Goal: Task Accomplishment & Management: Manage account settings

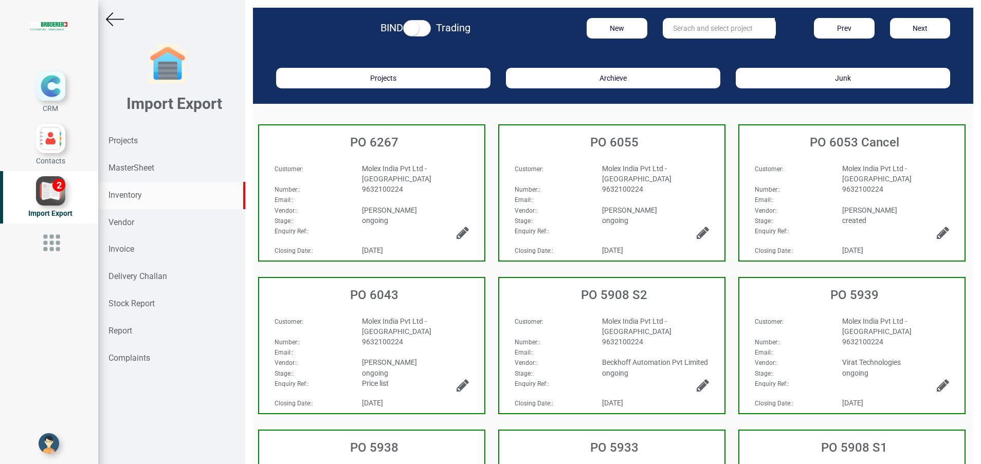
click at [114, 196] on strong "Inventory" at bounding box center [124, 195] width 33 height 10
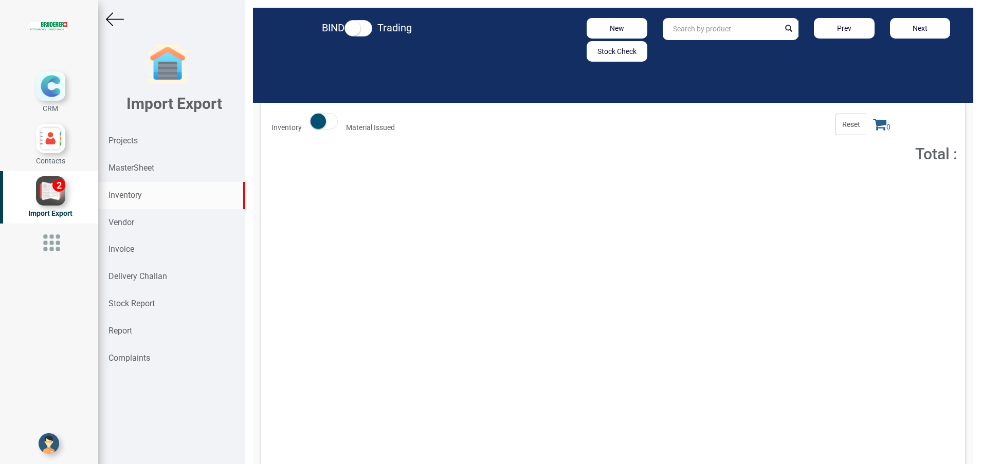
click at [680, 32] on input "text" at bounding box center [721, 29] width 117 height 22
type input "94.0105.350.1"
click at [705, 49] on strong "94.0105.350.1" at bounding box center [696, 51] width 47 height 8
click at [853, 191] on button "Add to Cart" at bounding box center [865, 188] width 44 height 15
click at [866, 132] on span "1" at bounding box center [881, 125] width 31 height 22
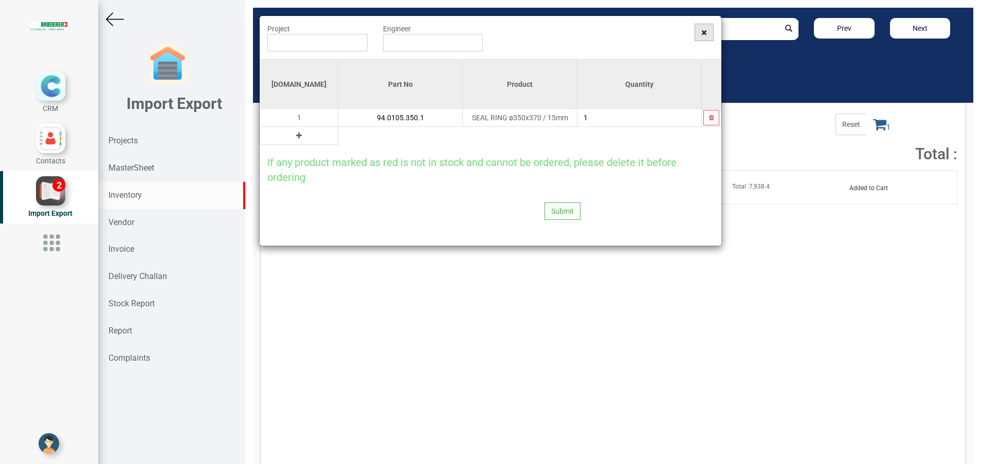
click at [705, 36] on span at bounding box center [703, 32] width 19 height 17
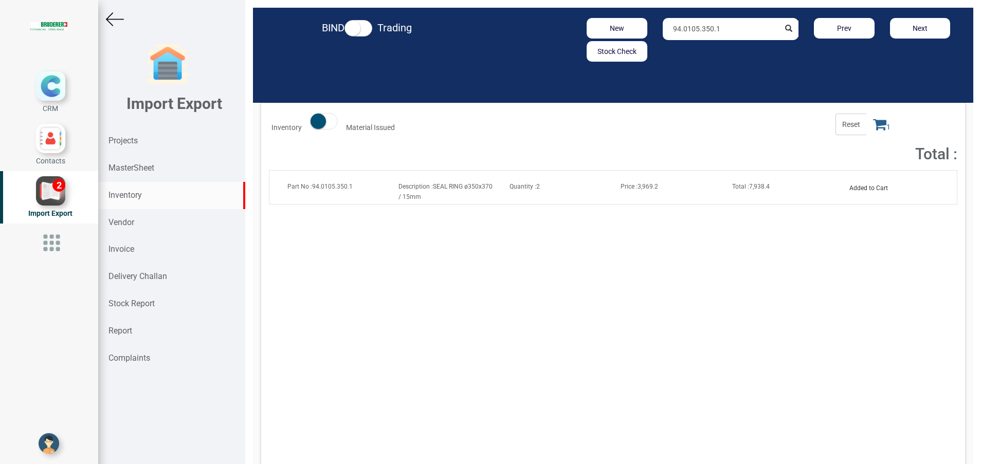
click at [645, 183] on span "Price : 3,969.2" at bounding box center [639, 186] width 38 height 7
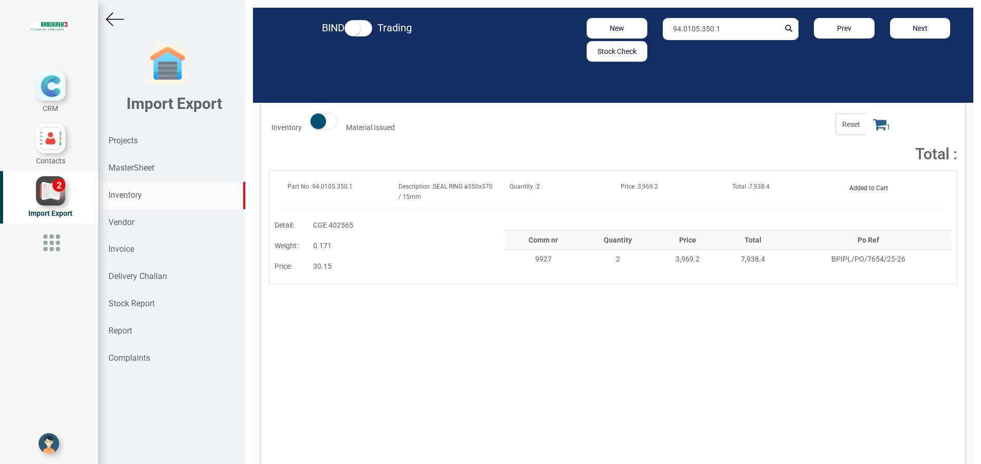
click at [873, 124] on icon at bounding box center [879, 124] width 13 height 14
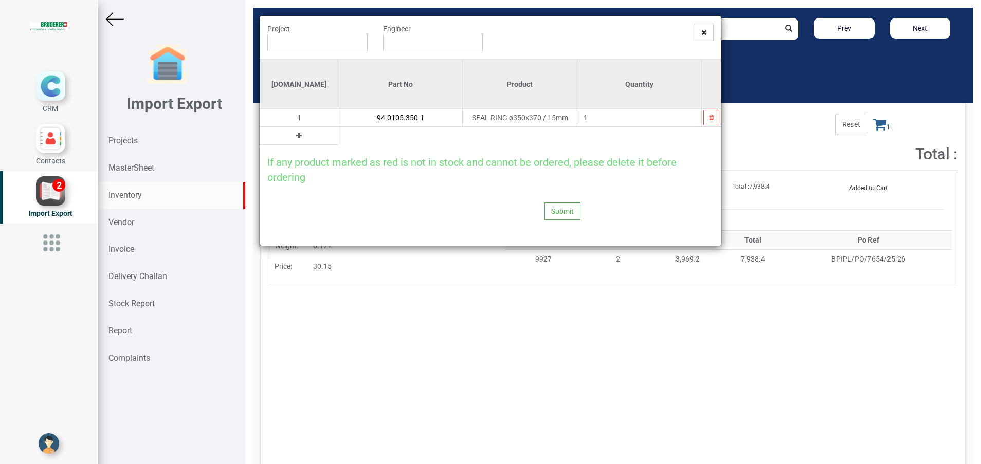
click at [293, 139] on button at bounding box center [299, 135] width 12 height 11
click at [338, 140] on input "text" at bounding box center [400, 135] width 124 height 17
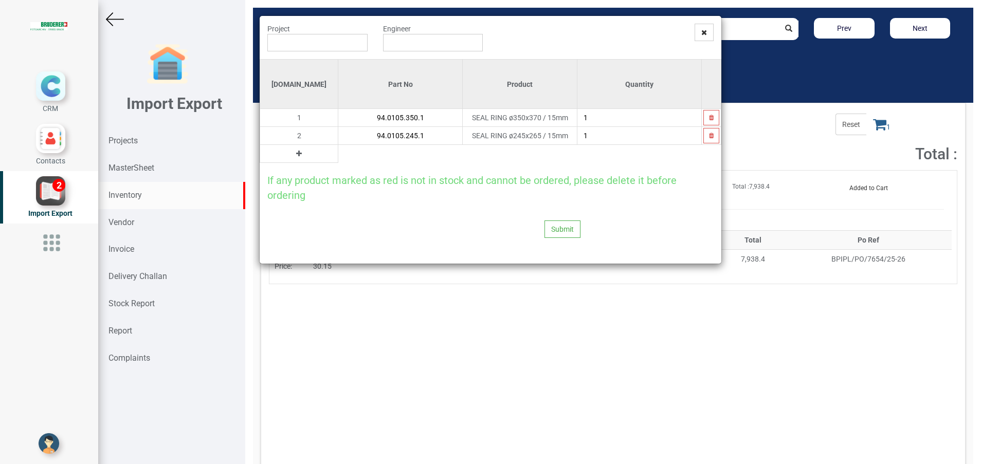
type input "94.0105.245.1"
click at [296, 153] on icon at bounding box center [299, 153] width 6 height 7
click at [338, 157] on input "text" at bounding box center [400, 153] width 124 height 17
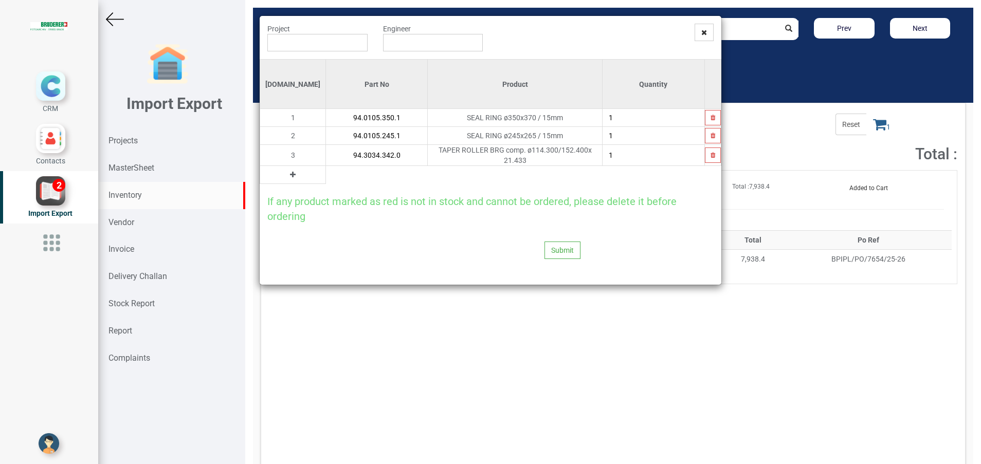
type input "94.3034.342.0"
type input "2"
click at [287, 175] on button at bounding box center [293, 174] width 12 height 11
click at [326, 175] on input "text" at bounding box center [376, 174] width 101 height 17
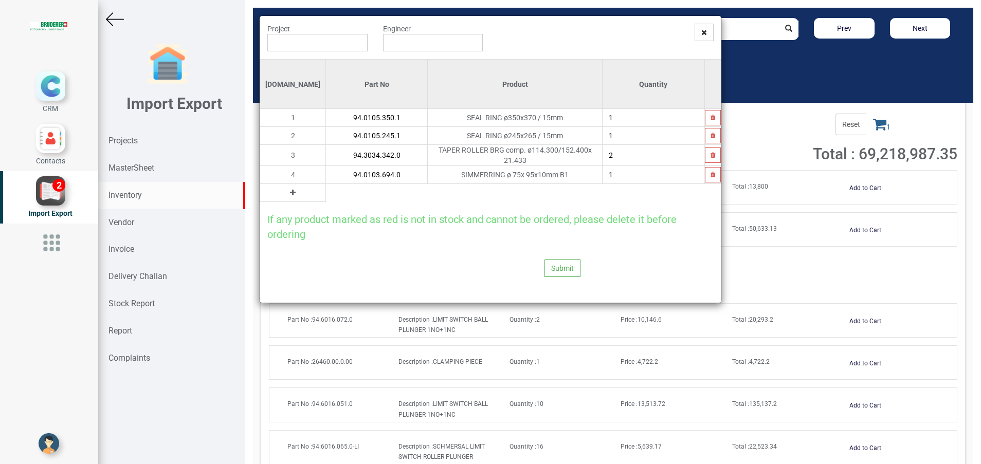
type input "94.0103.694.0"
click at [290, 189] on icon at bounding box center [293, 192] width 6 height 7
click at [333, 191] on input "text" at bounding box center [376, 192] width 101 height 17
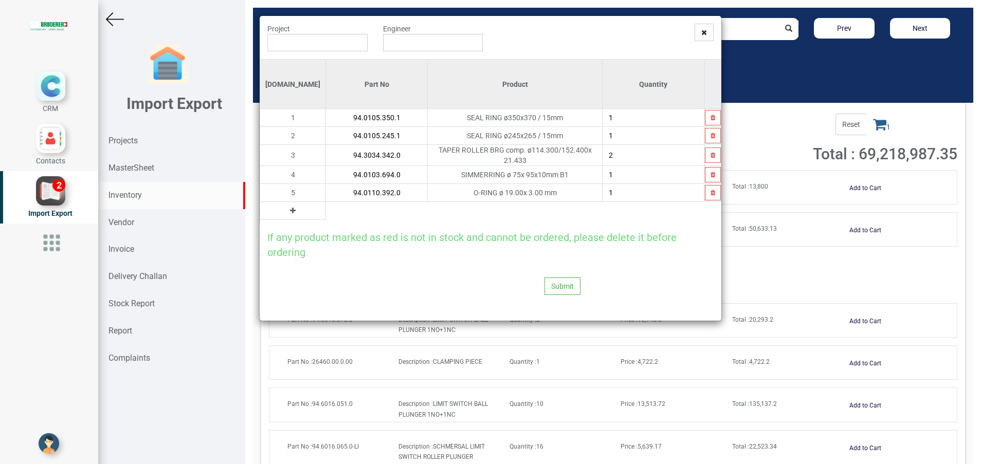
type input "94.0110.392.0"
click at [290, 209] on icon at bounding box center [293, 210] width 6 height 7
click at [326, 207] on input "text" at bounding box center [376, 210] width 101 height 17
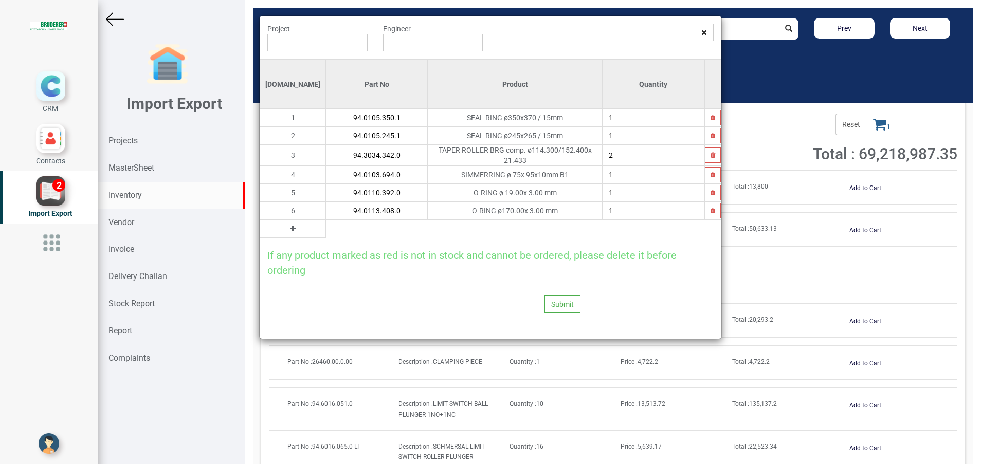
type input "94.0113.408.0"
click at [290, 225] on icon at bounding box center [293, 228] width 6 height 7
click at [326, 227] on input "text" at bounding box center [376, 228] width 101 height 17
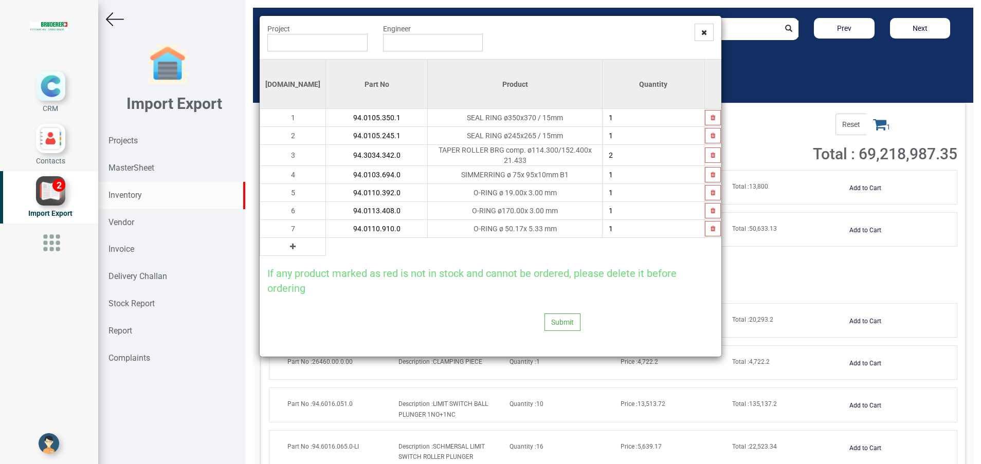
type input "94.0110.910.0"
click at [290, 246] on icon at bounding box center [293, 246] width 6 height 7
click at [328, 252] on input "text" at bounding box center [376, 246] width 101 height 17
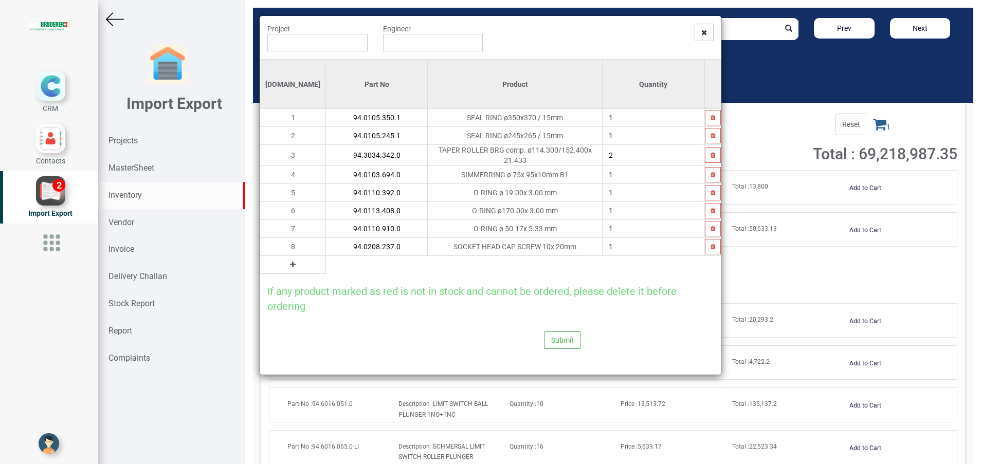
type input "94.0208.237.0"
type input "4"
click at [290, 261] on icon at bounding box center [293, 264] width 6 height 7
click at [326, 267] on input "text" at bounding box center [376, 264] width 101 height 17
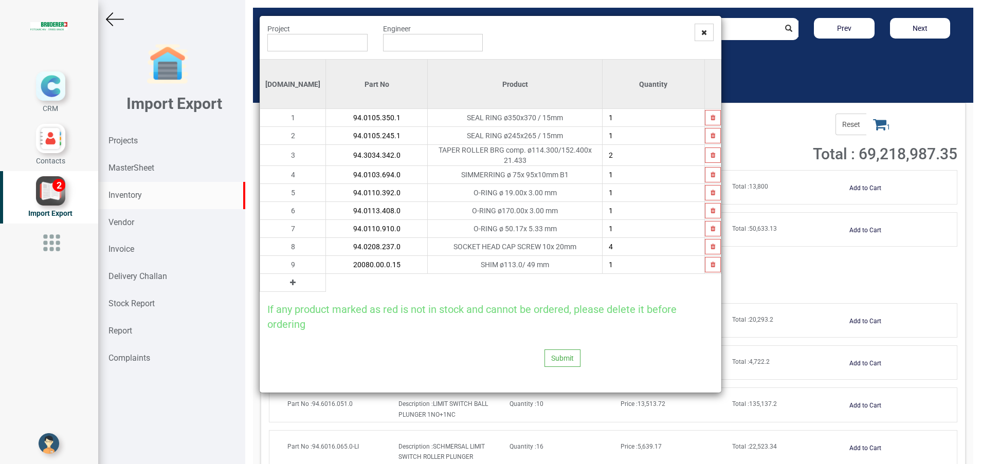
type input "20080.00.0.15"
click at [290, 281] on icon at bounding box center [293, 282] width 6 height 7
click at [326, 282] on input "text" at bounding box center [376, 282] width 101 height 17
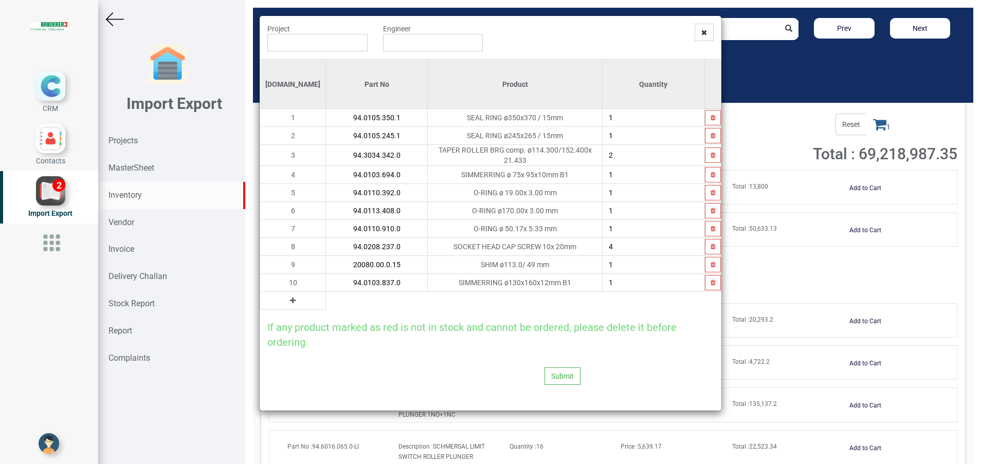
type input "94.0103.837.0"
type input "2"
click at [290, 300] on icon at bounding box center [293, 300] width 6 height 7
click at [326, 300] on input "text" at bounding box center [376, 300] width 101 height 17
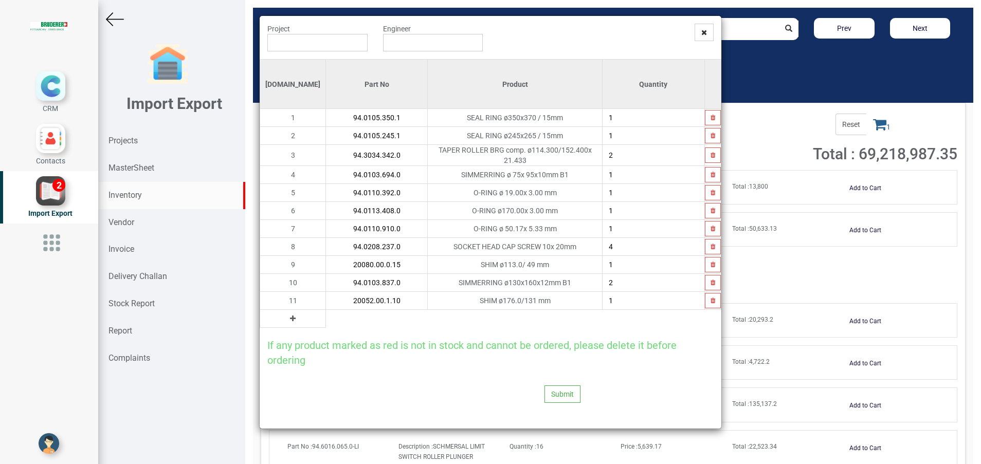
type input "20052.00.1.10"
click at [287, 319] on button at bounding box center [293, 318] width 12 height 11
click at [326, 318] on input "text" at bounding box center [376, 318] width 101 height 17
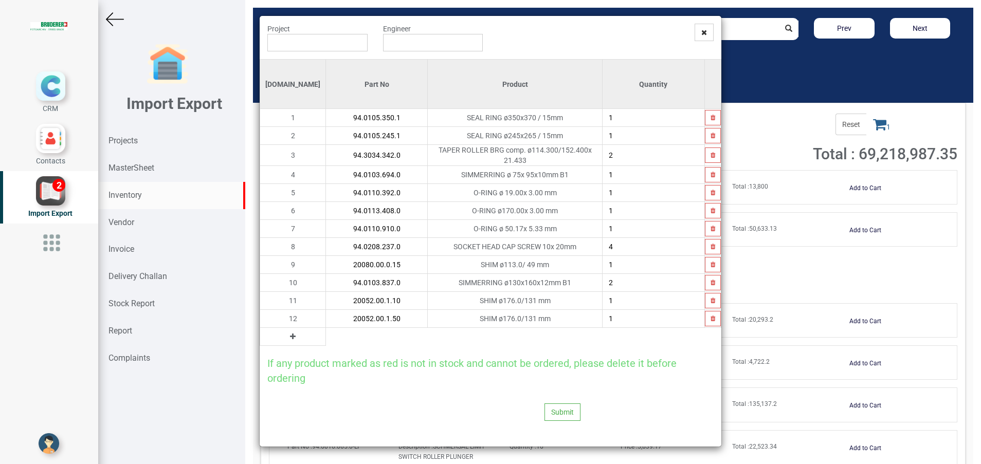
type input "20052.00.1.50"
click at [287, 336] on button at bounding box center [293, 336] width 12 height 11
click at [326, 337] on input "text" at bounding box center [376, 336] width 101 height 17
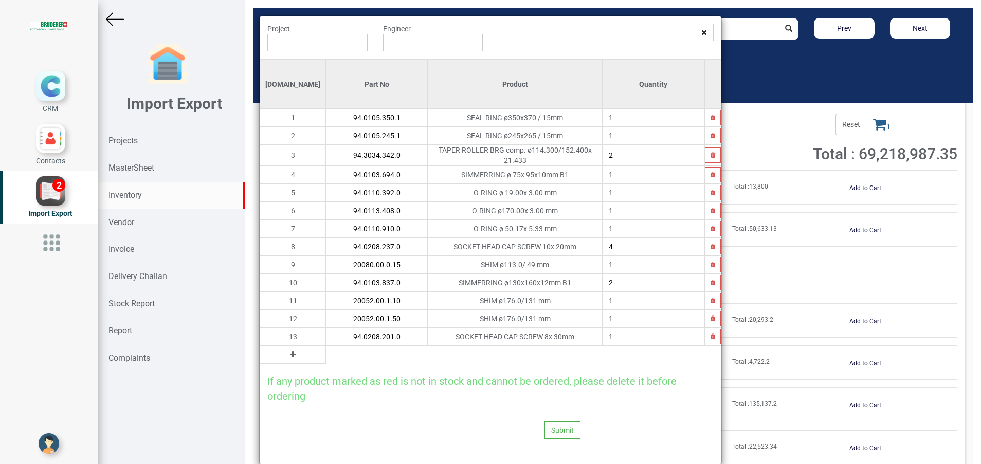
type input "94.0208.201.0"
type input "4"
drag, startPoint x: 273, startPoint y: 350, endPoint x: 322, endPoint y: 352, distance: 48.9
click at [281, 350] on td at bounding box center [293, 355] width 66 height 18
click at [322, 352] on table "Si.No Part No Product Quantity 1 94.0105.350.1 SEAL RING ø350x370 / 15mm 1 2 94…" at bounding box center [491, 211] width 462 height 305
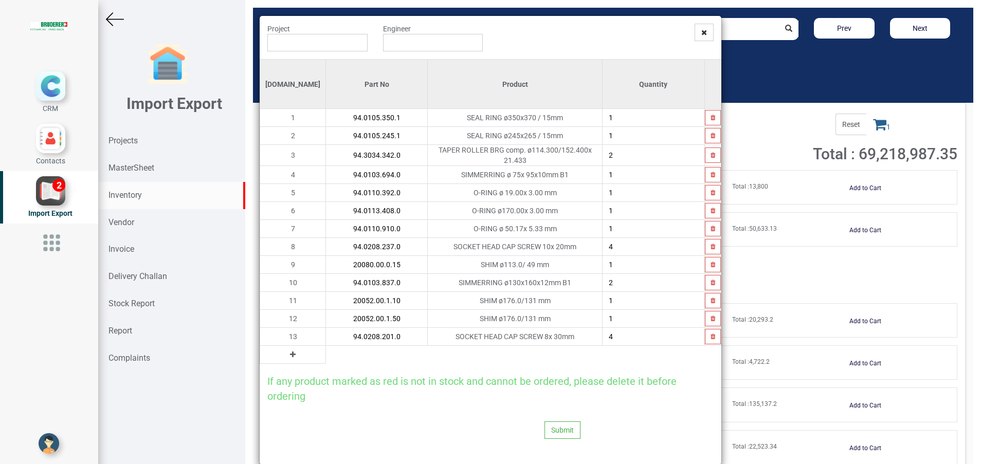
click at [290, 351] on icon at bounding box center [293, 354] width 6 height 7
click at [326, 356] on input "text" at bounding box center [376, 354] width 101 height 17
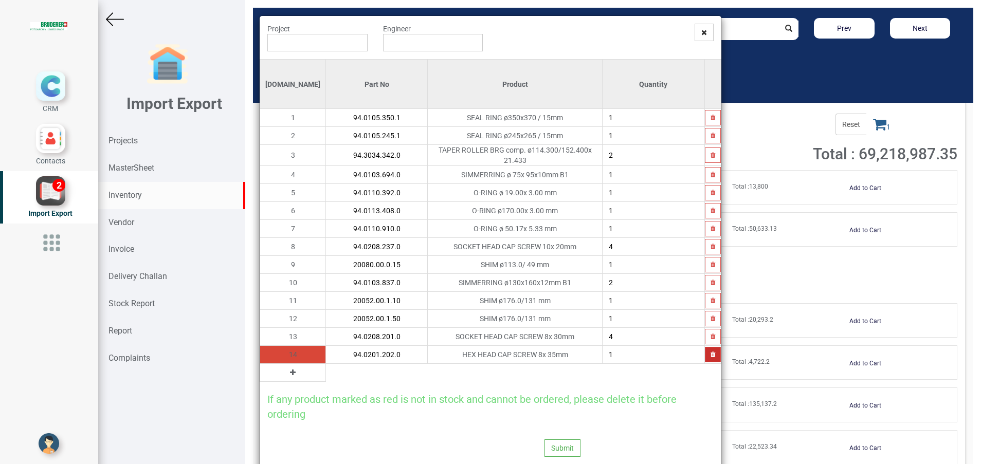
type input "94.0201.202.0"
click at [710, 352] on icon "button" at bounding box center [712, 355] width 5 height 6
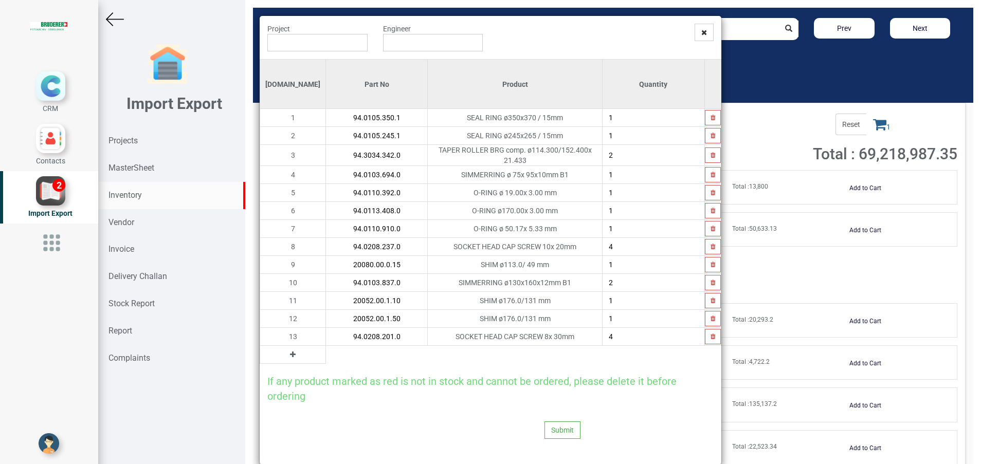
click at [287, 353] on button at bounding box center [293, 354] width 12 height 11
click at [326, 353] on input "text" at bounding box center [376, 354] width 101 height 17
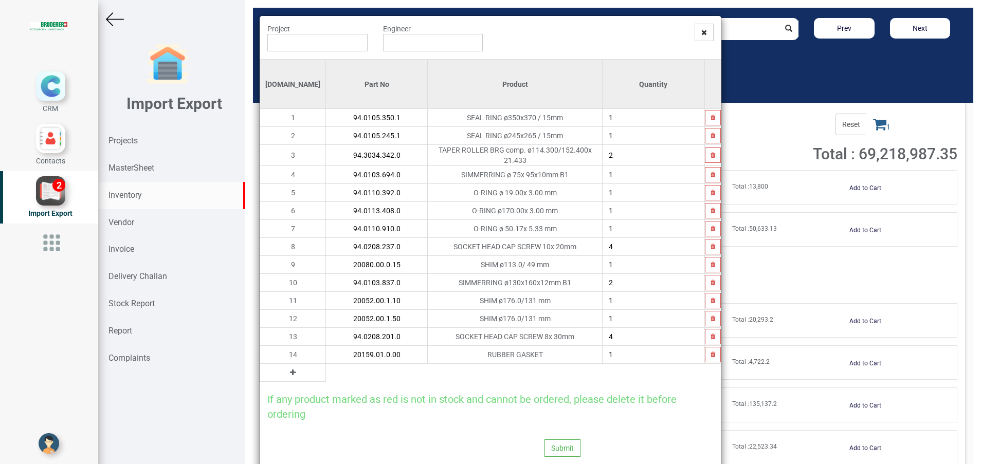
type input "20159.01.0.00"
click at [290, 369] on icon at bounding box center [293, 372] width 6 height 7
click at [326, 368] on input "text" at bounding box center [376, 372] width 101 height 17
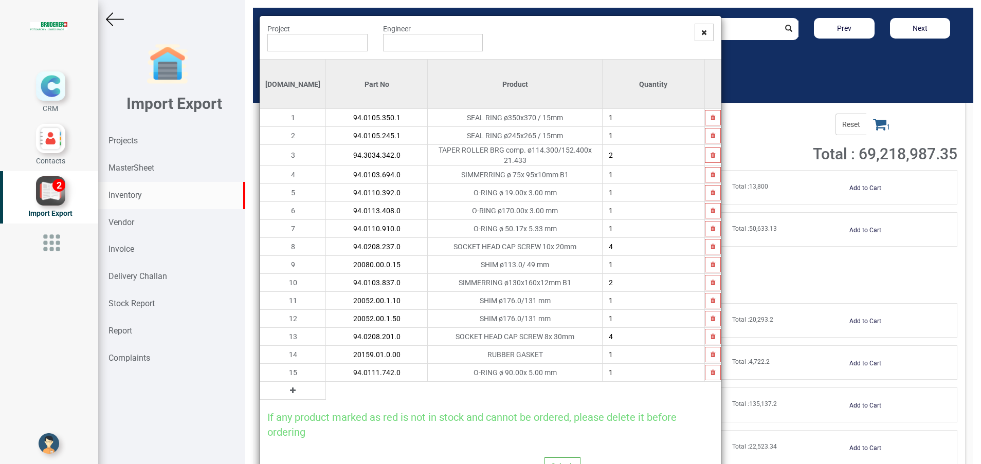
type input "94.0111.742.0"
click at [287, 389] on button at bounding box center [293, 390] width 12 height 11
click at [326, 388] on input "text" at bounding box center [376, 390] width 101 height 17
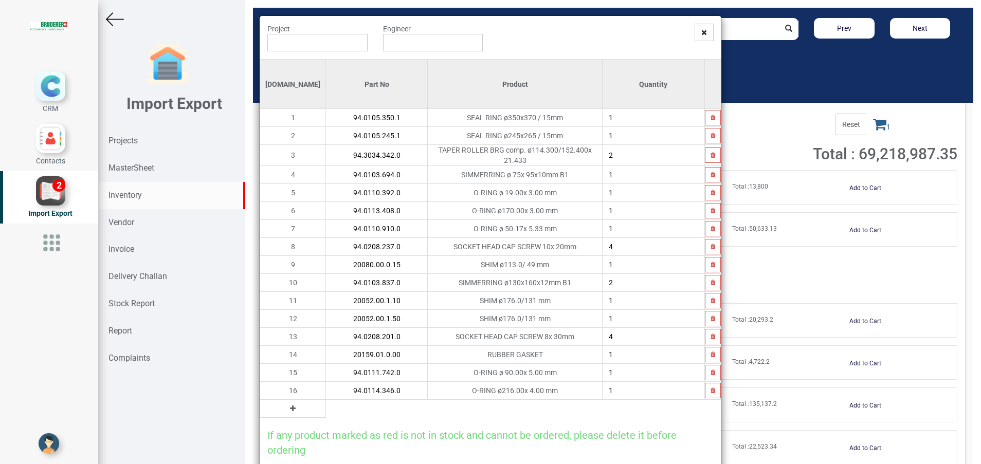
type input "94.0114.346.0"
click at [290, 405] on icon at bounding box center [293, 408] width 6 height 7
drag, startPoint x: 268, startPoint y: 405, endPoint x: 290, endPoint y: 402, distance: 22.8
click at [326, 402] on input "text" at bounding box center [376, 408] width 101 height 17
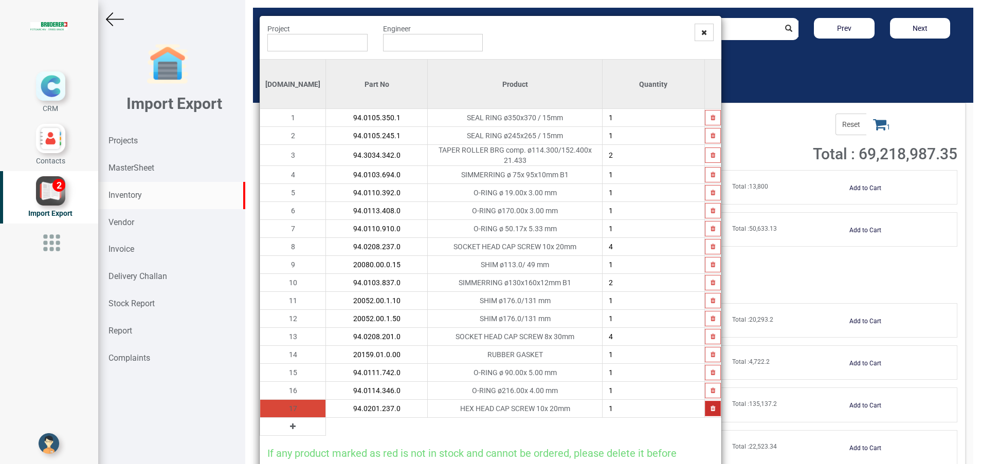
type input "94.0201.237.0"
click at [710, 406] on icon "button" at bounding box center [712, 409] width 5 height 6
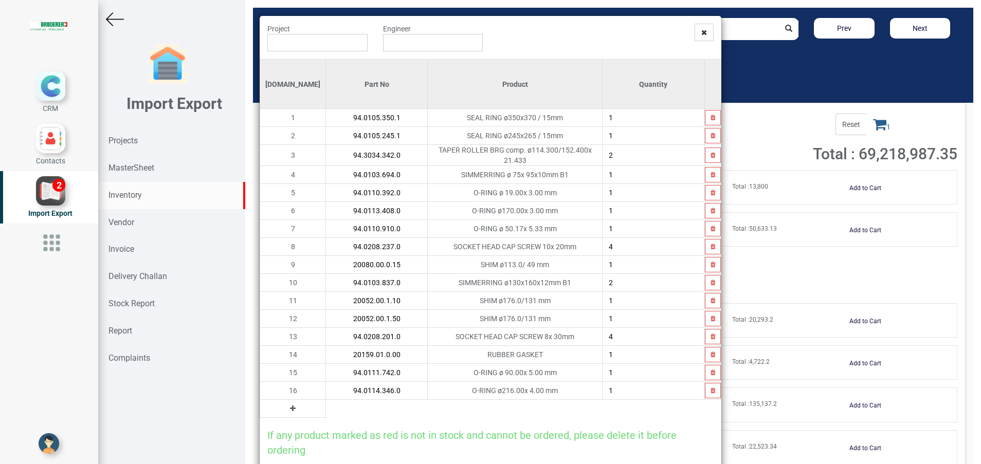
click at [290, 406] on icon at bounding box center [293, 408] width 6 height 7
click at [326, 406] on input "text" at bounding box center [376, 408] width 101 height 17
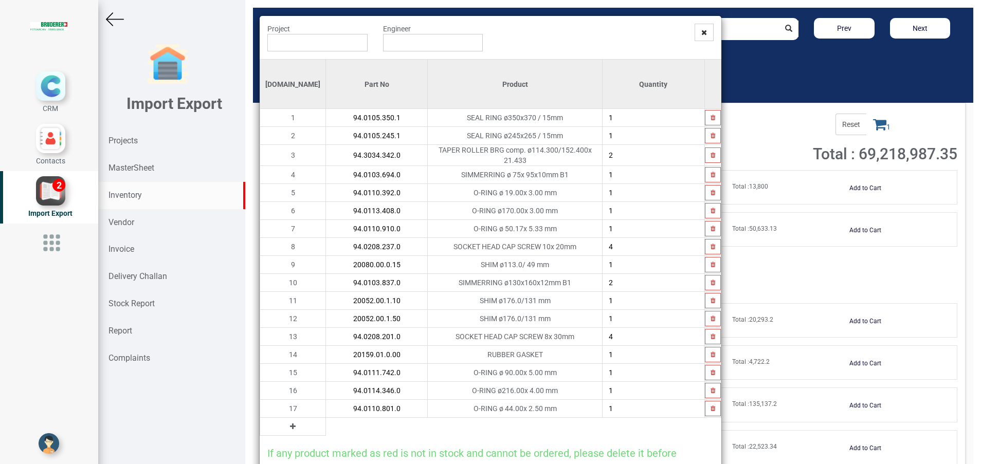
type input "94.0110.801.0"
type input "8"
click at [290, 423] on icon at bounding box center [293, 426] width 6 height 7
click at [326, 422] on input "text" at bounding box center [376, 426] width 101 height 17
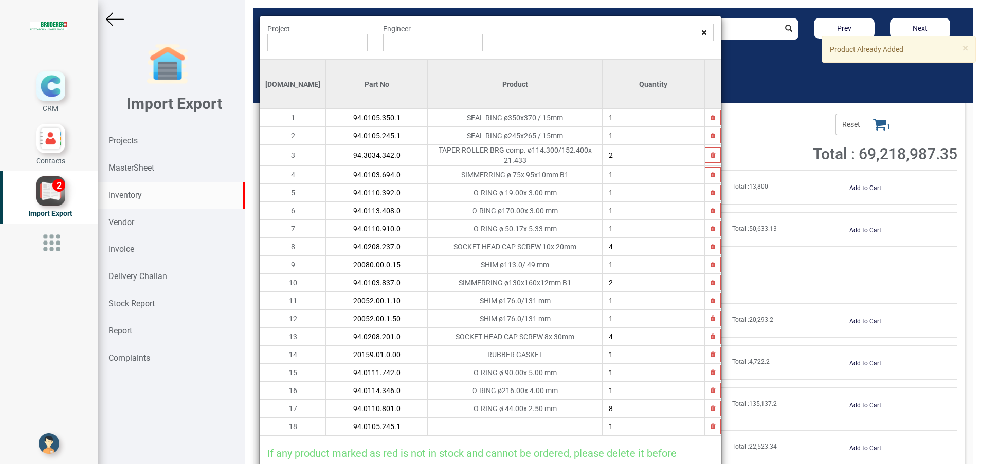
type input "94.0105.245.1"
click at [612, 136] on input "1" at bounding box center [653, 135] width 102 height 17
type input "2"
click at [710, 424] on icon "button" at bounding box center [712, 427] width 5 height 6
click at [290, 424] on icon at bounding box center [293, 426] width 6 height 7
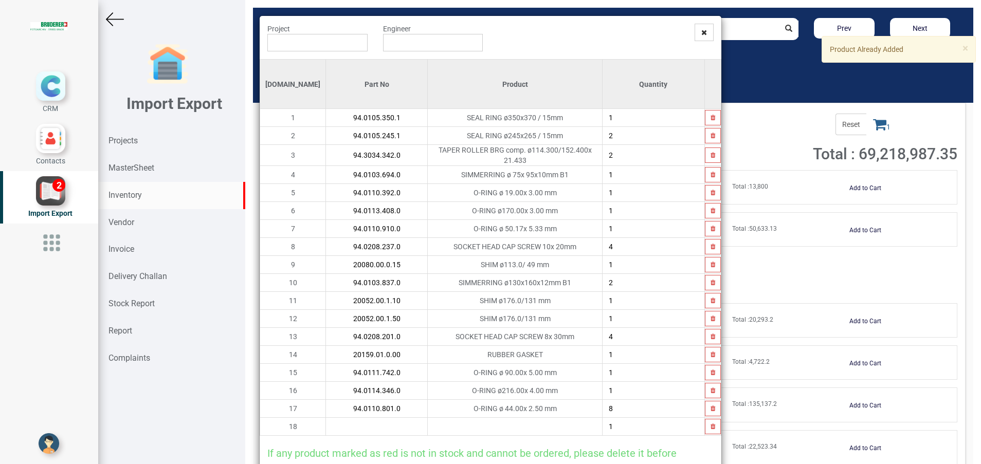
click at [326, 427] on input "text" at bounding box center [376, 426] width 101 height 17
click at [619, 123] on input "1" at bounding box center [653, 117] width 102 height 17
type input "2"
click at [307, 43] on input "text" at bounding box center [317, 42] width 100 height 17
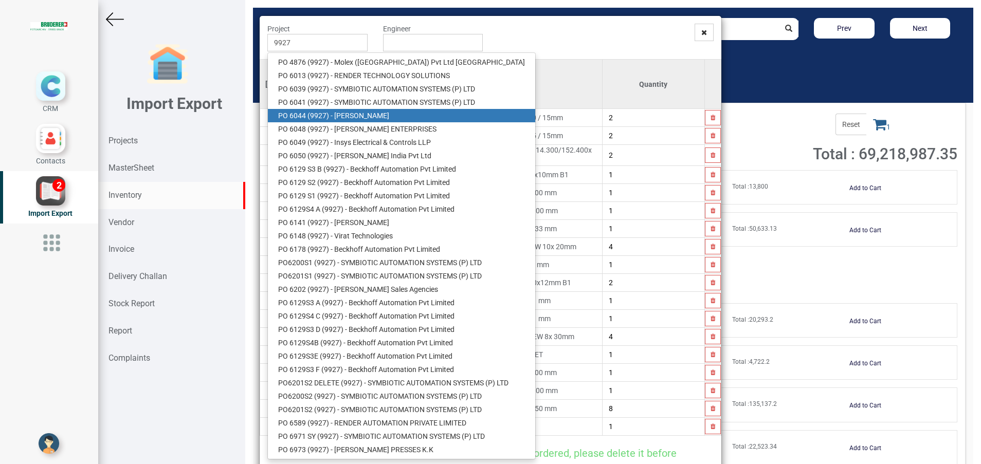
click at [390, 114] on link "PO 6044 ( 9927 ) - BRUDERER AG" at bounding box center [401, 115] width 267 height 13
type input "PO 6044 ( 9927 ) - BRUDERER AG"
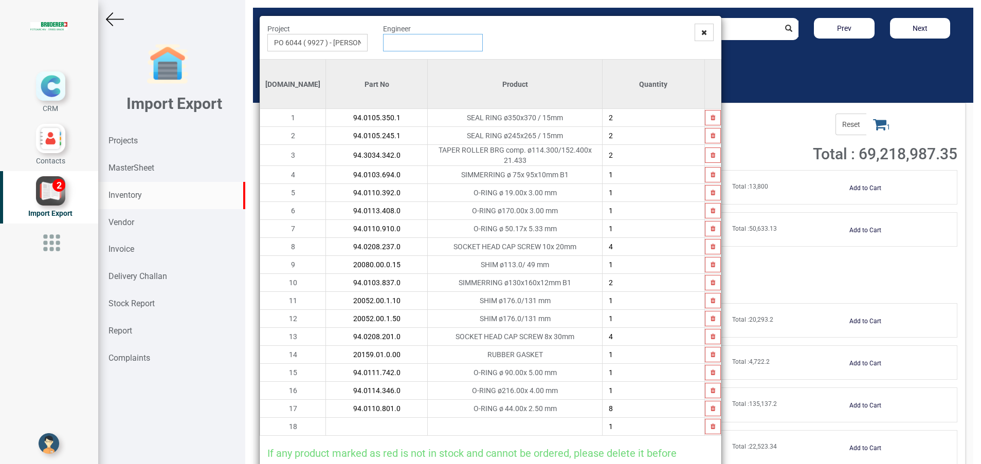
click at [395, 39] on input "text" at bounding box center [433, 42] width 100 height 17
click at [394, 59] on link "G opinath Anandan" at bounding box center [423, 62] width 81 height 13
type input "Gopinath Anandan"
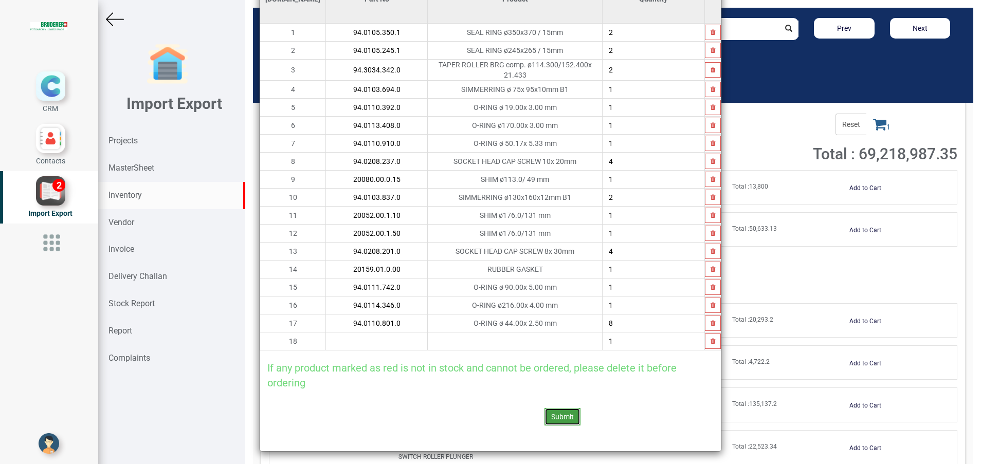
click at [549, 415] on button "Submit" at bounding box center [562, 416] width 36 height 17
click at [537, 378] on button "Yes" at bounding box center [536, 385] width 32 height 17
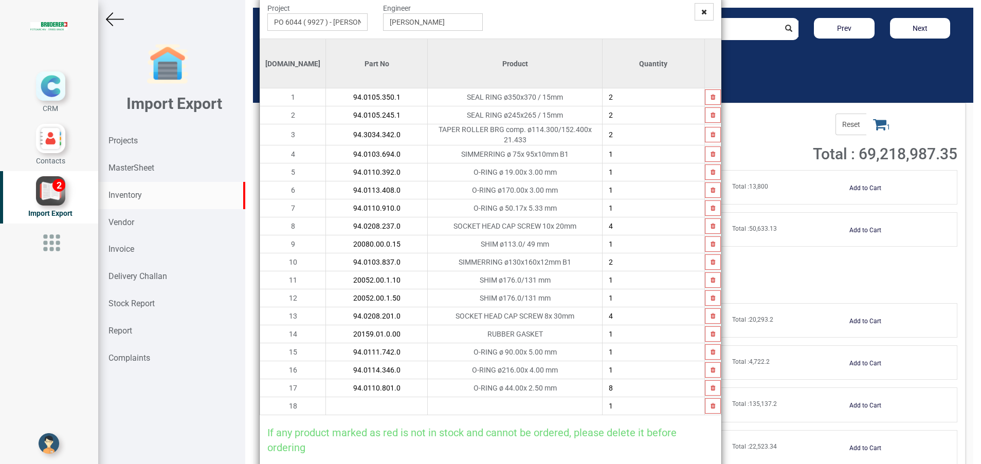
scroll to position [20, 0]
click at [631, 102] on input "2" at bounding box center [653, 97] width 102 height 17
click at [709, 403] on button "button" at bounding box center [713, 406] width 16 height 15
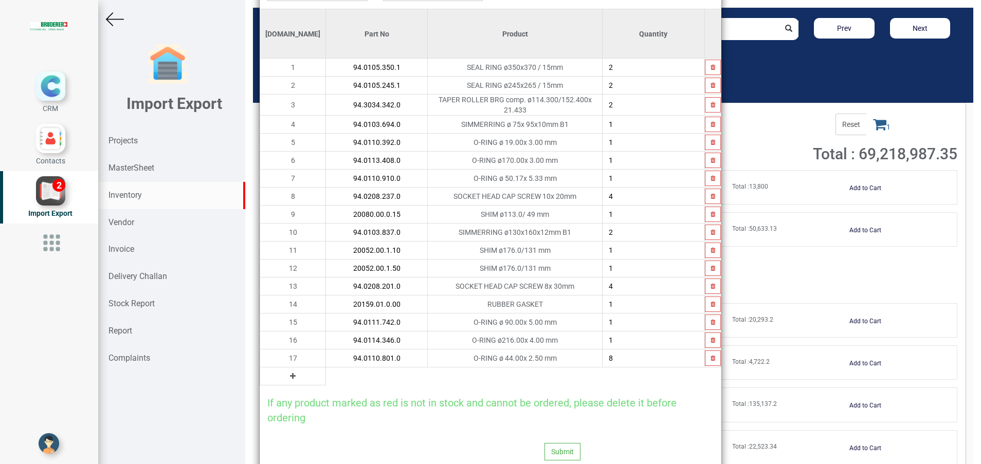
scroll to position [85, 0]
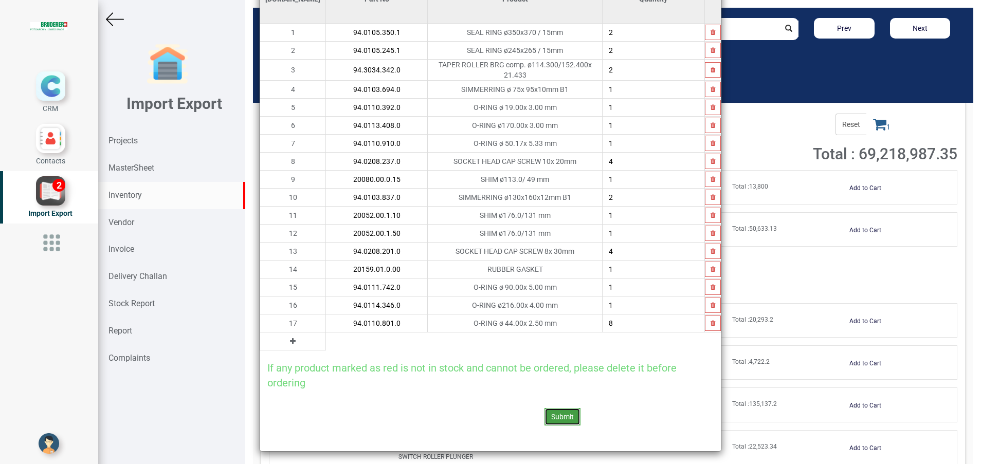
click at [556, 420] on button "Submit" at bounding box center [562, 416] width 36 height 17
click at [533, 391] on button "Yes" at bounding box center [536, 385] width 32 height 17
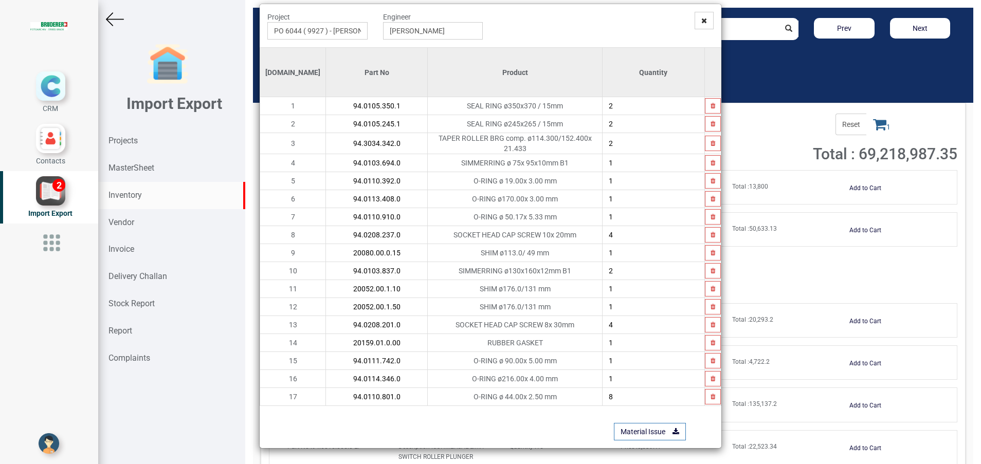
scroll to position [9, 0]
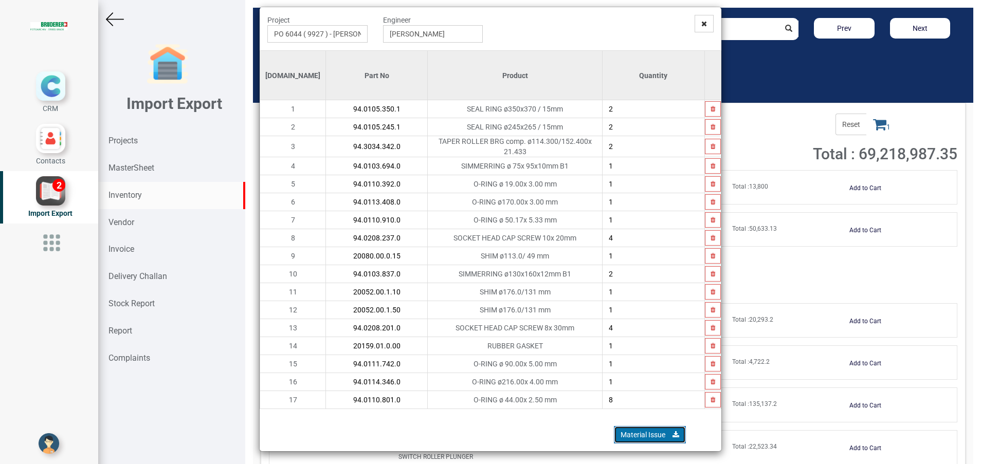
click at [641, 433] on link "Material Issue" at bounding box center [650, 434] width 72 height 17
click at [701, 21] on icon at bounding box center [704, 23] width 6 height 7
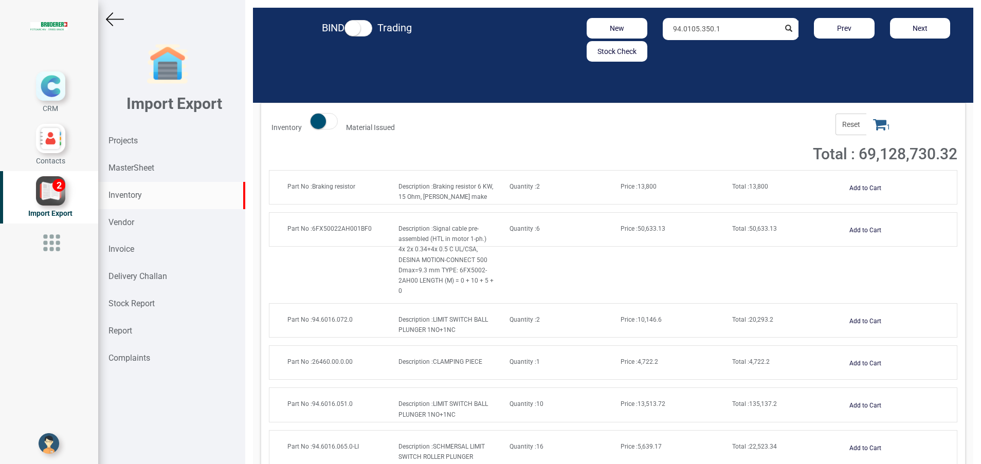
click at [143, 193] on div "Inventory" at bounding box center [171, 195] width 147 height 27
click at [738, 28] on input "94.0105.350.1" at bounding box center [721, 29] width 117 height 22
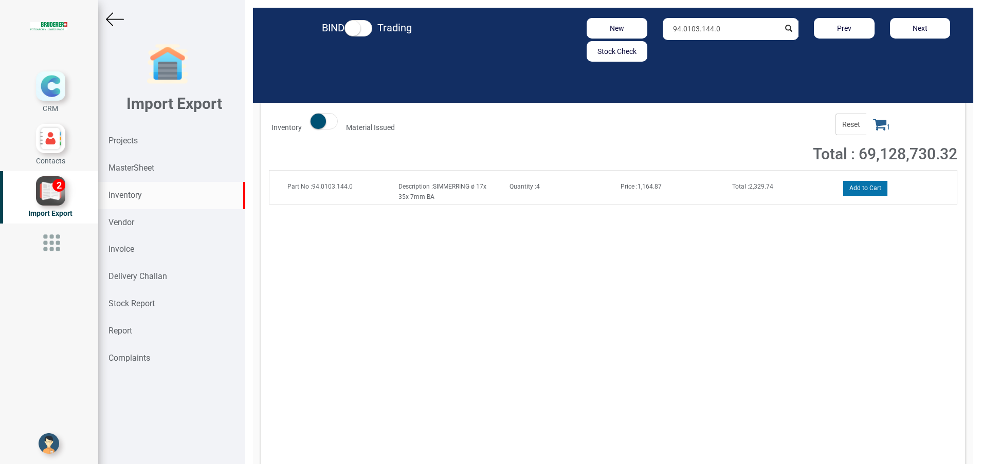
type input "94.0103.144.0"
click at [848, 187] on button "Add to Cart" at bounding box center [865, 188] width 44 height 15
click at [873, 129] on icon at bounding box center [879, 124] width 13 height 14
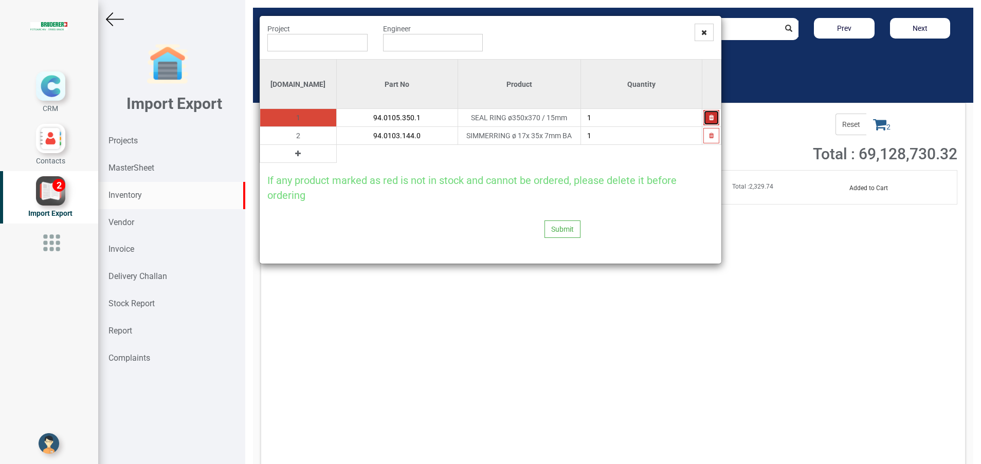
click at [705, 118] on button "button" at bounding box center [711, 117] width 16 height 15
type input "94.0103.144.0"
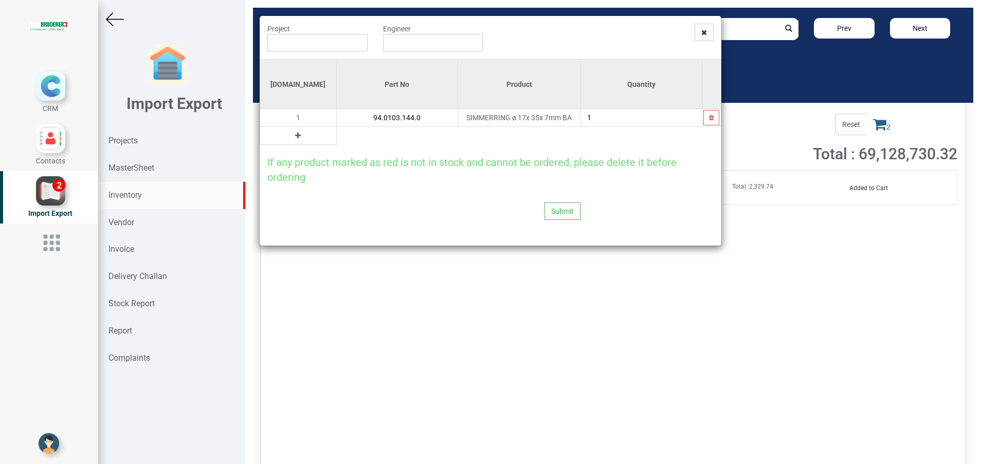
click at [632, 120] on input "1" at bounding box center [641, 117] width 121 height 17
type input "2"
click at [295, 138] on icon at bounding box center [298, 135] width 6 height 7
click at [337, 138] on input "text" at bounding box center [397, 135] width 121 height 17
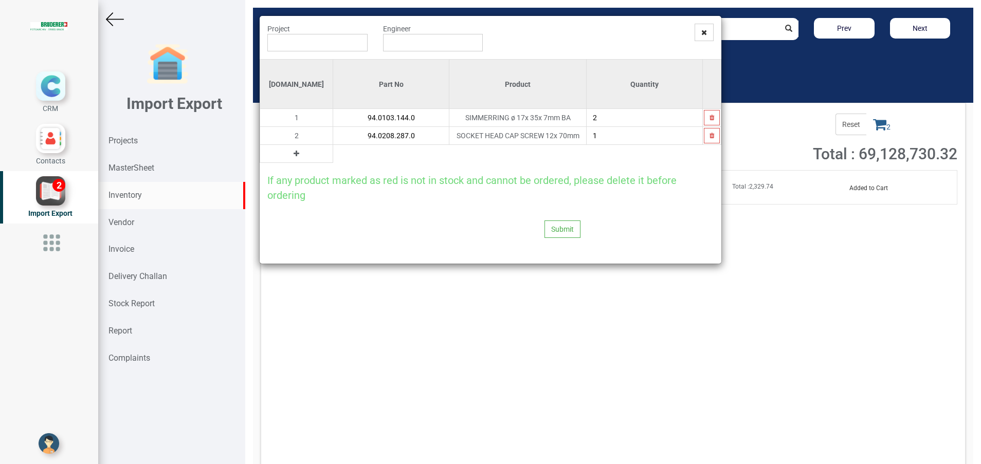
type input "94.0208.287.0"
type input "3"
click at [290, 151] on button at bounding box center [296, 153] width 12 height 11
click at [357, 149] on input "text" at bounding box center [391, 153] width 116 height 17
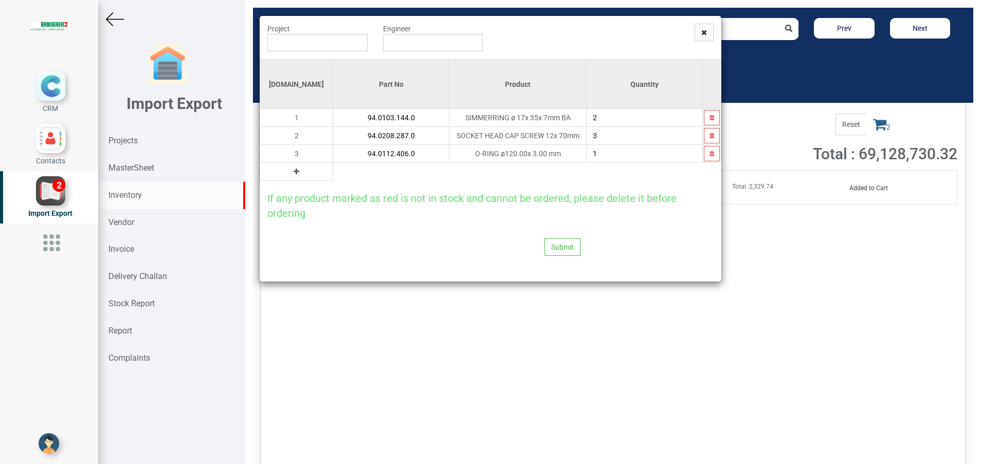
type input "94.0112.406.0"
click at [293, 172] on icon at bounding box center [296, 171] width 6 height 7
click at [333, 167] on input "text" at bounding box center [391, 171] width 116 height 17
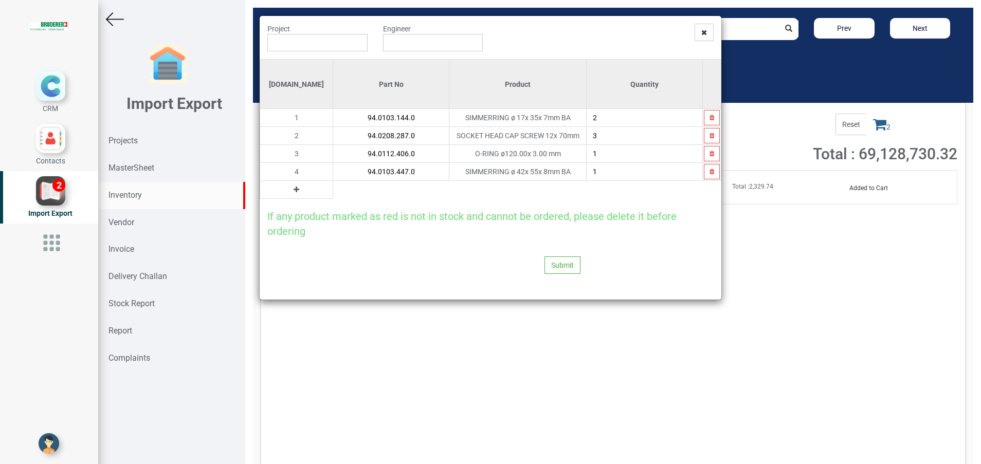
type input "94.0103.447.0"
click at [290, 187] on button at bounding box center [296, 189] width 12 height 11
click at [333, 190] on input "text" at bounding box center [391, 189] width 116 height 17
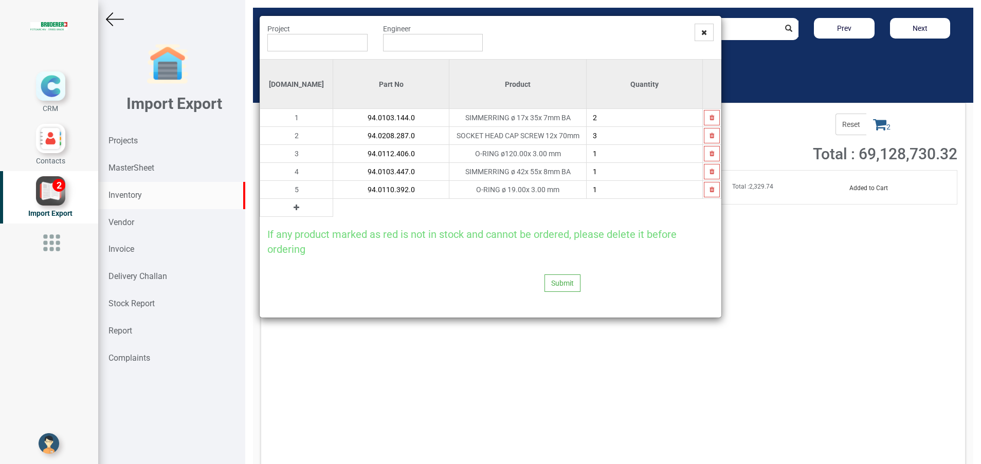
type input "94.0110.392.0"
type input "2"
click at [290, 211] on button at bounding box center [296, 207] width 12 height 11
click at [333, 206] on input "text" at bounding box center [391, 207] width 116 height 17
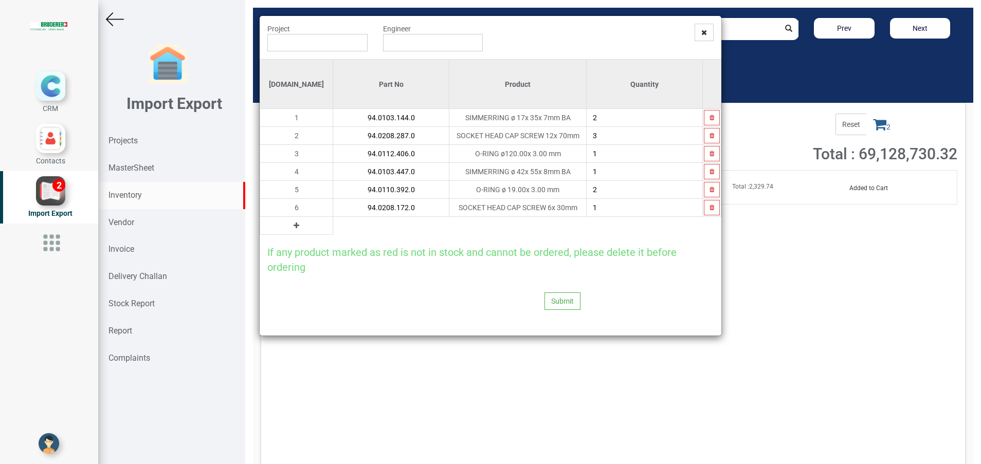
type input "94.0208.172.0"
type input "4"
click at [293, 225] on icon at bounding box center [296, 225] width 6 height 7
drag, startPoint x: 280, startPoint y: 225, endPoint x: 337, endPoint y: 218, distance: 57.5
click at [337, 218] on input "text" at bounding box center [391, 225] width 116 height 17
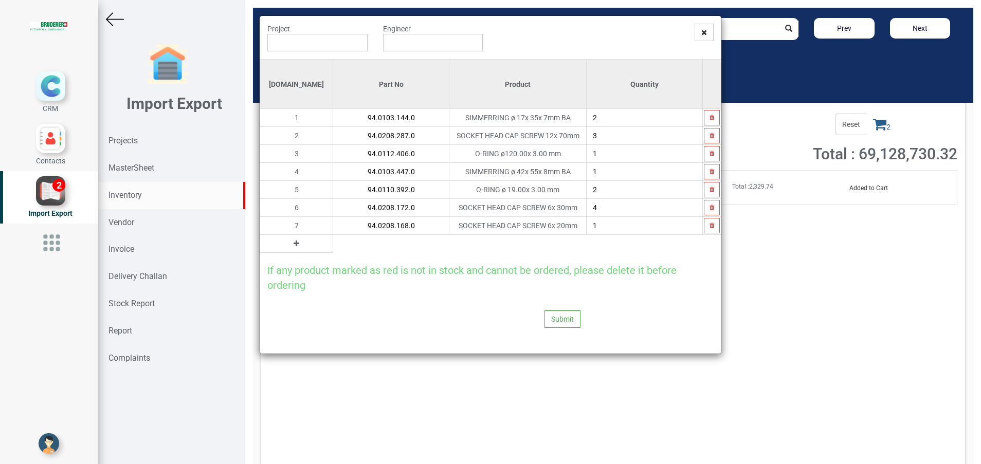
type input "94.0208.168.0"
type input "4"
click at [293, 245] on icon at bounding box center [296, 243] width 6 height 7
click at [333, 235] on input "text" at bounding box center [391, 243] width 116 height 17
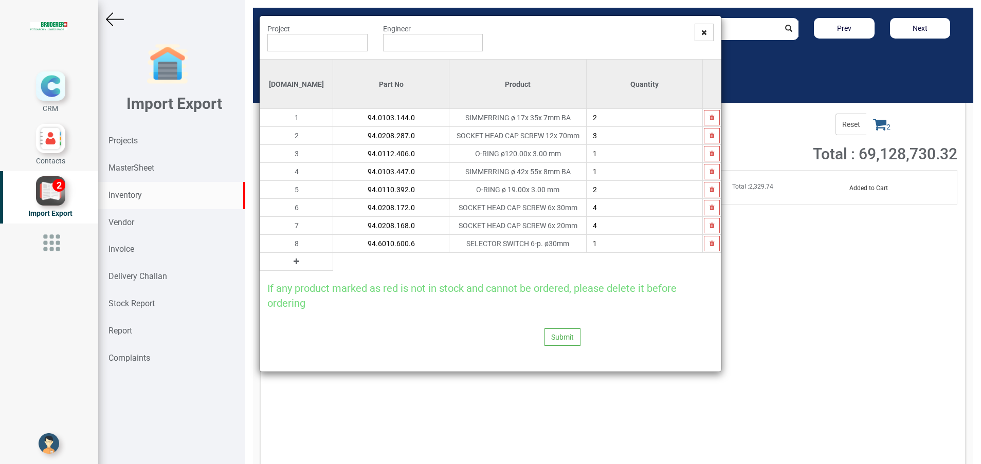
type input "94.6010.600.6"
click at [293, 260] on icon at bounding box center [296, 261] width 6 height 7
click at [333, 263] on input "text" at bounding box center [391, 261] width 116 height 17
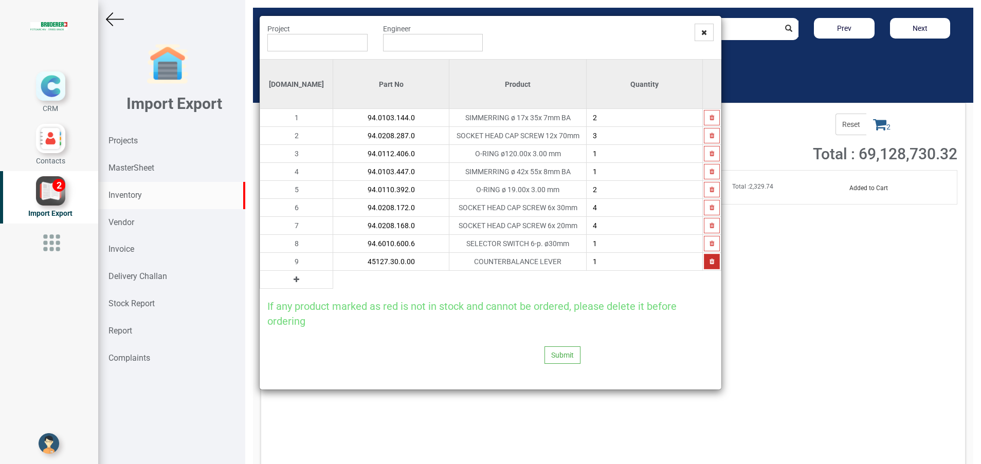
type input "45127.30.0.00"
click at [711, 265] on button "button" at bounding box center [712, 261] width 16 height 15
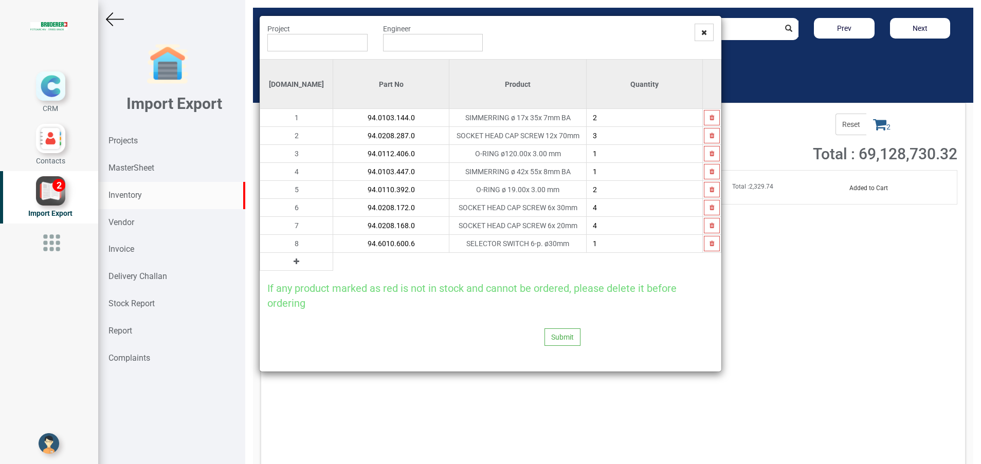
click at [293, 259] on icon at bounding box center [296, 261] width 6 height 7
click at [333, 268] on input "text" at bounding box center [391, 261] width 116 height 17
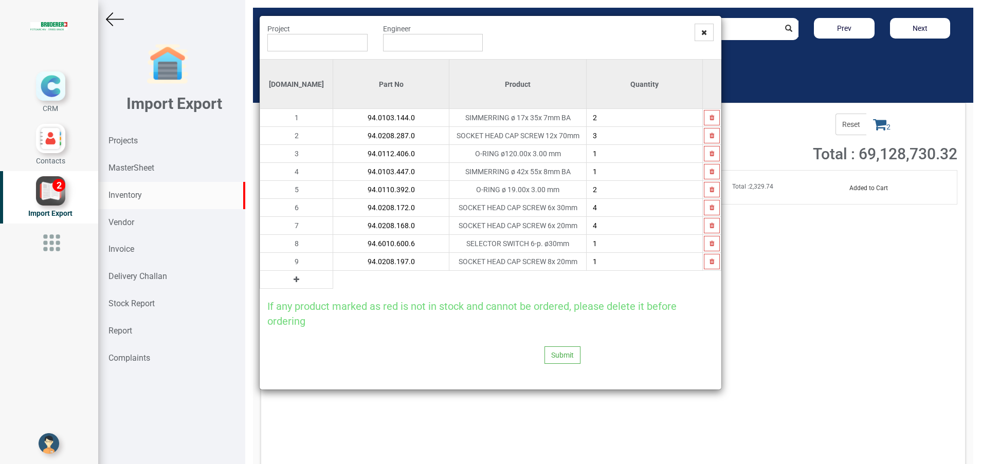
type input "94.0208.197.0"
type input "4"
click at [293, 282] on icon at bounding box center [296, 279] width 6 height 7
click at [333, 282] on input "text" at bounding box center [391, 279] width 116 height 17
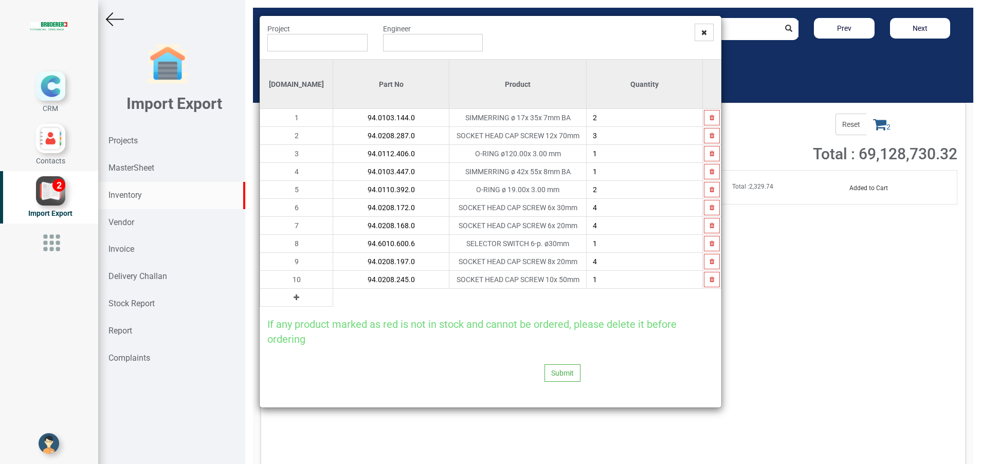
type input "94.0208.245.0"
type input "2"
click at [290, 297] on button at bounding box center [296, 297] width 12 height 11
click at [333, 293] on input "text" at bounding box center [391, 297] width 116 height 17
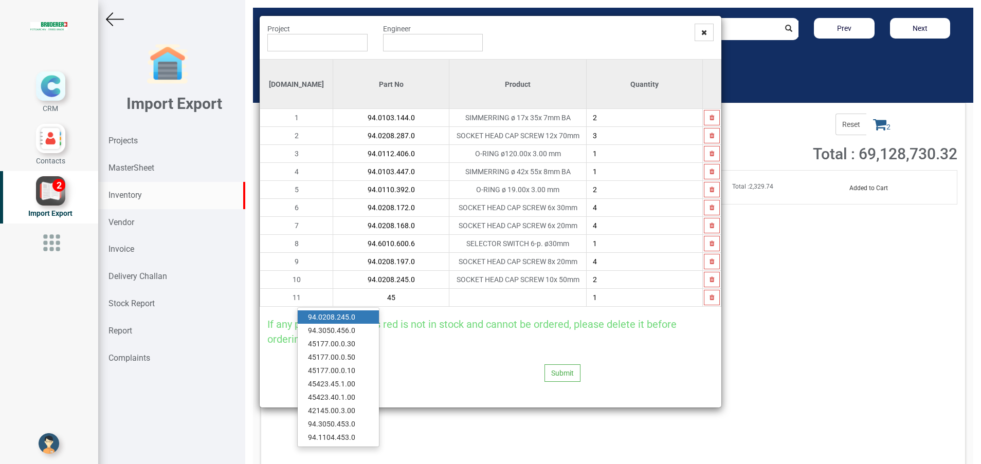
type input "4"
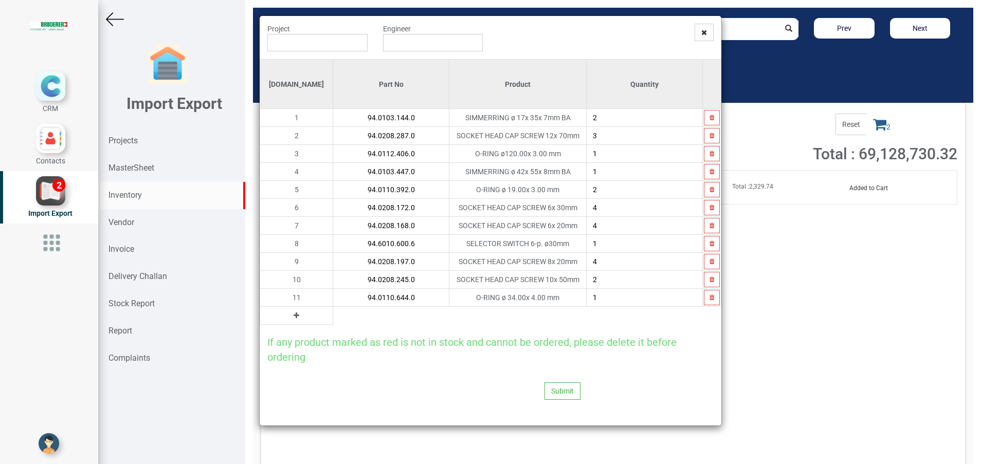
type input "94.0110.644.0"
type input "4"
click at [293, 314] on icon at bounding box center [296, 315] width 6 height 7
click at [333, 314] on input "text" at bounding box center [391, 315] width 116 height 17
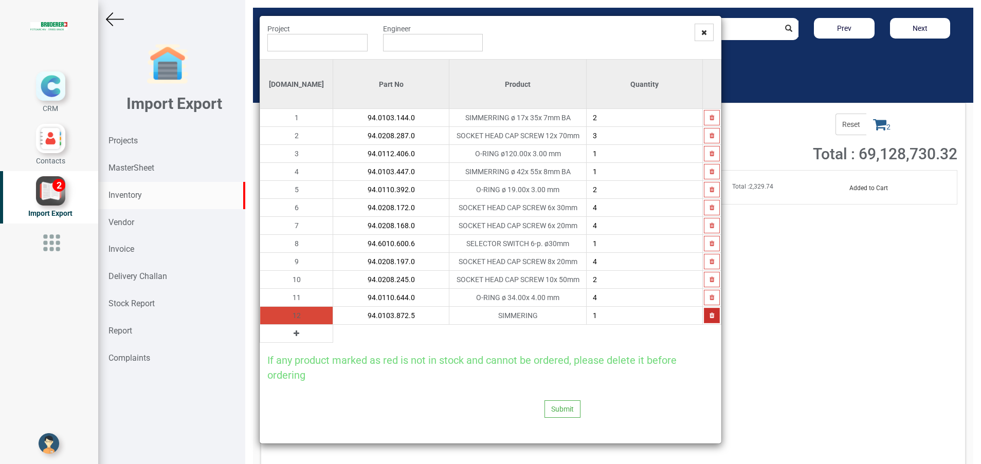
type input "94.0103.872.5"
click at [710, 317] on icon "button" at bounding box center [711, 316] width 5 height 6
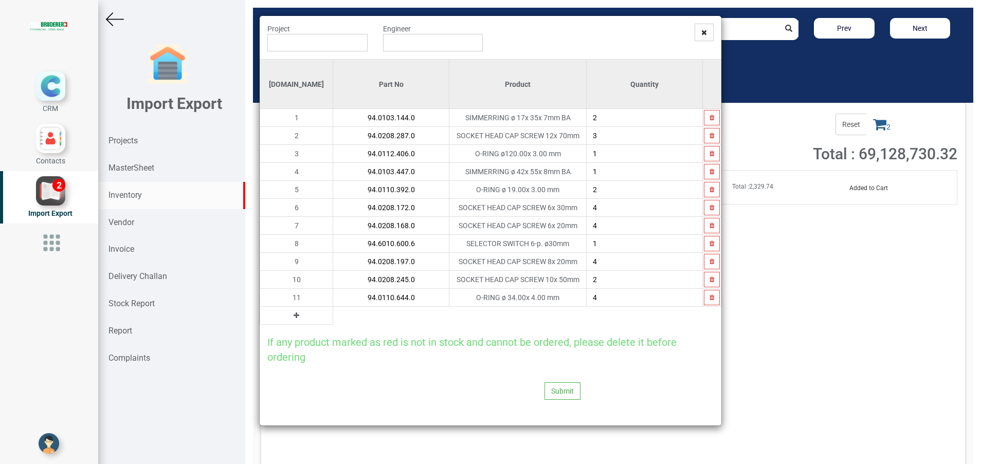
click at [293, 317] on icon at bounding box center [296, 315] width 6 height 7
click at [333, 318] on input "text" at bounding box center [391, 315] width 116 height 17
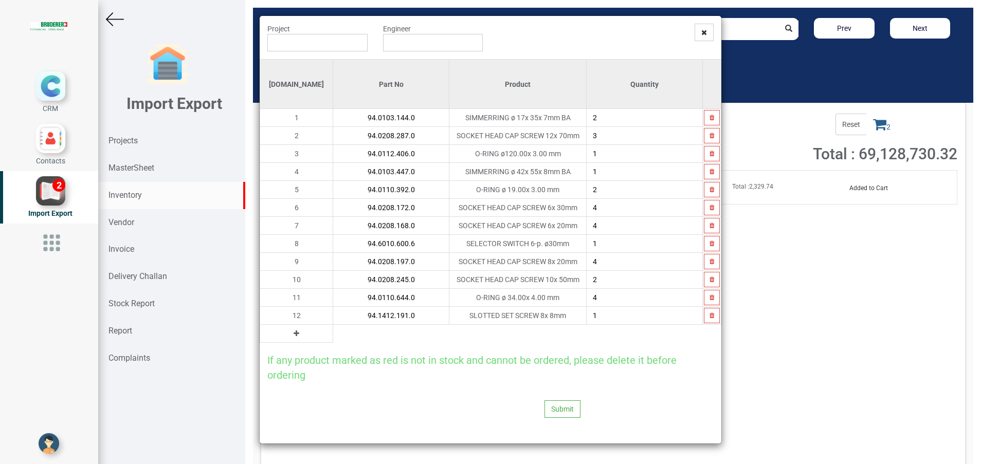
type input "94.1412.191.0"
click at [359, 381] on div "If any product marked as red is not in stock and cannot be ordered, please dele…" at bounding box center [491, 363] width 462 height 40
click at [320, 43] on input "text" at bounding box center [317, 42] width 100 height 17
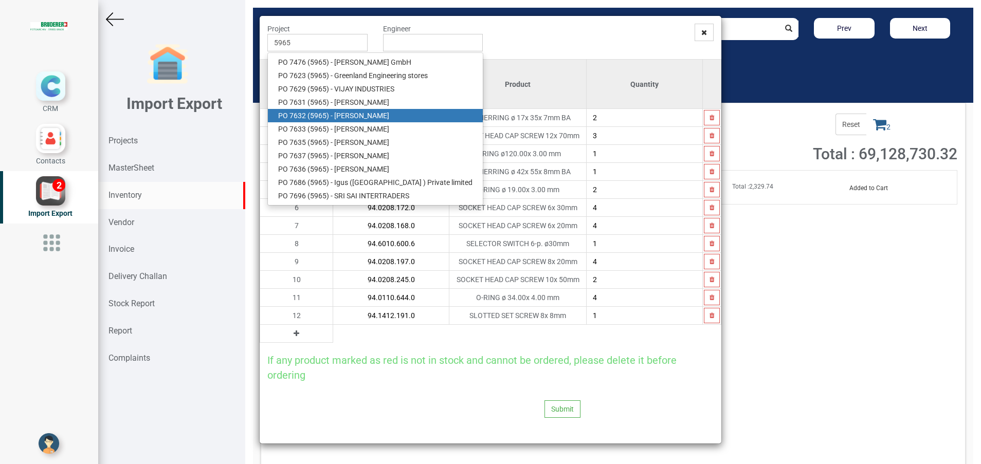
click at [355, 116] on link "PO 7632 ( 5965 ) - BRUDERER AG" at bounding box center [375, 115] width 215 height 13
type input "PO 7632 ( 5965 ) - BRUDERER AG"
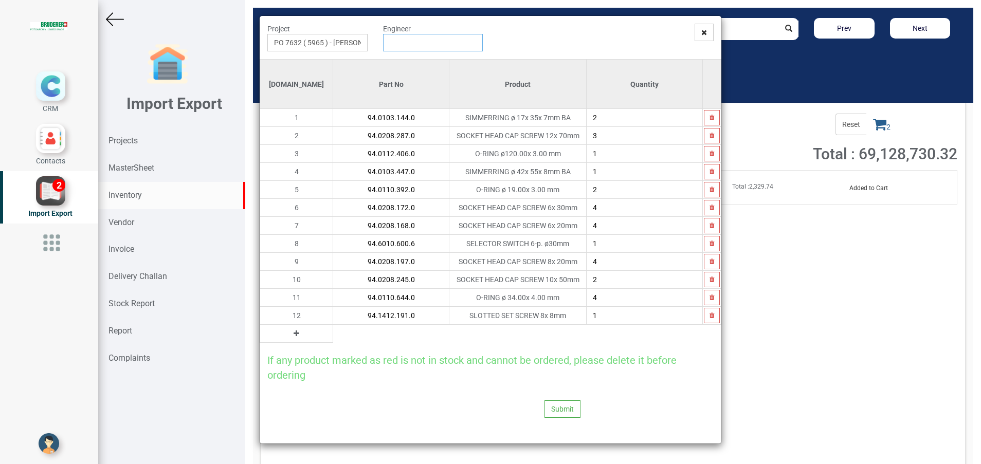
click at [410, 46] on input "text" at bounding box center [433, 42] width 100 height 17
click at [414, 60] on link "G opinath Anandan" at bounding box center [423, 62] width 81 height 13
type input "Gopinath Anandan"
click at [552, 410] on button "Submit" at bounding box center [562, 408] width 36 height 17
click at [542, 382] on button "Yes" at bounding box center [542, 381] width 32 height 17
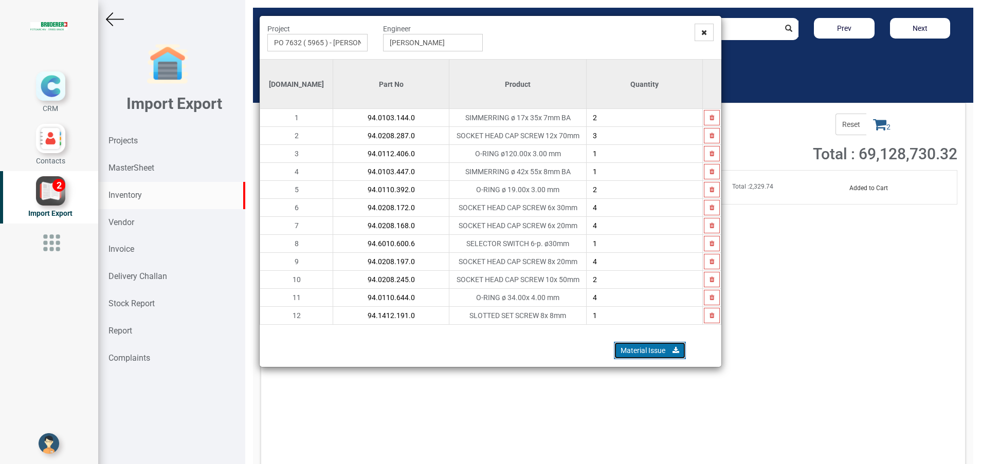
click at [650, 346] on link "Material Issue" at bounding box center [650, 350] width 72 height 17
click at [709, 36] on span at bounding box center [703, 32] width 19 height 17
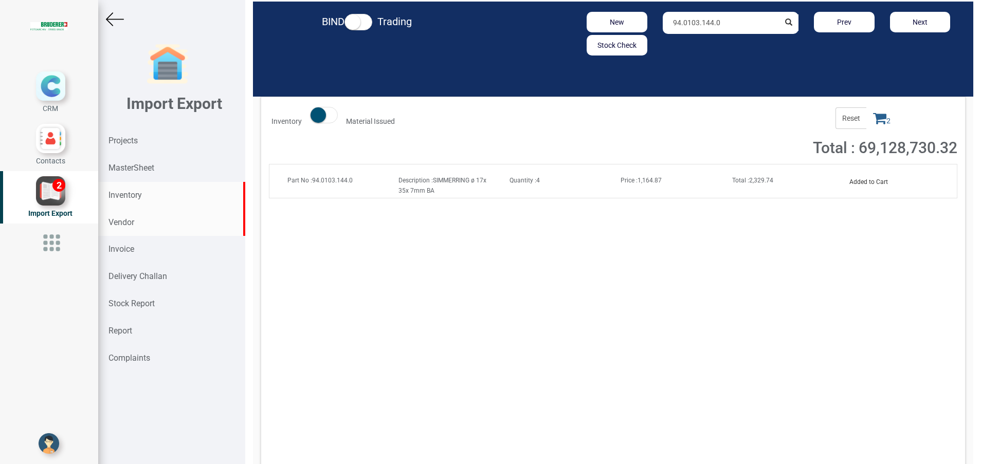
scroll to position [0, 0]
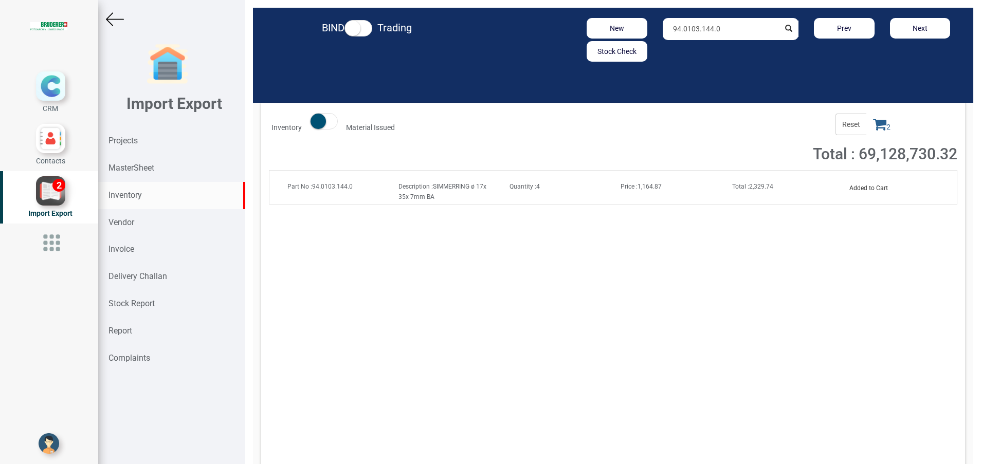
click at [126, 196] on strong "Inventory" at bounding box center [124, 195] width 33 height 10
drag, startPoint x: 730, startPoint y: 29, endPoint x: 588, endPoint y: 25, distance: 141.9
click at [588, 25] on div "New Stock Check 94.0103.144.0 Prev Next" at bounding box center [730, 40] width 470 height 44
click at [746, 188] on span "Total : 524,633.72" at bounding box center [756, 186] width 48 height 7
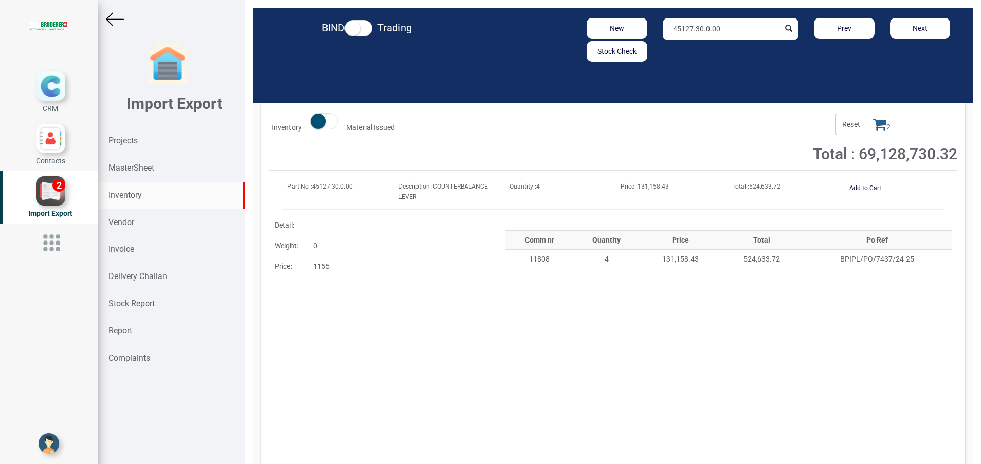
click at [733, 31] on input "45127.30.0.00" at bounding box center [721, 29] width 117 height 22
click at [709, 64] on link "45127. 00.0.00" at bounding box center [703, 64] width 81 height 13
type input "45127.00.0.00"
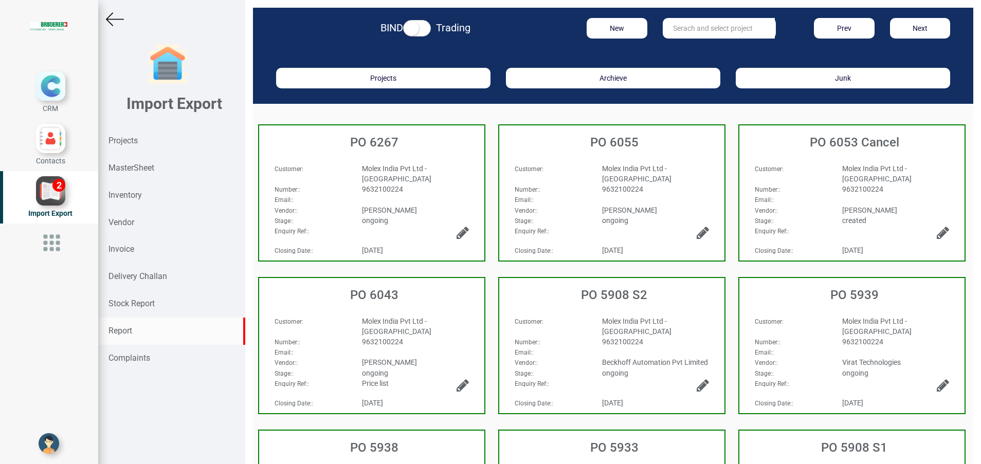
click at [124, 334] on strong "Report" at bounding box center [120, 331] width 24 height 10
select select
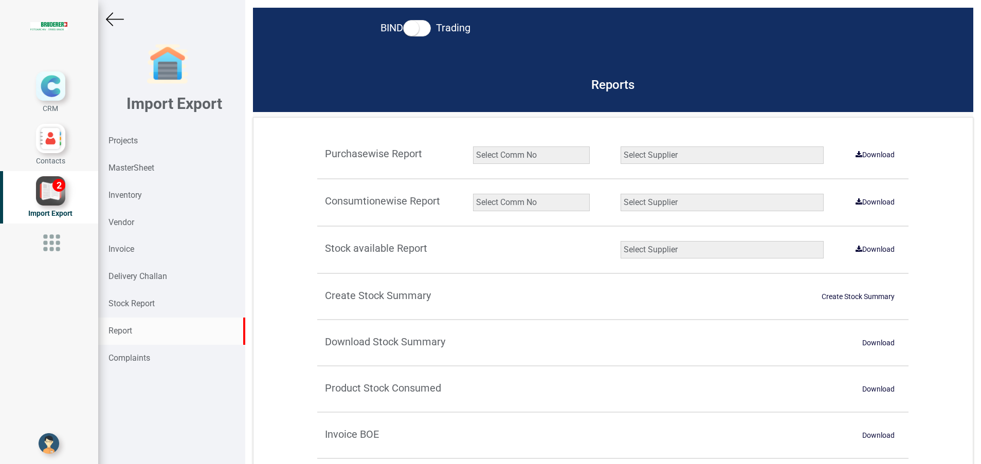
click at [529, 207] on select "Select Comm No 9872 2135R RU1506 11025-1298 5534R 5948 11051-1150 1932 2135 202…" at bounding box center [531, 202] width 117 height 17
select select "string:5965"
click at [473, 194] on select "Select Comm No 9872 2135R RU1506 11025-1298 5534R 5948 11051-1150 1932 2135 202…" at bounding box center [531, 202] width 117 height 17
click at [636, 202] on select "Select Supplier All Supplier XNG Automation solutions [PERSON_NAME] Beckhoff Au…" at bounding box center [721, 202] width 203 height 17
select select "string:all"
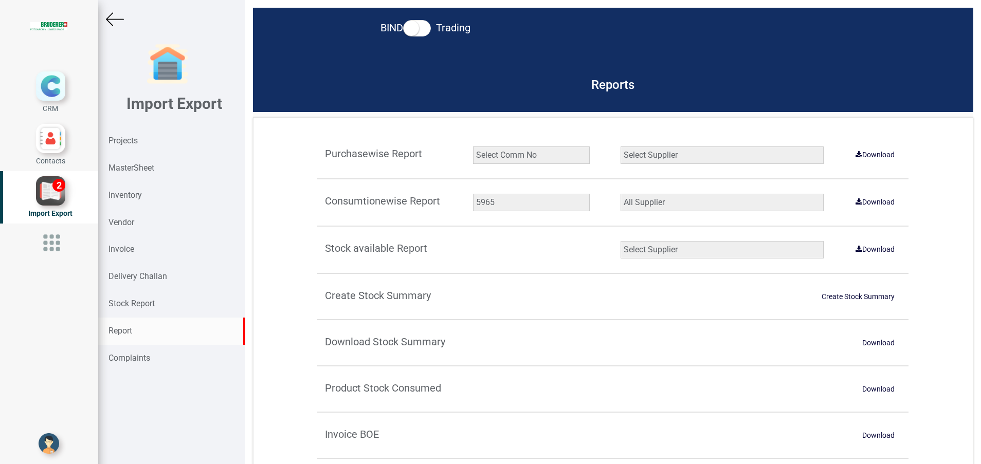
click at [620, 194] on select "Select Supplier All Supplier XNG Automation solutions BRUDERER AG Beckhoff Auto…" at bounding box center [721, 202] width 203 height 17
click at [855, 204] on link "Download" at bounding box center [874, 202] width 51 height 16
click at [114, 136] on strong "Projects" at bounding box center [122, 141] width 29 height 10
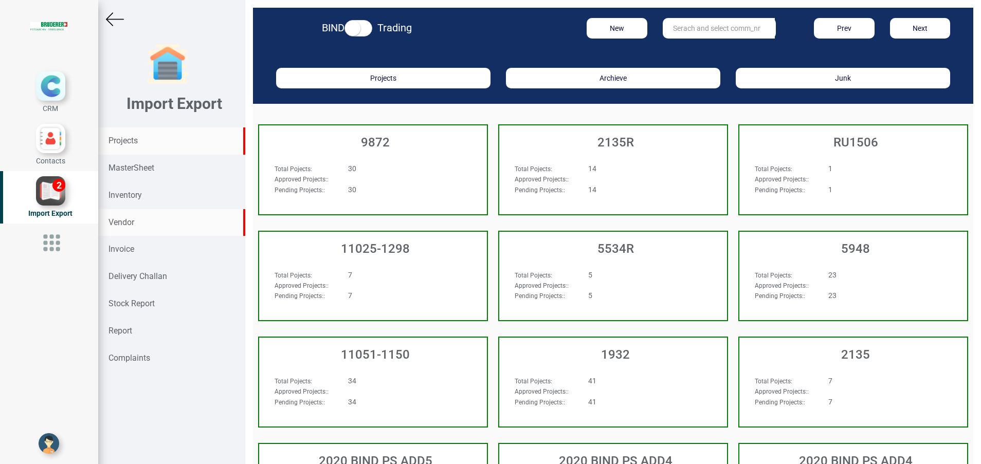
click at [117, 216] on div "Vendor" at bounding box center [171, 222] width 147 height 27
click at [119, 196] on strong "Inventory" at bounding box center [124, 195] width 33 height 10
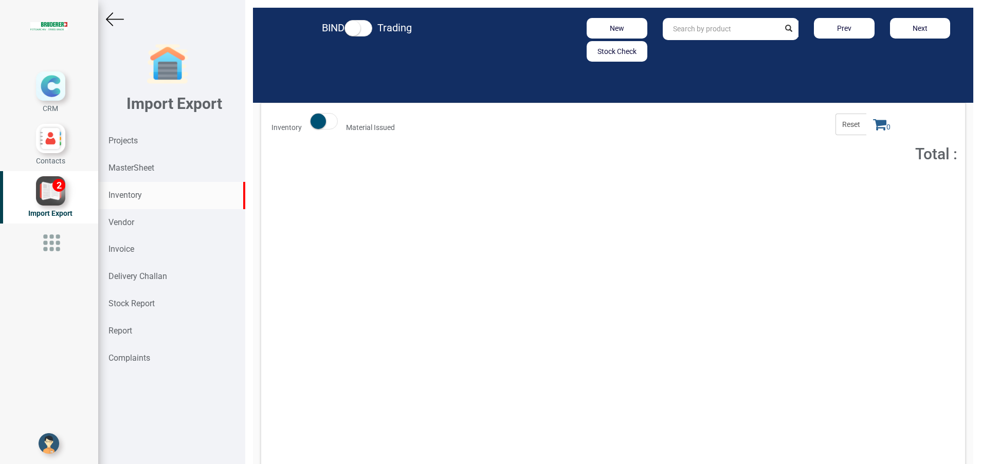
click at [697, 36] on input "text" at bounding box center [721, 29] width 117 height 22
paste input "94.3050.220.0"
type input "94.3050.220.0"
click at [854, 189] on button "Add to Cart" at bounding box center [865, 188] width 44 height 15
click at [873, 125] on icon at bounding box center [879, 124] width 13 height 14
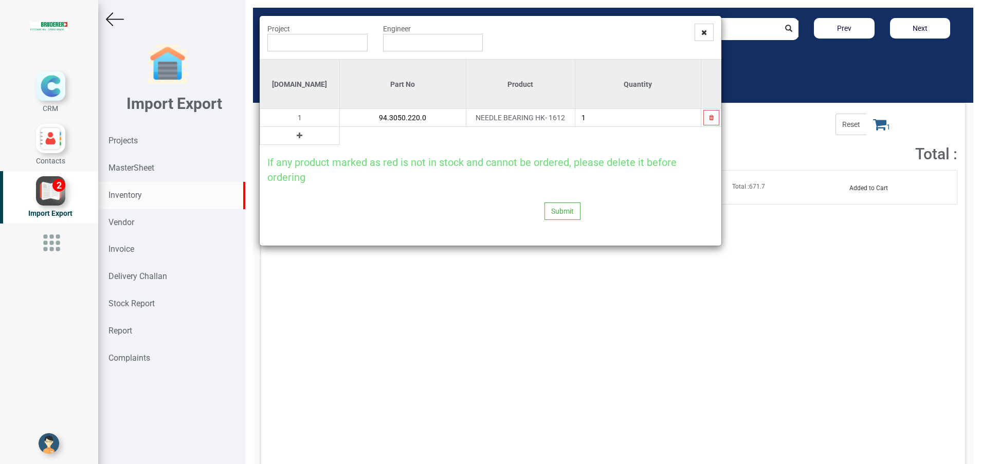
click at [293, 134] on button at bounding box center [299, 135] width 12 height 11
click at [340, 138] on input "text" at bounding box center [403, 135] width 126 height 17
click at [617, 119] on input "1" at bounding box center [638, 117] width 126 height 17
type input "2"
click at [340, 138] on input "text" at bounding box center [403, 135] width 126 height 17
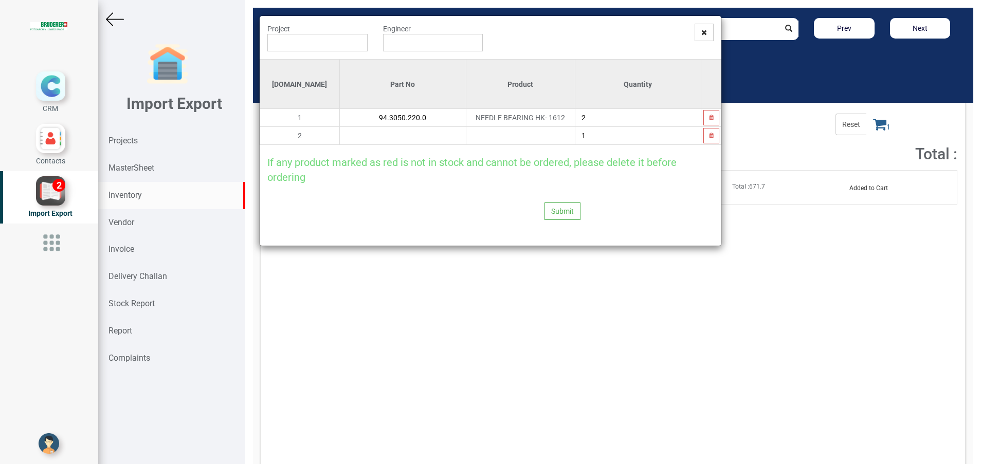
paste input "94.0208.170.0"
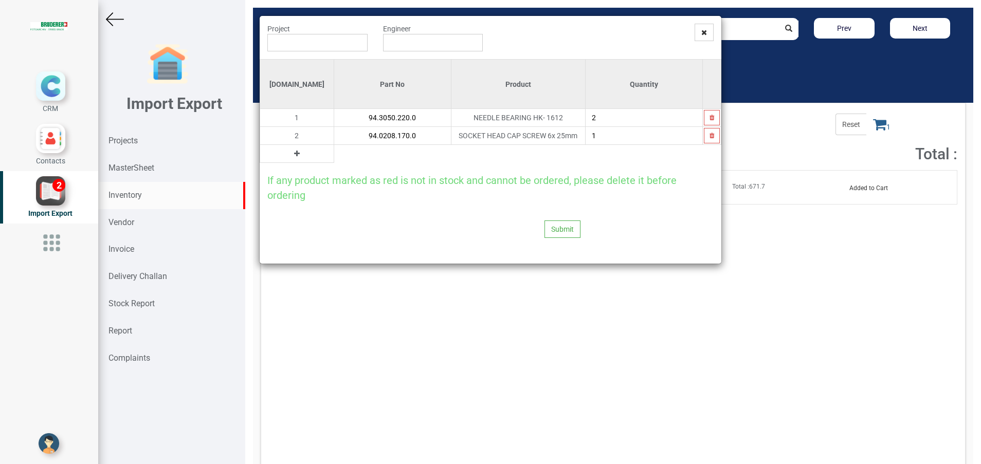
type input "94.0208.170.0"
type input "2"
click at [291, 154] on button at bounding box center [297, 153] width 12 height 11
click at [334, 158] on input "text" at bounding box center [392, 153] width 117 height 17
paste input "12121.00.0.00"
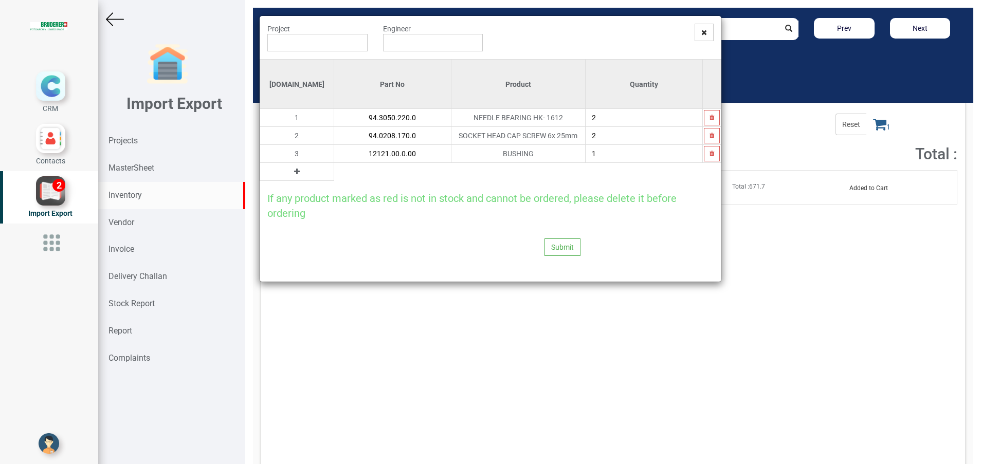
type input "12121.00.0.00"
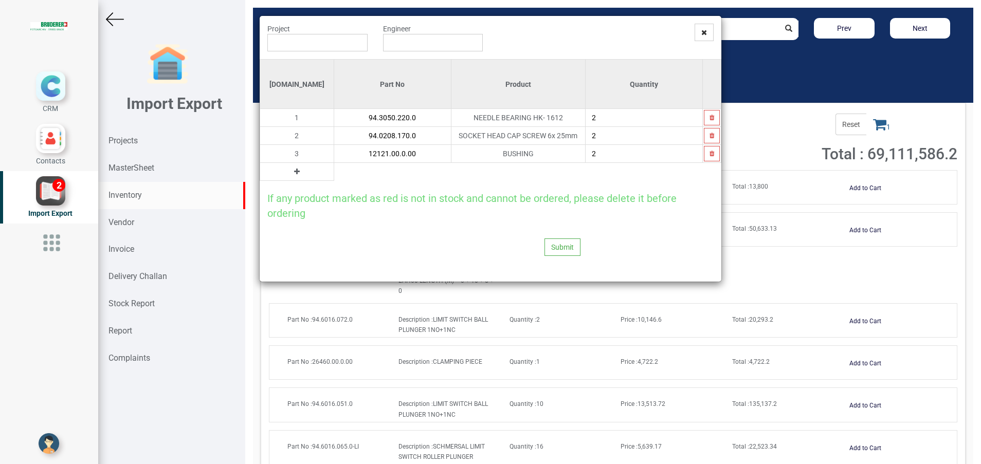
type input "2"
click at [291, 173] on button at bounding box center [297, 171] width 12 height 11
click at [336, 179] on input "text" at bounding box center [392, 171] width 117 height 17
paste input "94.3050.281.0"
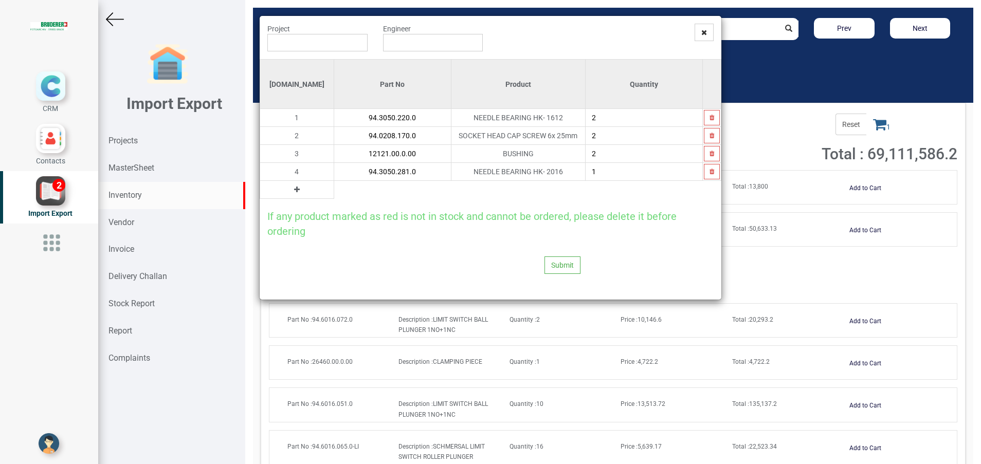
type input "94.3050.281.0"
type input "2"
drag, startPoint x: 283, startPoint y: 199, endPoint x: 286, endPoint y: 203, distance: 5.5
click at [286, 203] on div "If any product marked as red is not in stock and cannot be ordered, please dele…" at bounding box center [491, 219] width 462 height 40
drag, startPoint x: 286, startPoint y: 203, endPoint x: 280, endPoint y: 189, distance: 15.2
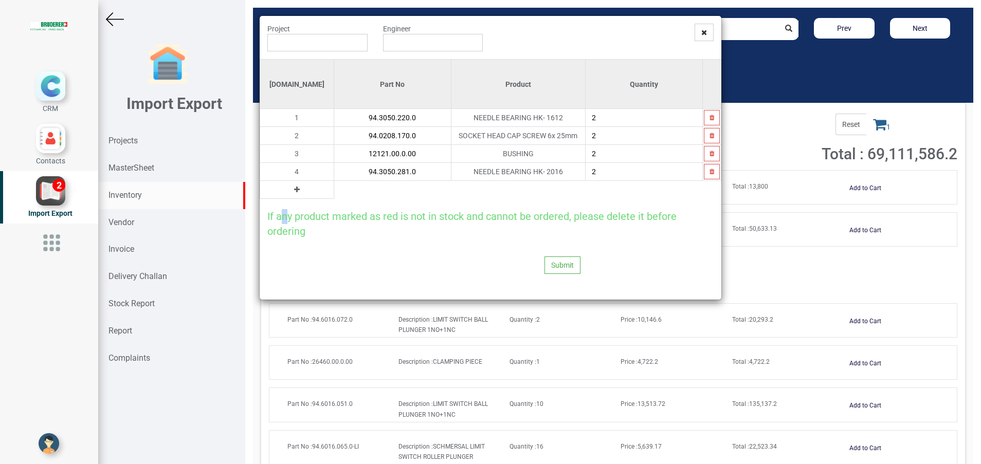
click at [294, 189] on icon at bounding box center [297, 189] width 6 height 7
click at [334, 186] on input "text" at bounding box center [392, 189] width 117 height 17
paste input "94.0208.202.0"
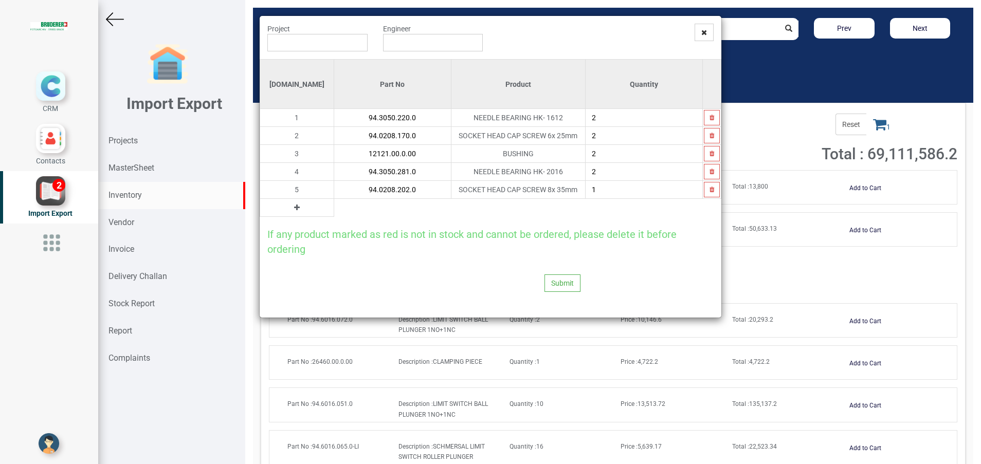
type input "94.0208.202.0"
type input "2"
click at [291, 207] on button at bounding box center [297, 207] width 12 height 11
click at [334, 206] on input "text" at bounding box center [392, 207] width 117 height 17
paste input "94.0501.201.0"
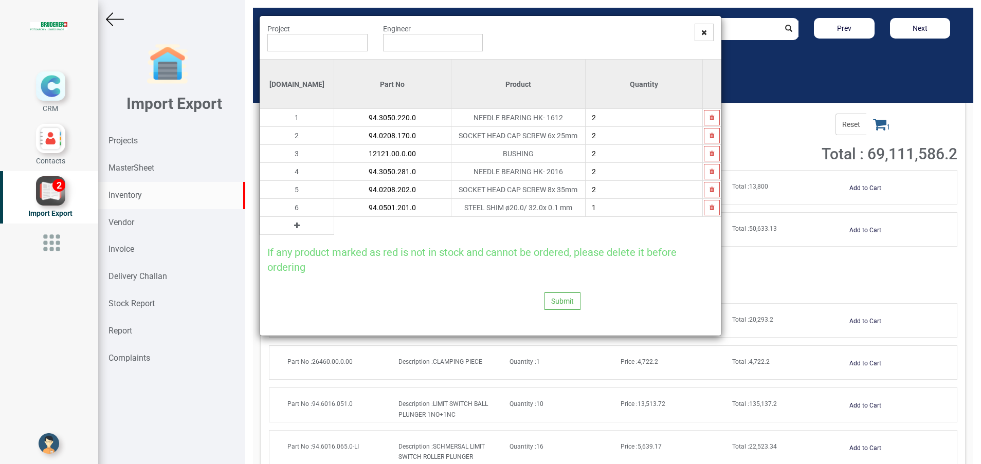
type input "94.0501.201.0"
type input "2"
click at [291, 226] on button at bounding box center [297, 225] width 12 height 11
click at [334, 229] on input "text" at bounding box center [392, 225] width 117 height 17
paste input "94.0102.032.0"
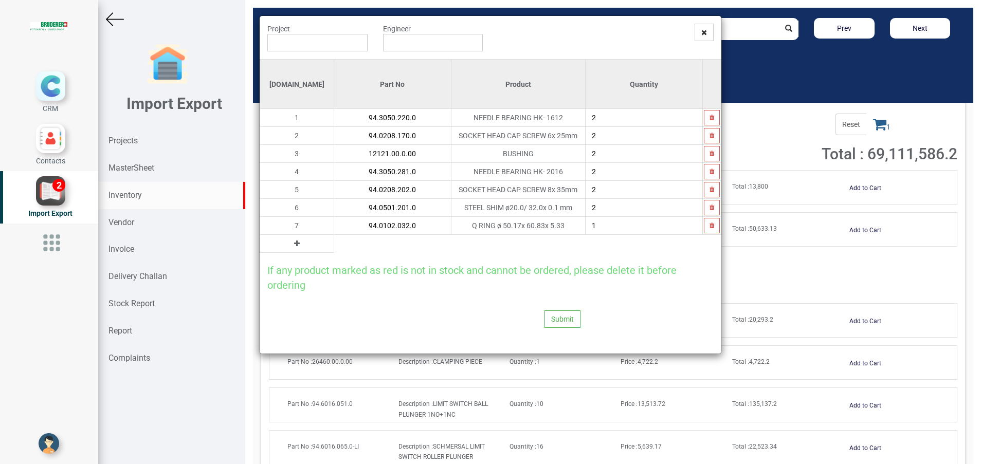
type input "94.0102.032.0"
type input "2"
click at [294, 244] on icon at bounding box center [297, 243] width 6 height 7
click at [334, 246] on input "text" at bounding box center [392, 243] width 117 height 17
paste input "94.3052.460.0"
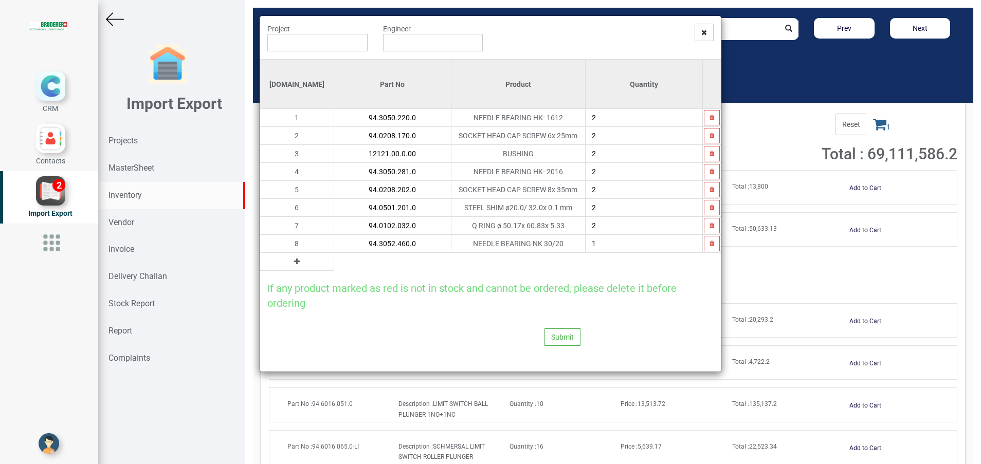
type input "94.3052.460.0"
type input "3"
click at [291, 265] on button at bounding box center [297, 261] width 12 height 11
drag, startPoint x: 305, startPoint y: 265, endPoint x: 311, endPoint y: 268, distance: 6.7
click at [334, 265] on input "text" at bounding box center [392, 261] width 117 height 17
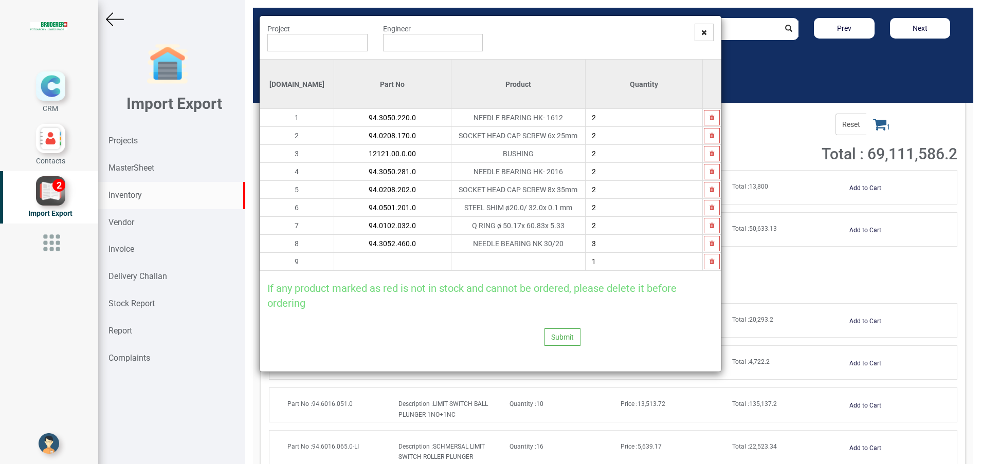
paste input "94.0910.040.0"
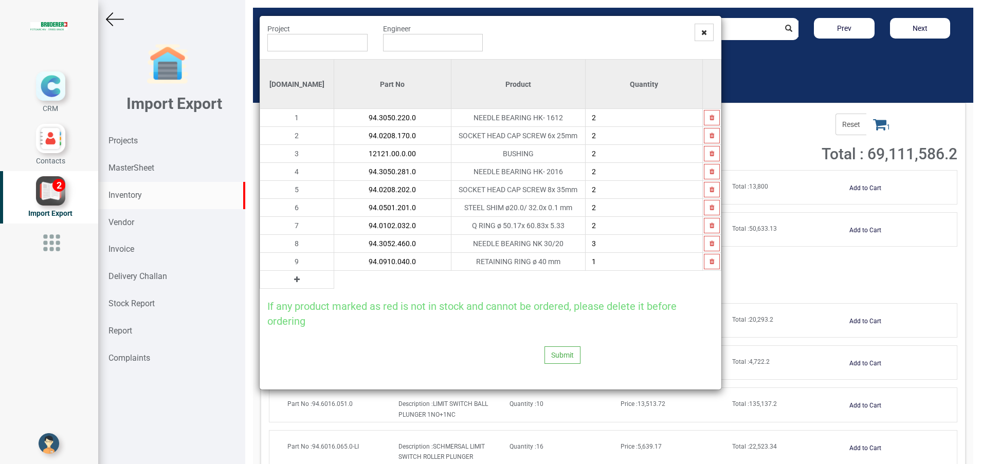
type input "94.0910.040.0"
type input "8"
click at [291, 281] on button at bounding box center [297, 279] width 12 height 11
click at [334, 279] on input "text" at bounding box center [392, 279] width 117 height 17
paste input "94.3060.061.0"
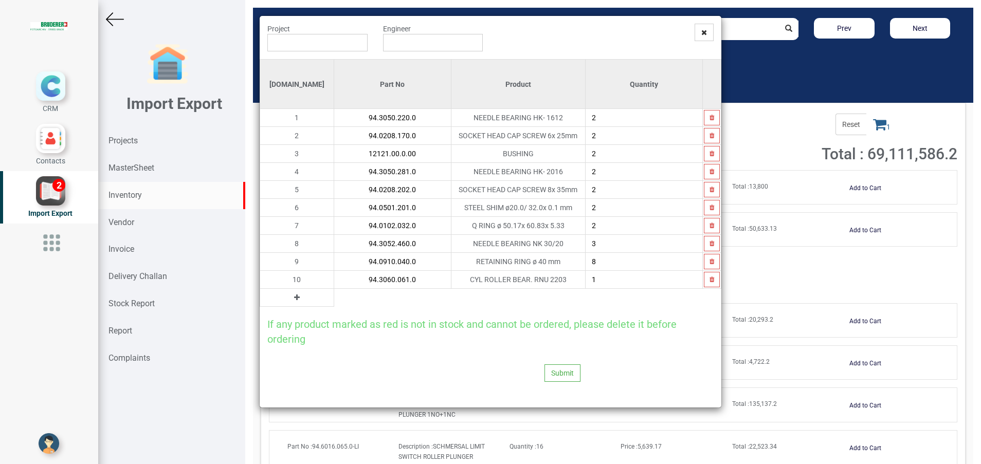
type input "94.3060.061.0"
type input "2"
click at [294, 299] on icon at bounding box center [297, 297] width 6 height 7
click at [334, 300] on input "text" at bounding box center [392, 297] width 117 height 17
paste input "94.0103.301.0"
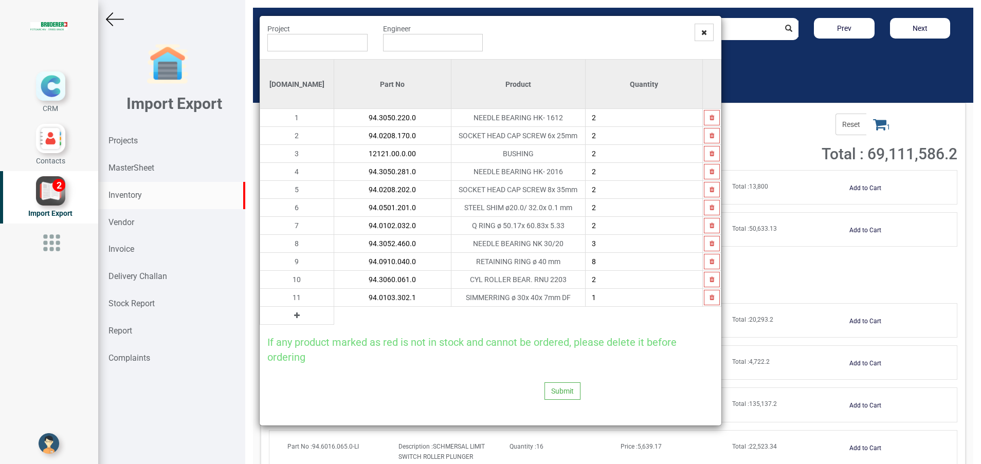
type input "94.0103.302.1"
click at [608, 298] on input "1" at bounding box center [643, 297] width 117 height 17
type input "4"
click at [294, 315] on icon at bounding box center [297, 315] width 6 height 7
click at [373, 314] on input "text" at bounding box center [392, 315] width 117 height 17
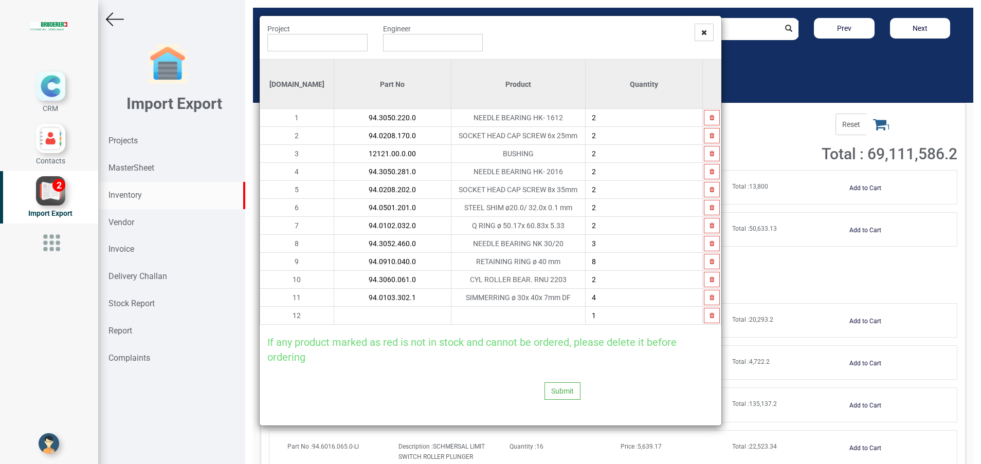
paste input "94.0312.064.0"
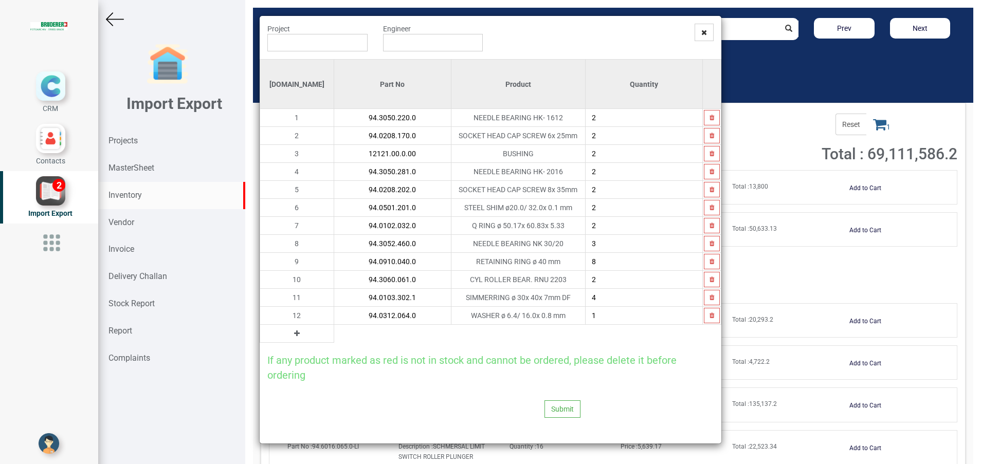
type input "94.0312.064.0"
type input "4"
click at [294, 333] on icon at bounding box center [297, 333] width 6 height 7
click at [334, 336] on input "text" at bounding box center [392, 333] width 117 height 17
paste input "12118.00.1.00"
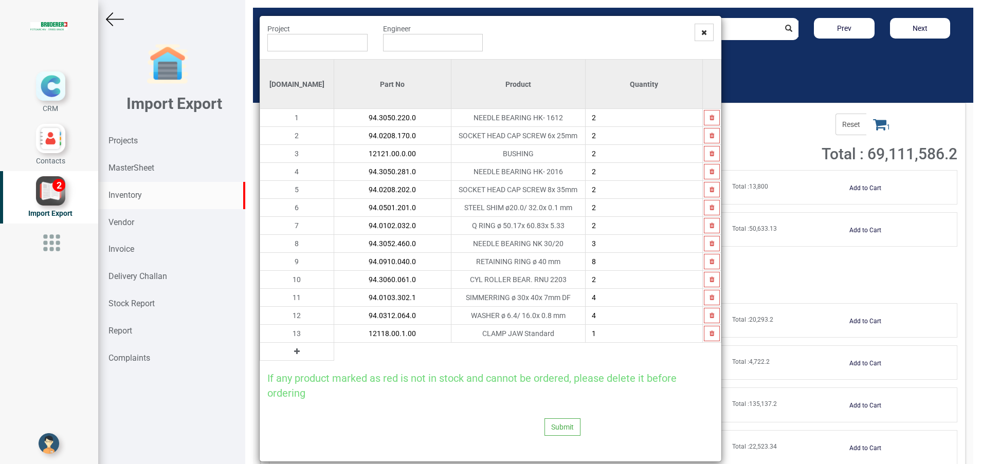
type input "12118.00.1.00"
click at [291, 352] on button at bounding box center [297, 351] width 12 height 11
click at [334, 358] on input "text" at bounding box center [392, 351] width 117 height 17
paste input "94.0202.174.0"
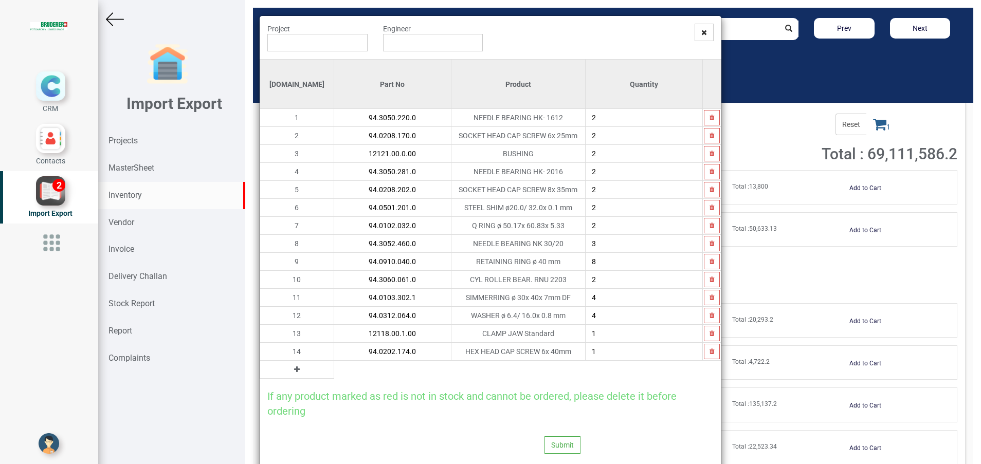
type input "94.0202.174.0"
type input "2"
click at [294, 366] on icon at bounding box center [297, 369] width 6 height 7
click at [301, 380] on div "Project Engineer Si.No Part No Product Quantity 1 94.3050.220.0 NEEDLE BEARING …" at bounding box center [491, 248] width 462 height 464
paste input "94.0319.064"
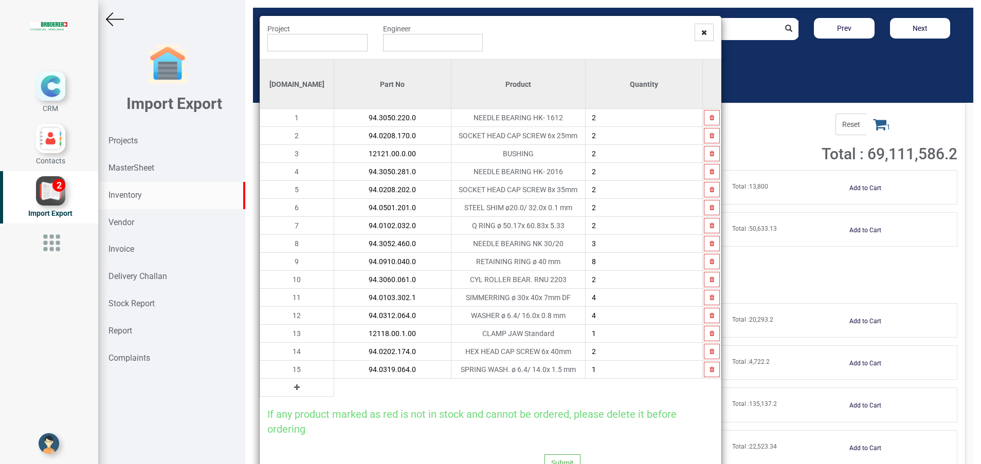
type input "94.0319.064.0"
type input "2"
drag, startPoint x: 326, startPoint y: 388, endPoint x: 283, endPoint y: 393, distance: 43.5
click at [286, 395] on table "Si.No Part No Product Quantity 1 94.3050.220.0 NEEDLE BEARING HK- 1612 2 2 94.0…" at bounding box center [491, 228] width 462 height 338
click at [294, 388] on icon at bounding box center [297, 387] width 6 height 7
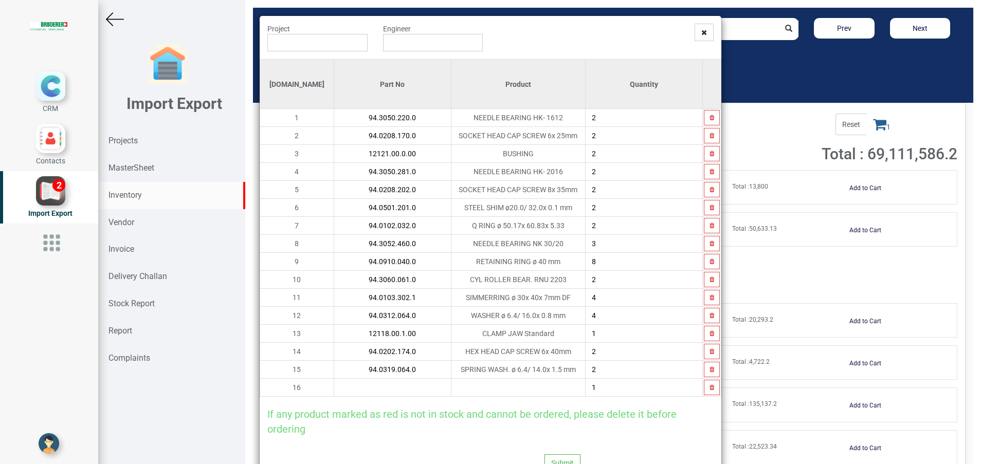
click at [334, 388] on input "text" at bounding box center [392, 387] width 117 height 17
paste input "12115.20.0.00"
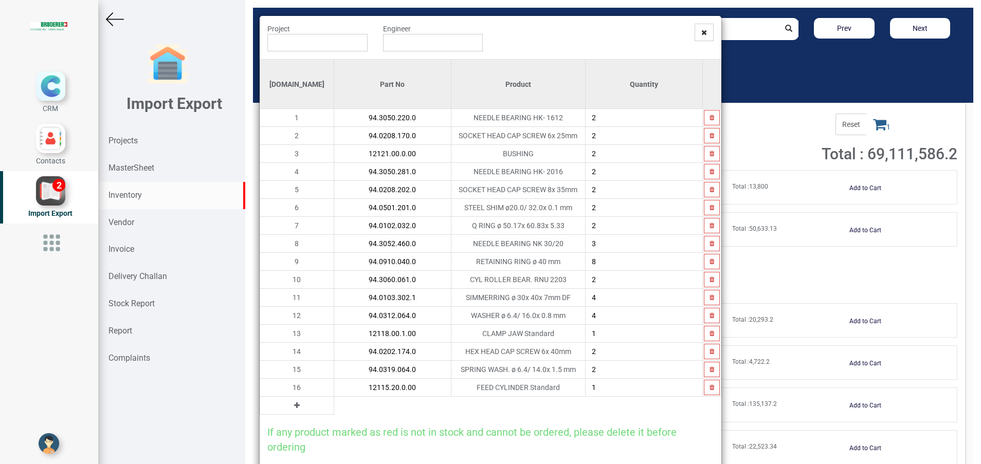
type input "12115.20.0.00"
type input "2"
click at [291, 405] on button at bounding box center [297, 405] width 12 height 11
click at [334, 407] on input "text" at bounding box center [392, 405] width 117 height 17
paste input "94.0208.172.0"
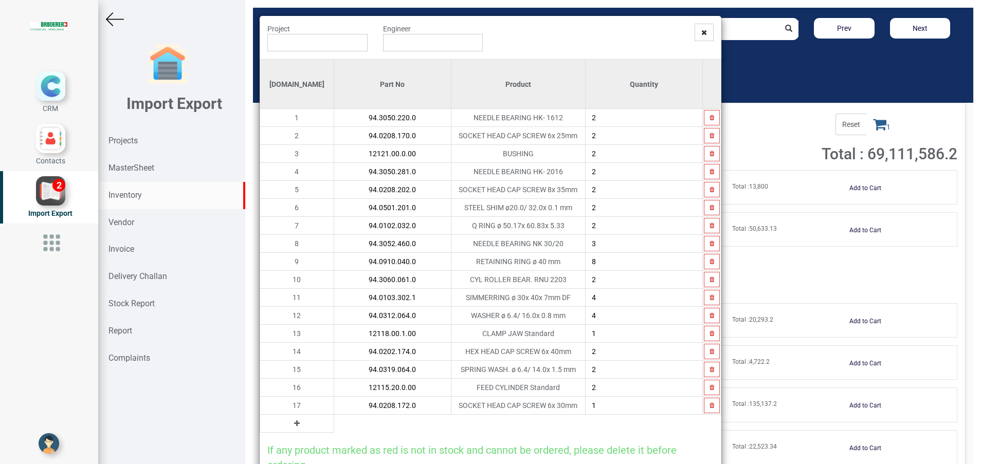
type input "94.0208.172.0"
type input "8"
type input "7"
click at [294, 425] on icon at bounding box center [297, 423] width 6 height 7
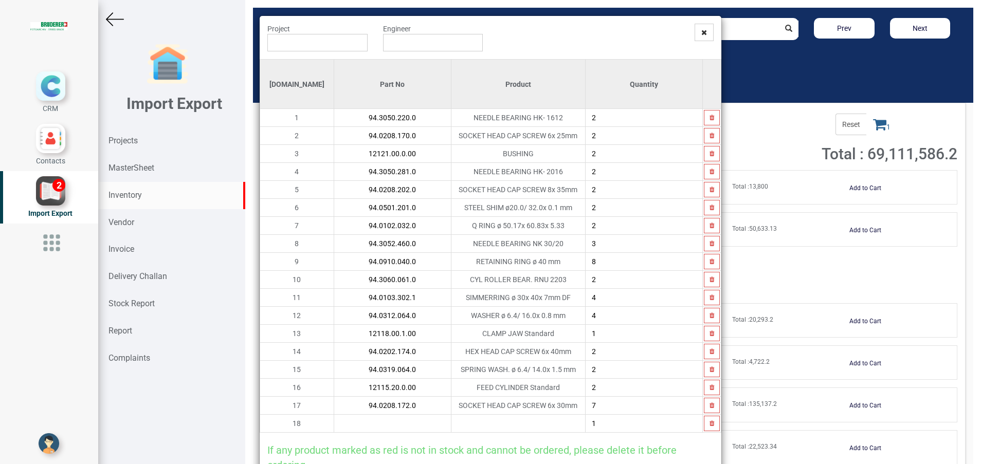
click at [334, 424] on input "text" at bounding box center [392, 423] width 117 height 17
paste input "94.1104.479.0"
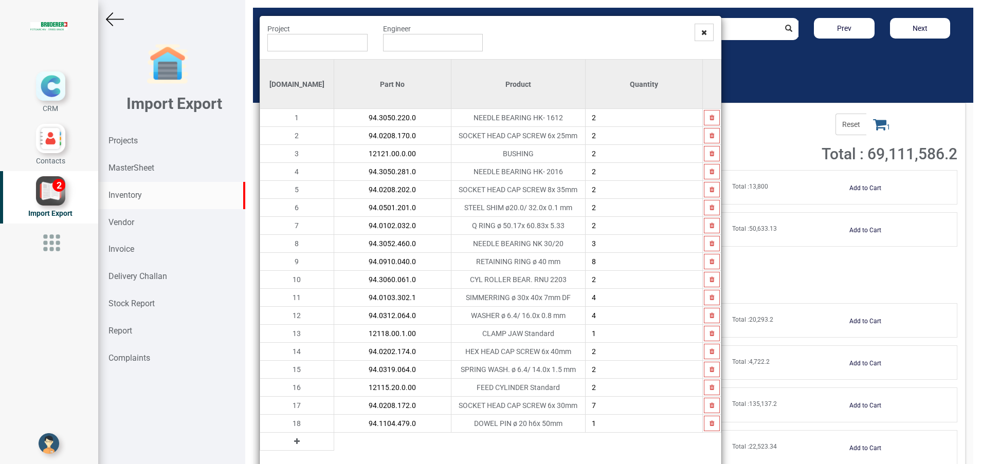
type input "94.1104.479.0"
click at [294, 442] on icon at bounding box center [297, 441] width 6 height 7
click at [334, 442] on input "text" at bounding box center [392, 441] width 117 height 17
paste input "94.3050.222.0"
type input "94.3050.222.0"
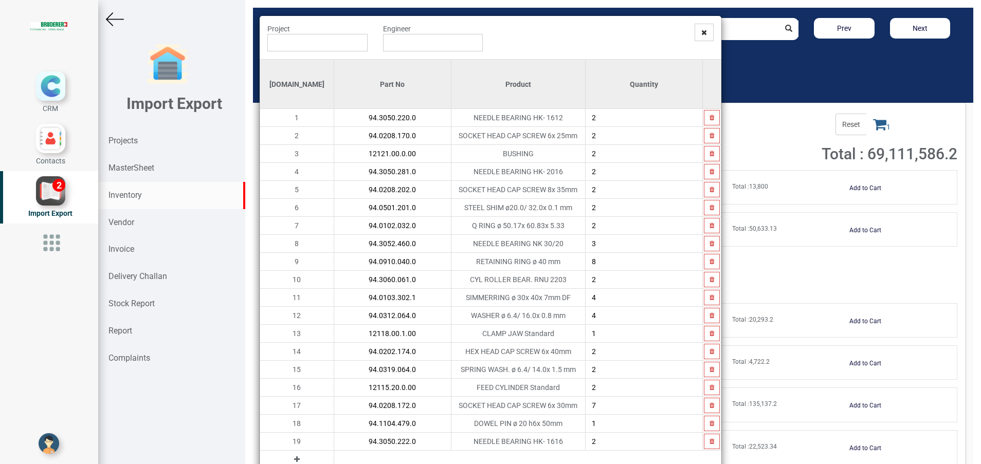
type input "2"
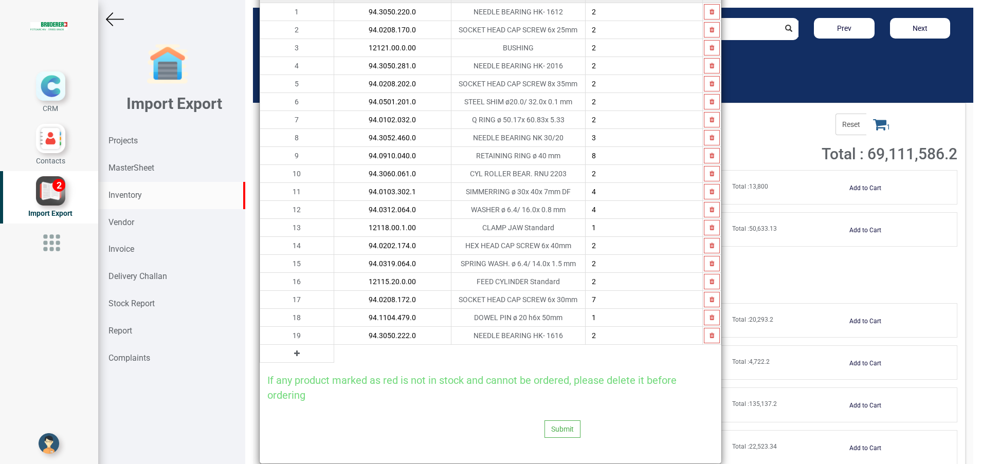
scroll to position [121, 0]
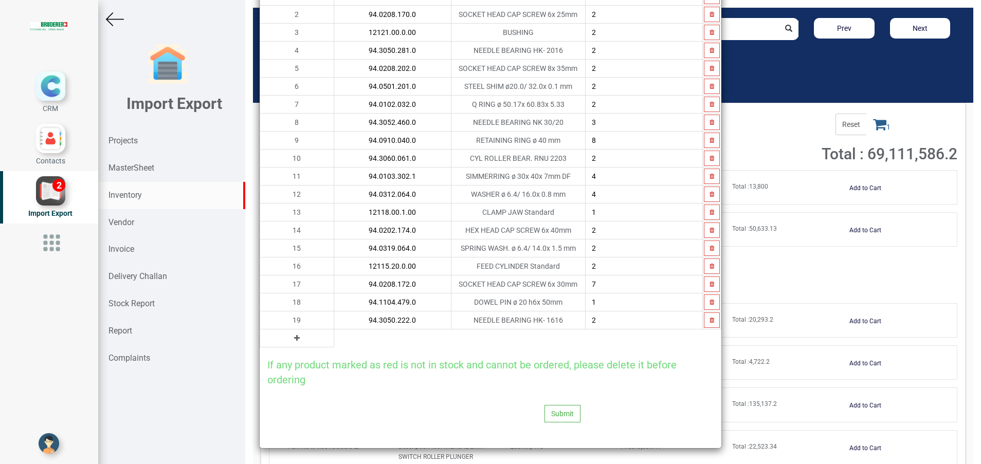
click at [294, 336] on icon at bounding box center [297, 338] width 6 height 7
click at [334, 336] on input "text" at bounding box center [392, 337] width 117 height 17
paste input "94.1104.453.0"
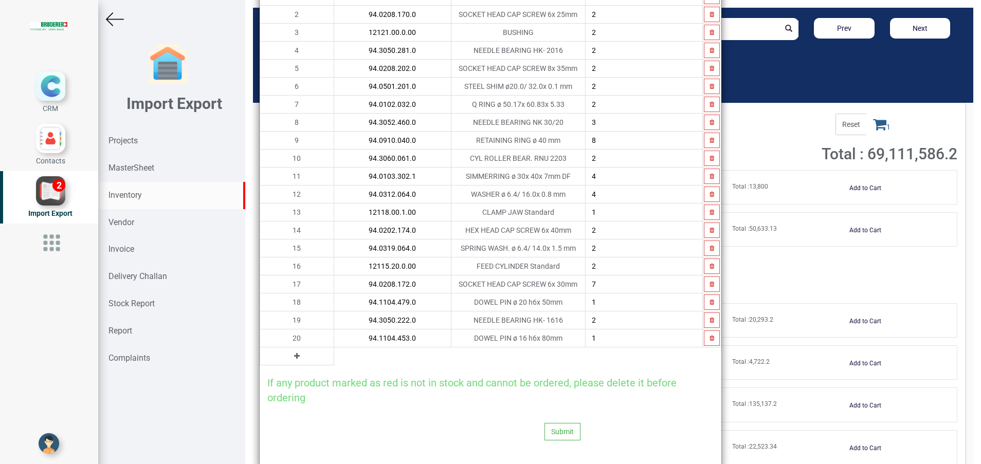
type input "94.1104.453.0"
click at [291, 356] on button at bounding box center [297, 356] width 12 height 11
click at [334, 358] on input "text" at bounding box center [392, 355] width 117 height 17
paste input "12236.02.0.00"
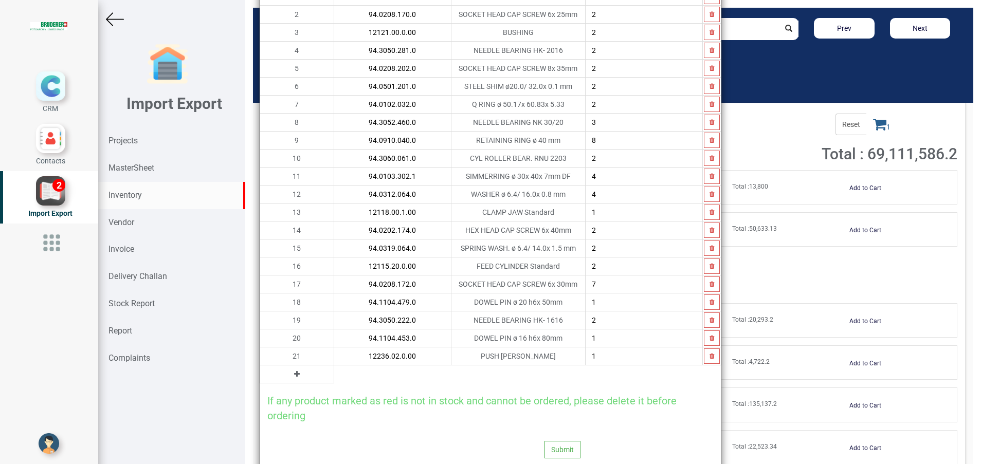
type input "12236.02.0.00"
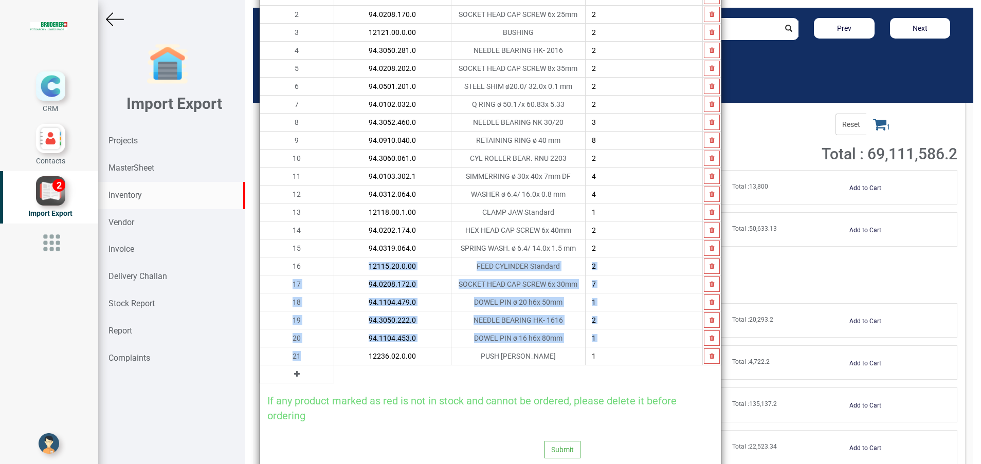
drag, startPoint x: 280, startPoint y: 310, endPoint x: 276, endPoint y: 355, distance: 45.4
click at [276, 355] on tbody "Si.No Part No Product Quantity 1 94.3050.220.0 NEEDLE BEARING HK- 1612 2 2 94.0…" at bounding box center [490, 160] width 461 height 445
drag, startPoint x: 276, startPoint y: 355, endPoint x: 275, endPoint y: 375, distance: 19.5
click at [294, 375] on icon at bounding box center [297, 374] width 6 height 7
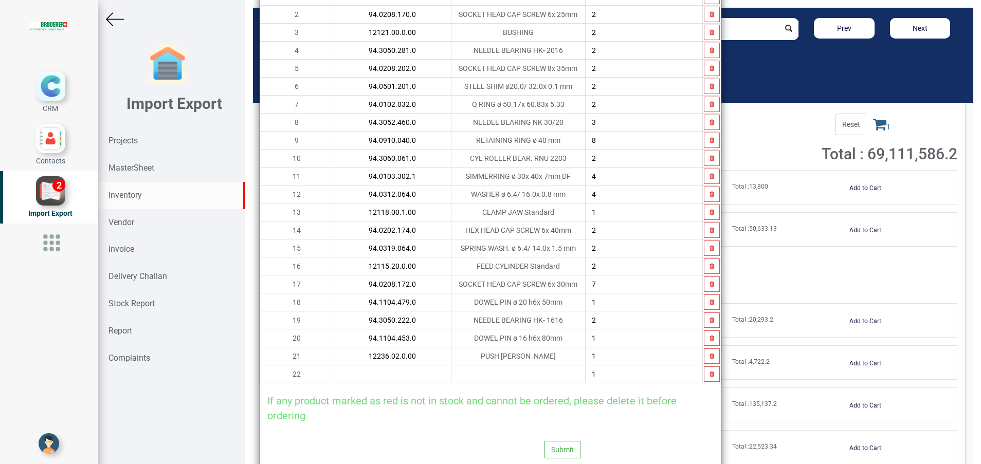
click at [334, 382] on input "text" at bounding box center [392, 373] width 117 height 17
paste input "94.3050.221.0"
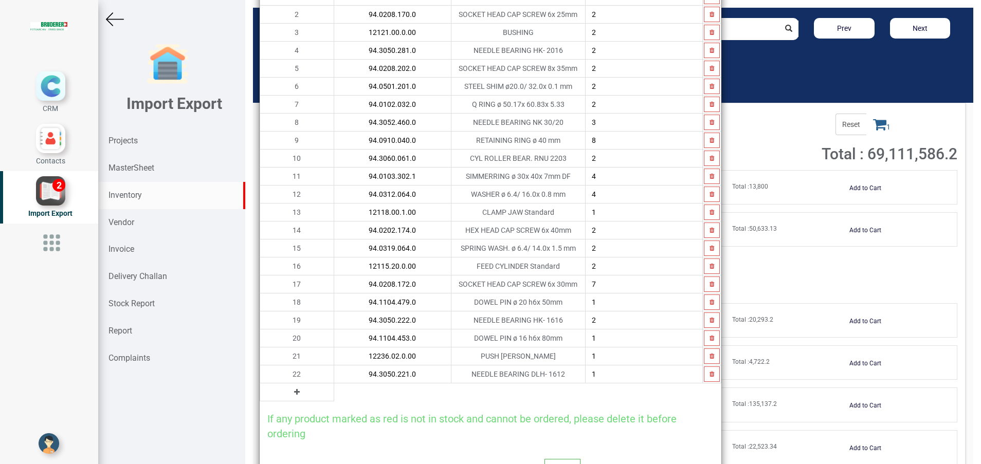
type input "94.3050.221.0"
click at [291, 390] on button at bounding box center [297, 392] width 12 height 11
click at [334, 397] on input "text" at bounding box center [392, 391] width 117 height 17
click at [271, 376] on td "22" at bounding box center [297, 374] width 74 height 18
click at [334, 396] on input "text" at bounding box center [392, 391] width 117 height 17
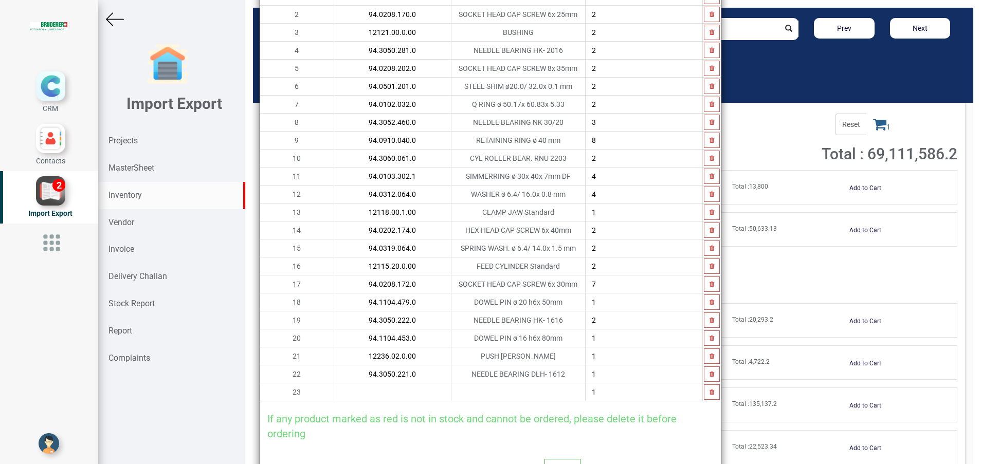
paste input "94.1104.447.0"
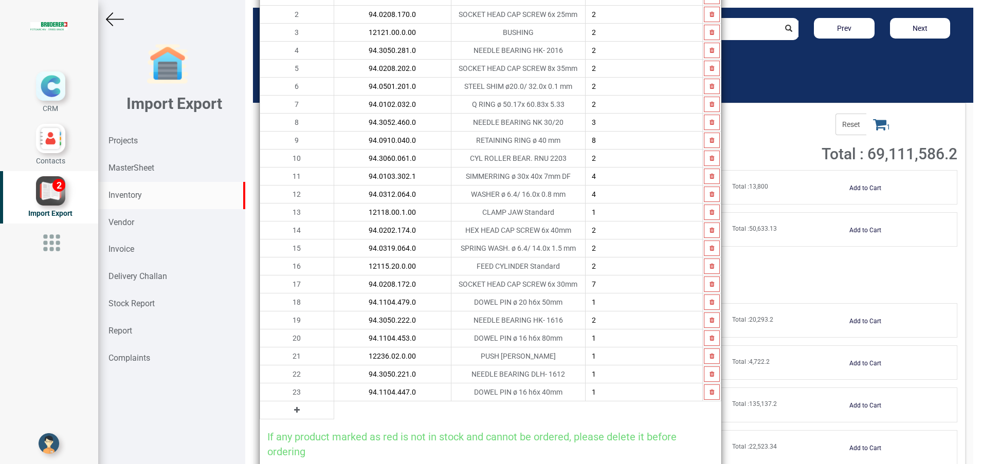
type input "94.1104.447.0"
click at [291, 413] on button at bounding box center [297, 410] width 12 height 11
drag, startPoint x: 311, startPoint y: 412, endPoint x: 332, endPoint y: 416, distance: 20.5
click at [334, 413] on input "text" at bounding box center [392, 409] width 117 height 17
paste input "94.8701.331.0"
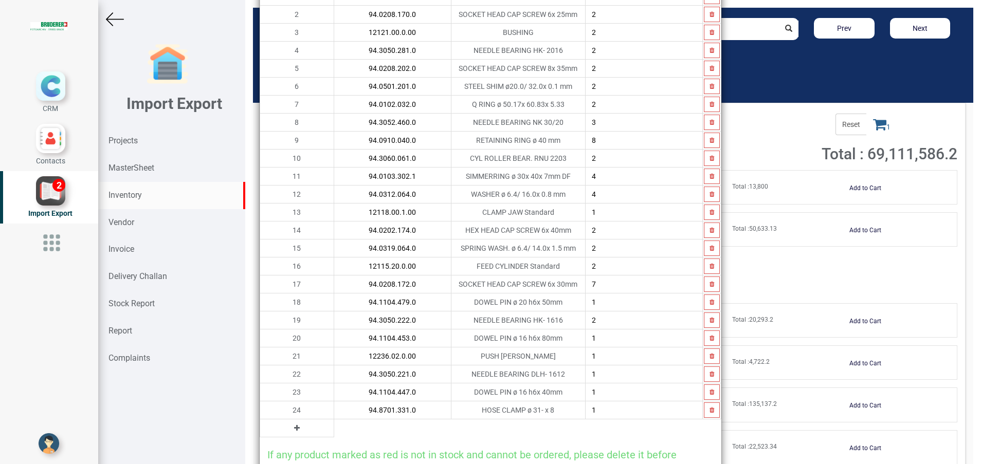
type input "94.8701.331.0"
click at [294, 428] on icon at bounding box center [297, 428] width 6 height 7
click at [334, 428] on input "text" at bounding box center [392, 427] width 117 height 17
paste input "15238.00.0.40"
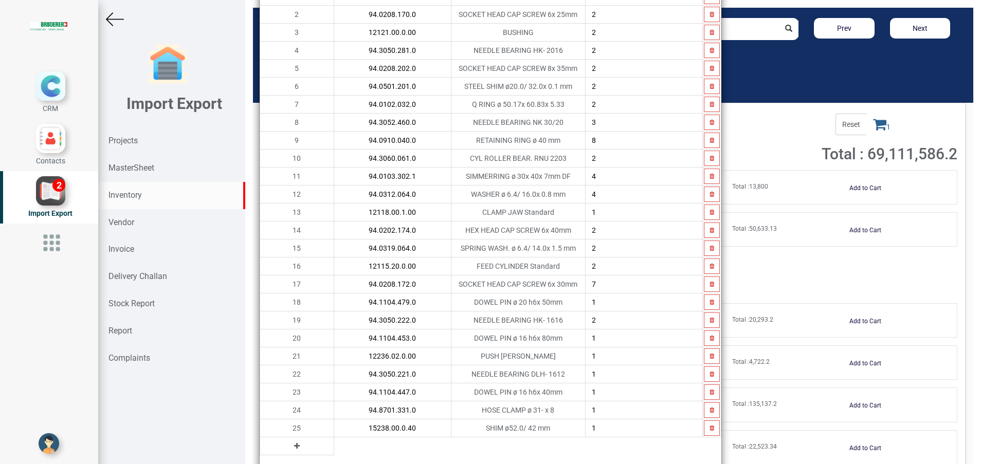
type input "15238.00.0.40"
click at [291, 450] on button at bounding box center [297, 445] width 12 height 11
click at [334, 449] on input "text" at bounding box center [392, 445] width 117 height 17
paste input "0"
type input "94.3017.120.0"
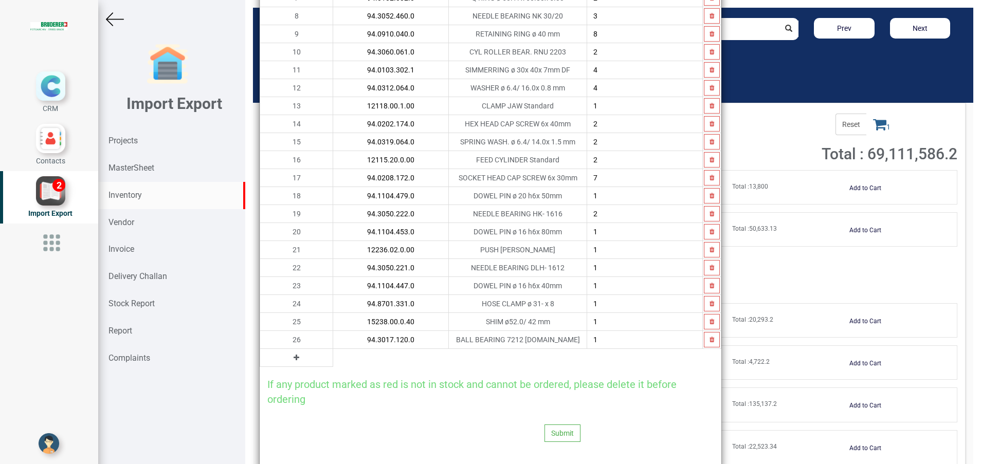
scroll to position [247, 0]
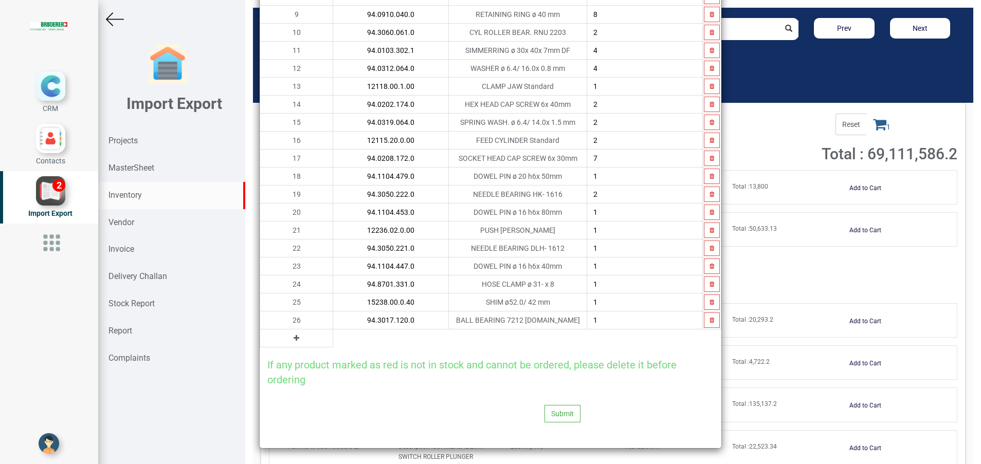
click at [290, 334] on button at bounding box center [296, 338] width 12 height 11
click at [333, 342] on input "text" at bounding box center [390, 337] width 115 height 17
drag, startPoint x: 706, startPoint y: 320, endPoint x: 701, endPoint y: 323, distance: 5.7
click at [709, 320] on icon "button" at bounding box center [711, 320] width 5 height 6
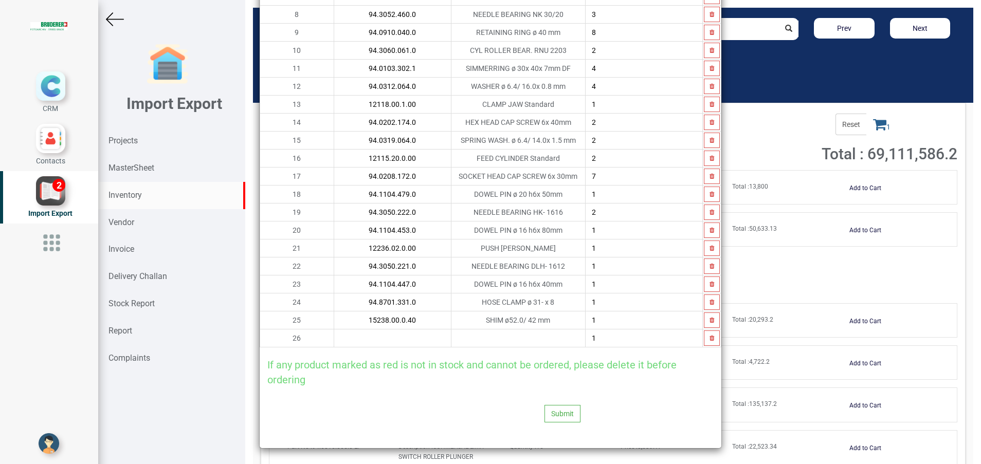
drag, startPoint x: 317, startPoint y: 337, endPoint x: 331, endPoint y: 352, distance: 20.4
click at [334, 337] on input "text" at bounding box center [392, 337] width 117 height 17
paste input "15238.00.0.60"
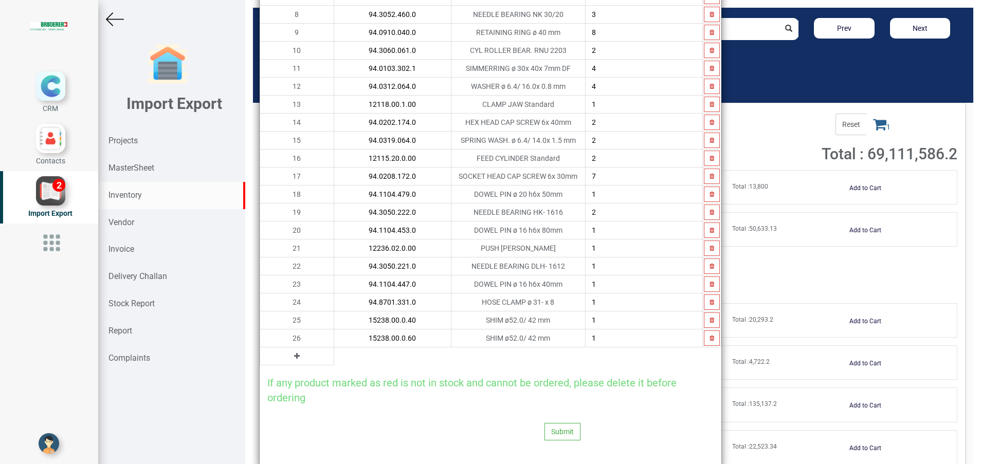
type input "15238.00.0.60"
click at [294, 357] on icon at bounding box center [297, 356] width 6 height 7
click at [334, 358] on input "text" at bounding box center [392, 355] width 117 height 17
paste input "94.0910.052.0"
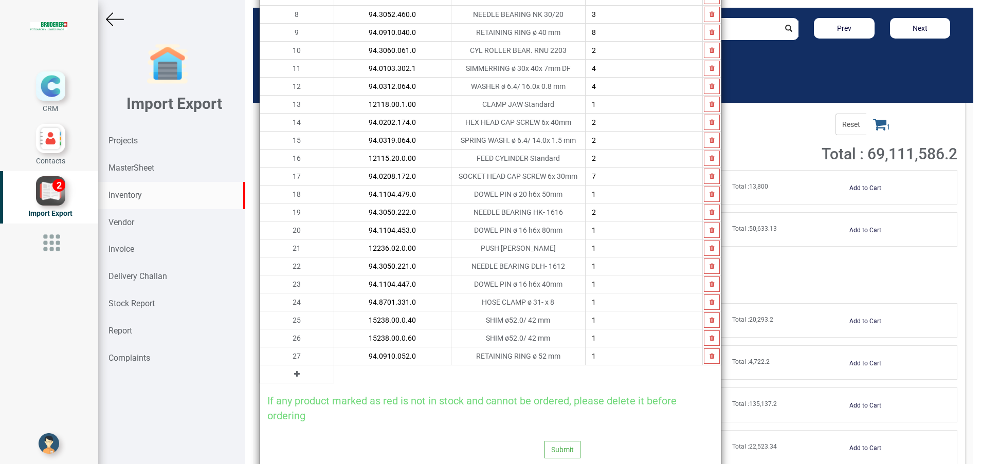
type input "94.0910.052.0"
click at [276, 380] on td at bounding box center [297, 374] width 74 height 18
click at [291, 375] on button at bounding box center [297, 374] width 12 height 11
click at [334, 374] on input "text" at bounding box center [392, 373] width 117 height 17
paste input "94.0102.012.0"
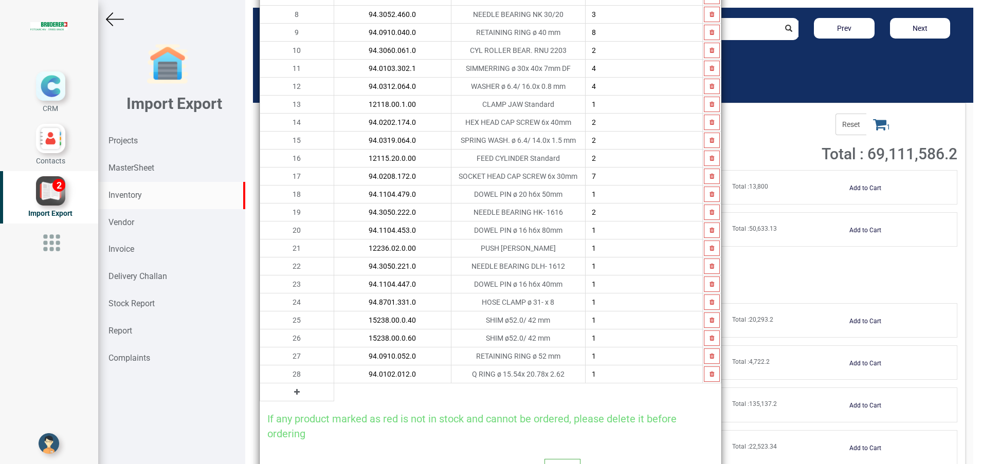
type input "94.0102.012.0"
type input "3"
click at [294, 389] on icon at bounding box center [297, 392] width 6 height 7
click at [334, 392] on input "text" at bounding box center [392, 391] width 117 height 17
paste input "94.0102.041.0"
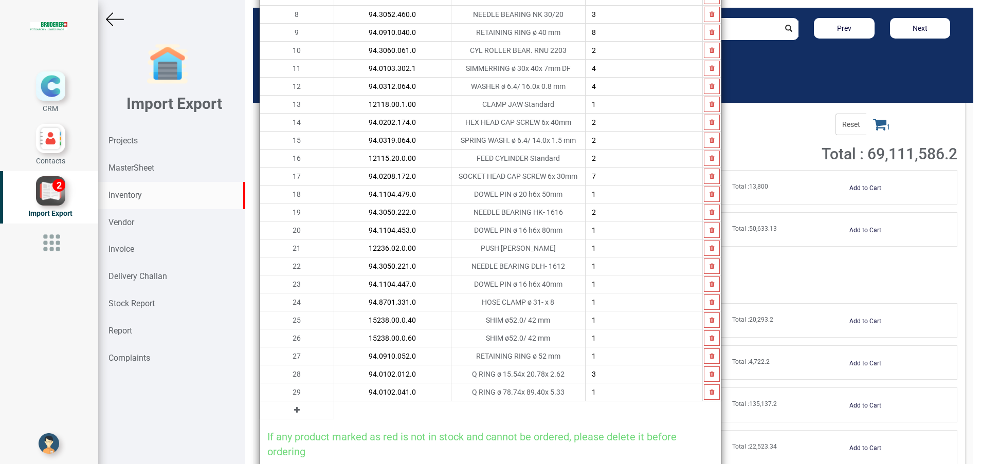
type input "94.0102.041.0"
click at [294, 411] on icon at bounding box center [297, 410] width 6 height 7
drag, startPoint x: 275, startPoint y: 411, endPoint x: 289, endPoint y: 376, distance: 37.6
click at [317, 393] on tbody "Si.No Part No Product Quantity 1 94.3050.220.0 NEEDLE BEARING HK- 1612 2 2 94.0…" at bounding box center [490, 124] width 461 height 589
paste input "94.0111.375.0"
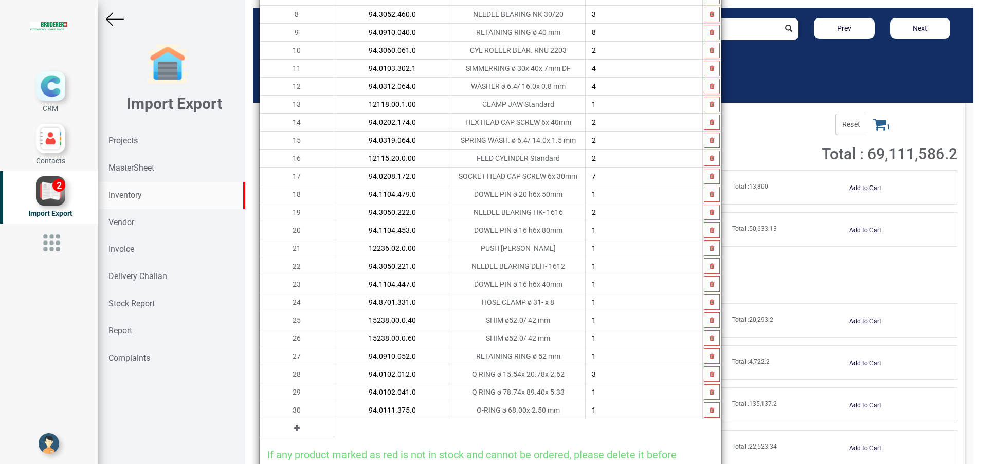
type input "94.0111.375.0"
click at [291, 431] on button at bounding box center [297, 428] width 12 height 11
click at [334, 431] on input "text" at bounding box center [392, 427] width 117 height 17
paste input "94.0110.311.0"
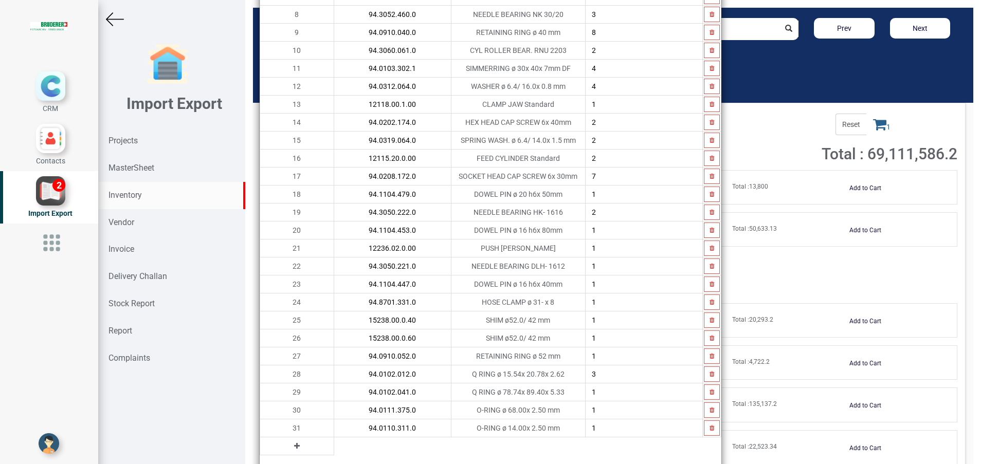
type input "94.0110.311.0"
click at [294, 448] on icon at bounding box center [297, 446] width 6 height 7
click at [334, 448] on input "text" at bounding box center [392, 445] width 117 height 17
paste input "94.0110.311.0"
type input "94.0110.311.0"
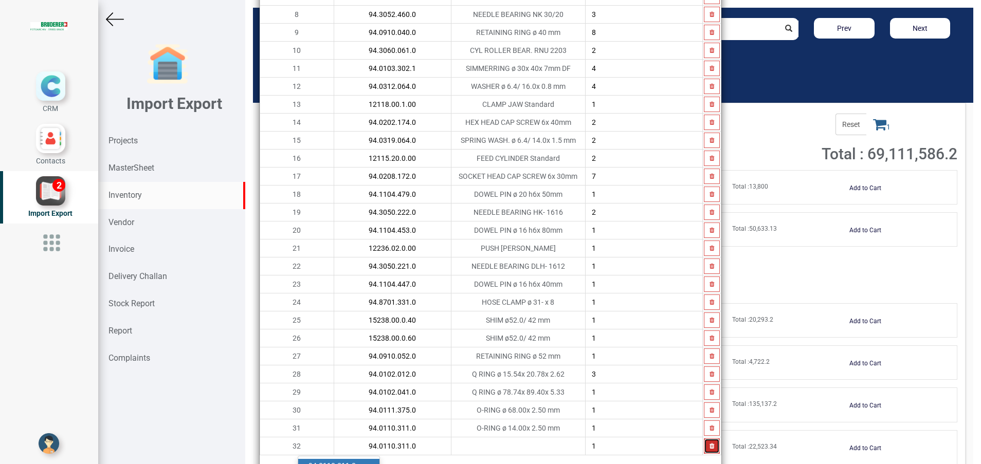
click at [704, 449] on button "button" at bounding box center [712, 445] width 16 height 15
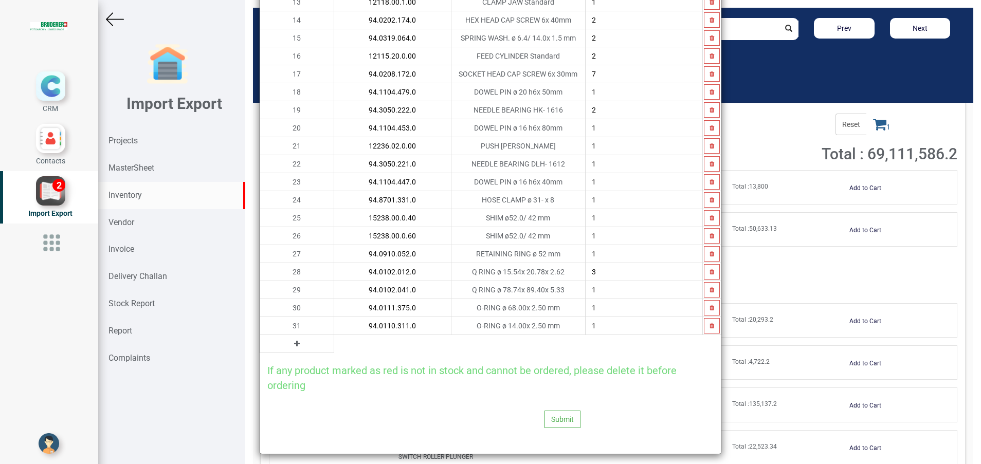
scroll to position [337, 0]
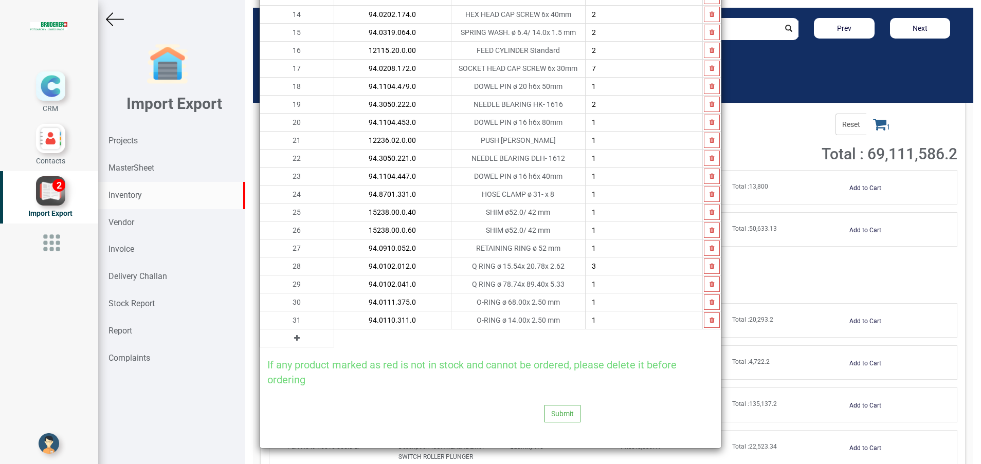
click at [280, 342] on td at bounding box center [297, 338] width 74 height 18
click at [294, 339] on icon at bounding box center [297, 338] width 6 height 7
drag, startPoint x: 272, startPoint y: 339, endPoint x: 313, endPoint y: 341, distance: 40.7
click at [334, 341] on input "text" at bounding box center [392, 337] width 117 height 17
paste input "94.0102.030."
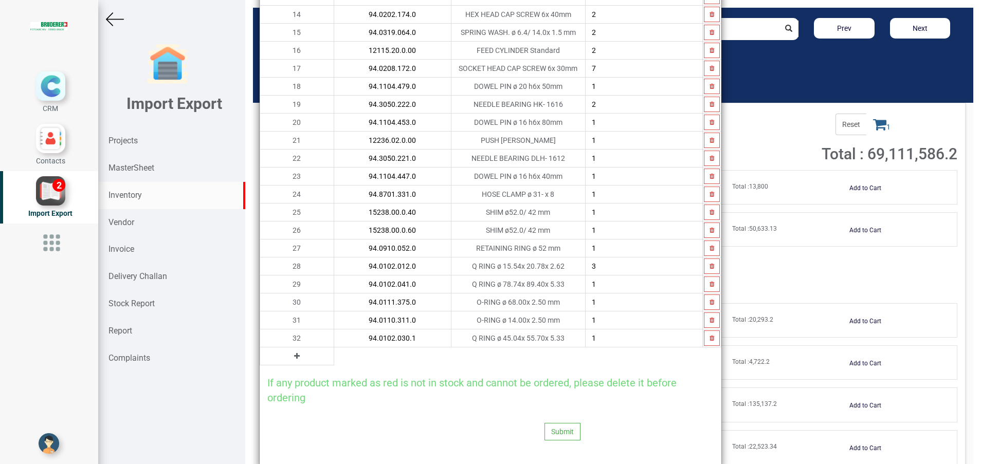
type input "94.0102.030.1"
click at [291, 359] on button at bounding box center [297, 356] width 12 height 11
click at [334, 362] on input "text" at bounding box center [392, 355] width 117 height 17
paste input "94.3050.261.0"
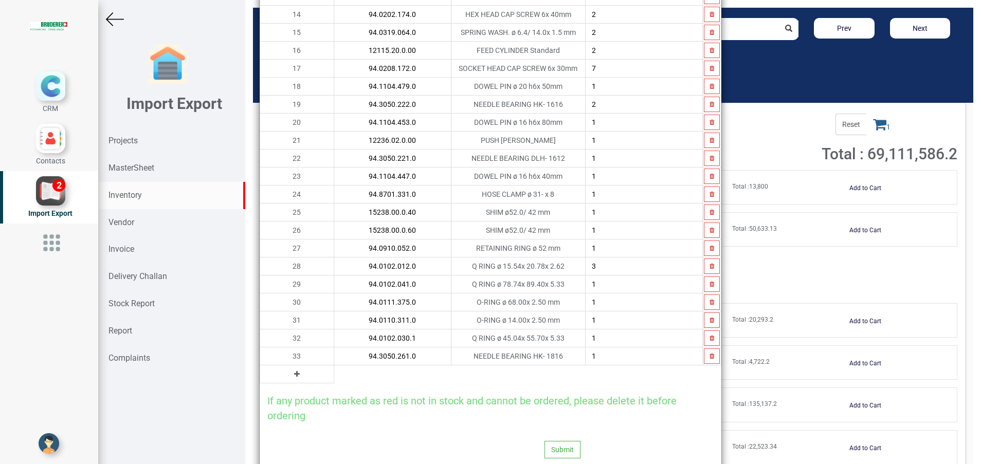
type input "94.3050.261.0"
type input "2"
click at [294, 376] on icon at bounding box center [297, 374] width 6 height 7
click at [334, 380] on input "text" at bounding box center [392, 373] width 117 height 17
paste input "94.3058.172.0"
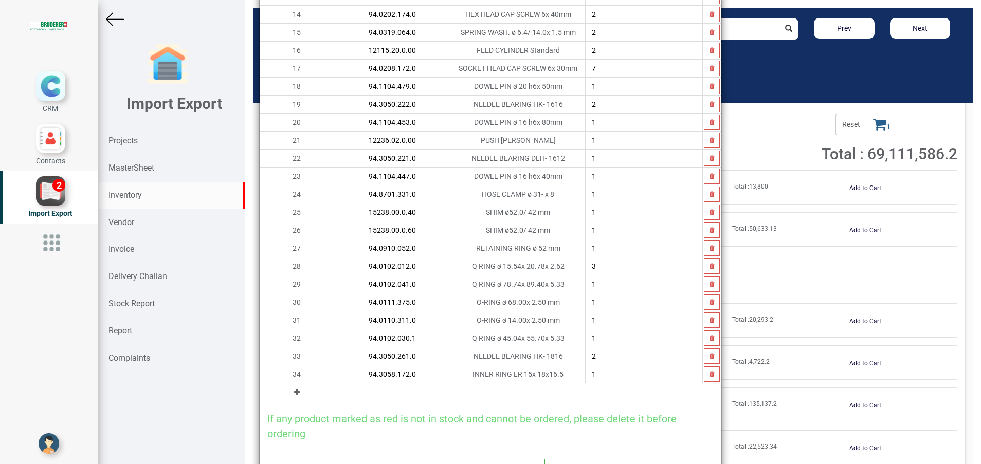
type input "94.3058.172.0"
type input "2"
click at [294, 389] on icon at bounding box center [297, 392] width 6 height 7
click at [334, 392] on input "text" at bounding box center [392, 391] width 117 height 17
paste input "12331.00.0.00"
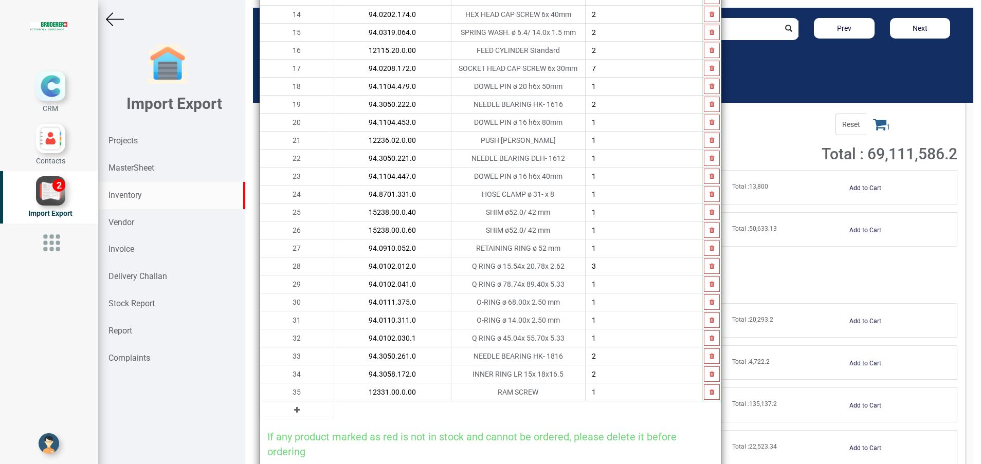
type input "12331.00.0.00"
type input "2"
click at [291, 411] on button at bounding box center [297, 410] width 12 height 11
click at [334, 410] on input "text" at bounding box center [392, 409] width 117 height 17
paste input "94.1002.190.0"
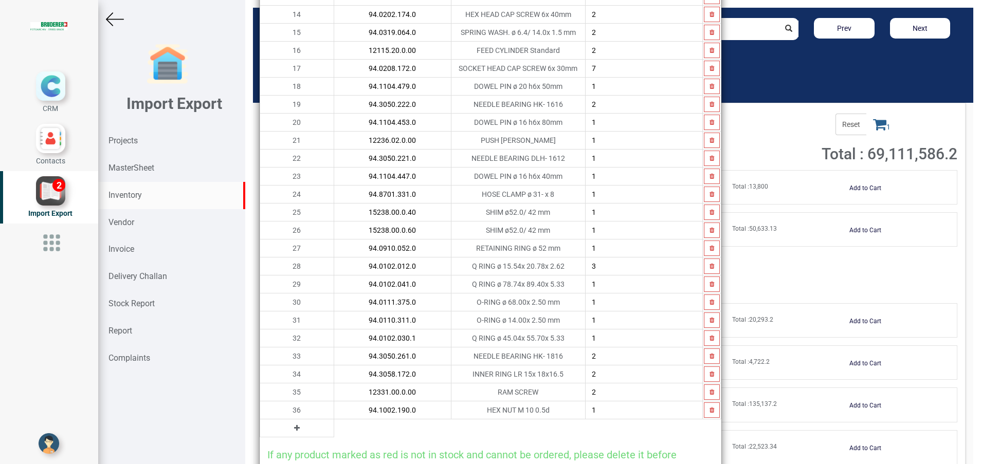
type input "94.1002.190.0"
type input "2"
click at [277, 438] on div "Project Engineer Si.No Part No Product Quantity 1 94.3050.220.0 NEEDLE BEARING …" at bounding box center [491, 108] width 462 height 859
drag, startPoint x: 277, startPoint y: 438, endPoint x: 271, endPoint y: 424, distance: 14.8
click at [294, 425] on icon at bounding box center [297, 428] width 6 height 7
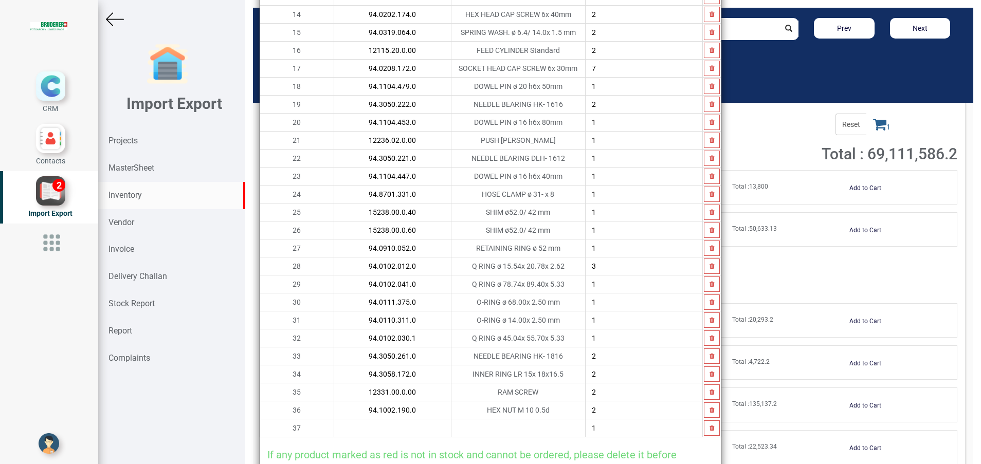
click at [334, 429] on input "text" at bounding box center [392, 427] width 117 height 17
paste input "12330.00.0.00"
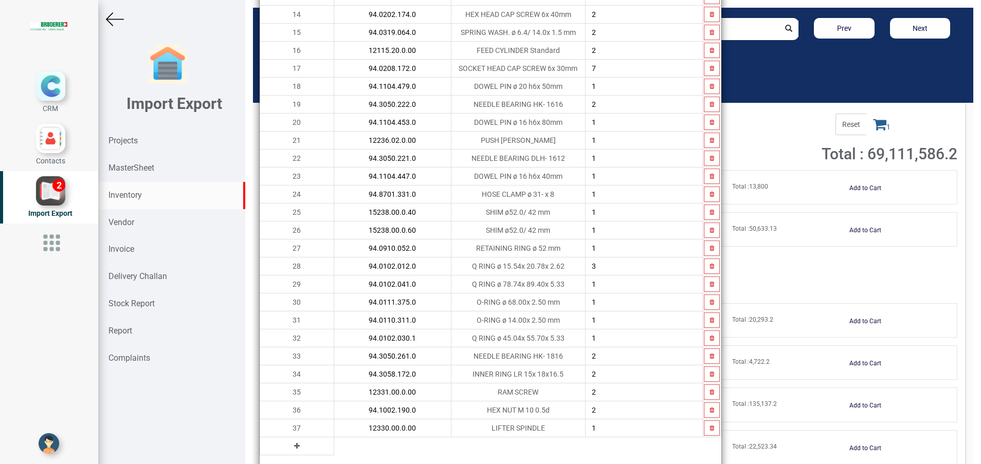
type input "12330.00.0.00"
type input "2"
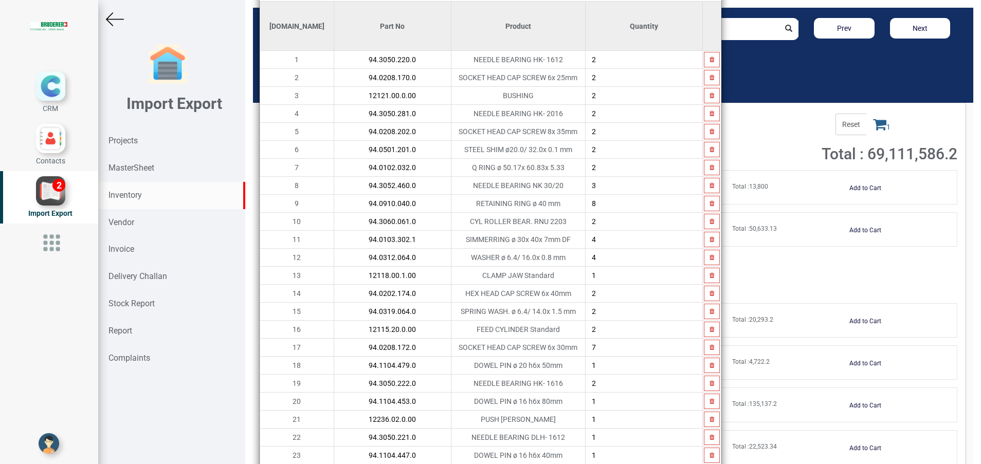
scroll to position [33, 0]
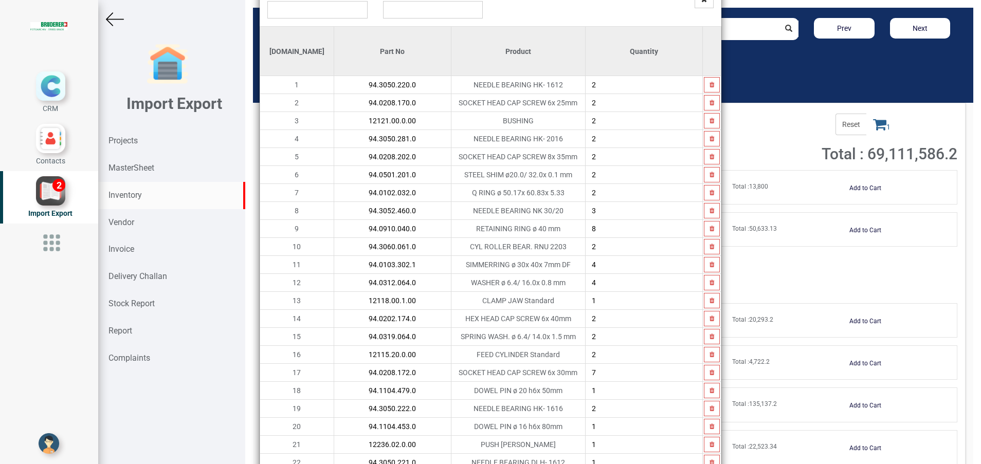
click at [603, 269] on input "4" at bounding box center [643, 264] width 117 height 17
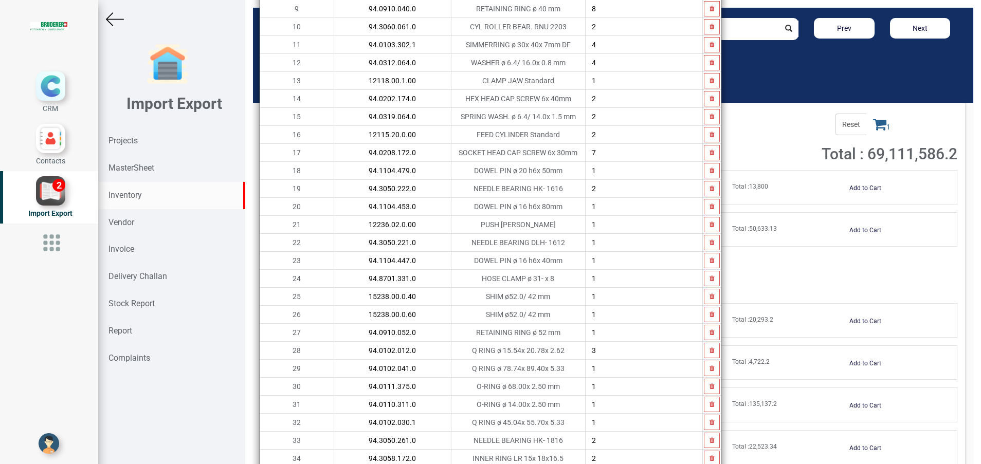
scroll to position [445, 0]
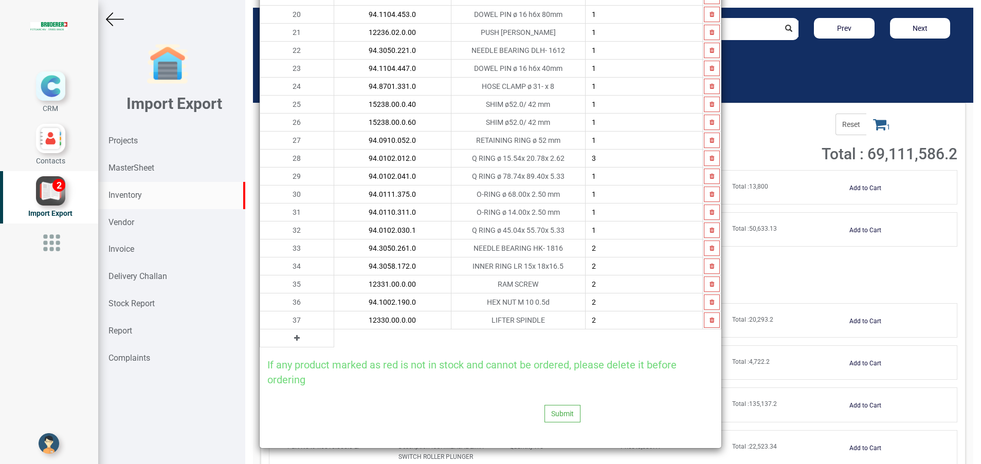
click at [291, 339] on button at bounding box center [297, 338] width 12 height 11
click at [334, 339] on input "text" at bounding box center [392, 337] width 117 height 17
paste input "15238.00.0.50"
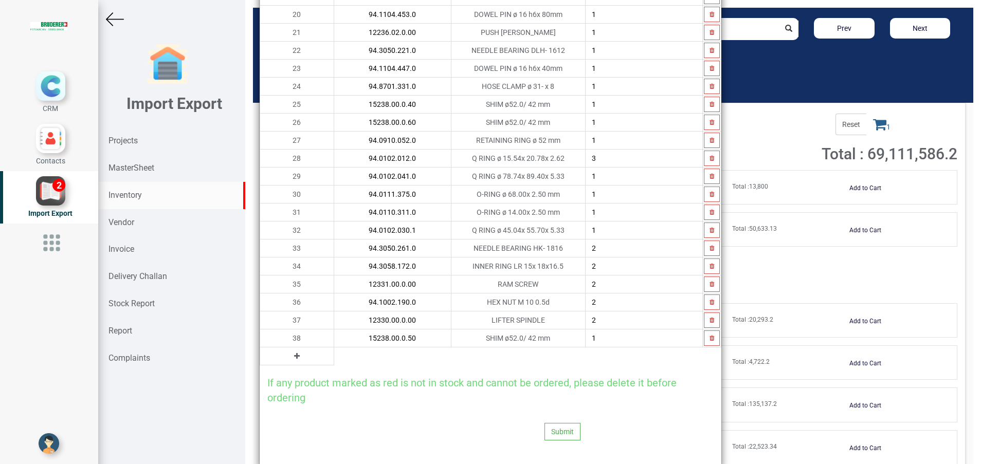
type input "15238.00.0.50"
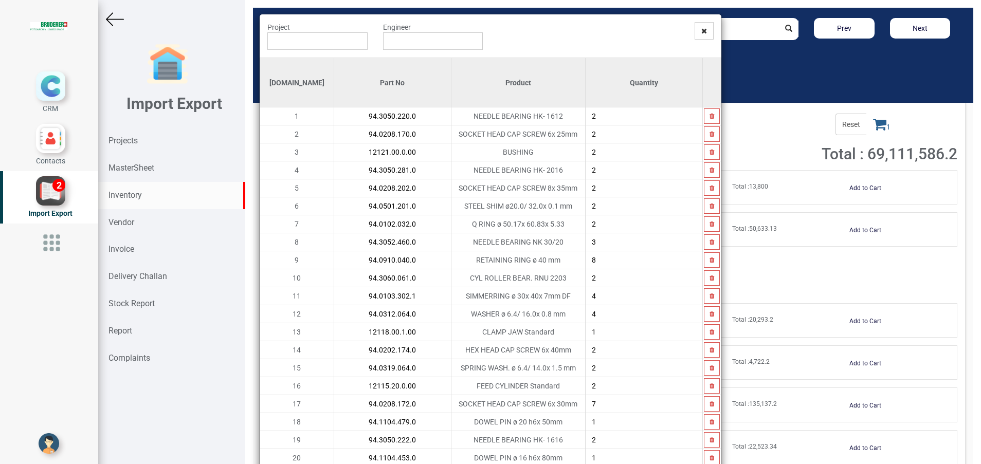
scroll to position [0, 0]
click at [348, 43] on input "text" at bounding box center [317, 42] width 100 height 17
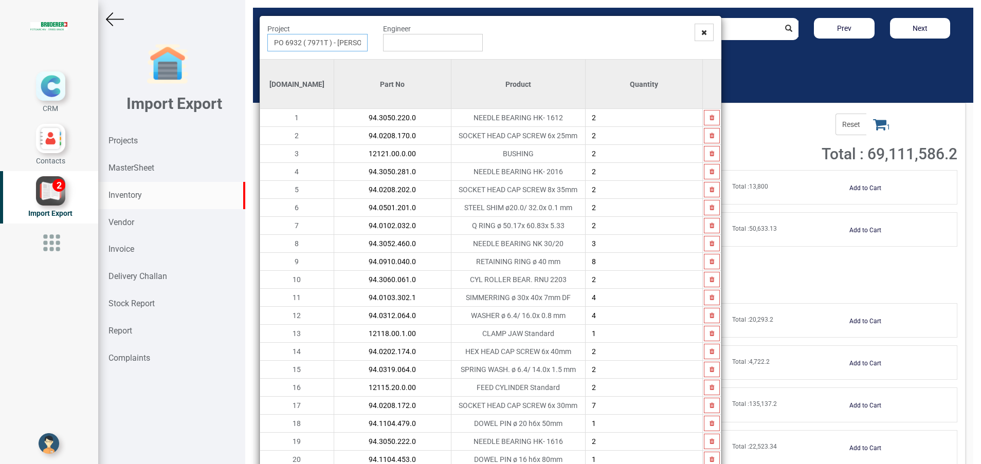
type input "PO 6932 ( 7971T ) - BRUDERER AG"
type input "[PERSON_NAME]"
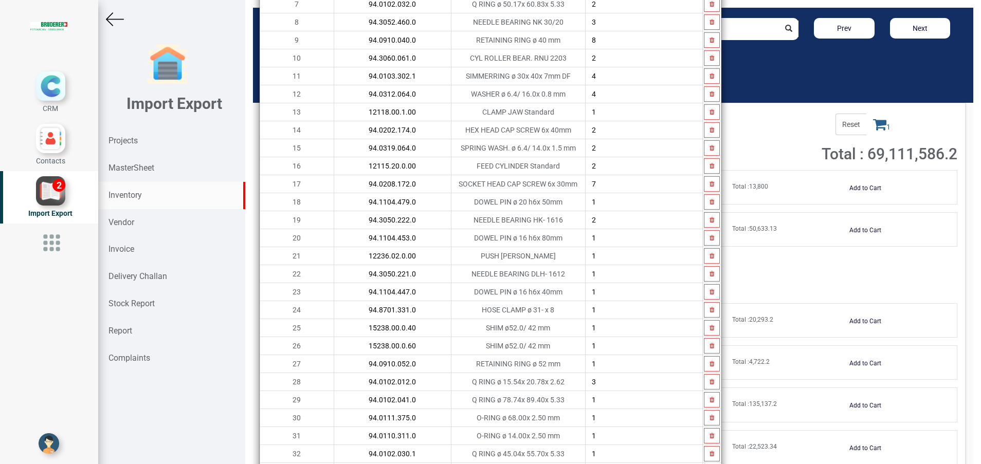
scroll to position [463, 0]
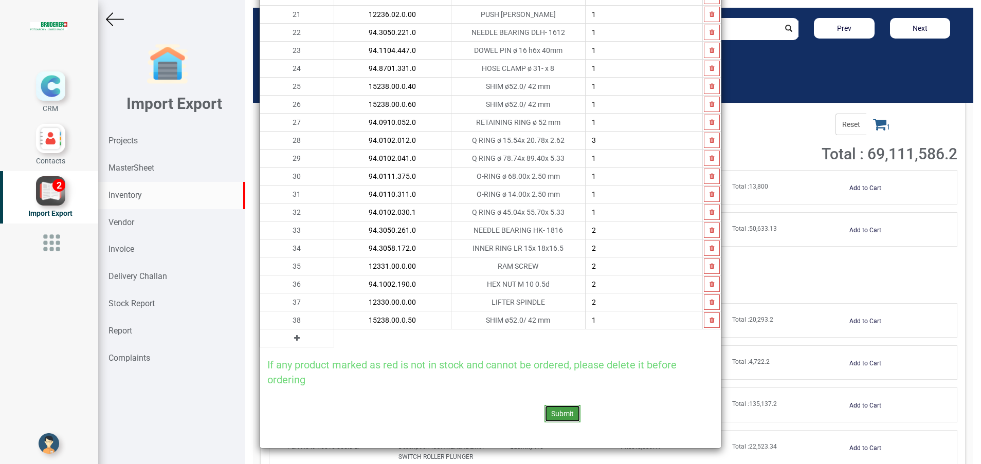
click at [545, 409] on button "Submit" at bounding box center [562, 413] width 36 height 17
click at [539, 385] on button "Yes" at bounding box center [536, 385] width 32 height 17
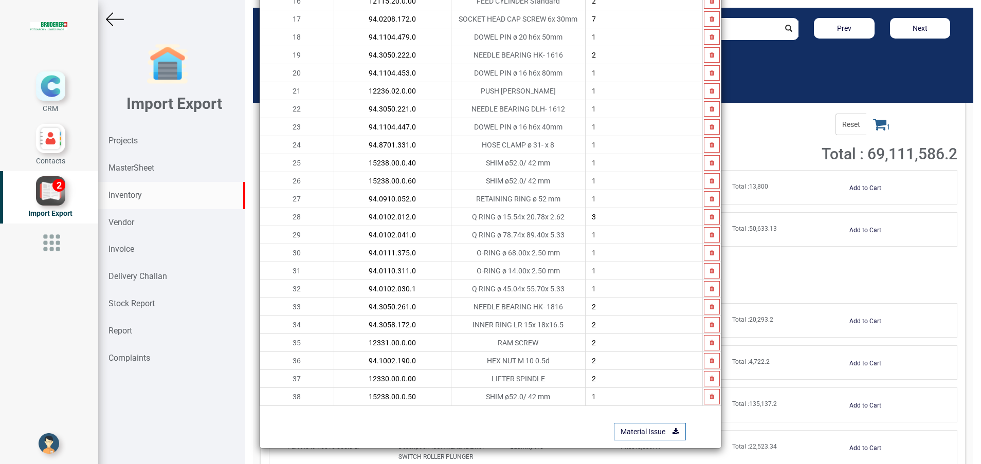
scroll to position [387, 0]
click at [637, 433] on link "Material Issue" at bounding box center [650, 431] width 72 height 17
drag, startPoint x: 438, startPoint y: 159, endPoint x: 560, endPoint y: 79, distance: 145.7
click at [560, 79] on td "DOWEL PIN ø 16 h6x 80mm" at bounding box center [518, 73] width 134 height 18
click at [640, 428] on link "Material Issue" at bounding box center [650, 431] width 72 height 17
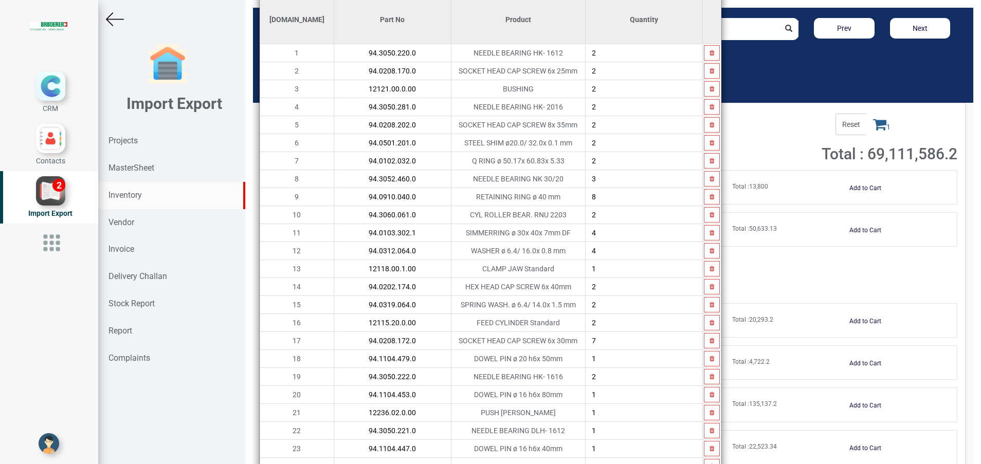
scroll to position [0, 0]
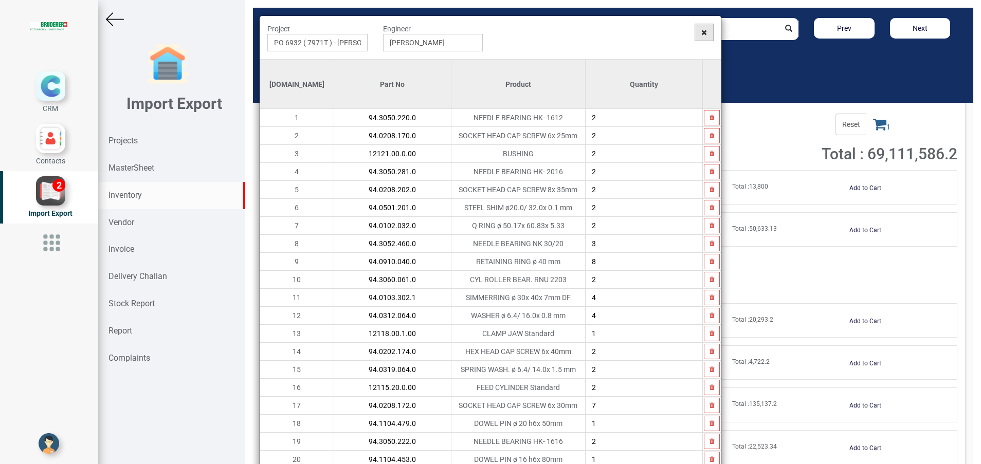
click at [694, 31] on span at bounding box center [703, 32] width 19 height 17
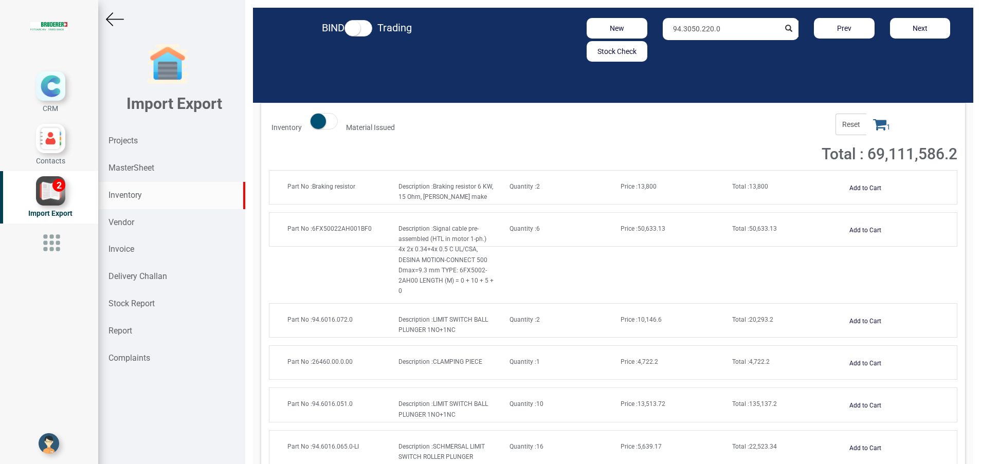
click at [132, 197] on strong "Inventory" at bounding box center [124, 195] width 33 height 10
drag, startPoint x: 722, startPoint y: 27, endPoint x: 569, endPoint y: 27, distance: 153.2
click at [569, 27] on div "New Stock Check 94.3050.220.0 Prev Next" at bounding box center [730, 40] width 470 height 44
paste input "M4372.00.1.00"
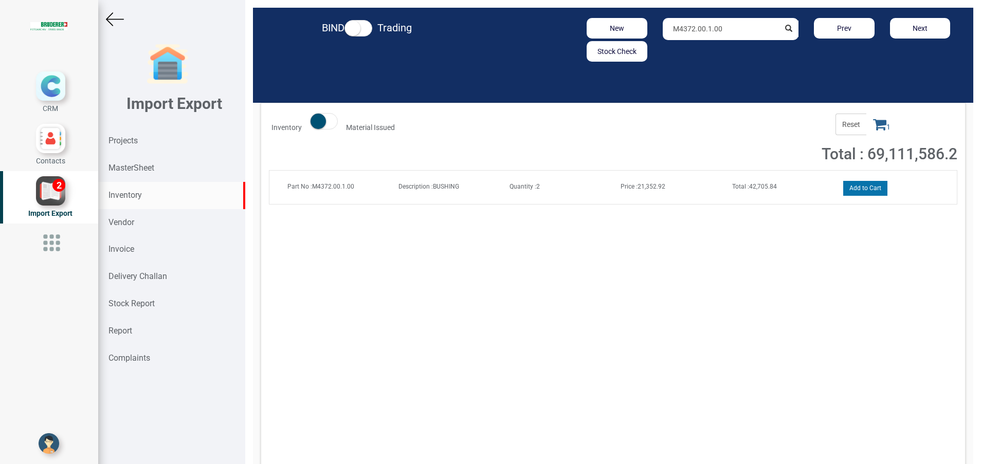
type input "M4372.00.1.00"
click at [843, 194] on button "Add to Cart" at bounding box center [865, 188] width 44 height 15
click at [873, 131] on icon at bounding box center [879, 124] width 13 height 14
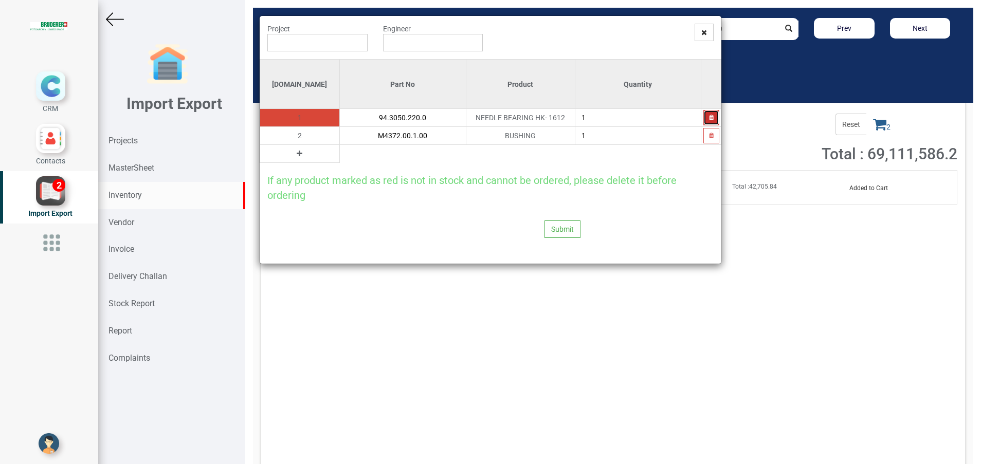
click at [705, 114] on button "button" at bounding box center [711, 117] width 16 height 15
type input "M4372.00.1.00"
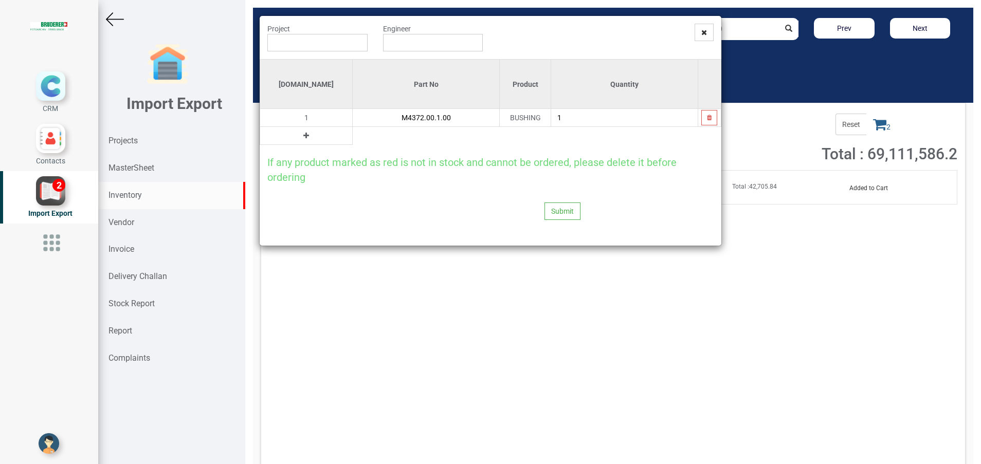
click at [303, 137] on icon at bounding box center [306, 135] width 6 height 7
click at [353, 135] on input "text" at bounding box center [426, 135] width 146 height 17
paste input "M4378.00.0.00"
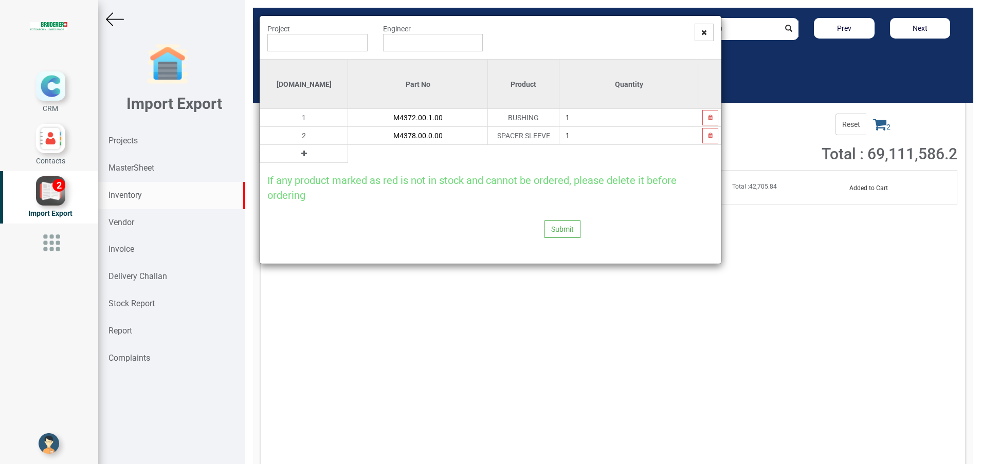
type input "M4378.00.0.00"
type input "2"
drag, startPoint x: 537, startPoint y: 119, endPoint x: 516, endPoint y: 119, distance: 21.1
click at [516, 119] on tr "1 M4372.00.1.00 BUSHING 1" at bounding box center [490, 118] width 461 height 18
type input "2"
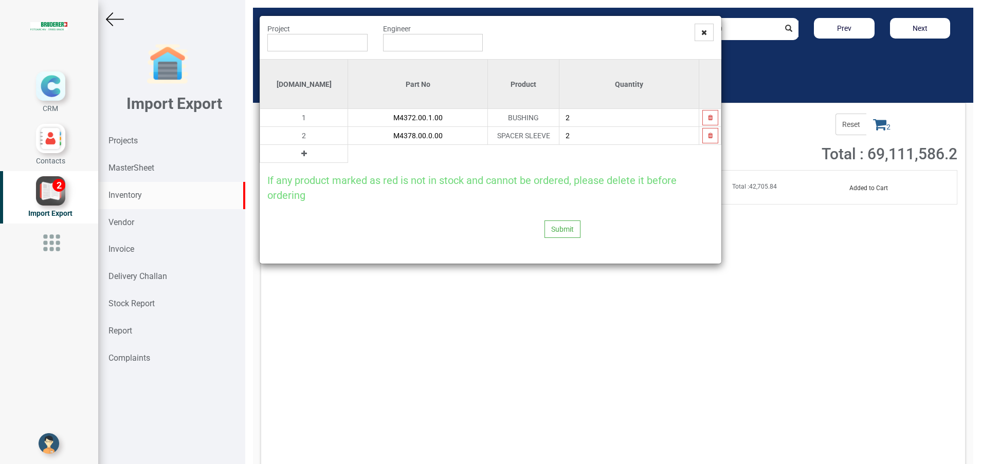
click at [301, 153] on icon at bounding box center [304, 153] width 6 height 7
click at [348, 157] on input "text" at bounding box center [417, 153] width 139 height 17
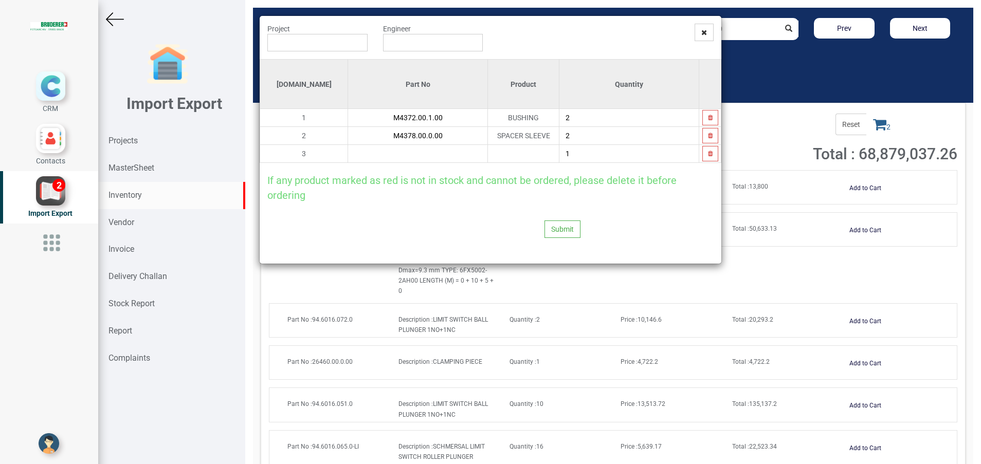
paste input "M4314.00.2.00"
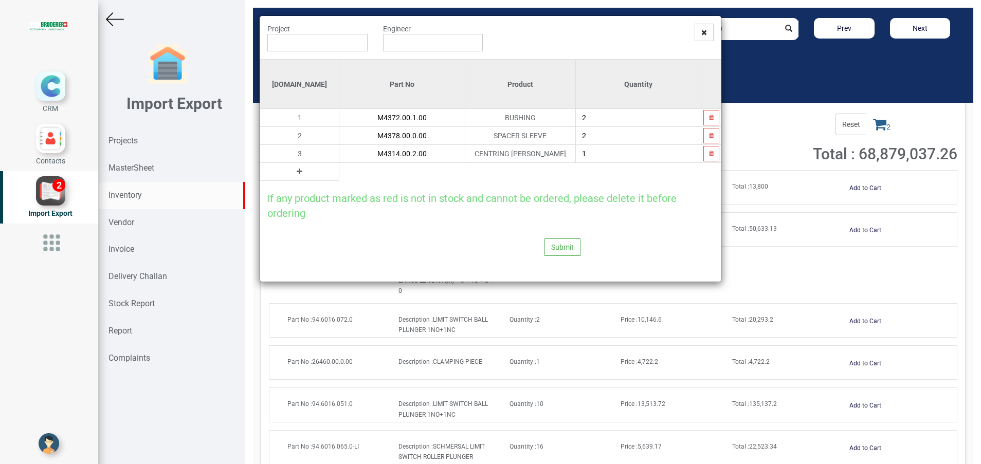
type input "M4314.00.2.00"
type input "2"
click at [293, 171] on button at bounding box center [299, 171] width 12 height 11
click at [339, 172] on input "text" at bounding box center [401, 171] width 125 height 17
paste input "M4319.00.1.00"
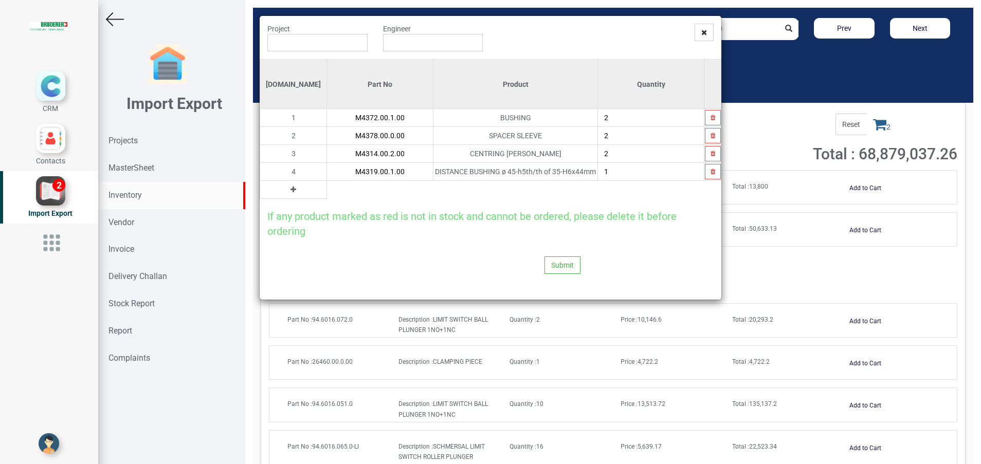
type input "M4319.00.1.00"
click at [628, 166] on input "1" at bounding box center [651, 171] width 106 height 17
type input "2"
click at [287, 191] on button at bounding box center [293, 189] width 12 height 11
click at [327, 191] on input "text" at bounding box center [380, 189] width 106 height 17
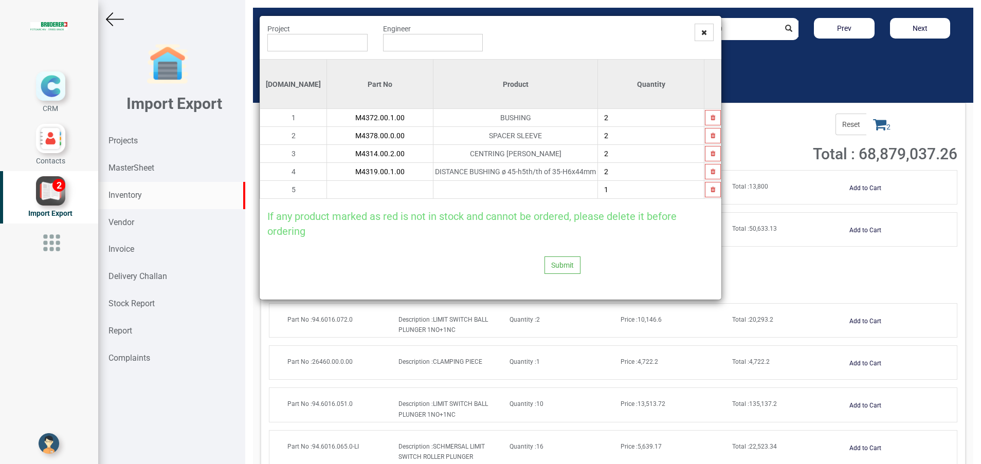
paste input "M4308.00.0.00"
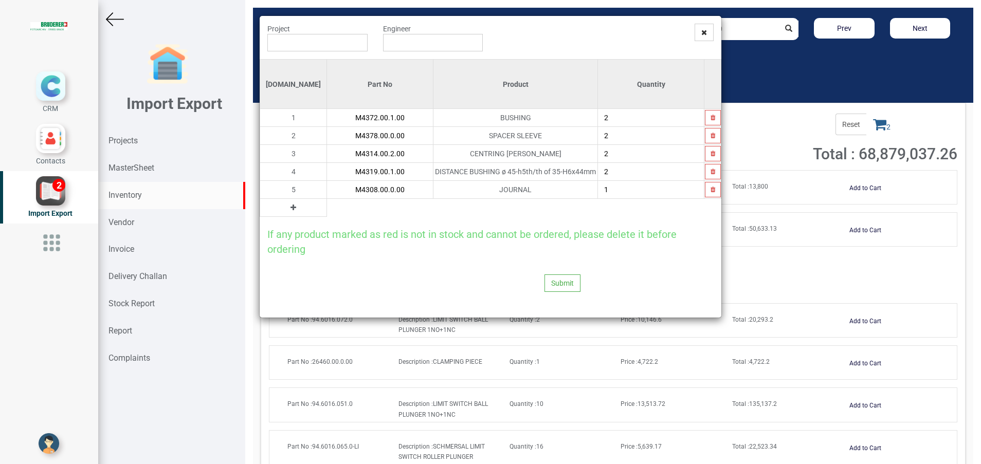
type input "M4308.00.0.00"
type input "2"
click at [290, 205] on icon at bounding box center [293, 207] width 6 height 7
click at [327, 208] on input "text" at bounding box center [380, 207] width 106 height 17
paste input "94.0801.168.0"
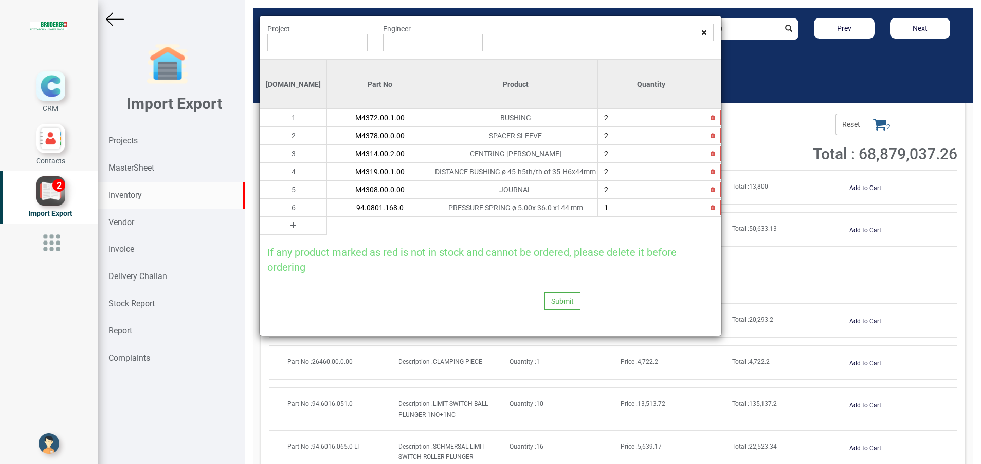
type input "94.0801.168.0"
type input "2"
type input "4"
click at [290, 227] on icon at bounding box center [293, 225] width 6 height 7
click at [327, 220] on input "text" at bounding box center [380, 225] width 106 height 17
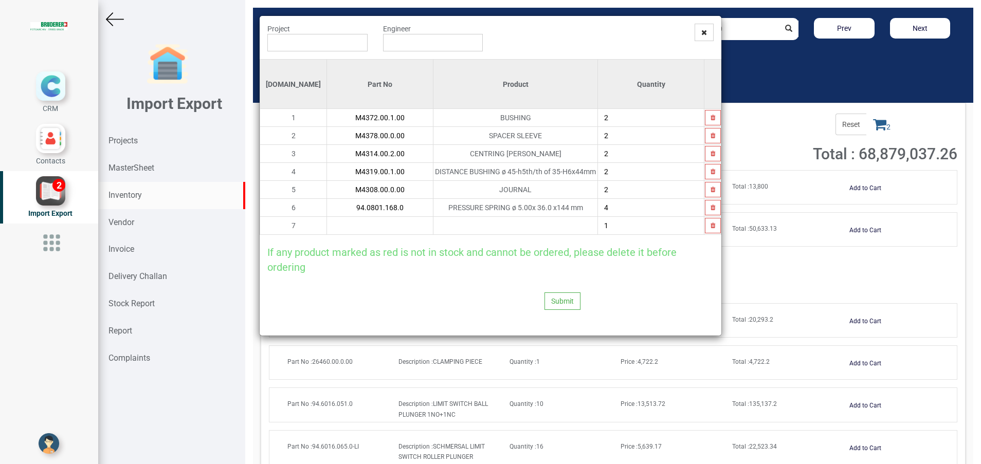
paste input "M4398.0B.0.00"
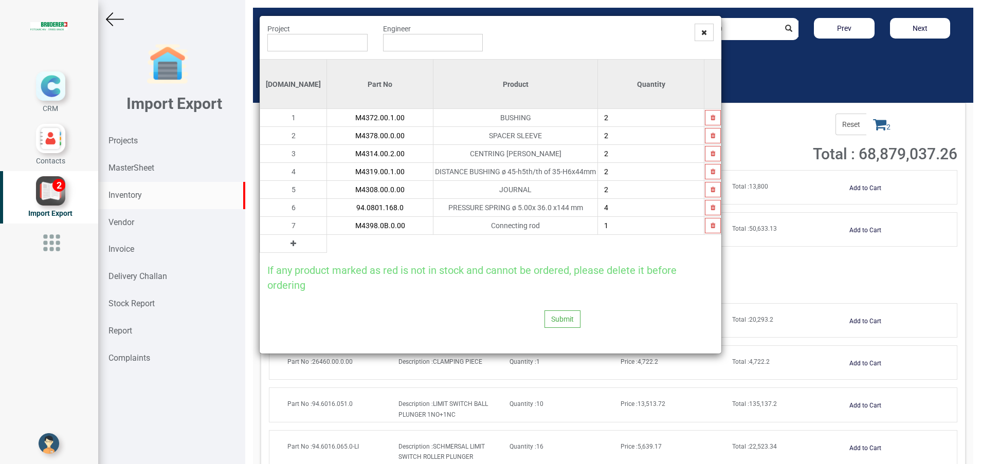
type input "M4398.0B.0.00"
type input "2"
click at [290, 241] on icon at bounding box center [293, 243] width 6 height 7
click at [334, 243] on input "text" at bounding box center [380, 243] width 106 height 17
paste input "M4828.01.0.00"
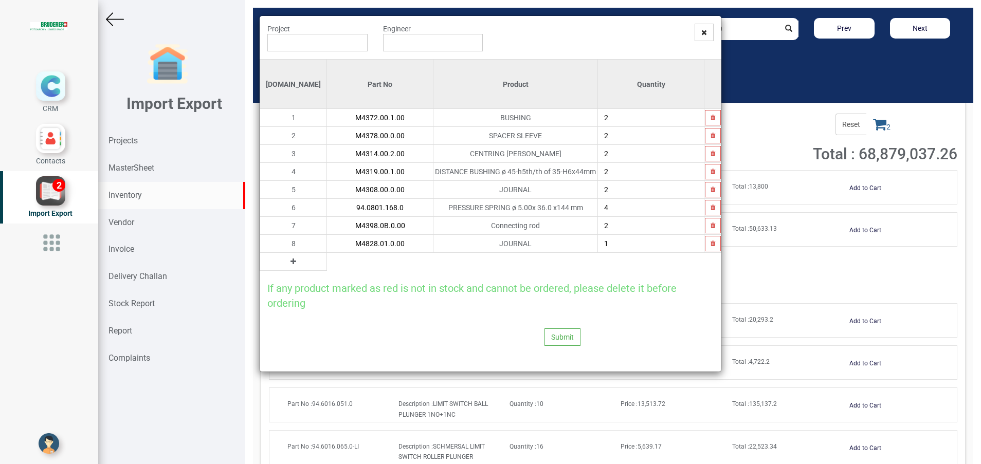
type input "M4828.01.0.00"
click at [314, 46] on input "text" at bounding box center [317, 42] width 100 height 17
type input "PO 6645 ( 5948T ) - BRUDERER AG"
click at [474, 49] on input "text" at bounding box center [433, 42] width 100 height 17
type input "[PERSON_NAME]"
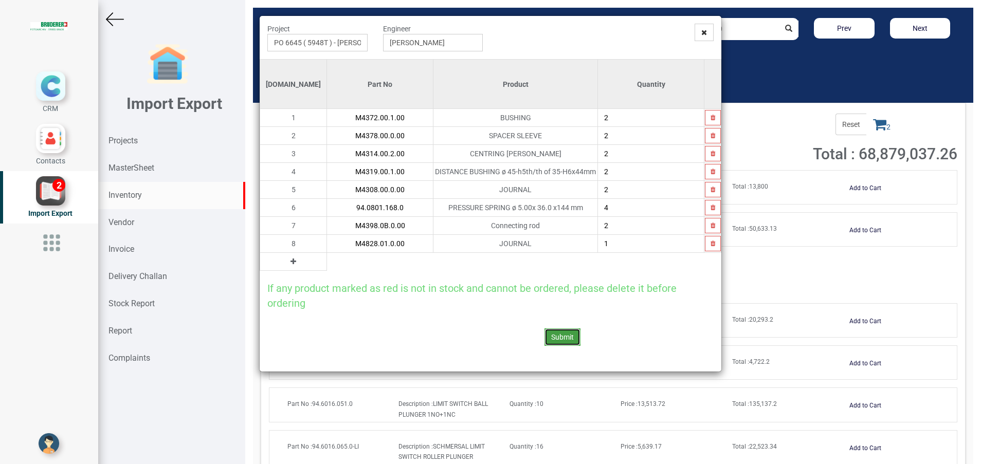
click at [564, 334] on button "Submit" at bounding box center [562, 336] width 36 height 17
click at [544, 304] on button "Yes" at bounding box center [542, 309] width 32 height 17
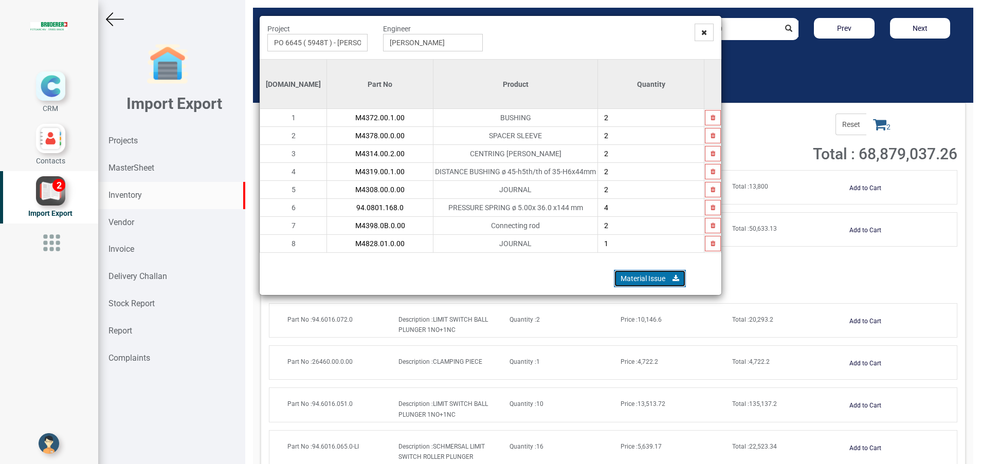
click at [659, 276] on link "Material Issue" at bounding box center [650, 278] width 72 height 17
click at [704, 36] on span at bounding box center [703, 32] width 19 height 17
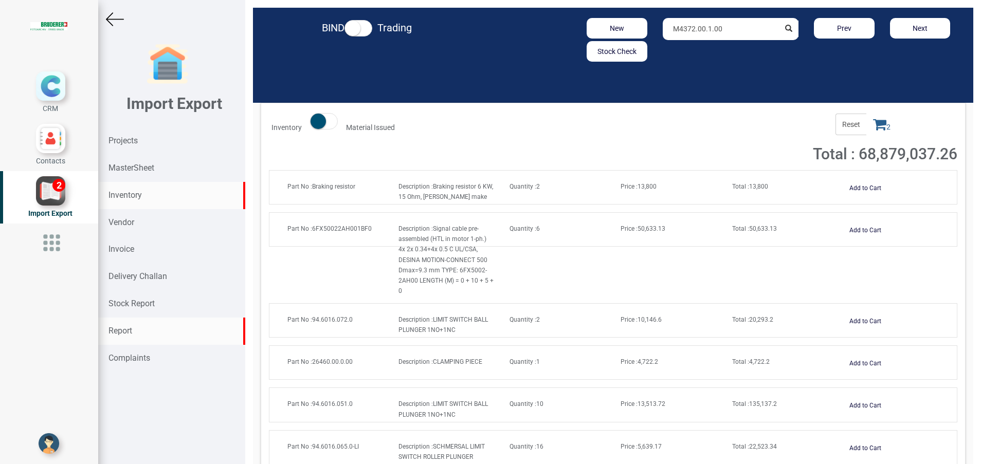
click at [141, 326] on div "Report" at bounding box center [171, 331] width 147 height 27
select select
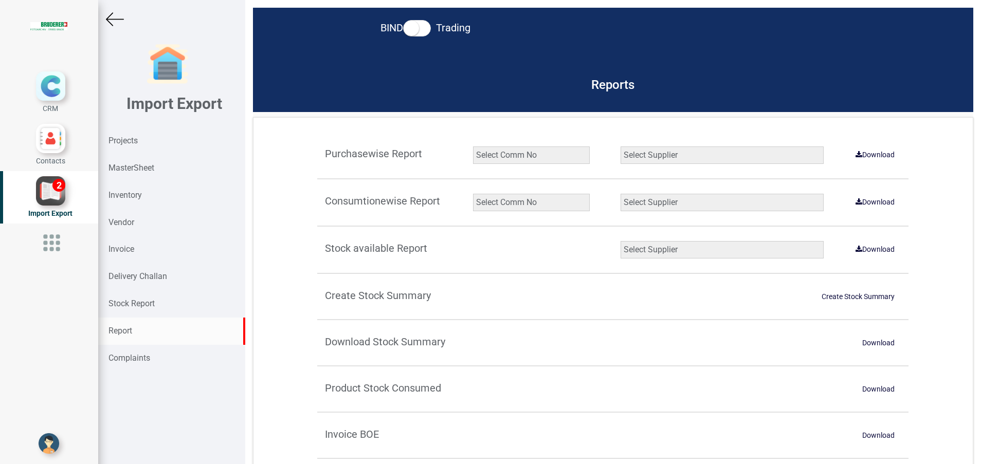
click at [497, 203] on select "Select Comm No 9872 2135R RU1506 11025-1298 5534R 5948 11051-1150 1932 2135 202…" at bounding box center [531, 202] width 117 height 17
select select "string:5948T"
click at [473, 194] on select "Select Comm No 9872 2135R RU1506 11025-1298 5534R 5948 11051-1150 1932 2135 202…" at bounding box center [531, 202] width 117 height 17
click at [624, 205] on select "Select Supplier All Supplier XNG Automation solutions BRUDERER AG Beckhoff Auto…" at bounding box center [721, 202] width 203 height 17
select select "number:2"
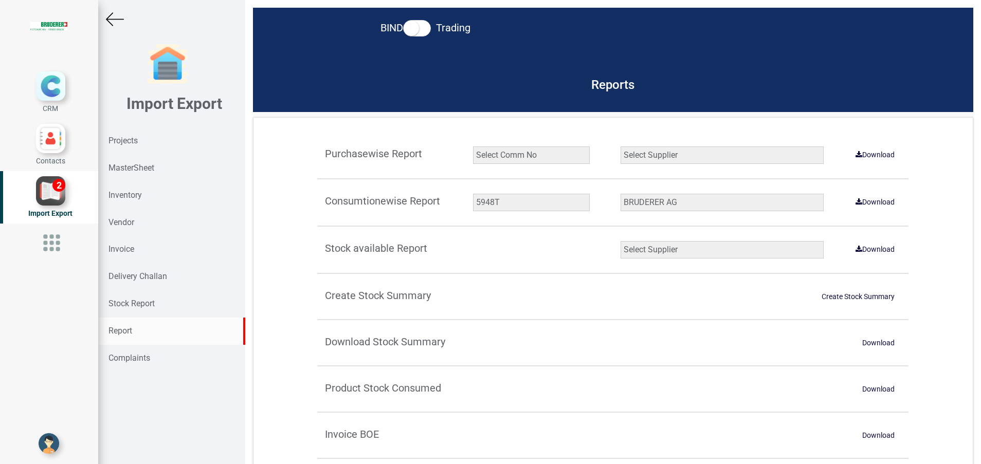
click at [620, 194] on select "Select Supplier All Supplier XNG Automation solutions BRUDERER AG Beckhoff Auto…" at bounding box center [721, 202] width 203 height 17
click at [859, 198] on link "Download" at bounding box center [874, 202] width 51 height 16
click at [126, 186] on div "Inventory" at bounding box center [171, 195] width 147 height 27
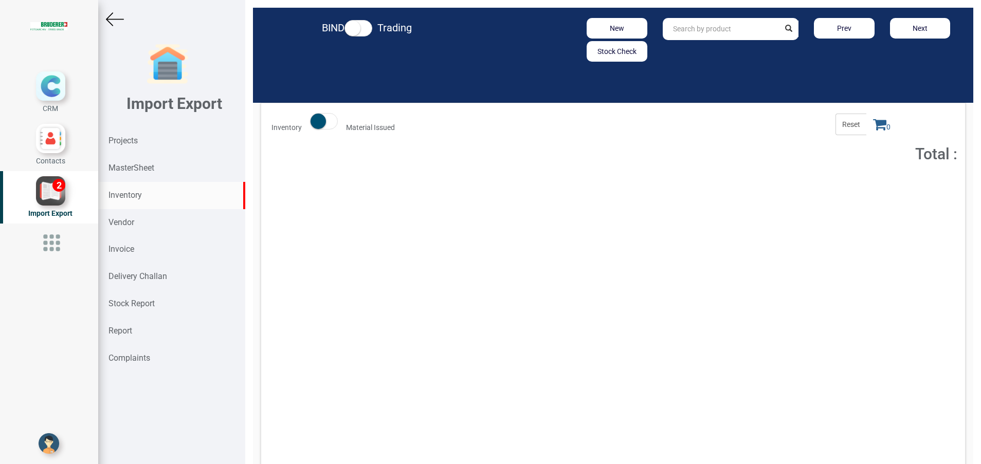
click at [726, 38] on input "text" at bounding box center [721, 29] width 117 height 22
paste input "12115.20.0.00"
type input "12115.20.0.00"
click at [846, 189] on button "Add to Cart" at bounding box center [865, 188] width 44 height 15
click at [760, 183] on span "Total : 195,547.73" at bounding box center [756, 186] width 48 height 7
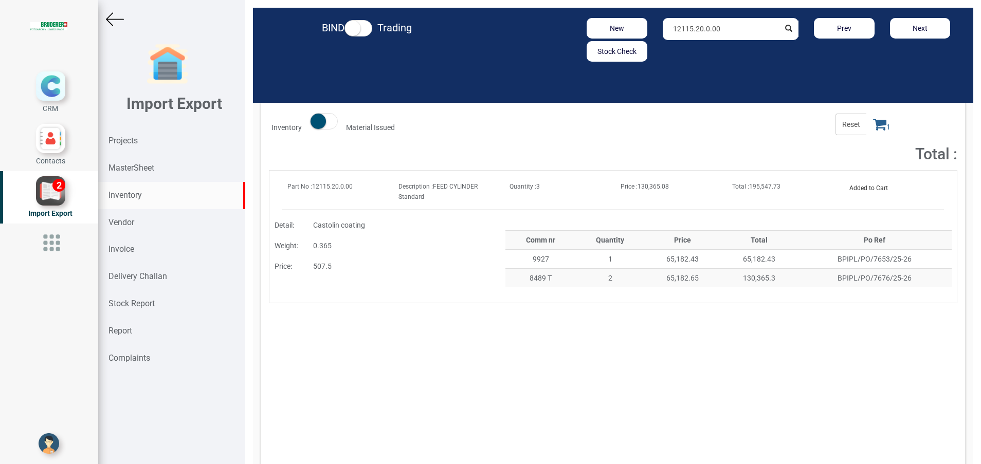
click at [873, 130] on icon at bounding box center [879, 124] width 13 height 14
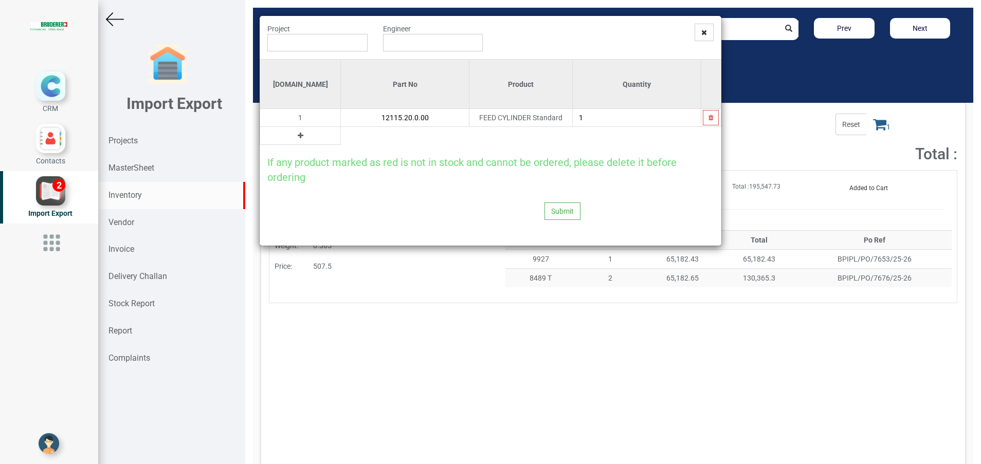
drag, startPoint x: 624, startPoint y: 113, endPoint x: 619, endPoint y: 115, distance: 5.7
click at [623, 113] on input "1" at bounding box center [637, 117] width 128 height 17
type input "2"
click at [340, 44] on input "text" at bounding box center [317, 42] width 100 height 17
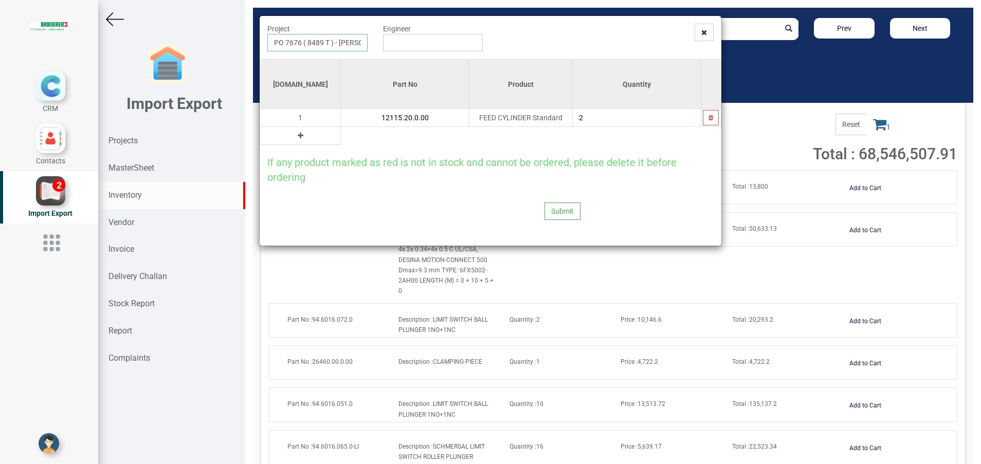
type input "PO 7676 ( 8489 T ) - BRUDERER AG"
click at [417, 39] on input "text" at bounding box center [433, 42] width 100 height 17
click at [420, 62] on link "G opinath Anandan" at bounding box center [423, 62] width 81 height 13
type input "[PERSON_NAME]"
click at [555, 208] on button "Submit" at bounding box center [562, 211] width 36 height 17
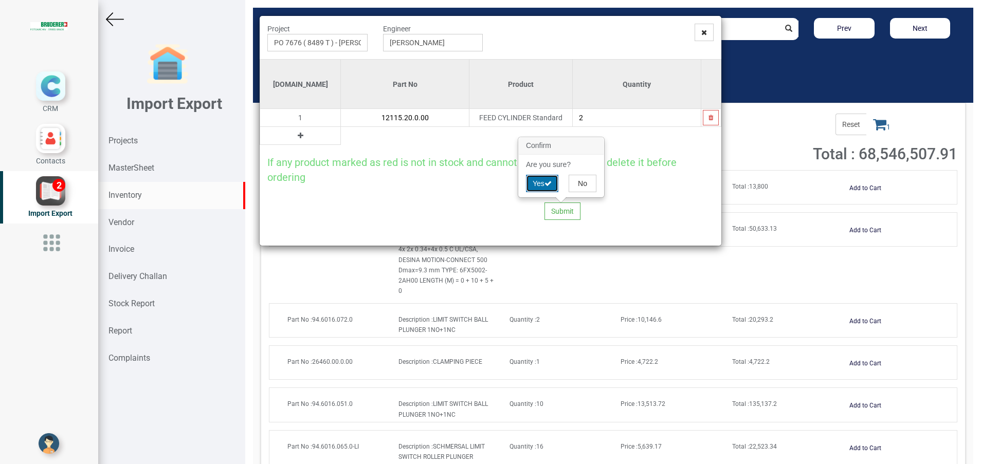
click at [529, 186] on button "Yes" at bounding box center [542, 183] width 32 height 17
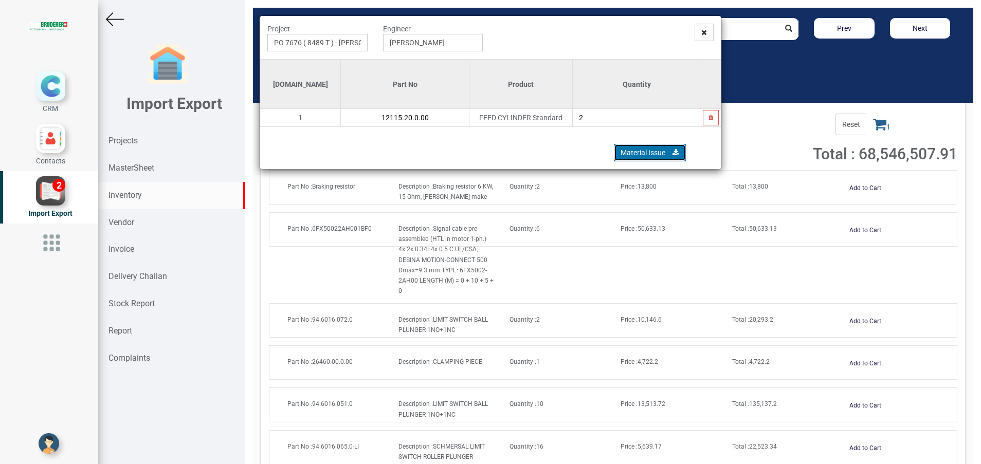
click at [638, 154] on link "Material Issue" at bounding box center [650, 152] width 72 height 17
click at [706, 32] on icon at bounding box center [704, 32] width 6 height 7
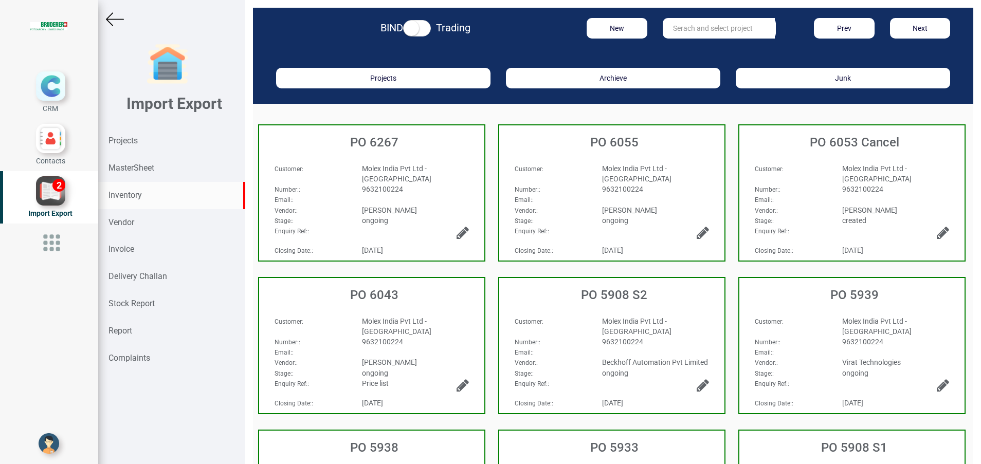
click at [138, 188] on div "Inventory" at bounding box center [171, 195] width 147 height 27
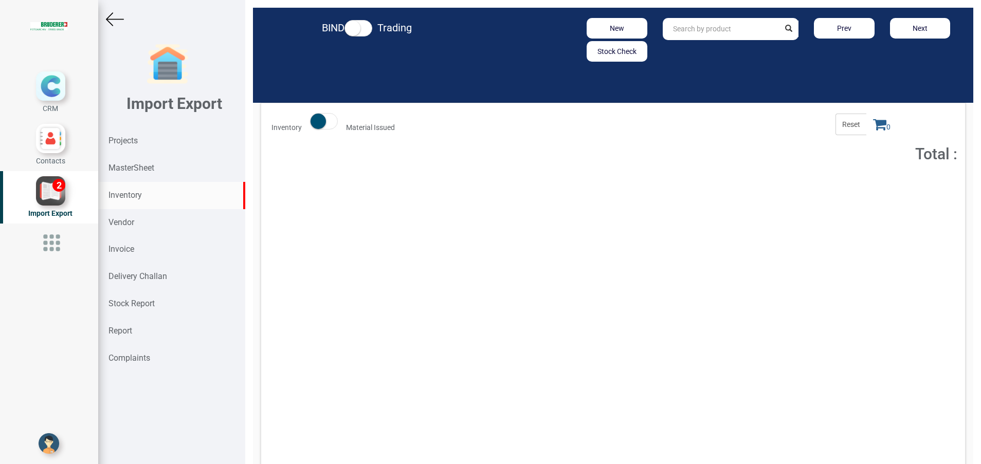
click at [697, 21] on input "text" at bounding box center [721, 29] width 117 height 22
paste input "55.7300.250.0"
type input "55.7300.250.0"
click at [709, 47] on strong "55.7300.250.0" at bounding box center [696, 51] width 47 height 8
click at [852, 185] on button "Add to Cart" at bounding box center [865, 188] width 44 height 15
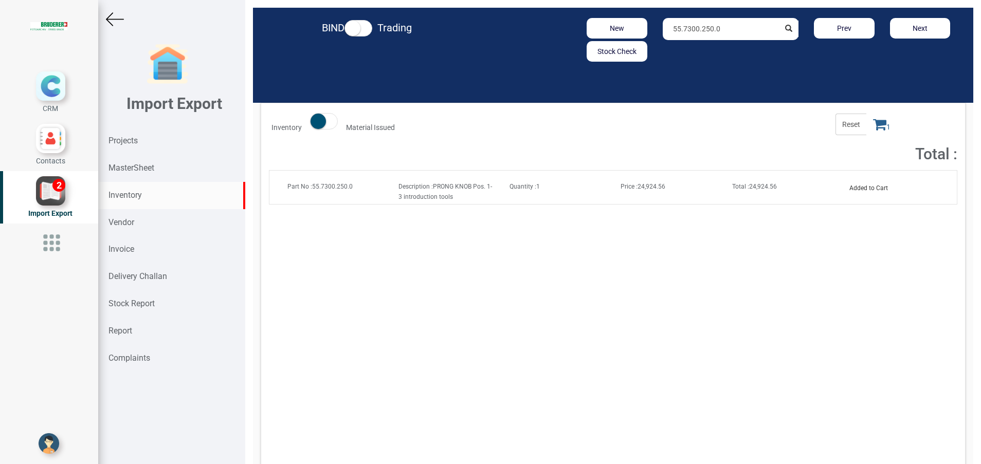
click at [873, 125] on icon at bounding box center [879, 124] width 13 height 14
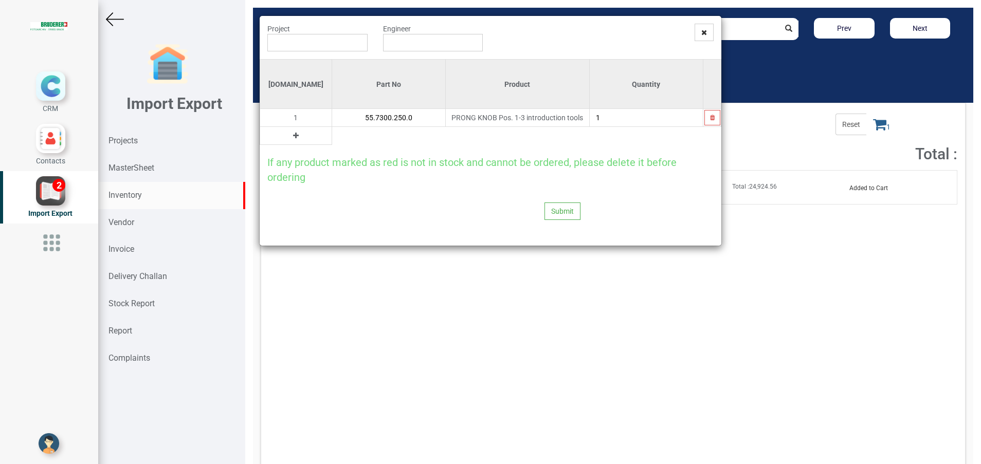
click at [290, 138] on button at bounding box center [296, 135] width 12 height 11
click at [332, 141] on input "text" at bounding box center [388, 135] width 113 height 17
paste input "97.0175.104.1"
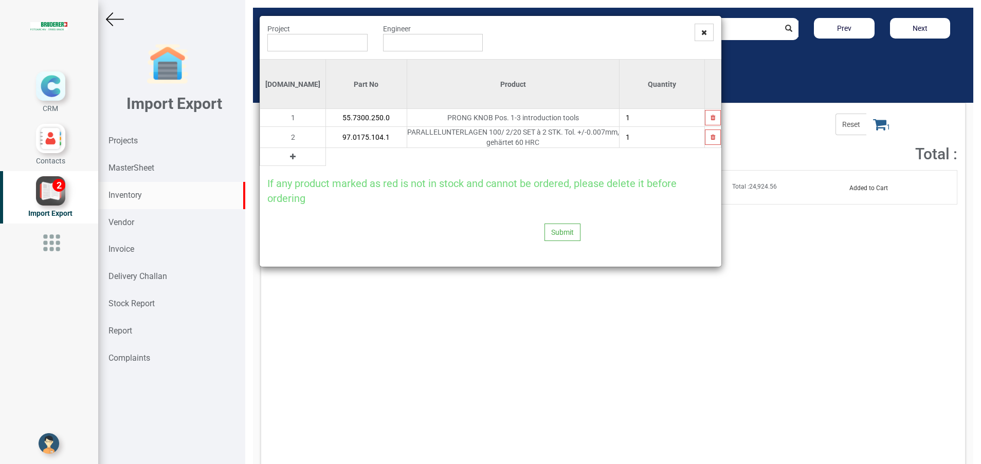
type input "97.0175.104.1"
click at [290, 157] on icon at bounding box center [293, 156] width 6 height 7
click at [330, 164] on input "text" at bounding box center [366, 156] width 81 height 17
paste input "97.0175.112.5"
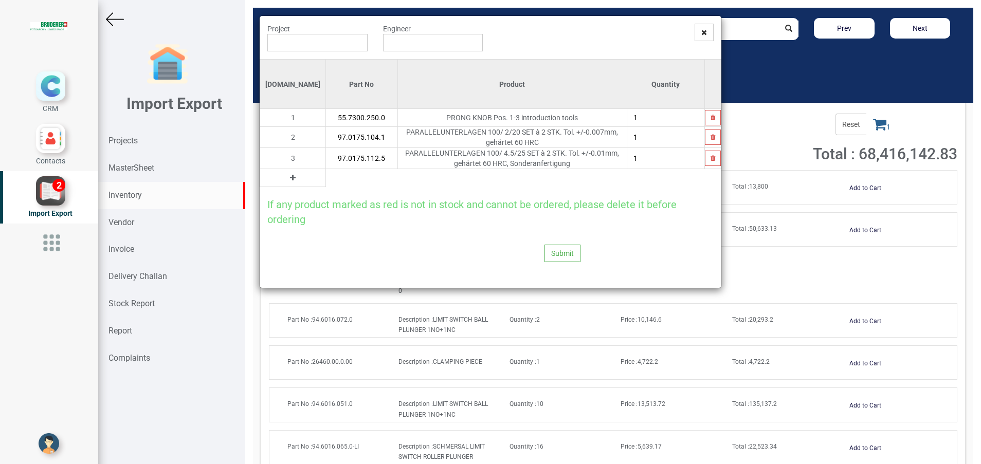
type input "97.0175.112.5"
click at [287, 176] on button at bounding box center [293, 177] width 12 height 11
click at [326, 181] on input "text" at bounding box center [361, 177] width 71 height 17
paste input "55.7170.010.0"
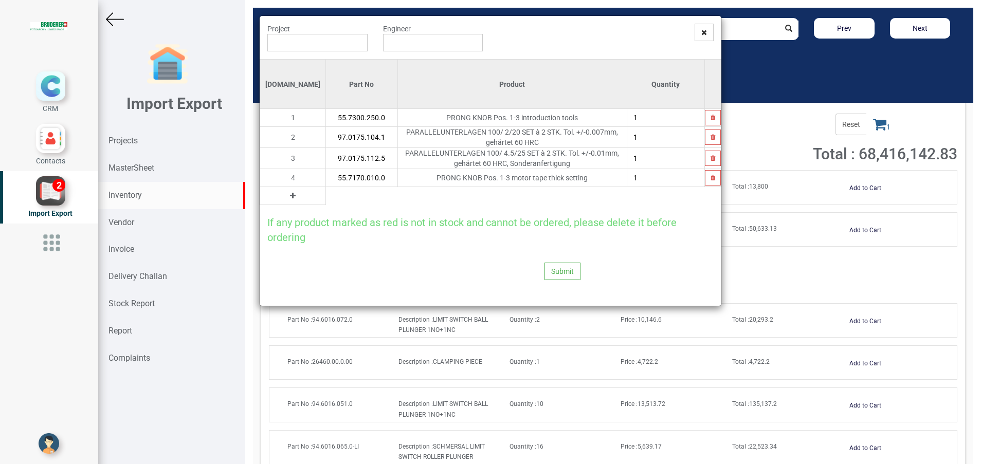
type input "55.7170.010.0"
click at [309, 40] on input "text" at bounding box center [317, 42] width 100 height 17
type input "PO 7628 ( BSV ) - BRUDERER AG"
click at [389, 46] on input "text" at bounding box center [433, 42] width 100 height 17
click at [404, 61] on link "G opinath Anandan" at bounding box center [423, 62] width 81 height 13
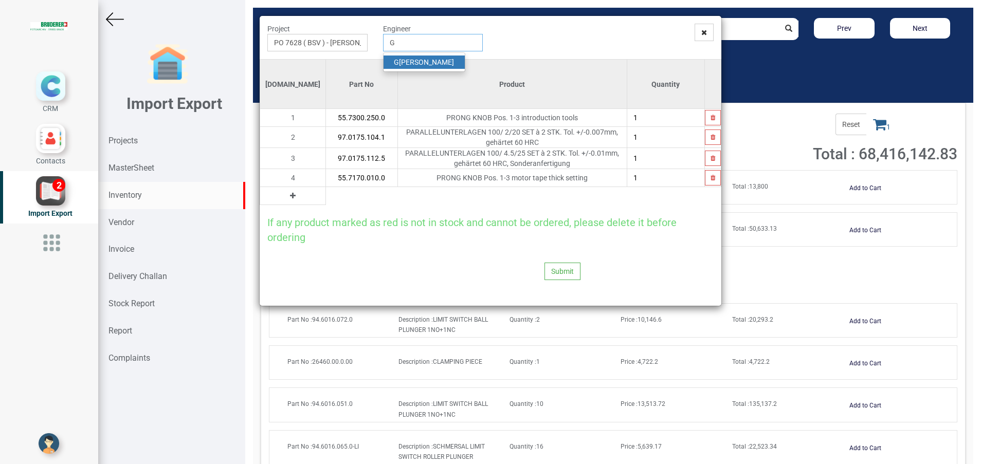
type input "Gopinath Anandan"
click at [554, 265] on button "Submit" at bounding box center [562, 271] width 36 height 17
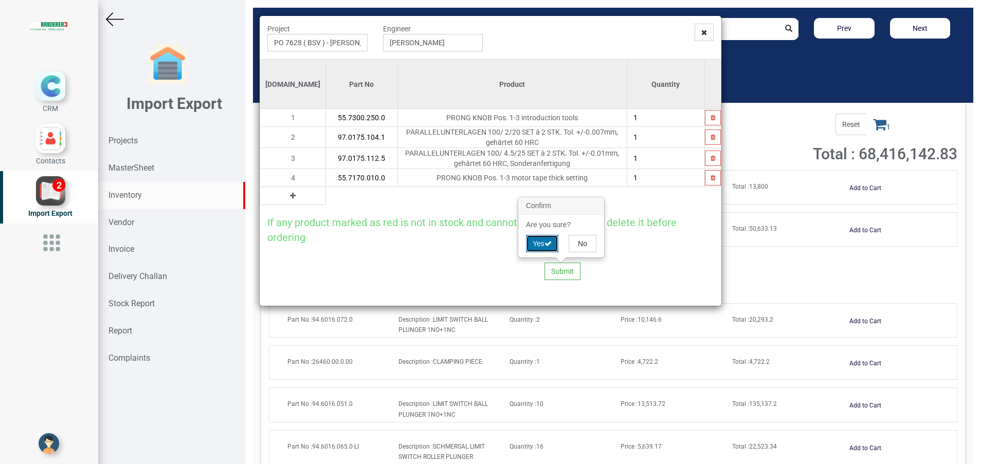
click at [535, 240] on button "Yes" at bounding box center [542, 243] width 32 height 17
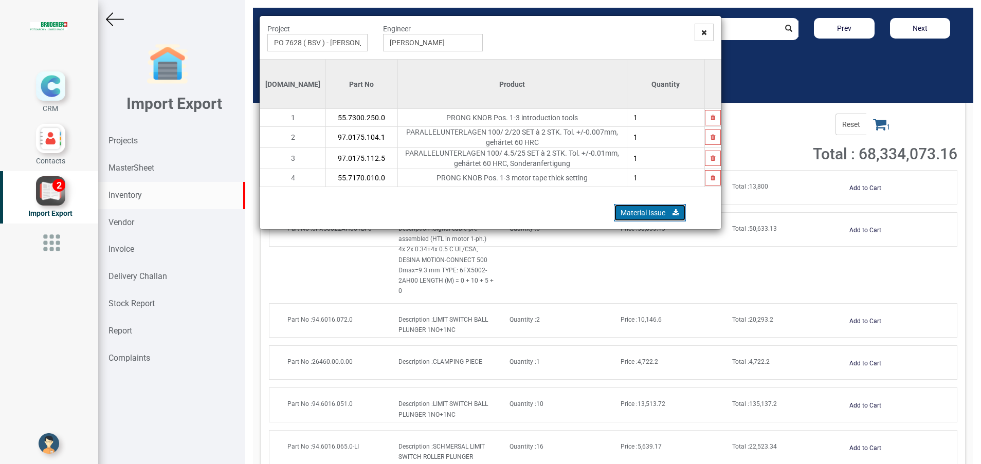
click at [650, 211] on link "Material Issue" at bounding box center [650, 212] width 72 height 17
drag, startPoint x: 296, startPoint y: 119, endPoint x: 566, endPoint y: 200, distance: 282.8
click at [567, 198] on div "Project PO 7628 ( BSV ) - BRUDERER AG Engineer Gopinath Anandan Si.No Part No P…" at bounding box center [491, 122] width 462 height 213
click at [707, 28] on span at bounding box center [703, 32] width 19 height 17
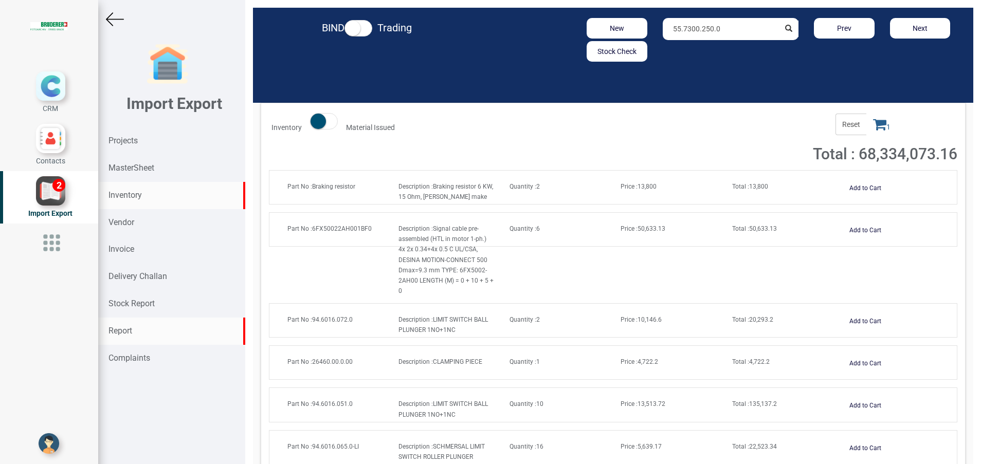
click at [139, 331] on div "Report" at bounding box center [171, 331] width 147 height 27
select select
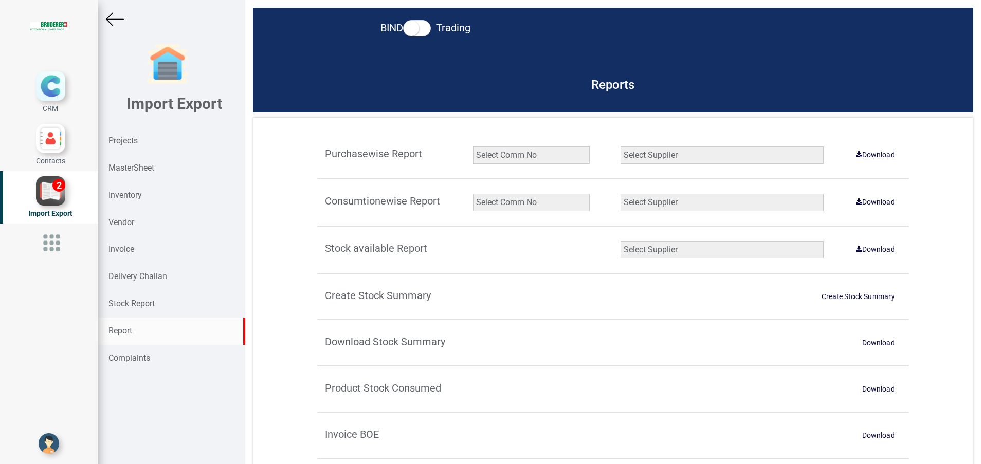
click at [516, 202] on select "Select Comm No 9872 2135R RU1506 11025-1298 5534R 5948 11051-1150 1932 2135 202…" at bounding box center [531, 202] width 117 height 17
select select "string:BSV"
click at [473, 194] on select "Select Comm No 9872 2135R RU1506 11025-1298 5534R 5948 11051-1150 1932 2135 202…" at bounding box center [531, 202] width 117 height 17
click at [642, 202] on select "Select Supplier All Supplier XNG Automation solutions [PERSON_NAME] Beckhoff Au…" at bounding box center [721, 202] width 203 height 17
select select "string:all"
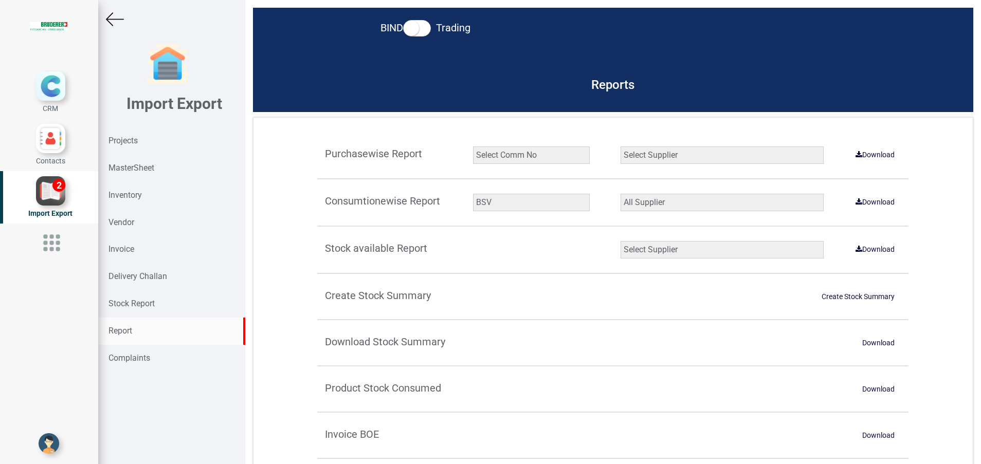
click at [620, 194] on select "Select Supplier All Supplier XNG Automation solutions [PERSON_NAME] Beckhoff Au…" at bounding box center [721, 202] width 203 height 17
click at [878, 206] on link "Download" at bounding box center [874, 202] width 51 height 16
click at [208, 195] on div "Inventory" at bounding box center [171, 195] width 147 height 27
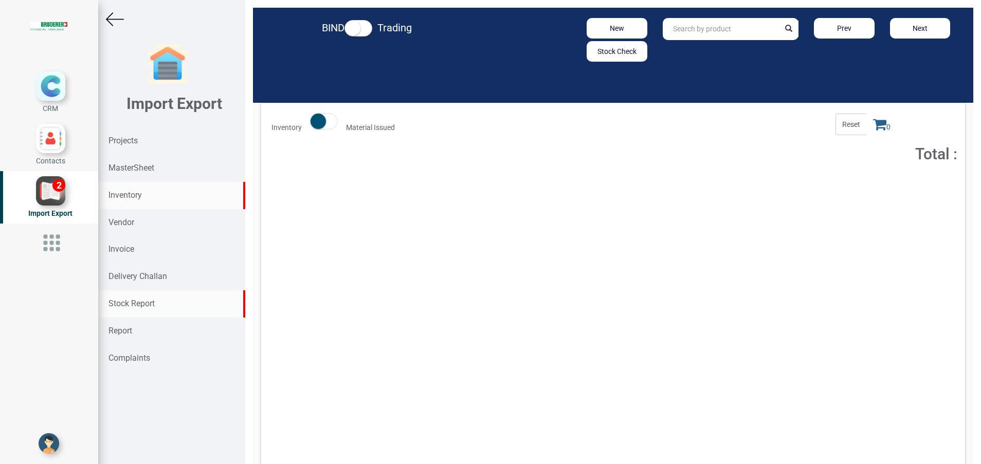
click at [160, 304] on div "Stock Report" at bounding box center [171, 303] width 147 height 27
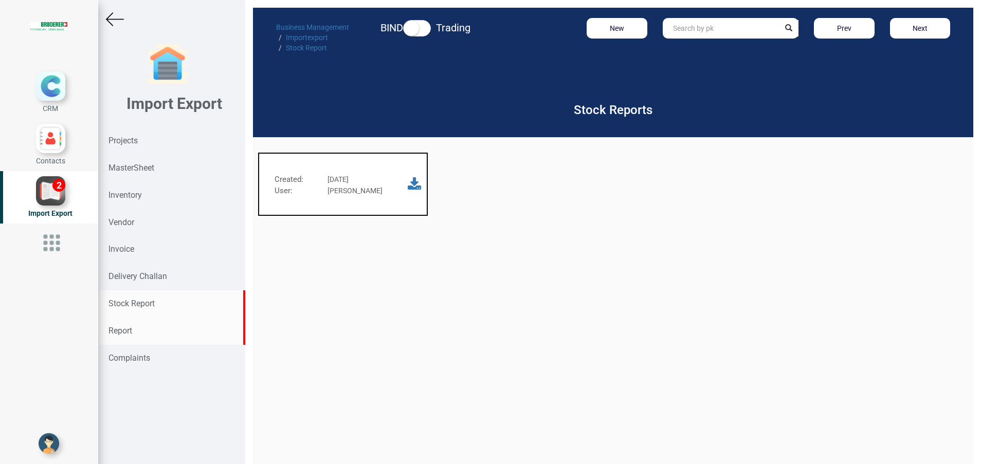
click at [137, 329] on div "Report" at bounding box center [171, 331] width 147 height 27
select select
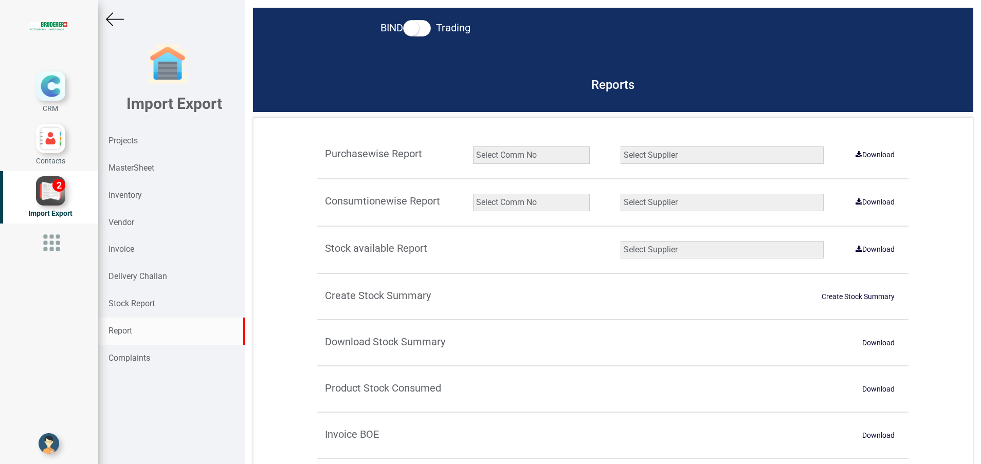
click at [518, 205] on select "Select Comm No 9872 2135R RU1506 11025-1298 5534R 5948 11051-1150 1932 2135 202…" at bounding box center [531, 202] width 117 height 17
select select "string:BSV"
click at [473, 194] on select "Select Comm No 9872 2135R RU1506 11025-1298 5534R 5948 11051-1150 1932 2135 202…" at bounding box center [531, 202] width 117 height 17
drag, startPoint x: 651, startPoint y: 204, endPoint x: 651, endPoint y: 211, distance: 6.7
click at [651, 204] on select "Select Supplier All Supplier XNG Automation solutions BRUDERER AG Beckhoff Auto…" at bounding box center [721, 202] width 203 height 17
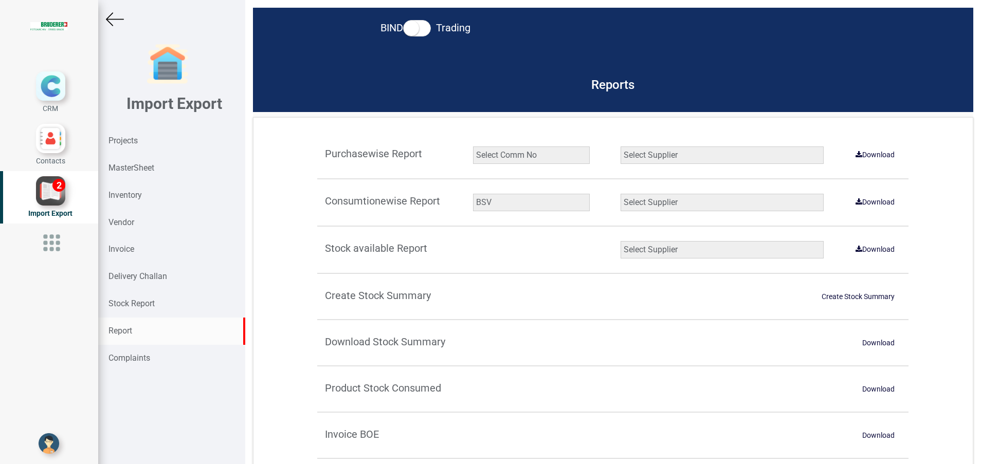
select select "number:2"
click at [620, 194] on select "Select Supplier All Supplier XNG Automation solutions BRUDERER AG Beckhoff Auto…" at bounding box center [721, 202] width 203 height 17
click at [868, 204] on link "Download" at bounding box center [874, 202] width 51 height 16
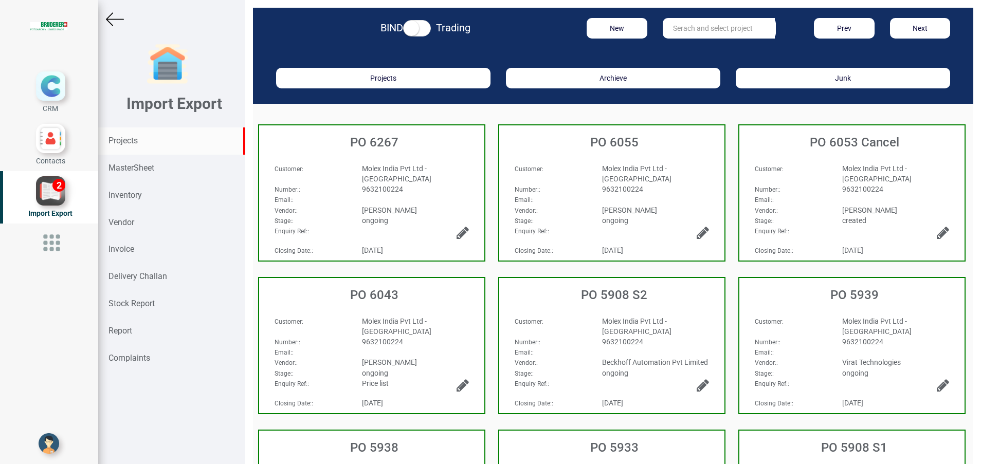
click at [127, 143] on strong "Projects" at bounding box center [122, 141] width 29 height 10
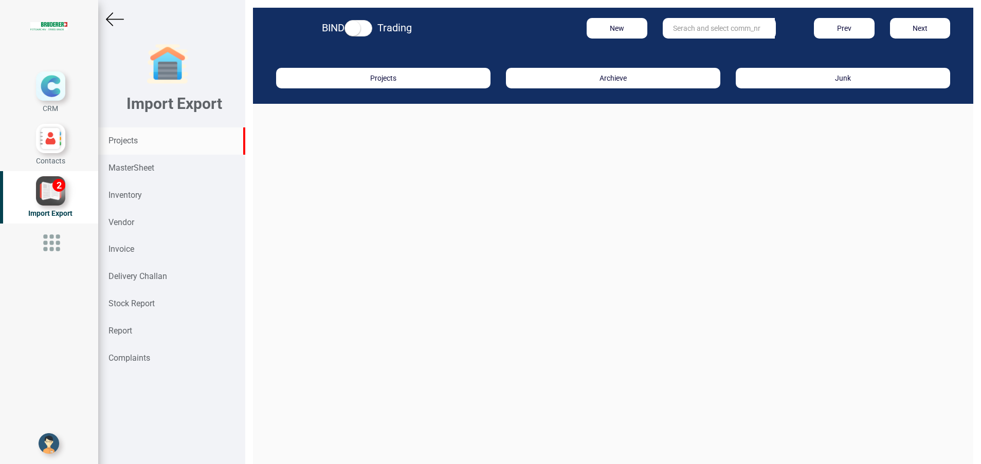
click at [691, 29] on input "text" at bounding box center [719, 28] width 112 height 21
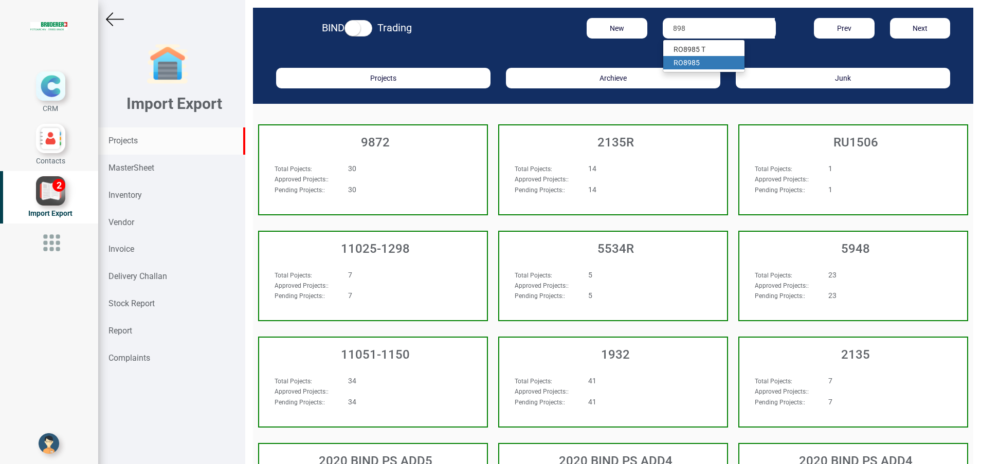
click at [675, 66] on link "RO 898 5" at bounding box center [703, 62] width 81 height 13
type input "RO 8985"
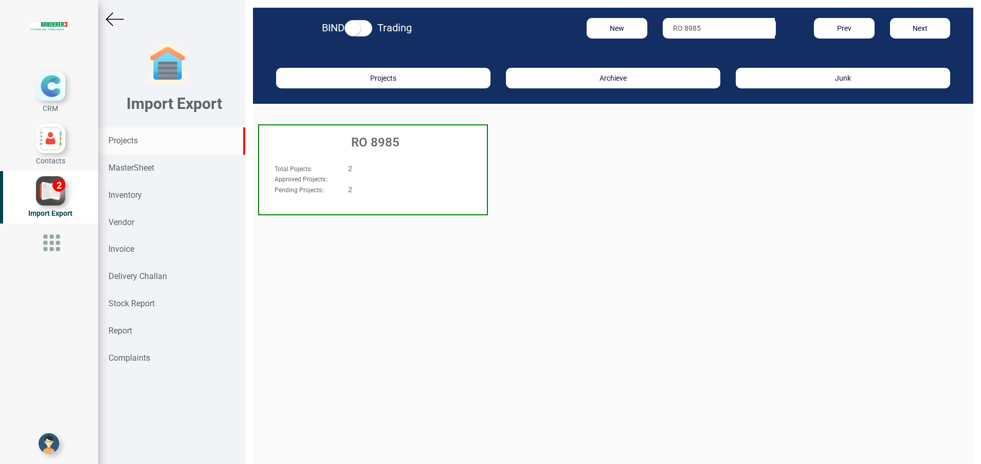
click at [372, 148] on h3 "RO 8985" at bounding box center [375, 142] width 223 height 13
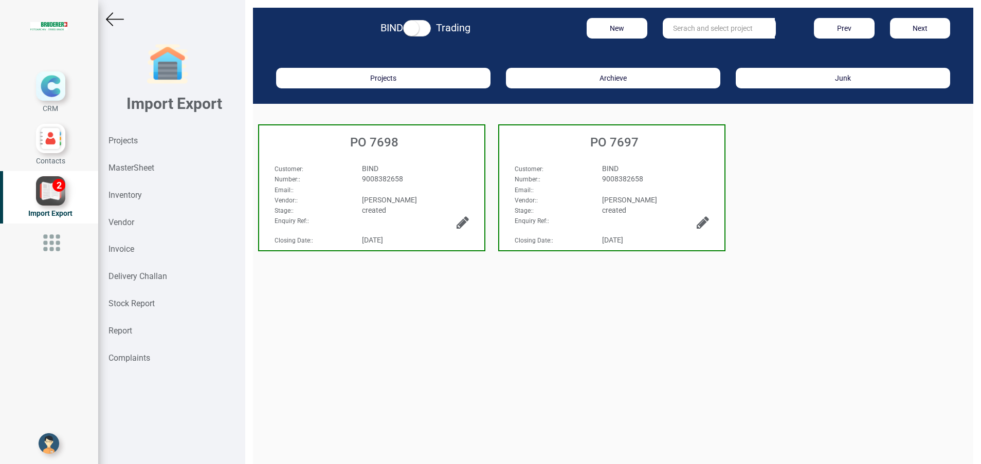
click at [377, 173] on div "BIND" at bounding box center [415, 168] width 122 height 10
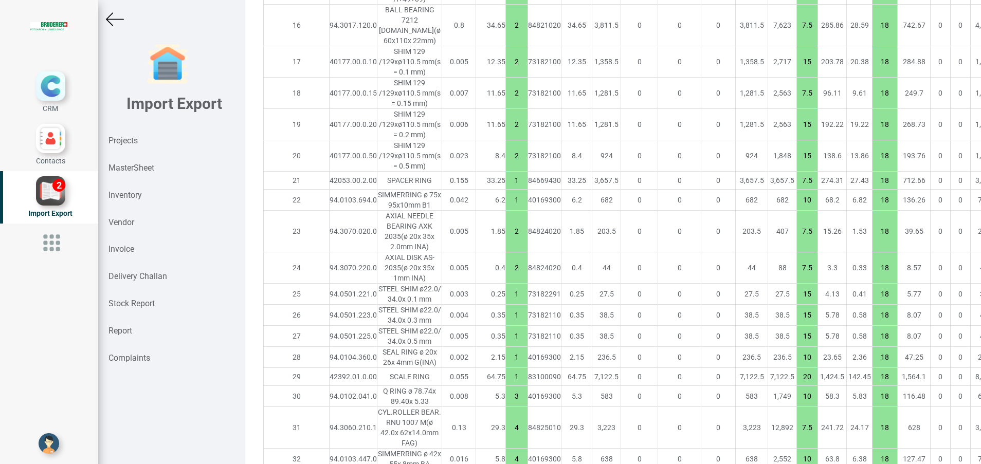
scroll to position [1619, 0]
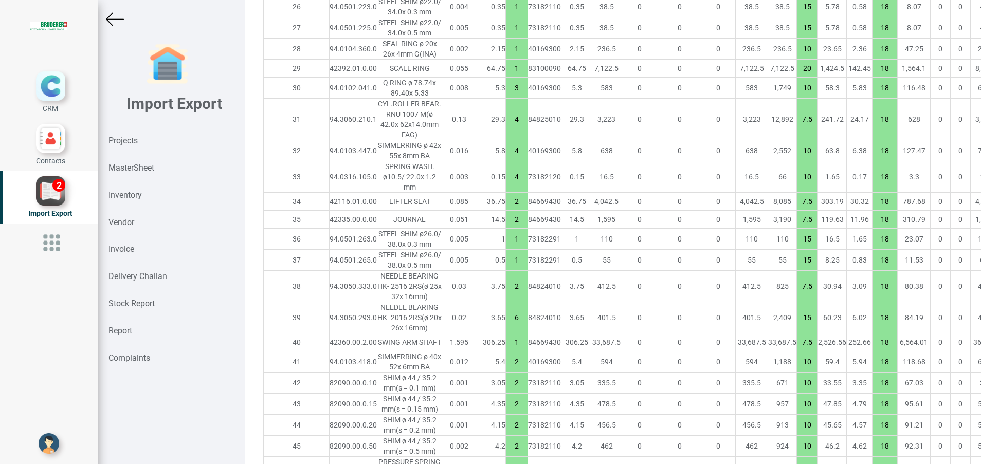
drag, startPoint x: 483, startPoint y: 308, endPoint x: 458, endPoint y: 308, distance: 24.7
click tr "39 94.3050.293.0 NEEDLE BEARING HK- 2016 2RS (ø 20x 26x 16mm) 0.02 3.65 6 84824…"
type input "7487.450000000002"
type input "1"
drag, startPoint x: 438, startPoint y: 234, endPoint x: 434, endPoint y: 237, distance: 5.3
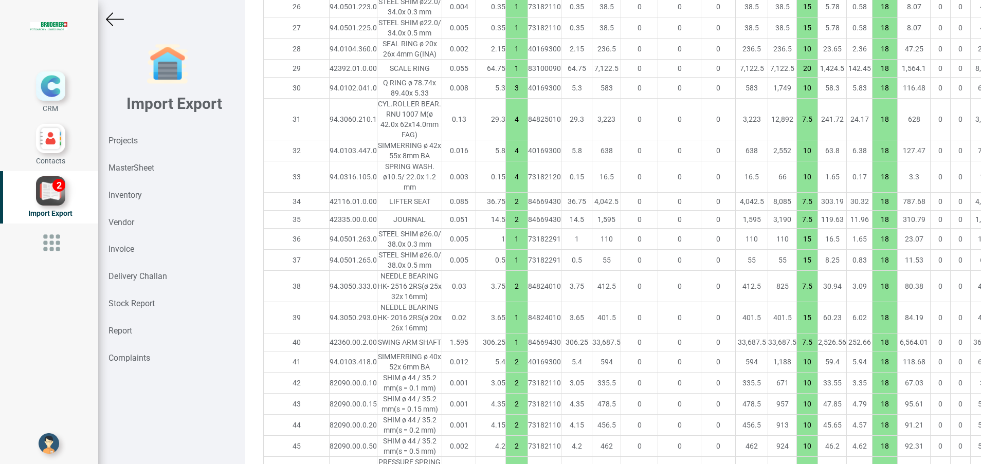
click td "1"
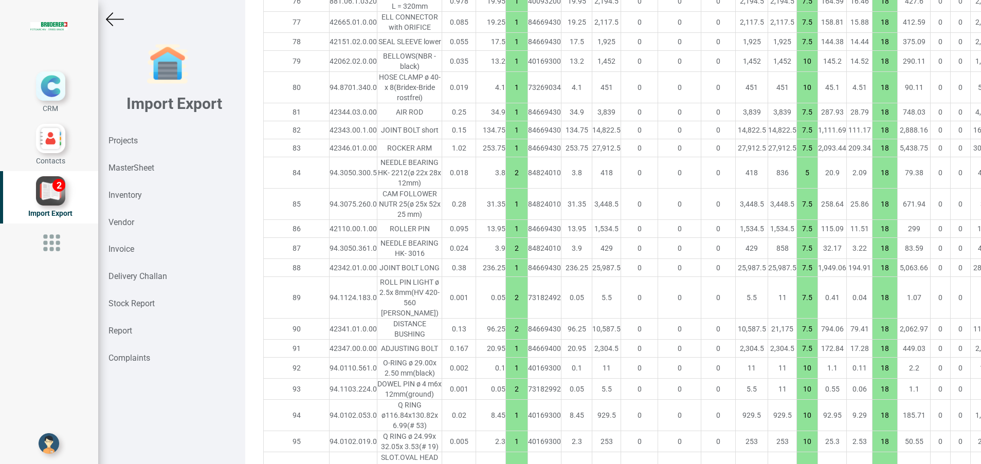
scroll to position [3394, 0]
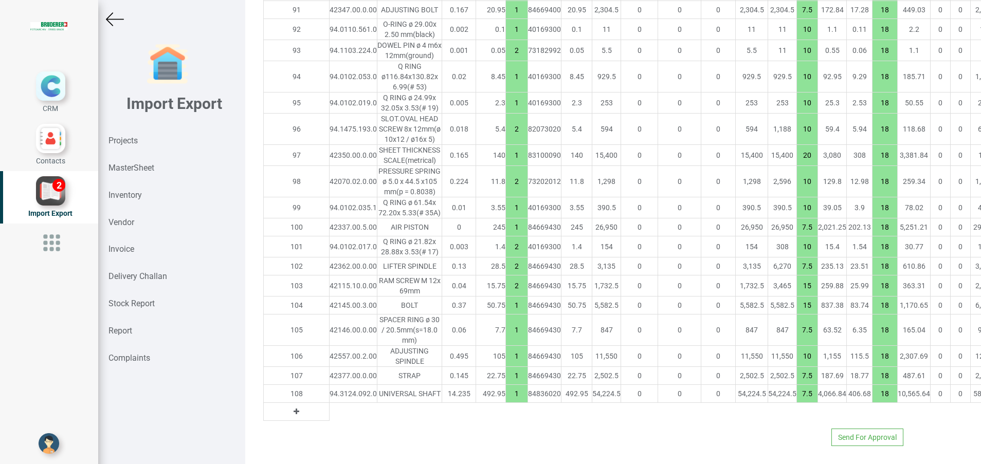
type input "7479.750000000002"
type input "10"
type input "7.5"
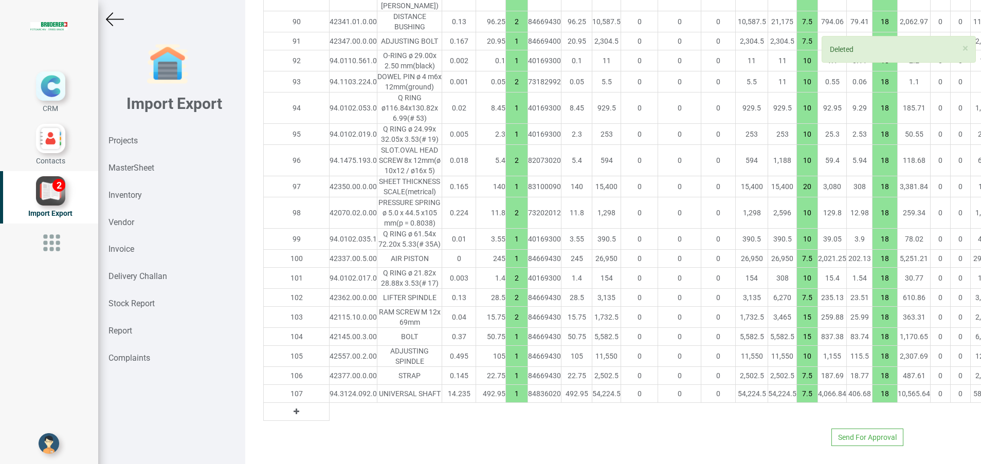
scroll to position [3363, 0]
type input "7479.6500000000015"
type input "1"
type input "2"
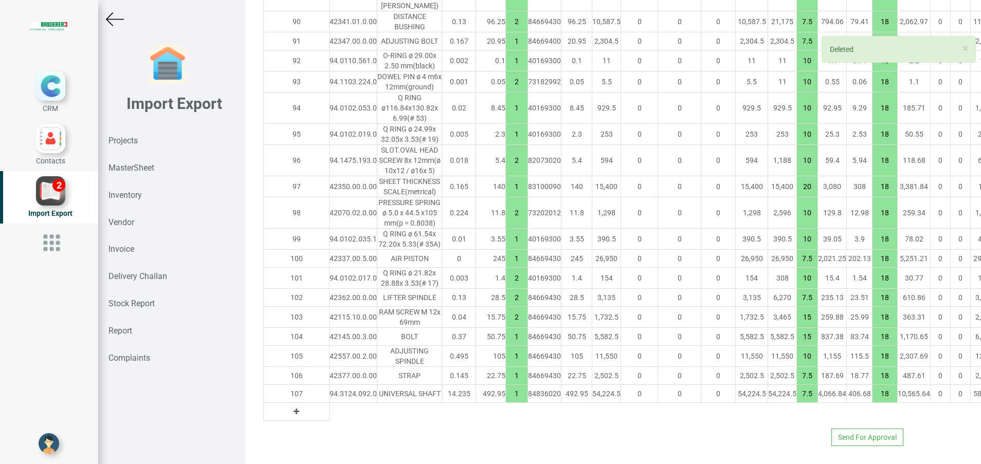
type input "1"
type input "20"
type input "2"
type input "10"
type input "1"
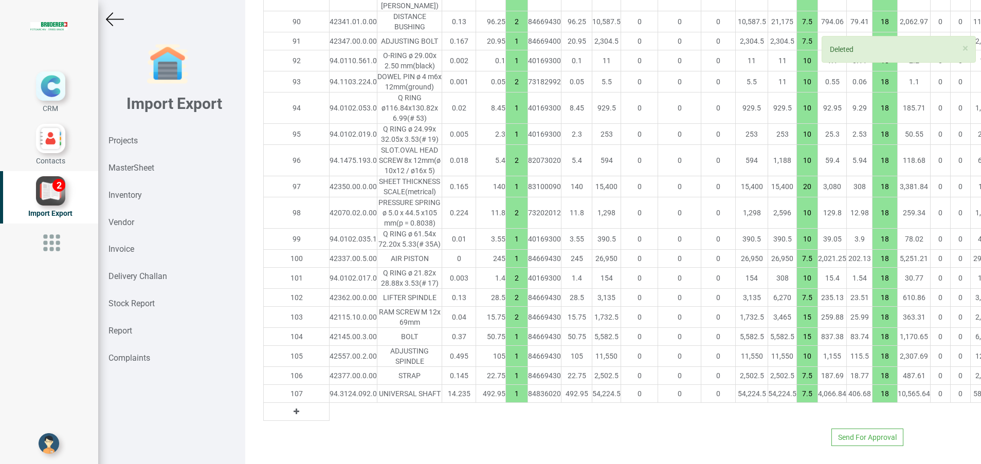
type input "7.5"
type input "2"
type input "10"
type input "7.5"
type input "15"
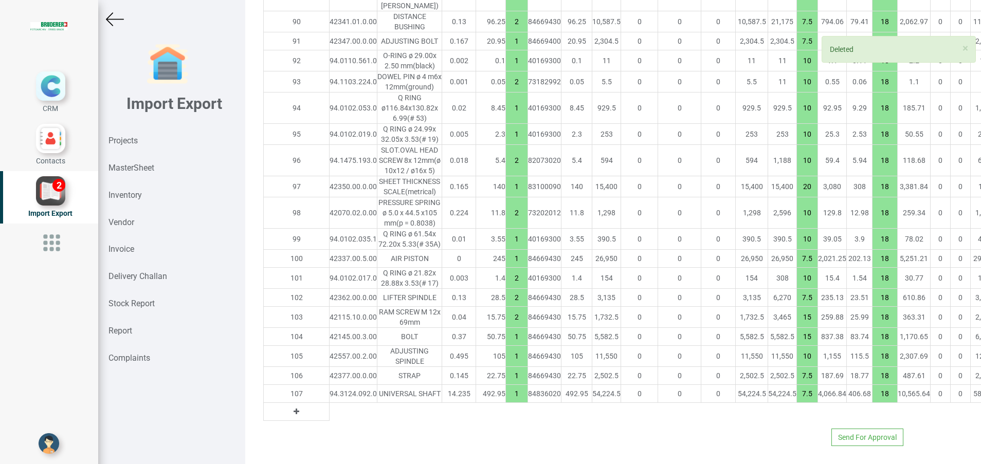
type input "1"
type input "10"
type input "7.5"
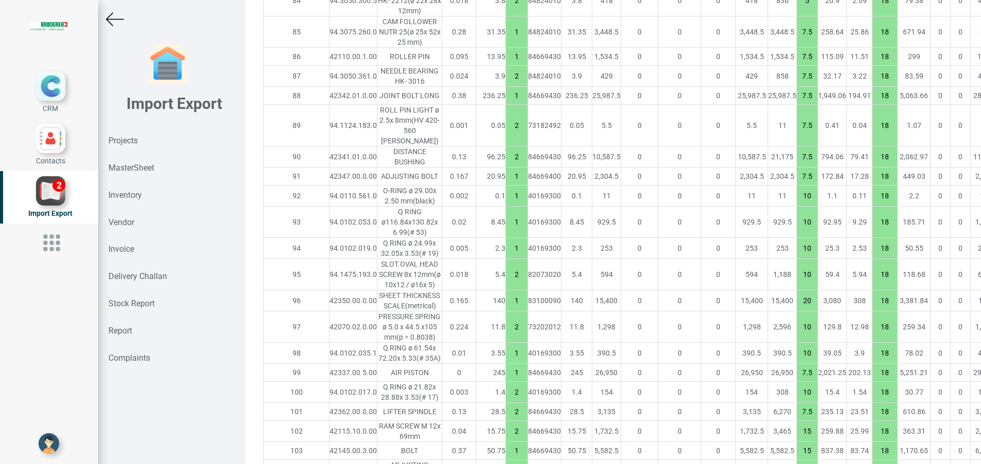
scroll to position [3177, 0]
type input "7479.550000000001"
type input "1"
type input "10"
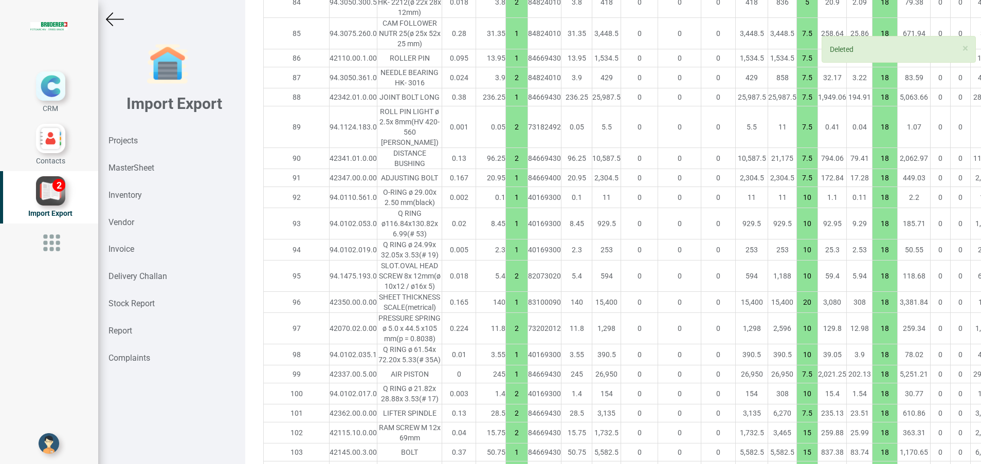
type input "2"
type input "1"
type input "20"
type input "2"
type input "10"
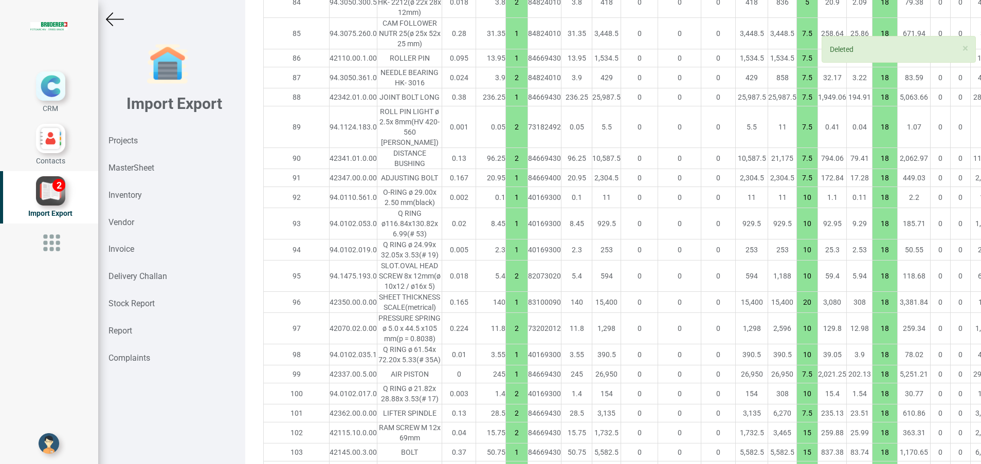
type input "1"
type input "7.5"
type input "2"
type input "10"
type input "7.5"
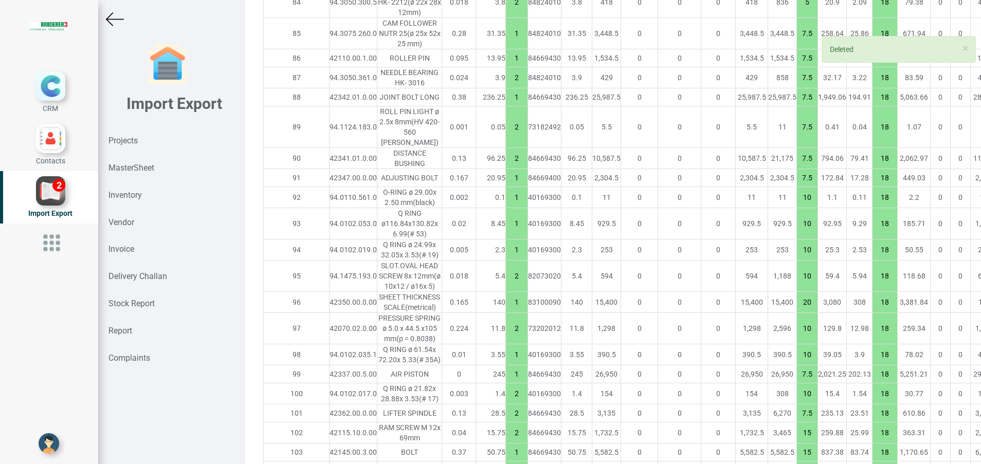
type input "15"
type input "1"
type input "10"
type input "7.5"
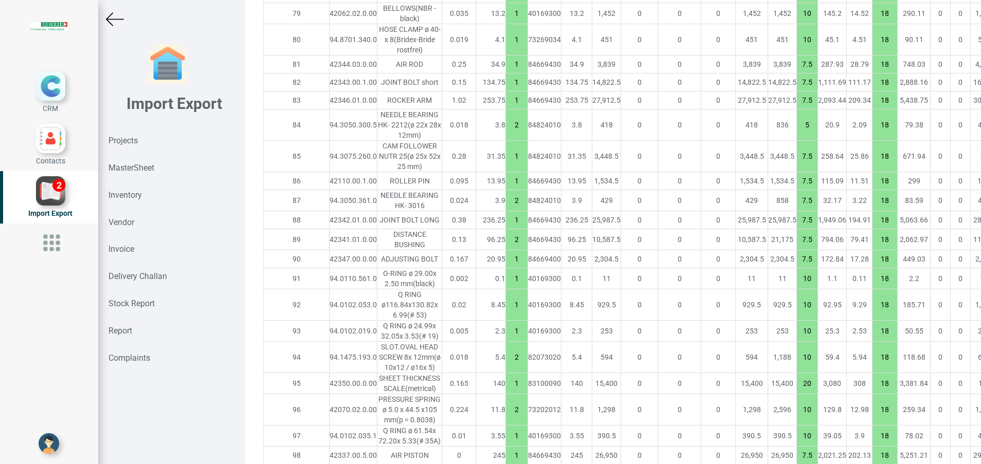
scroll to position [2946, 0]
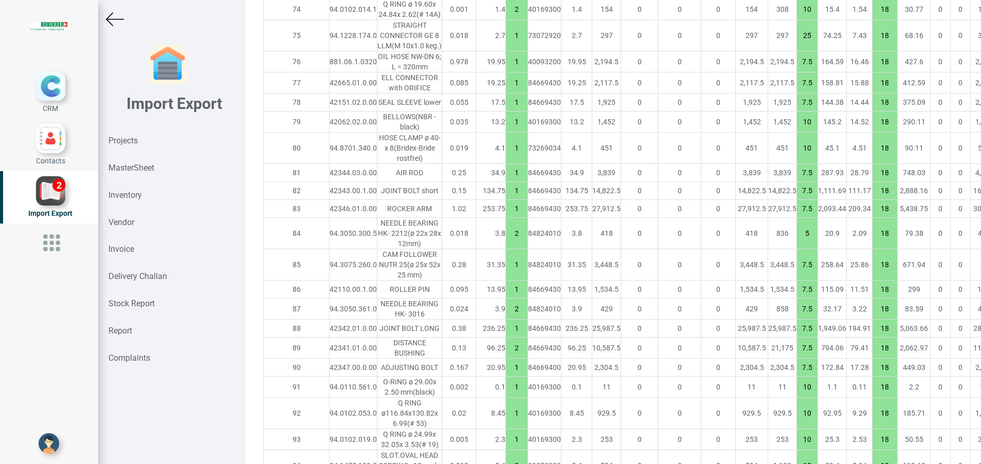
type input "7462.050000000001"
type input "10"
type input "7.5"
type input "2"
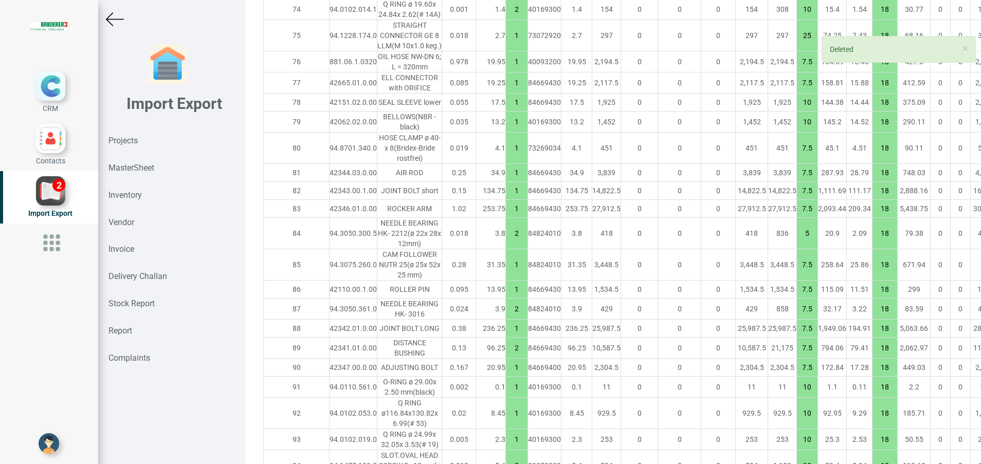
type input "5"
type input "1"
type input "7.5"
type input "2"
type input "1"
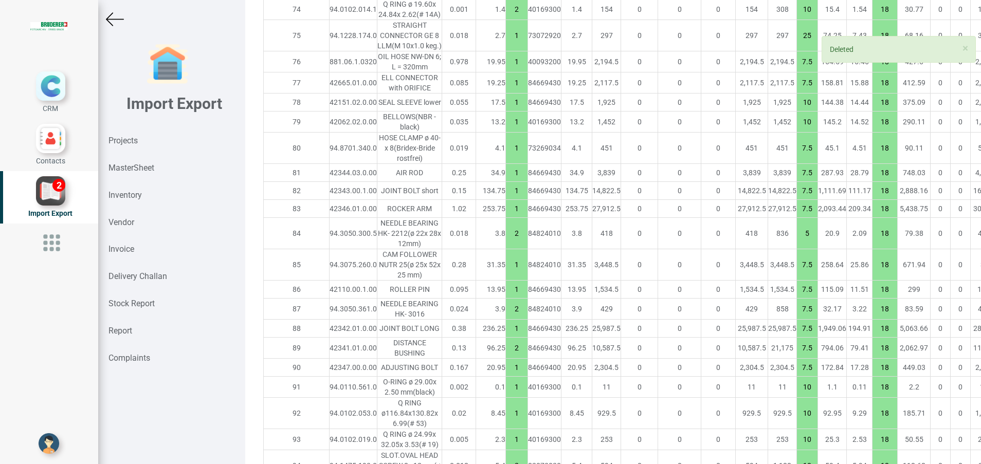
type input "2"
type input "1"
type input "10"
type input "2"
type input "1"
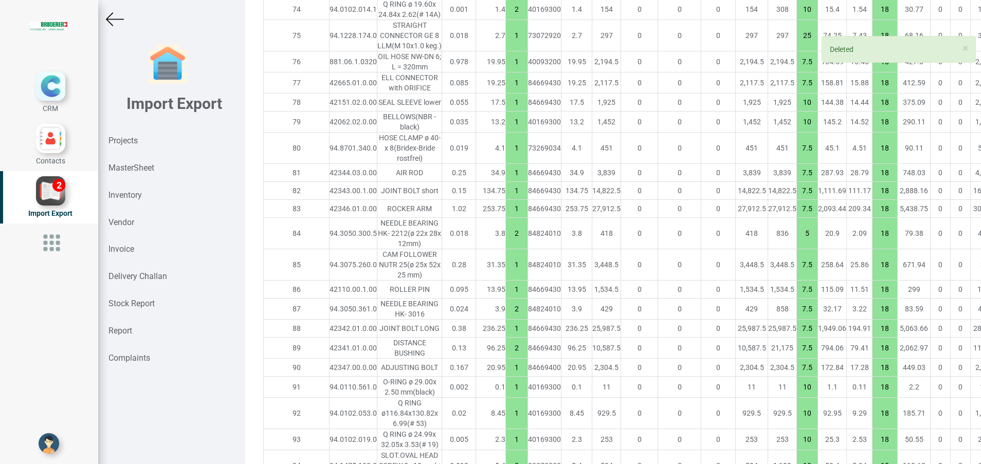
type input "20"
type input "2"
type input "10"
type input "1"
type input "7.5"
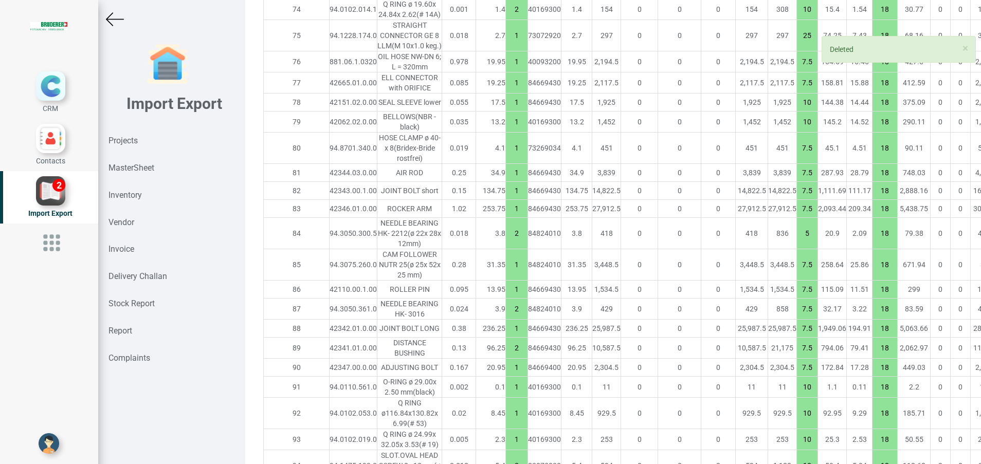
type input "2"
type input "10"
type input "7.5"
type input "15"
type input "1"
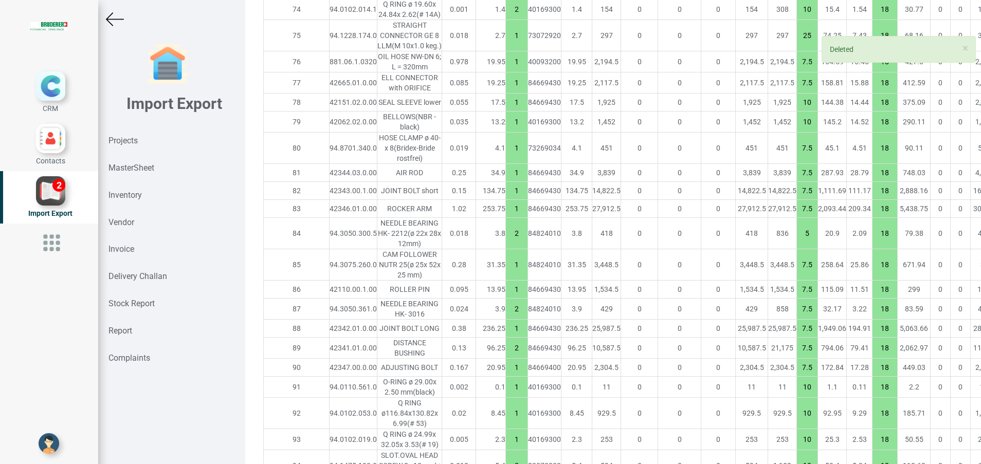
type input "10"
type input "7.5"
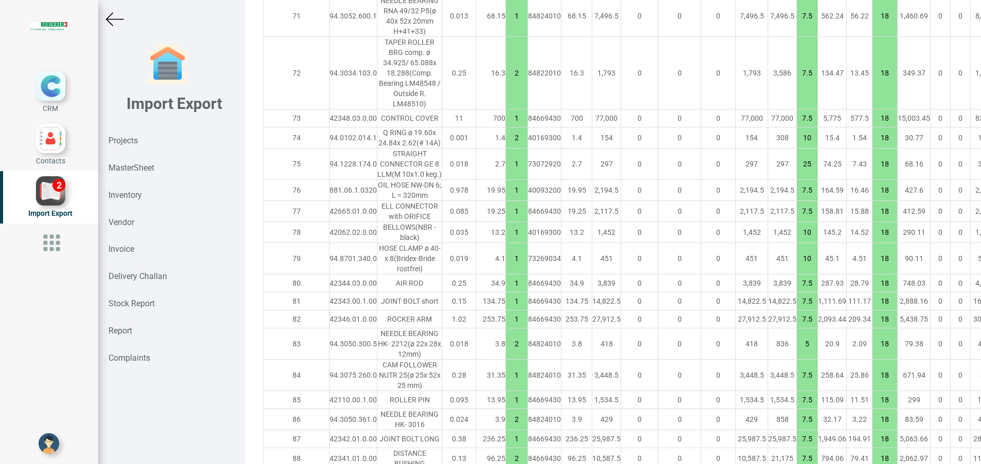
scroll to position [2714, 0]
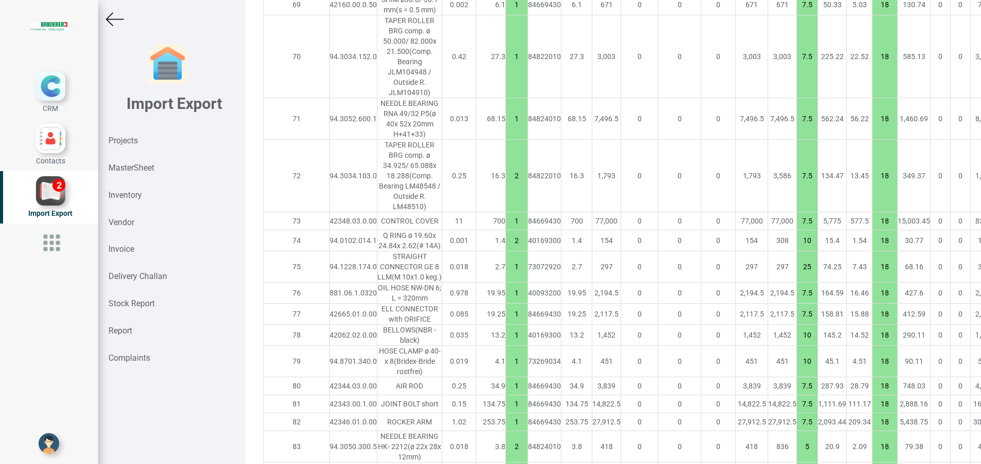
type input "7393.9000000000015"
type input "2"
type input "1"
type input "2"
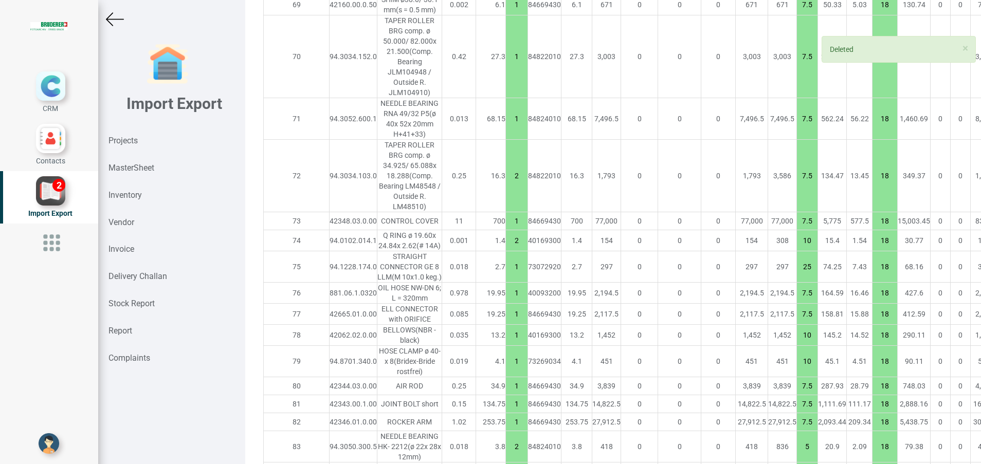
type input "10"
type input "1"
type input "25"
type input "7.5"
type input "10"
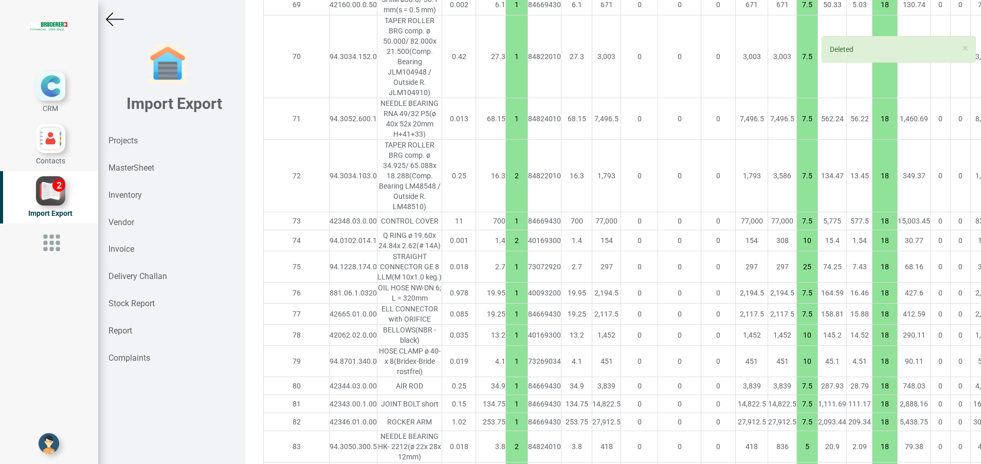
type input "7.5"
type input "2"
type input "5"
type input "1"
type input "7.5"
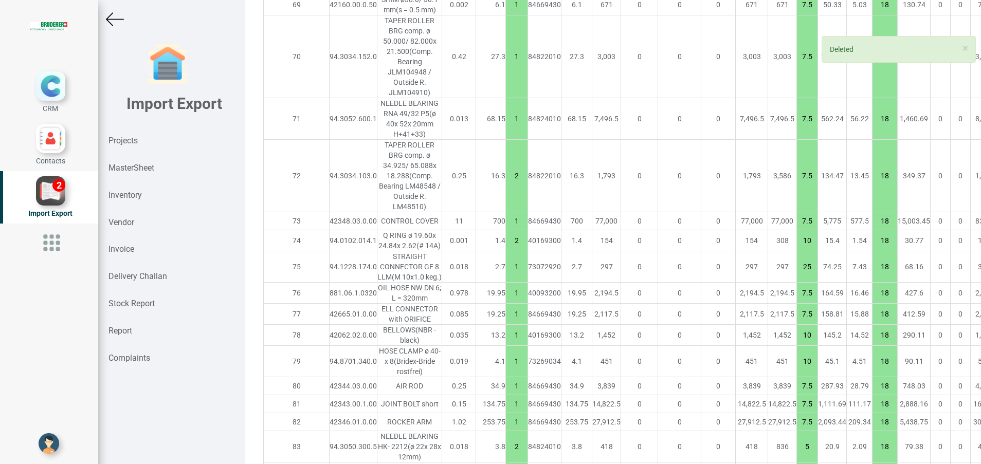
type input "2"
type input "1"
type input "2"
type input "1"
type input "10"
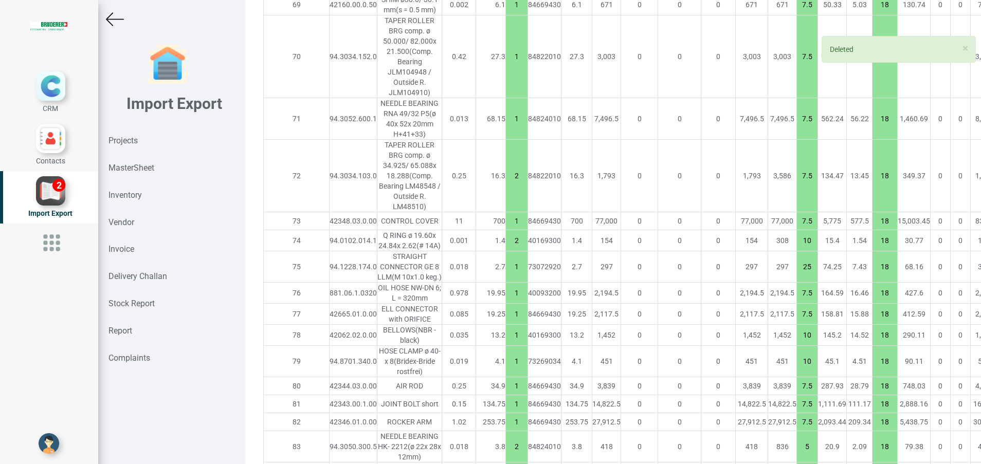
type input "2"
type input "1"
type input "20"
type input "2"
type input "10"
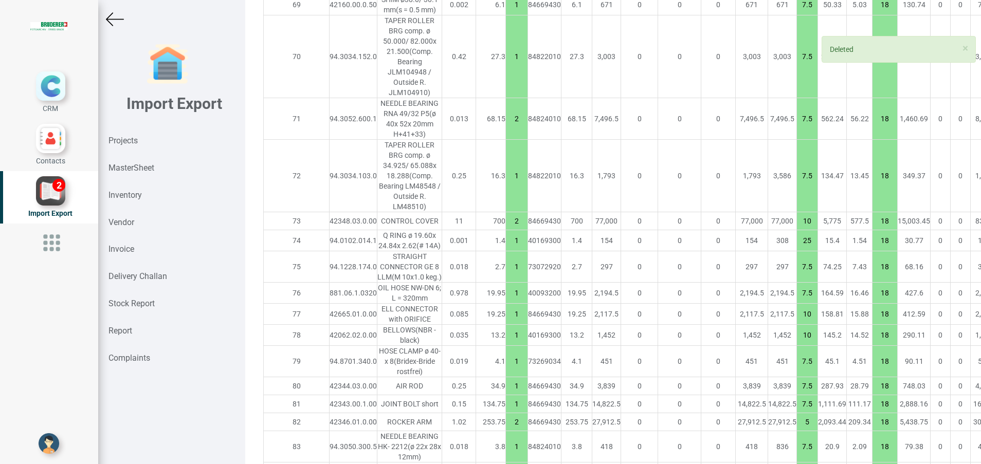
type input "1"
type input "7.5"
type input "2"
type input "10"
type input "7.5"
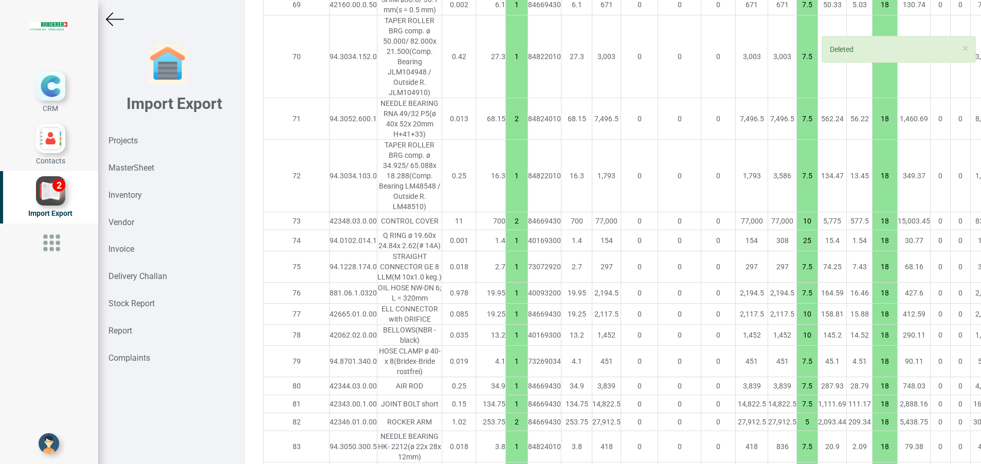
type input "15"
type input "1"
type input "10"
type input "7.5"
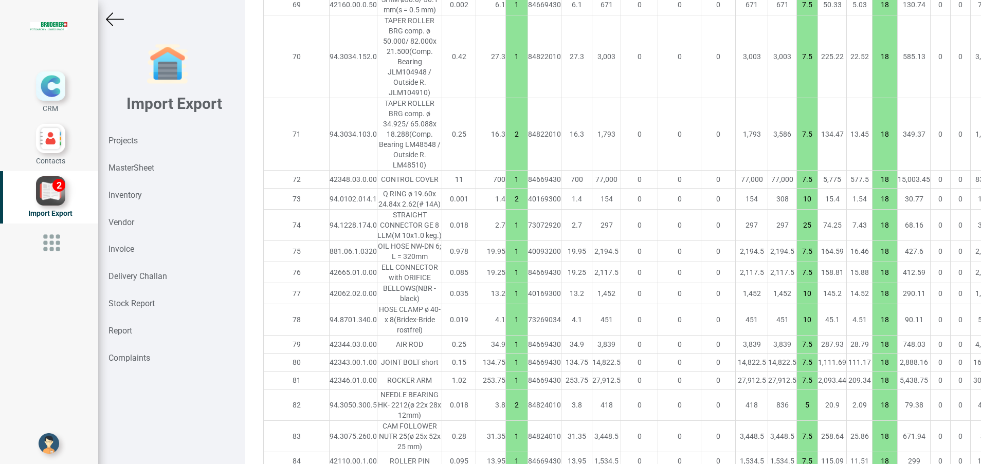
type input "7366.600000000001"
type input "2"
type input "1"
type input "2"
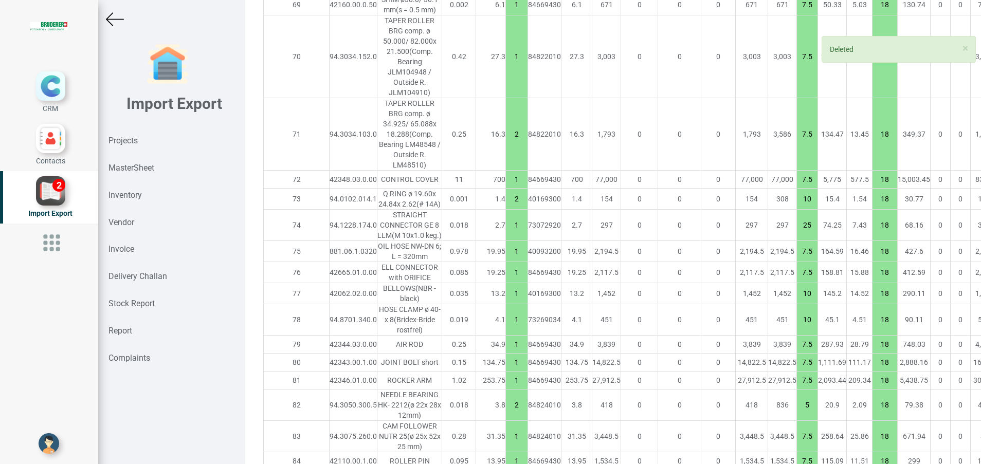
type input "10"
type input "1"
type input "25"
type input "7.5"
type input "10"
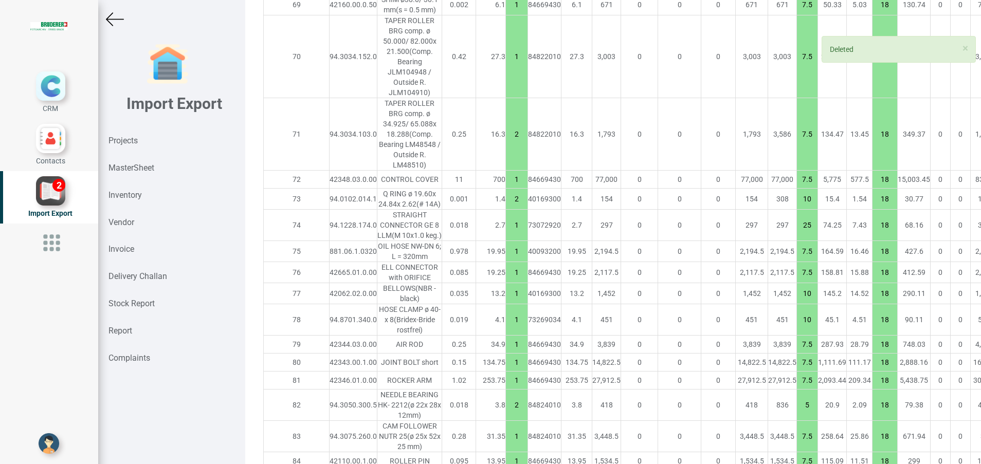
type input "7.5"
type input "2"
type input "5"
type input "1"
type input "7.5"
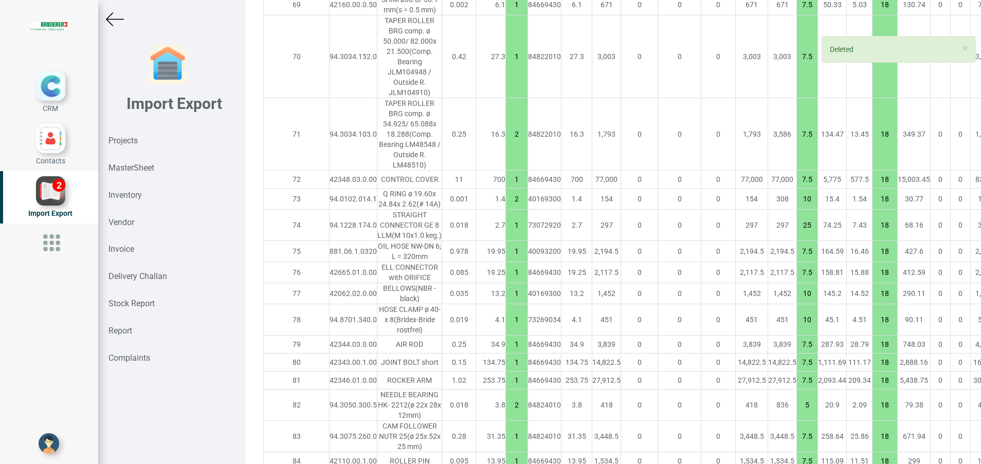
type input "2"
type input "1"
type input "2"
type input "1"
type input "10"
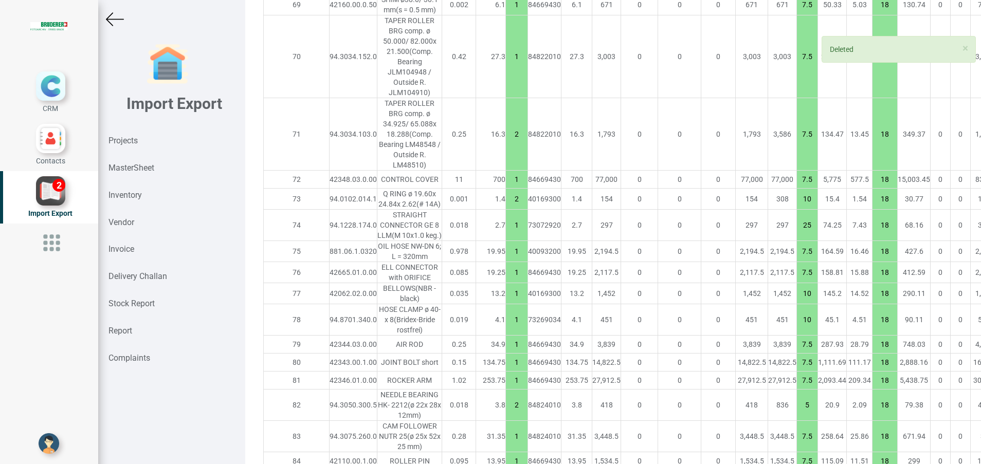
type input "2"
type input "1"
type input "20"
type input "2"
type input "10"
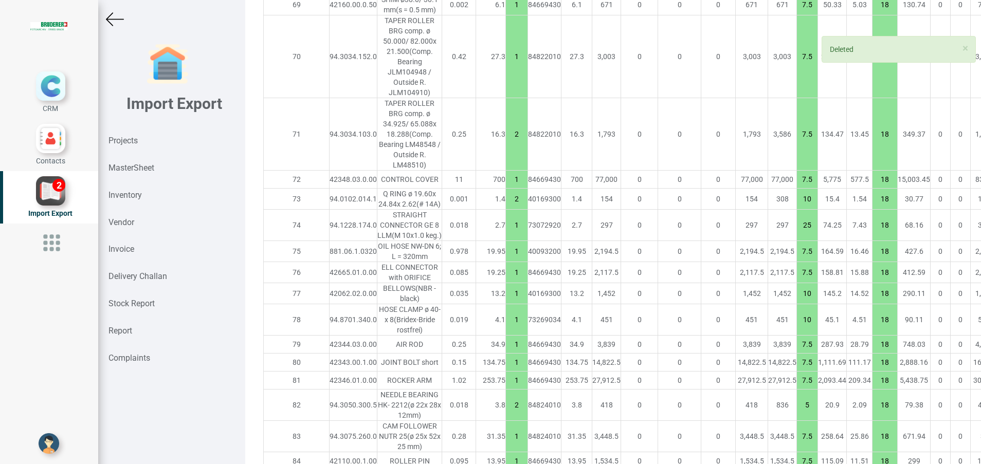
type input "1"
type input "7.5"
type input "2"
type input "10"
type input "7.5"
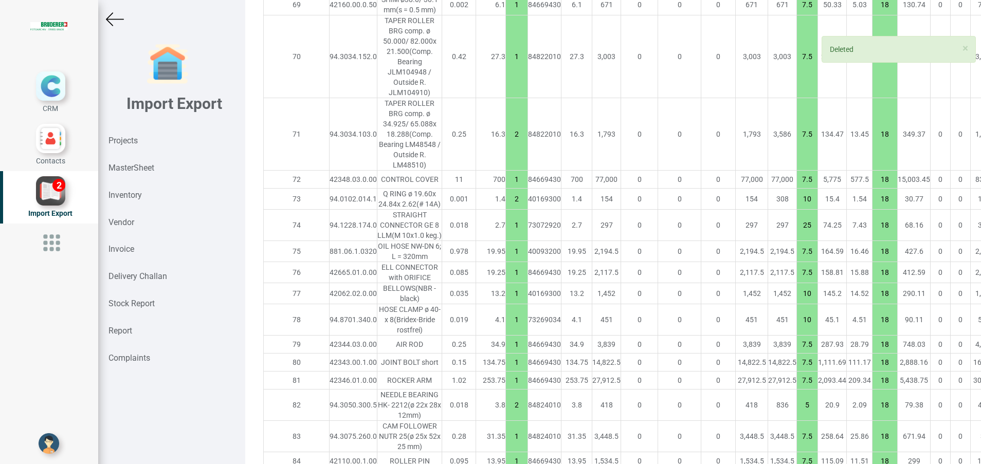
type input "15"
type input "1"
type input "10"
type input "7.5"
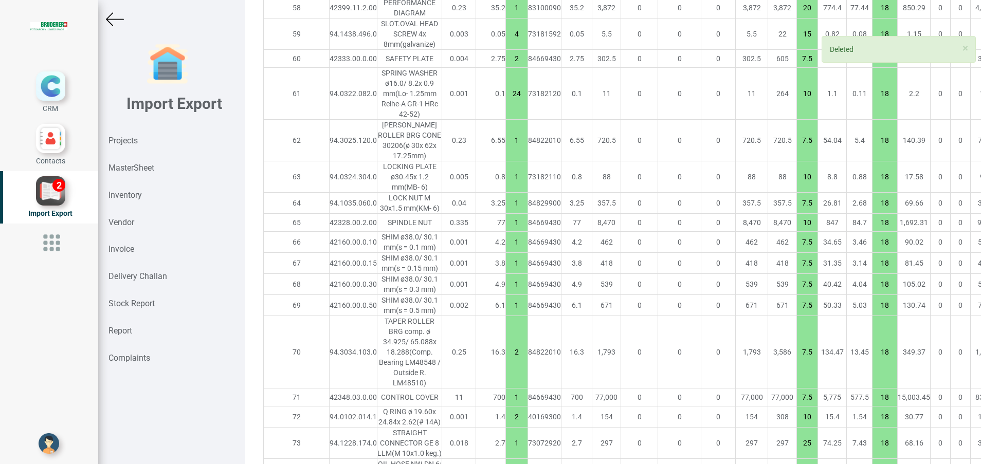
scroll to position [2406, 0]
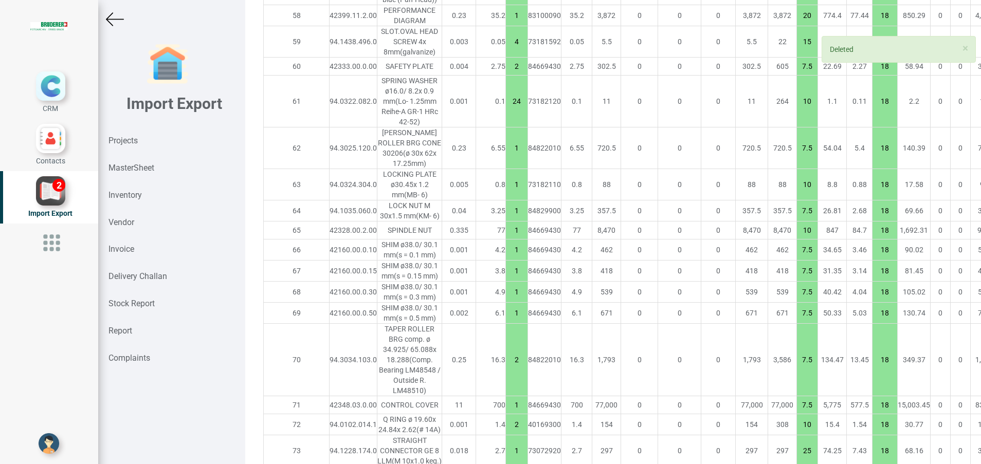
type input "7360.500000000001"
type input "2"
type input "1"
type input "2"
type input "10"
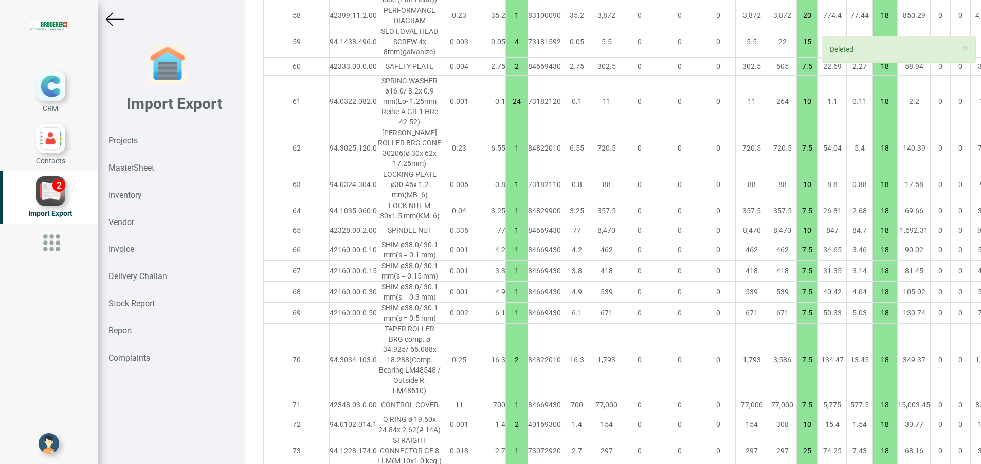
type input "1"
type input "25"
type input "7.5"
type input "10"
type input "7.5"
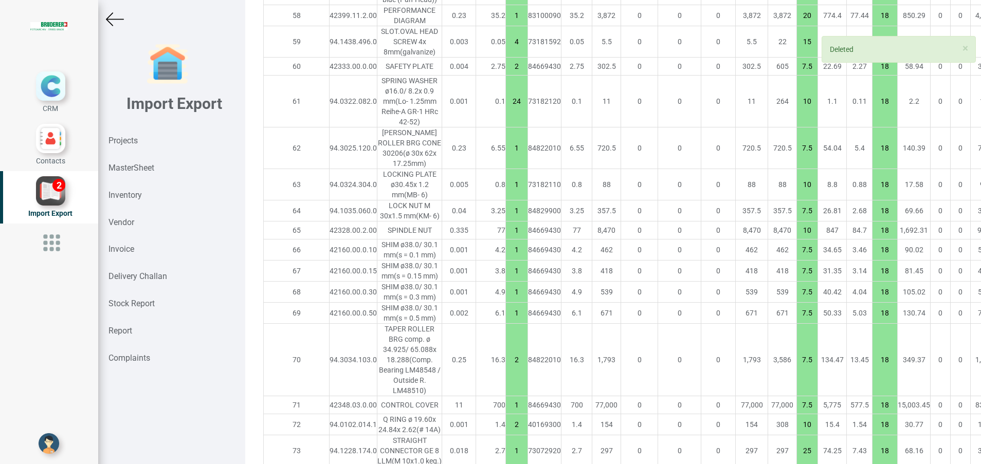
type input "2"
type input "5"
type input "1"
type input "7.5"
type input "2"
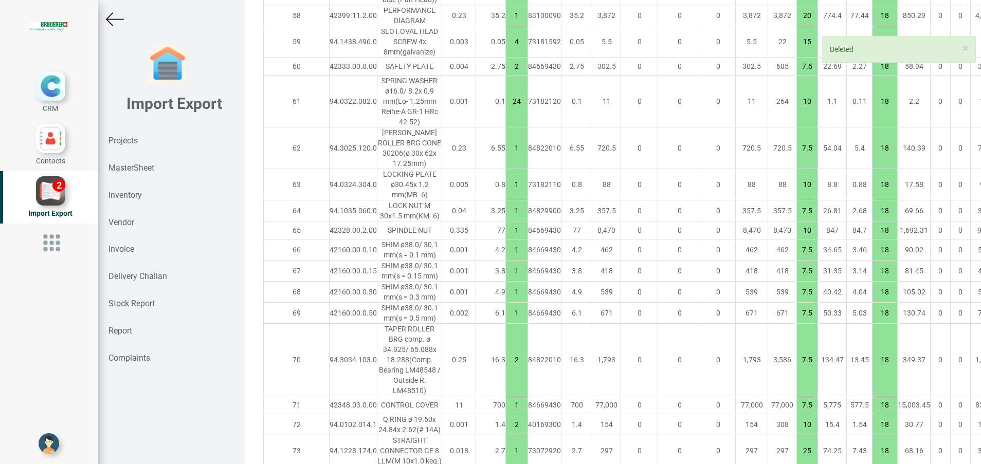
type input "1"
type input "2"
type input "1"
type input "10"
type input "2"
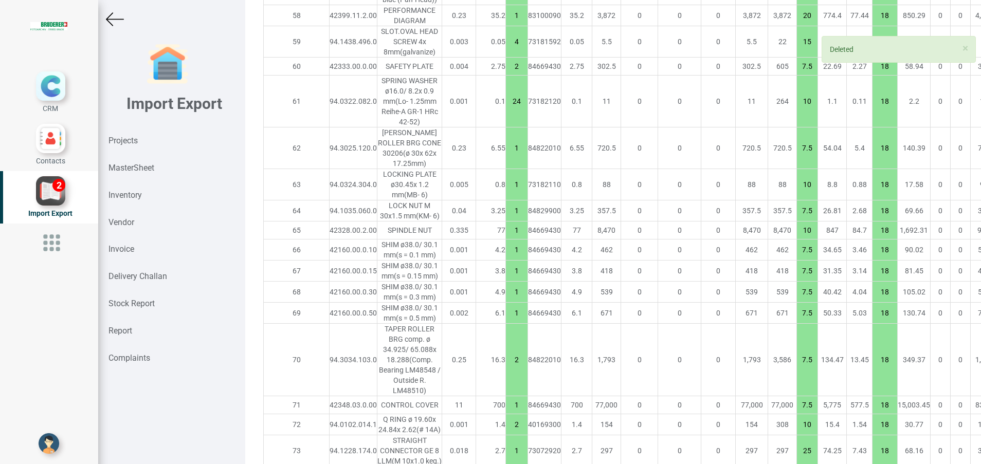
type input "1"
type input "20"
type input "2"
type input "10"
type input "1"
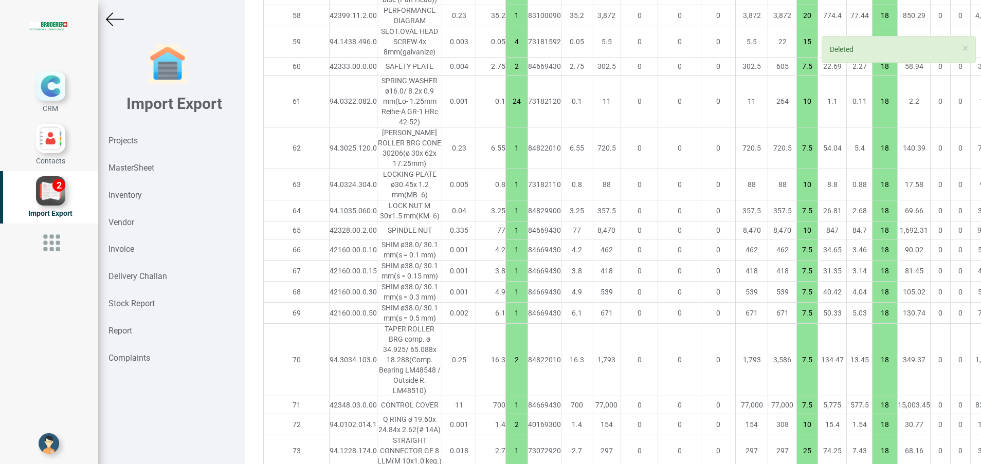
type input "7.5"
type input "2"
type input "10"
type input "7.5"
type input "15"
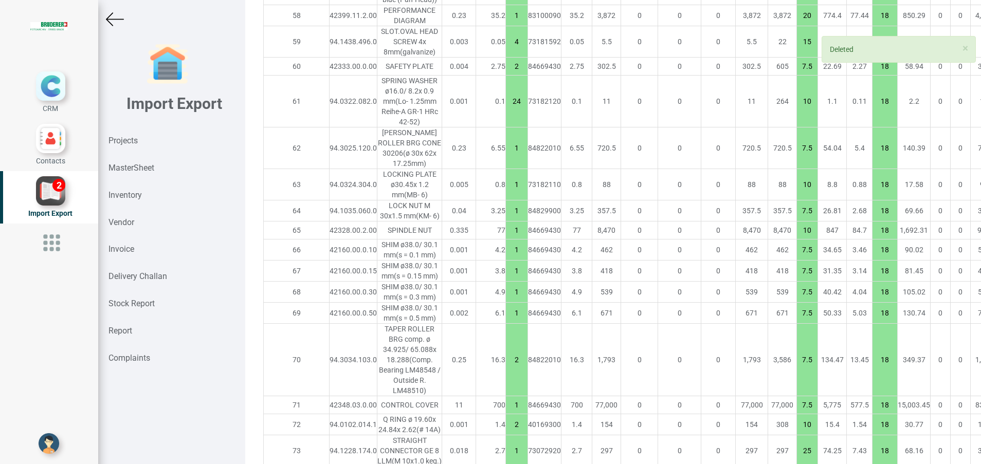
type input "1"
type input "10"
type input "7.5"
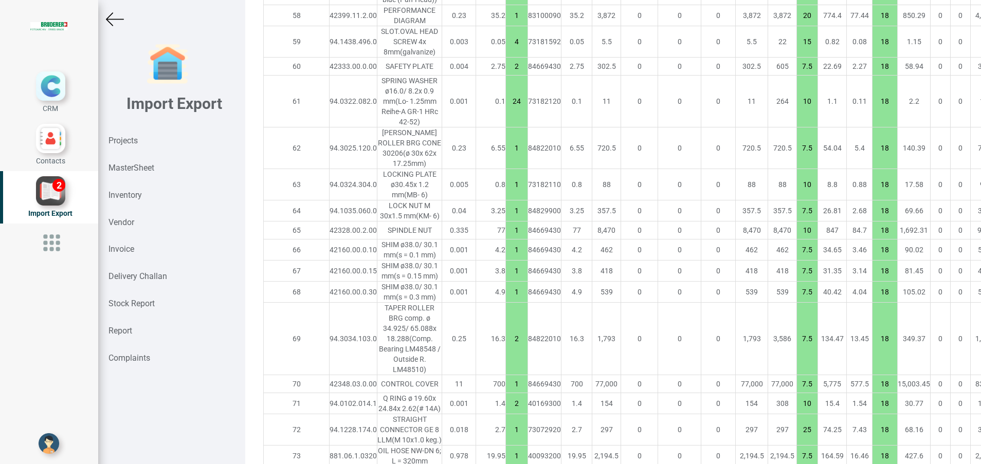
type input "7355.600000000001"
type input "2"
type input "1"
type input "2"
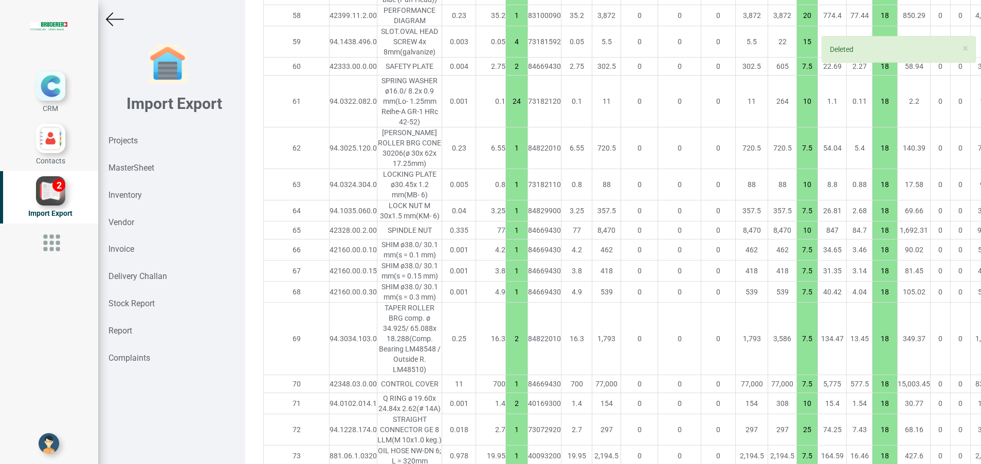
type input "10"
type input "1"
type input "25"
type input "7.5"
type input "10"
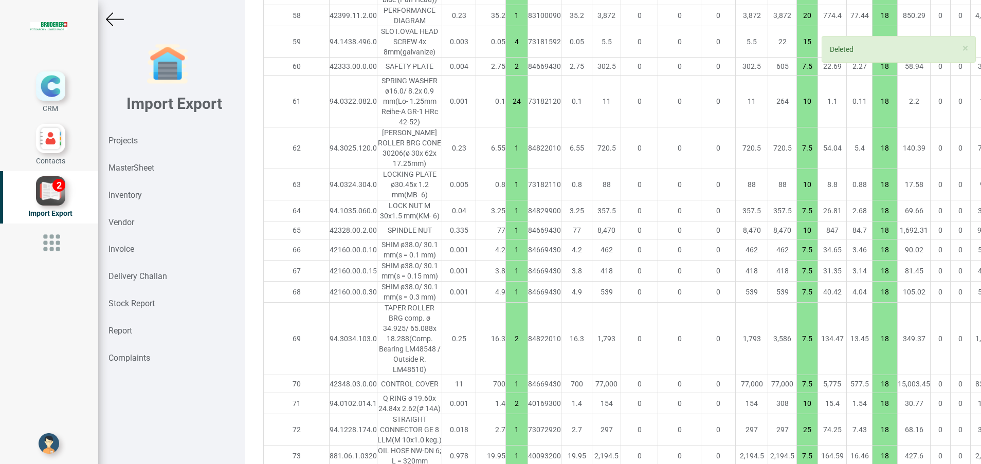
type input "7.5"
type input "2"
type input "5"
type input "1"
type input "7.5"
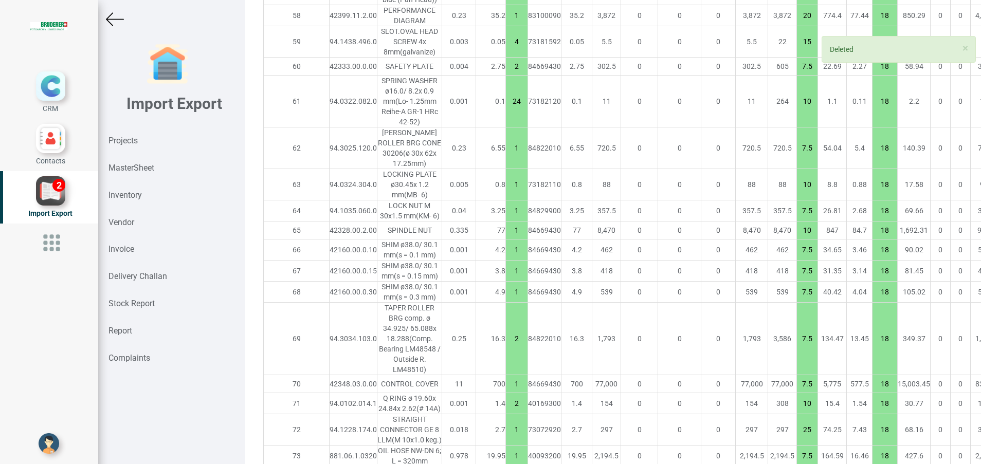
type input "2"
type input "1"
type input "2"
type input "1"
type input "10"
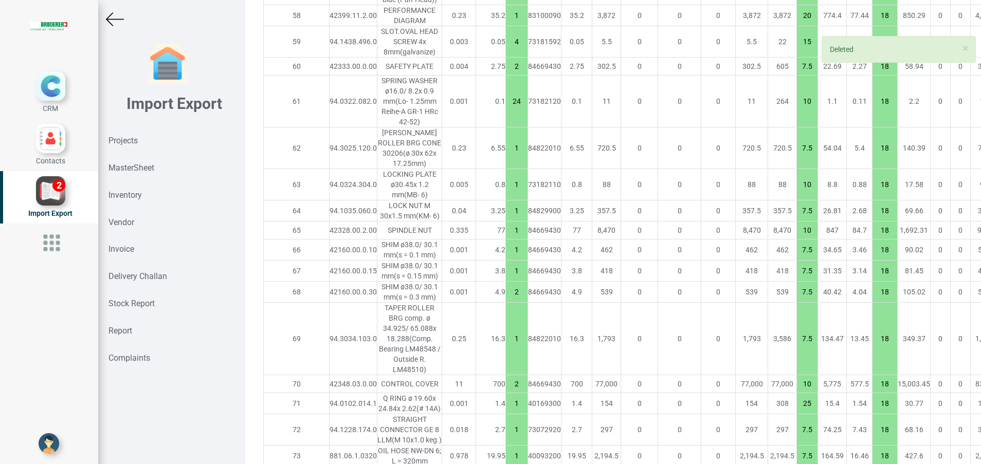
type input "2"
type input "1"
type input "20"
type input "2"
type input "10"
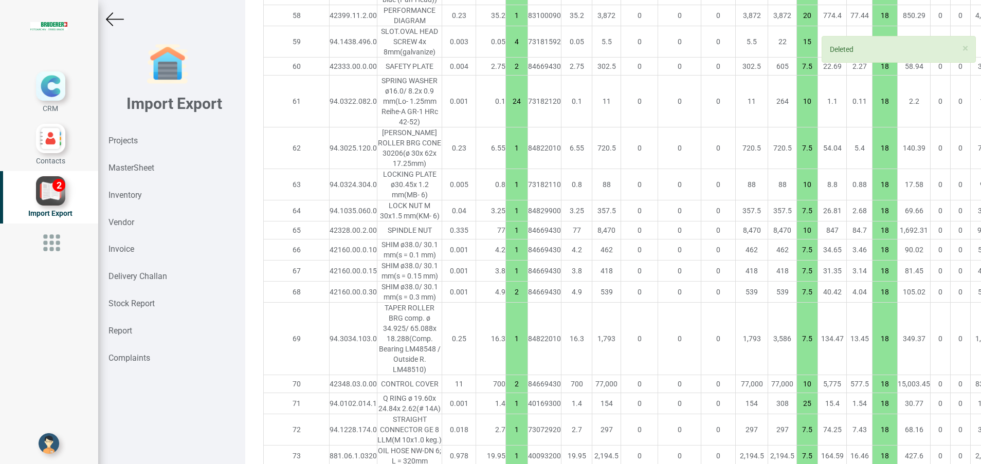
type input "1"
type input "7.5"
type input "2"
type input "10"
type input "7.5"
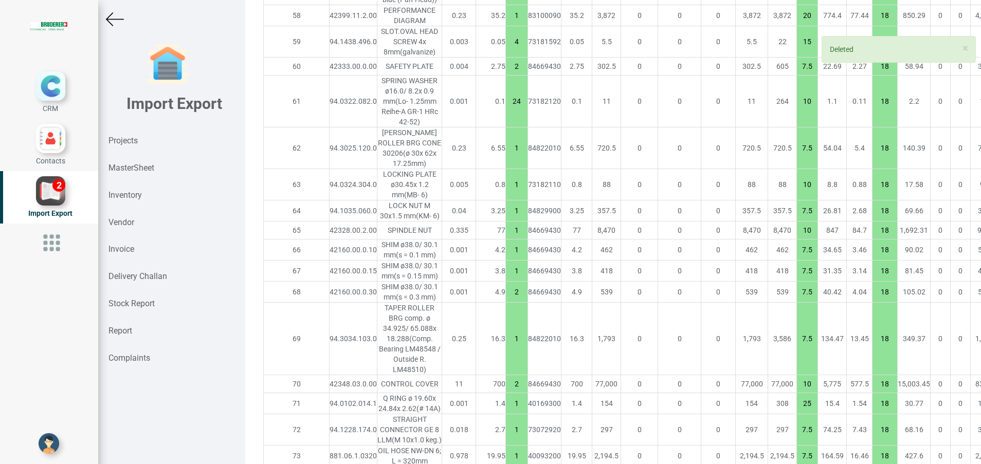
type input "15"
type input "1"
type input "10"
type input "7.5"
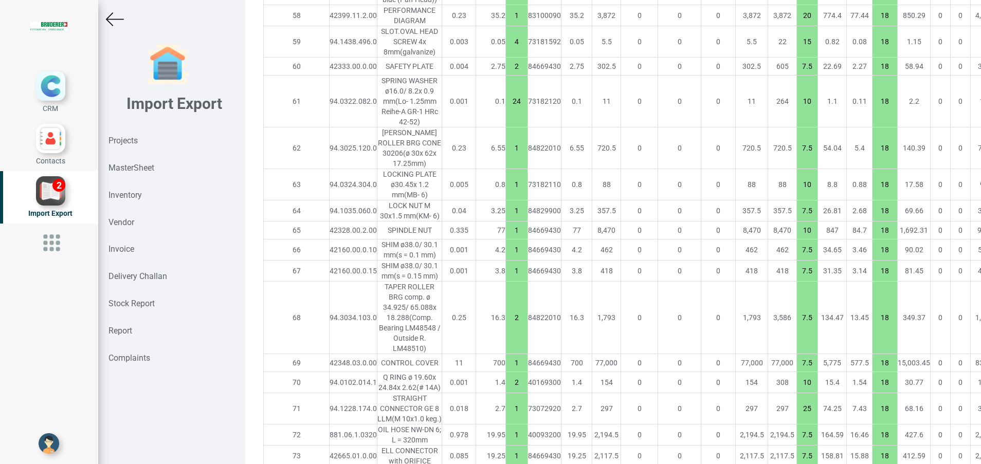
type input "7351.800000000001"
type input "2"
type input "1"
type input "2"
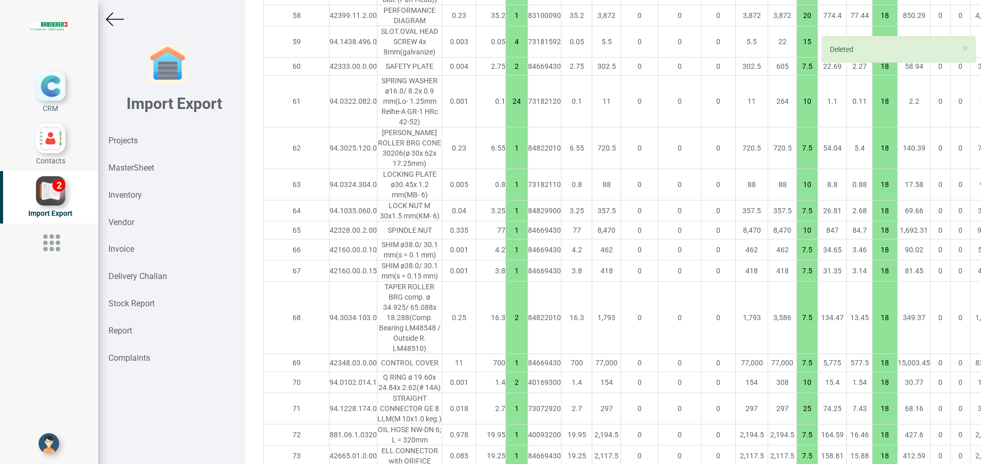
type input "10"
type input "1"
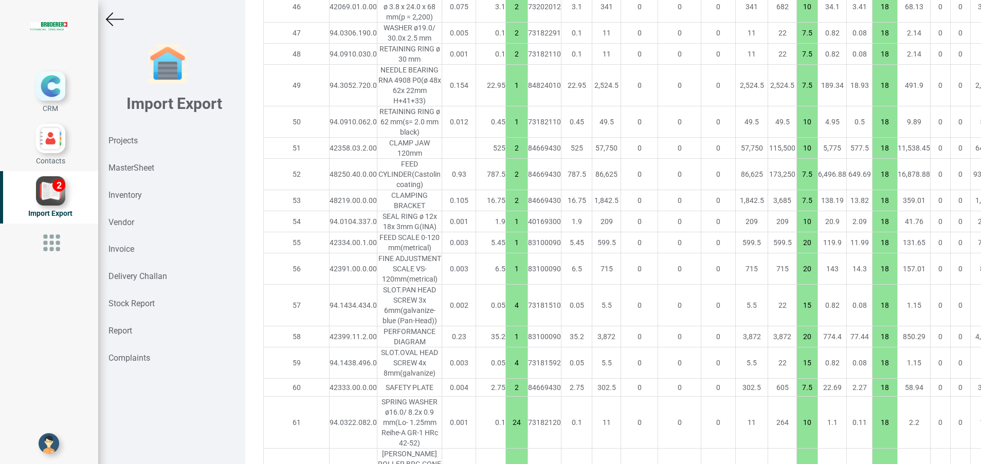
scroll to position [2236, 0]
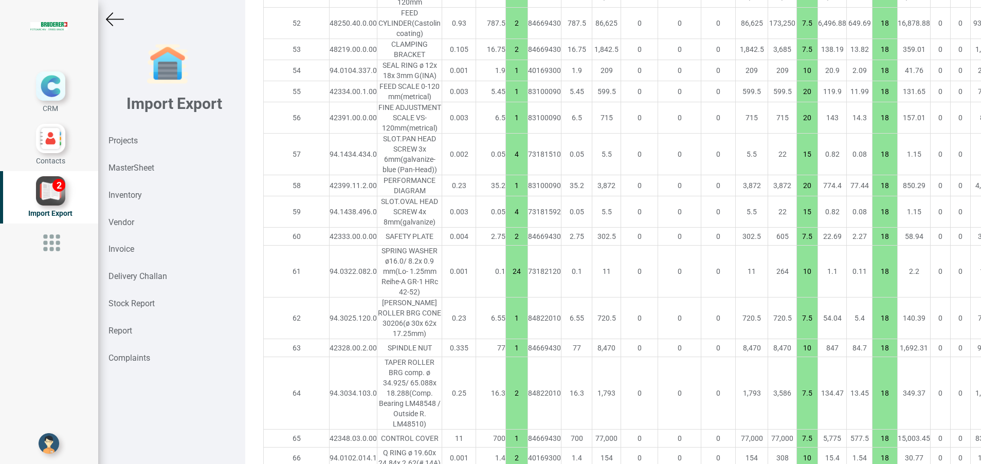
type input "7337.000000000001"
type input "10"
type input "2"
type input "7.5"
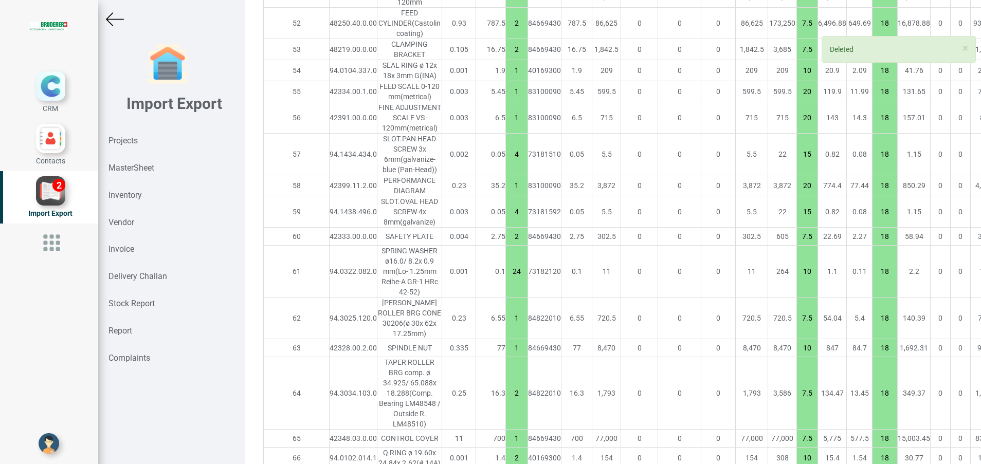
type input "1"
type input "2"
type input "10"
type input "1"
type input "25"
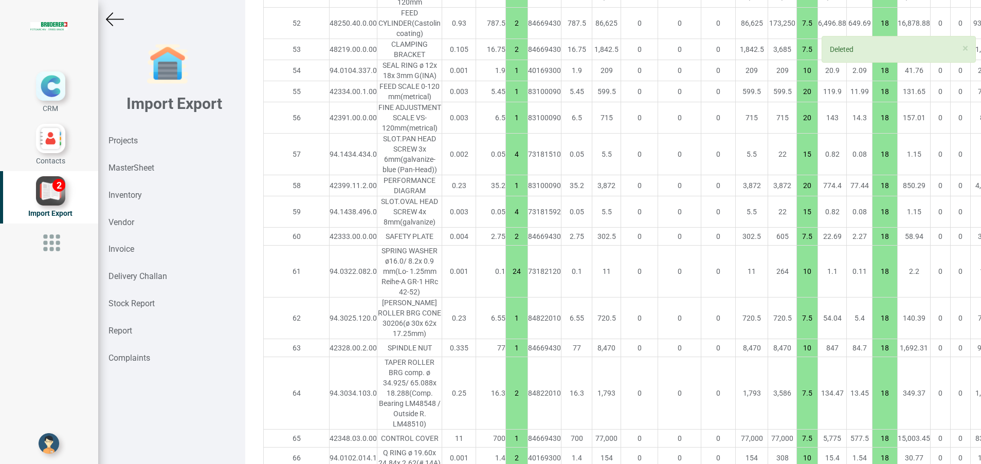
type input "7.5"
type input "10"
type input "7.5"
type input "2"
type input "5"
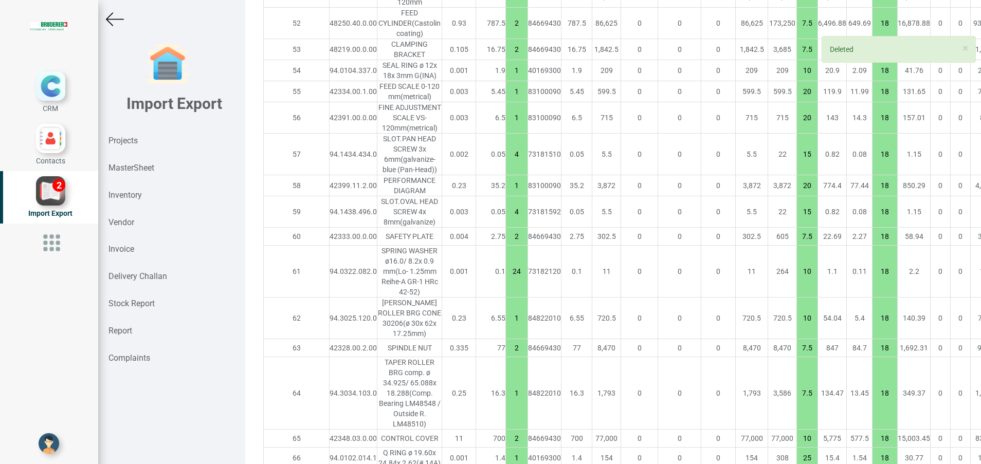
type input "1"
type input "7.5"
type input "2"
type input "1"
type input "2"
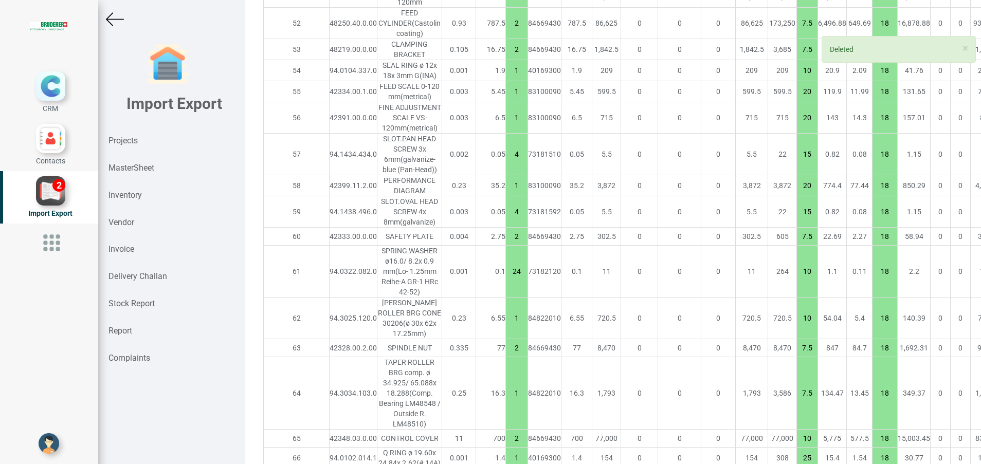
type input "1"
type input "10"
type input "2"
type input "1"
type input "20"
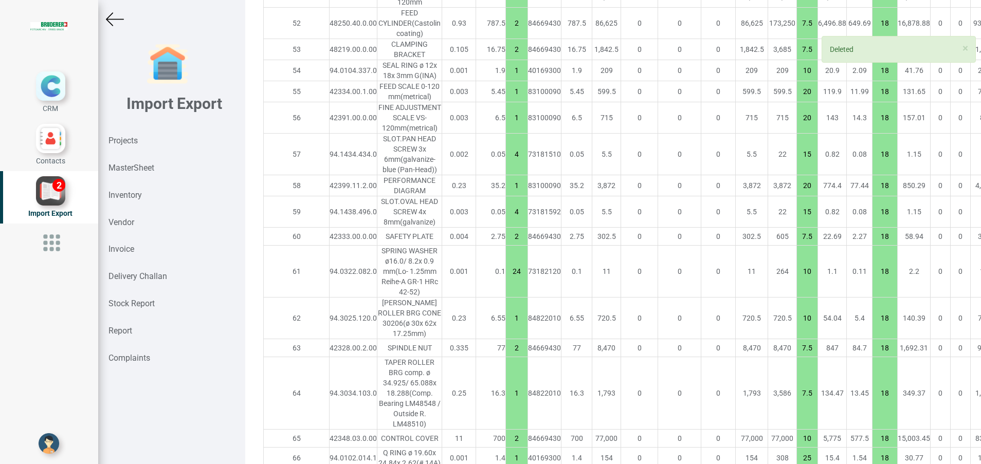
type input "2"
type input "10"
type input "1"
type input "7.5"
type input "2"
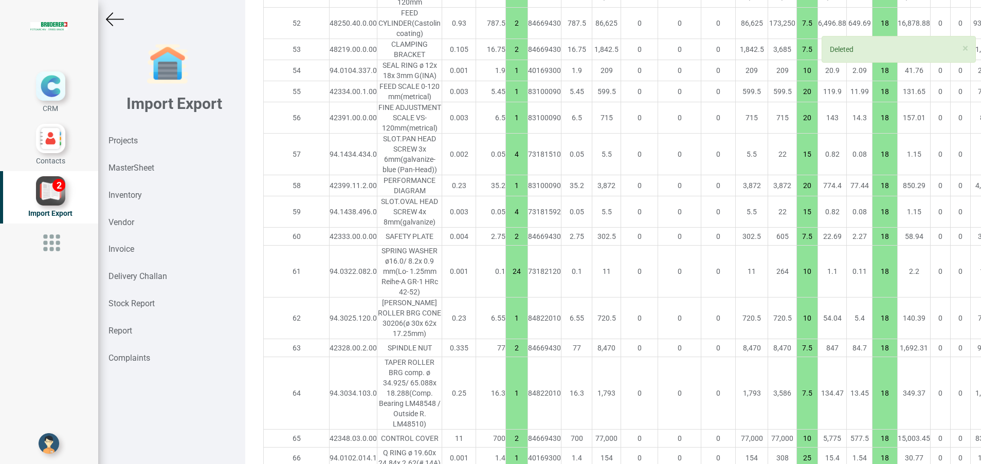
type input "10"
type input "7.5"
type input "15"
type input "1"
type input "10"
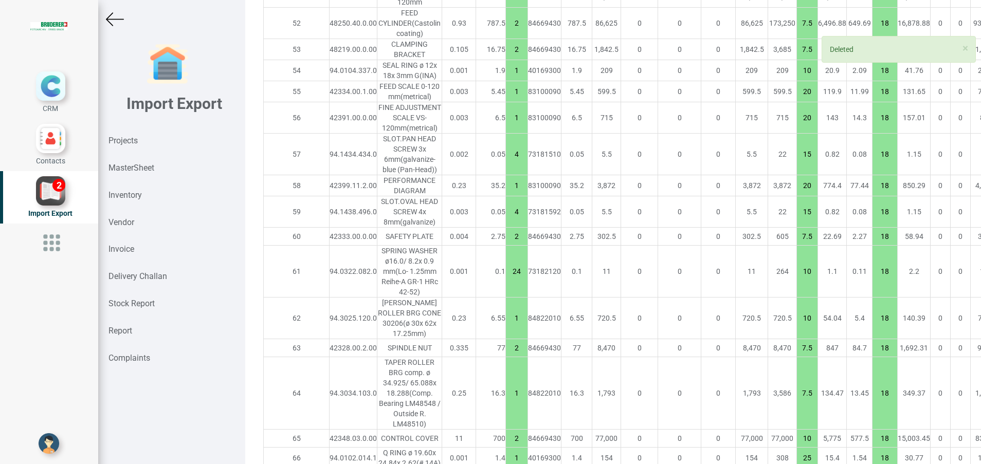
type input "7.5"
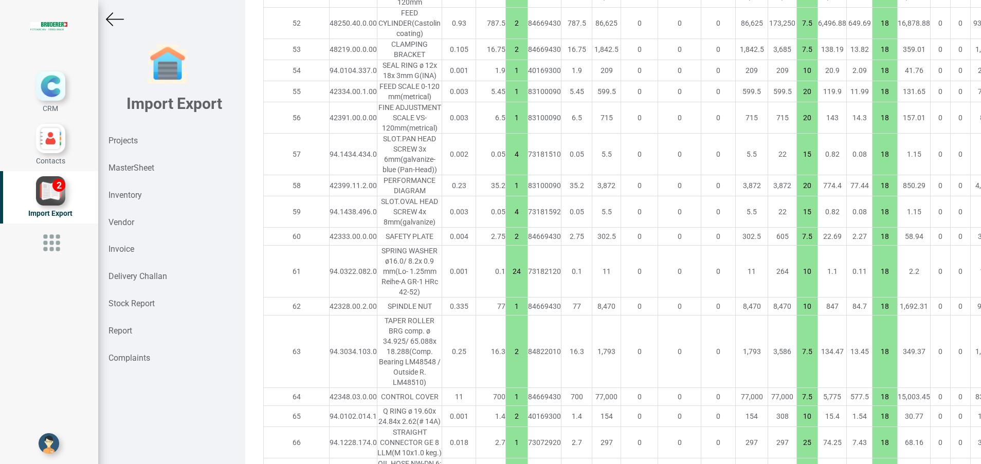
type input "7331.500000000001"
type input "24"
type input "10"
type input "1"
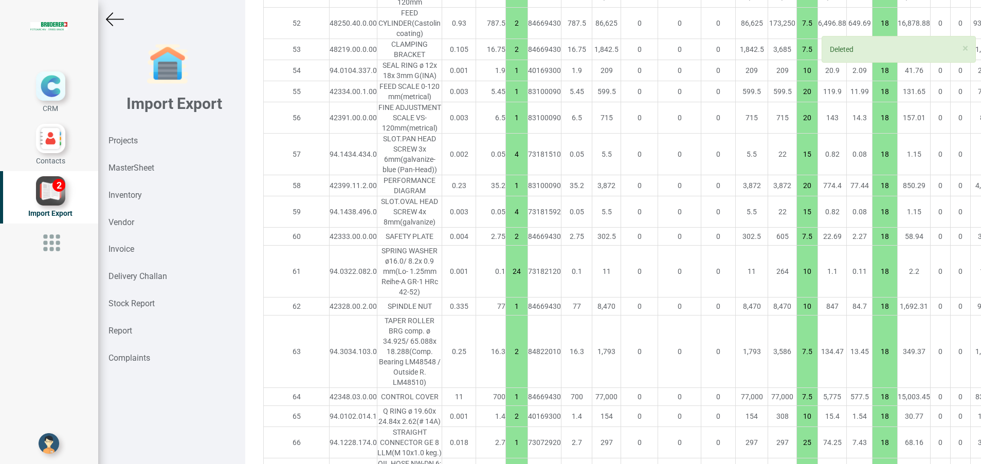
type input "2"
type input "7.5"
type input "1"
type input "2"
type input "10"
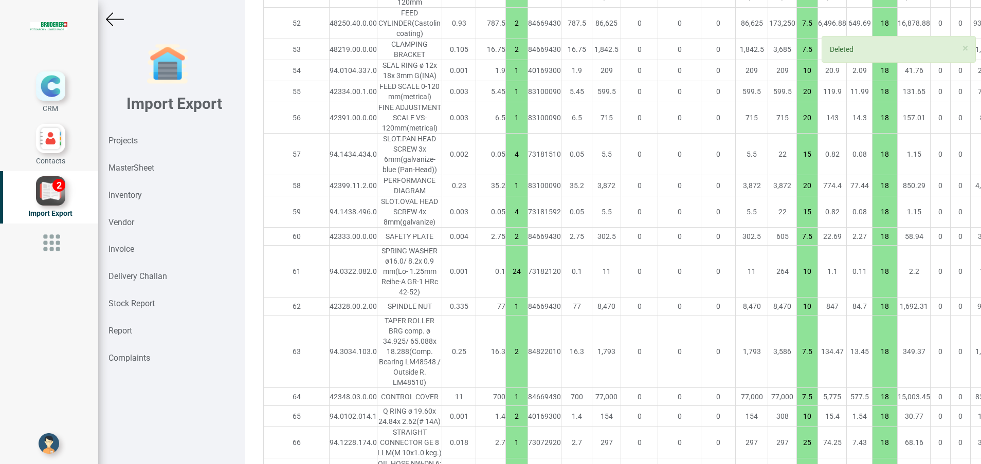
type input "1"
type input "25"
type input "7.5"
type input "10"
type input "7.5"
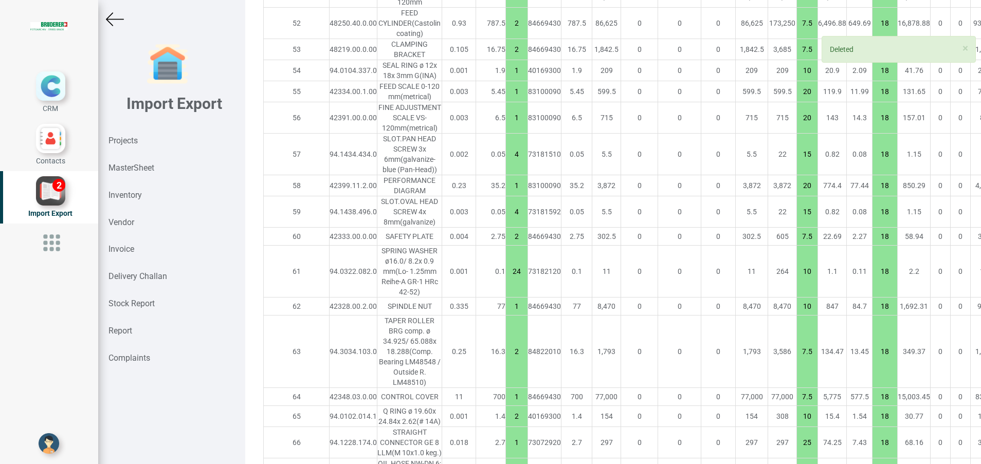
type input "2"
type input "5"
type input "1"
type input "7.5"
type input "2"
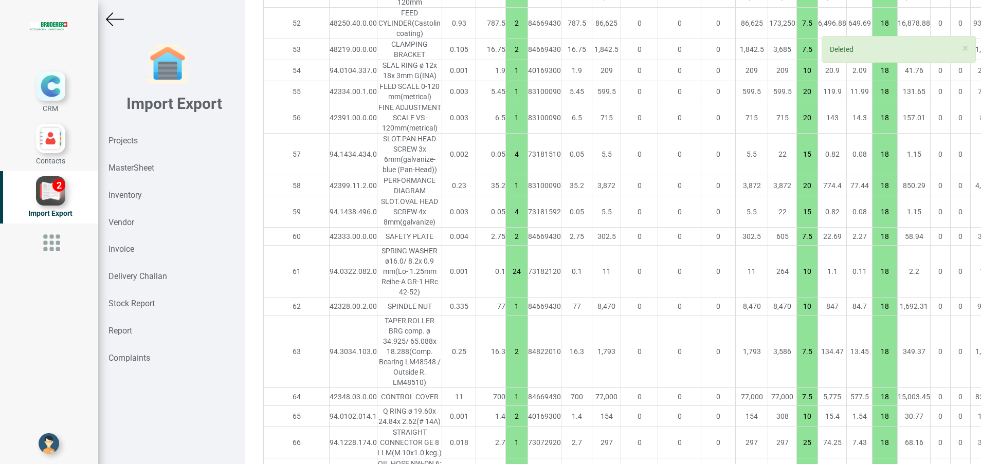
type input "1"
type input "2"
type input "1"
type input "10"
type input "2"
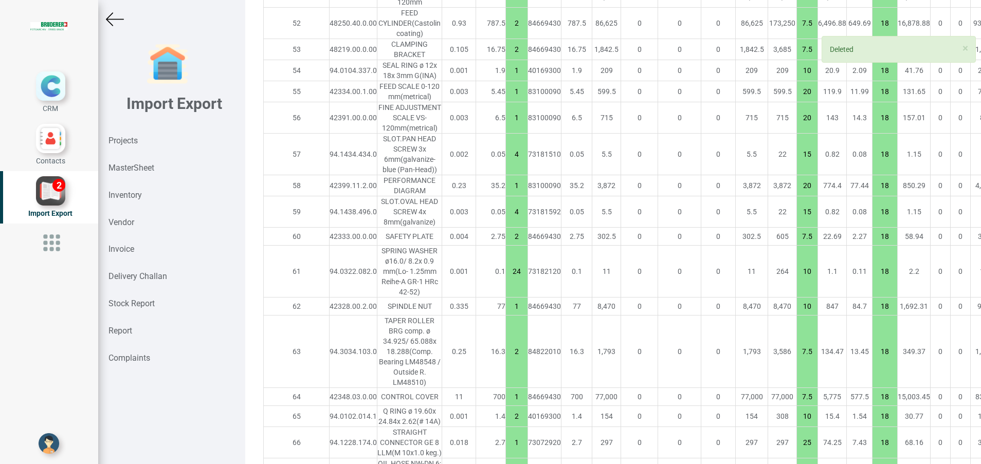
type input "1"
type input "20"
type input "2"
type input "10"
type input "1"
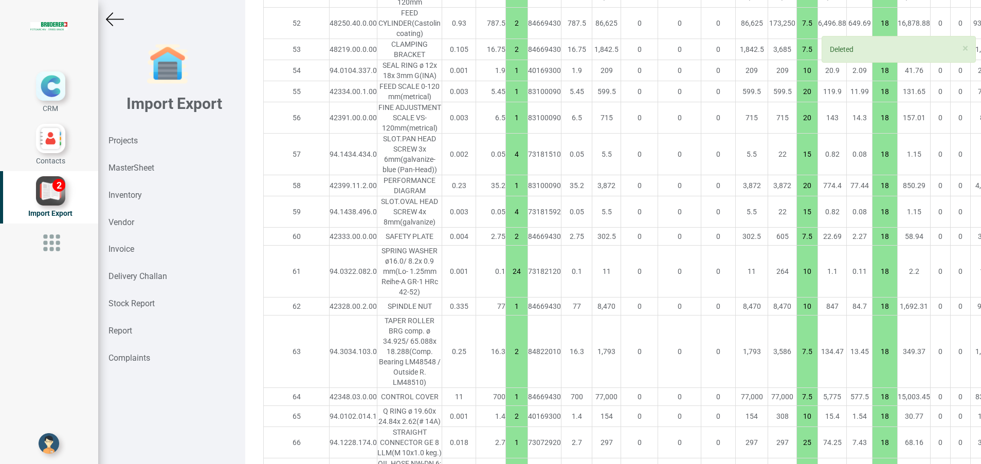
type input "7.5"
type input "2"
type input "10"
type input "7.5"
type input "15"
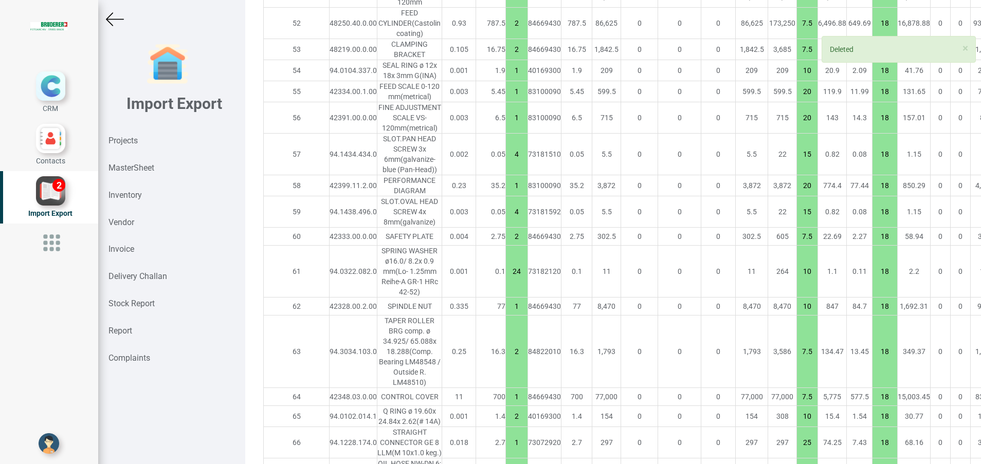
type input "1"
type input "10"
type input "7.5"
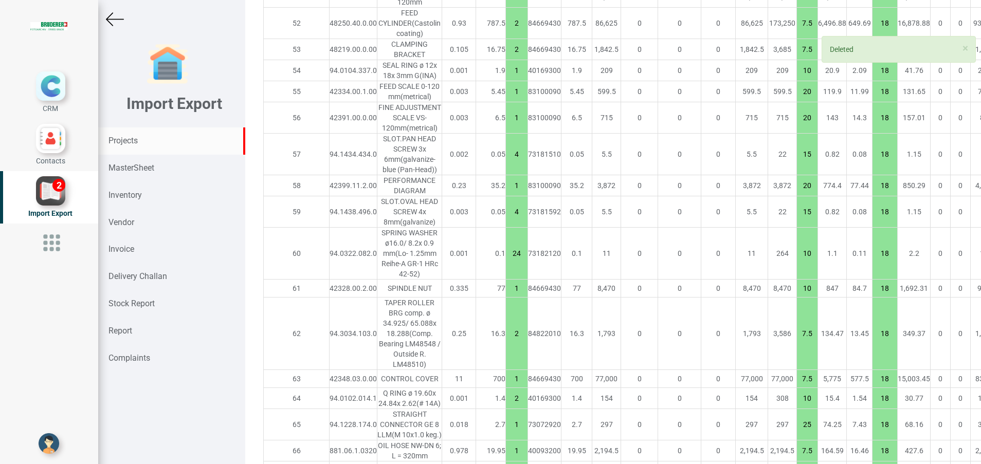
type input "7331.300000000001"
type input "24"
type input "10"
type input "1"
type input "2"
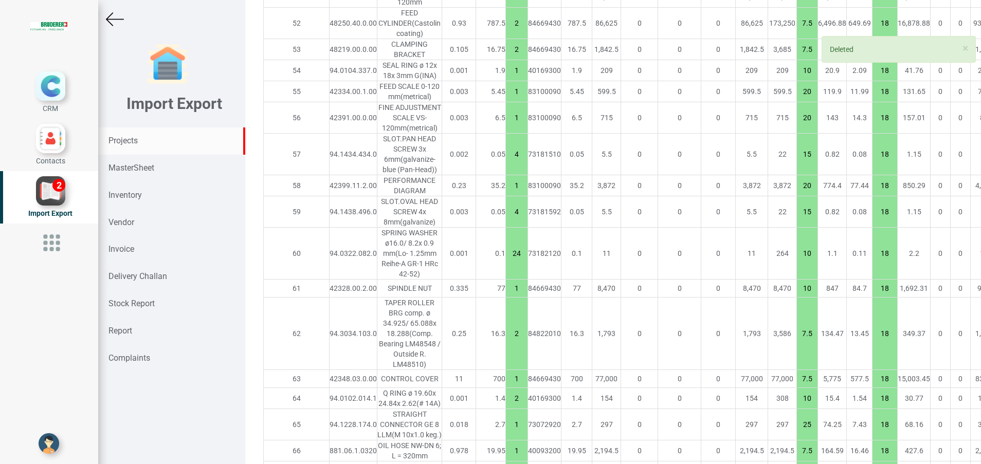
type input "7.5"
type input "1"
type input "2"
type input "10"
type input "1"
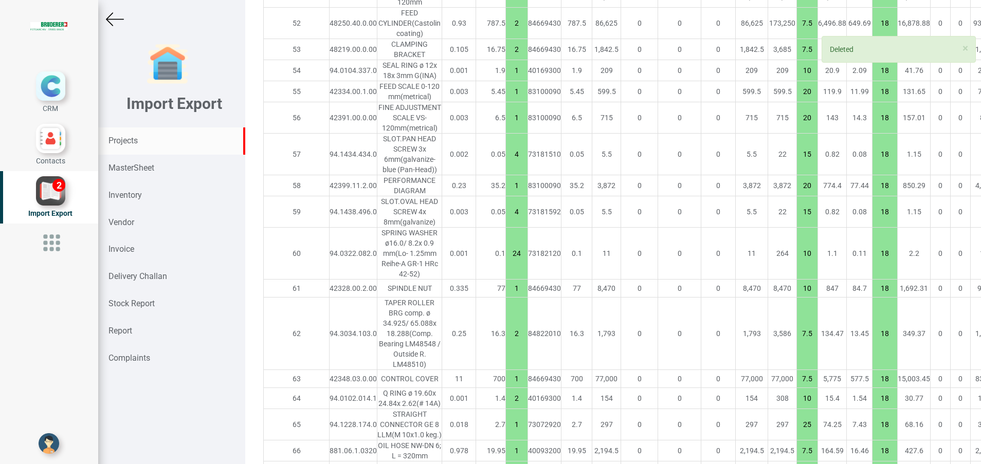
type input "25"
type input "7.5"
type input "10"
type input "7.5"
type input "2"
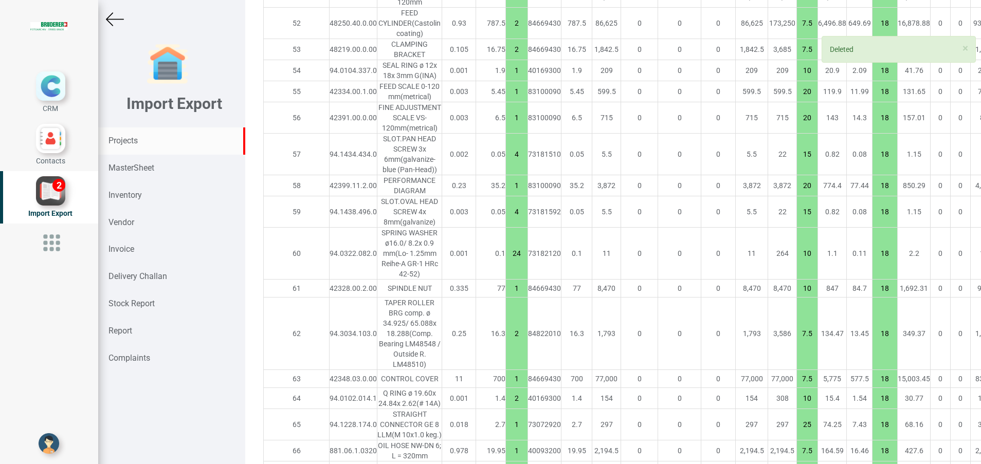
type input "5"
type input "1"
type input "7.5"
type input "2"
type input "1"
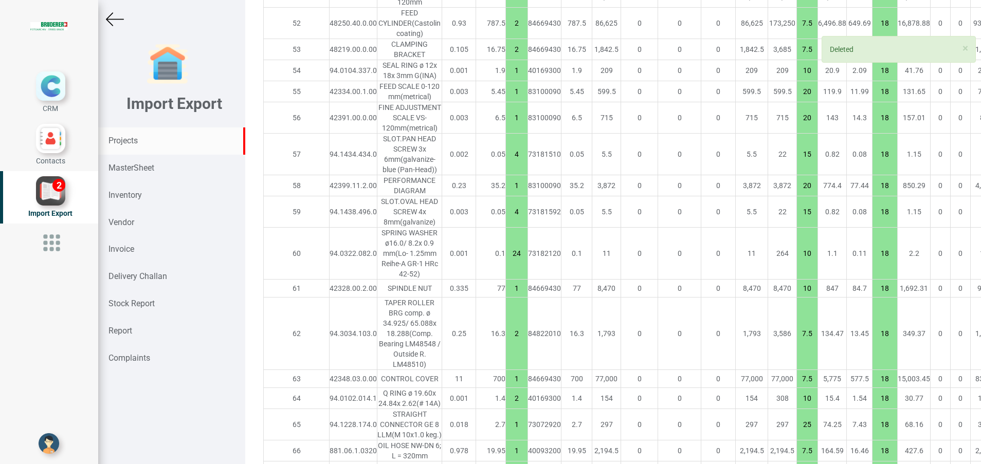
type input "2"
type input "1"
type input "10"
type input "2"
type input "1"
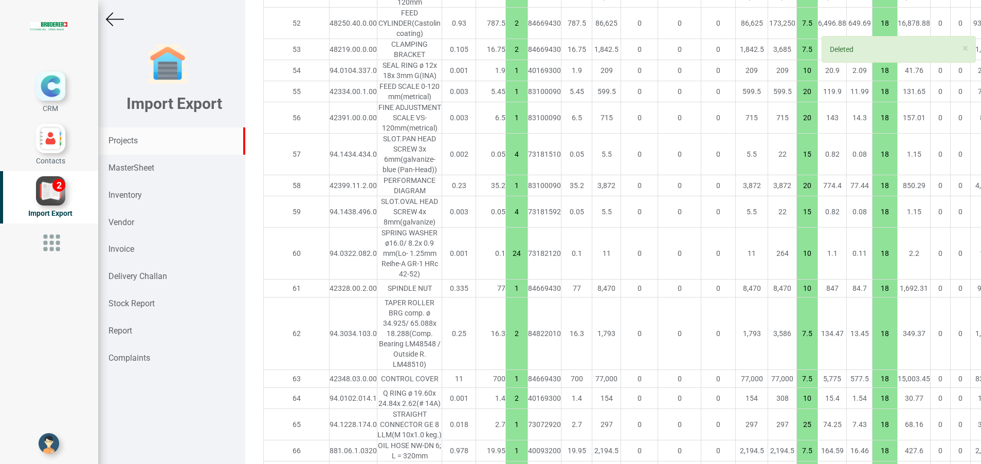
type input "20"
type input "2"
type input "10"
type input "1"
type input "7.5"
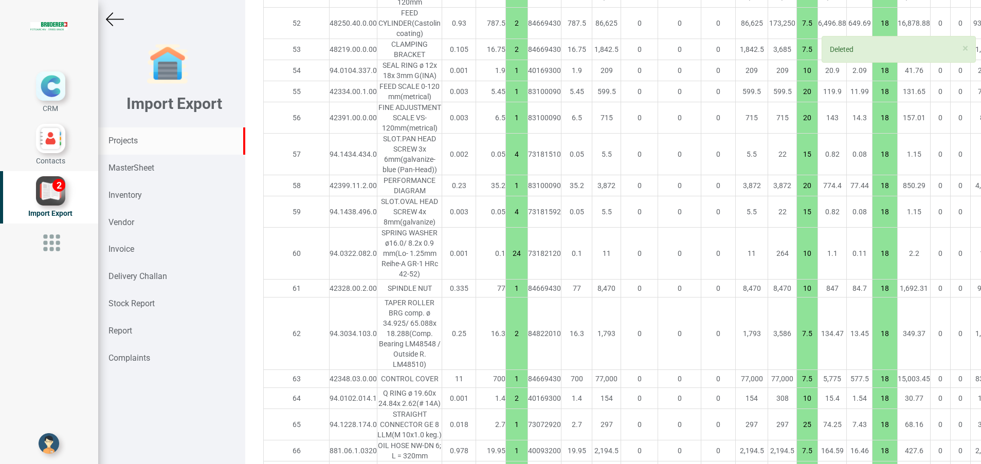
type input "2"
type input "10"
type input "7.5"
type input "15"
type input "1"
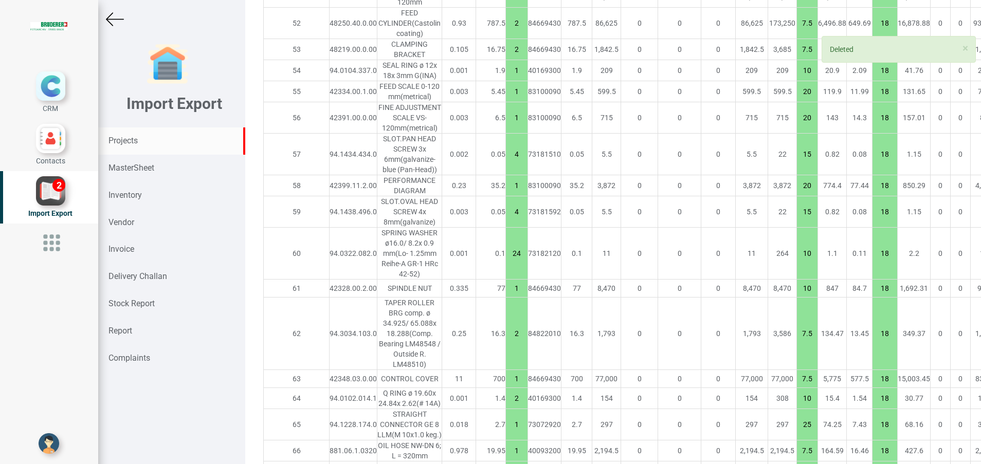
type input "10"
type input "7.5"
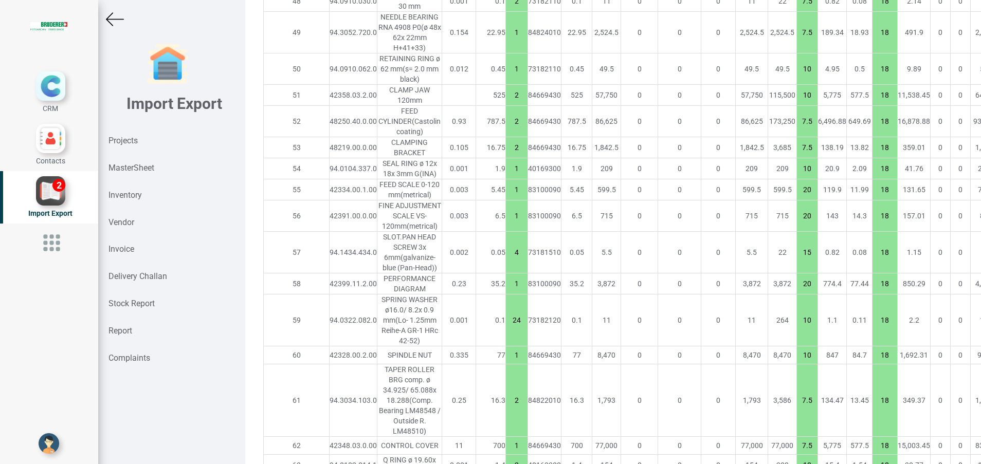
scroll to position [2159, 0]
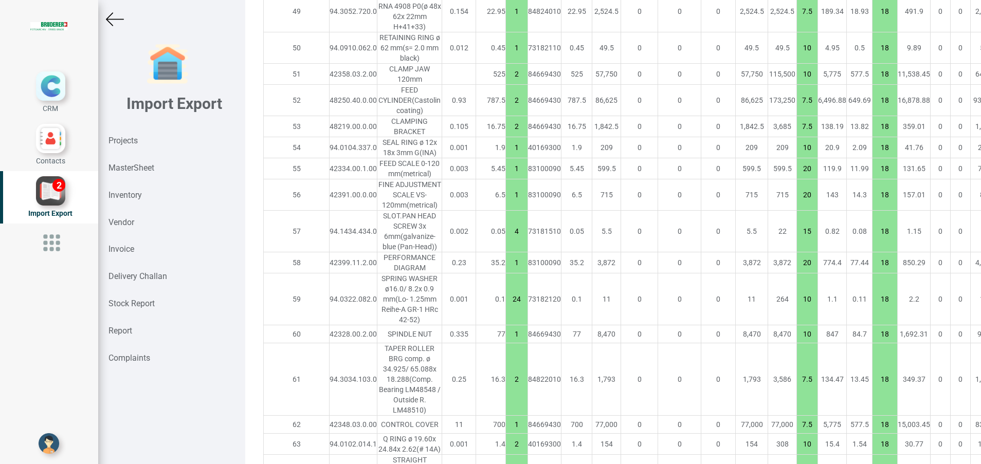
type input "7331.100000000001"
type input "1"
type input "20"
type input "24"
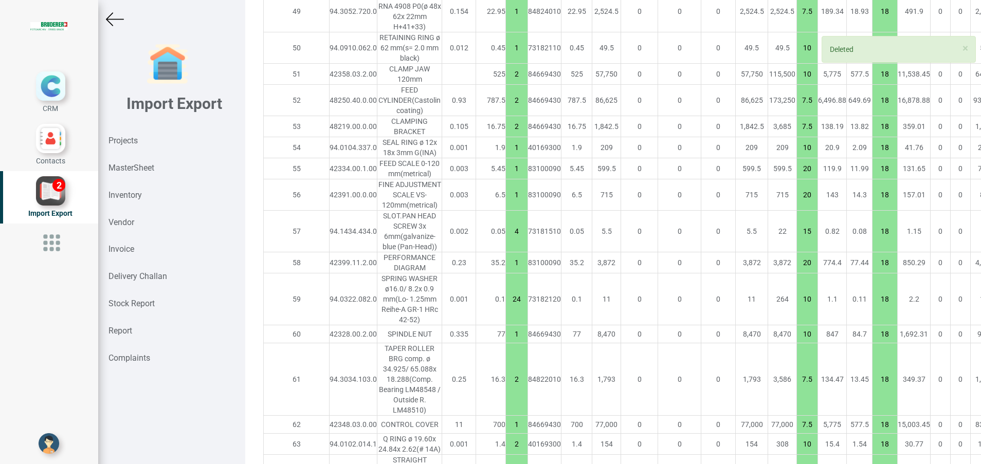
type input "10"
type input "1"
type input "2"
type input "7.5"
type input "1"
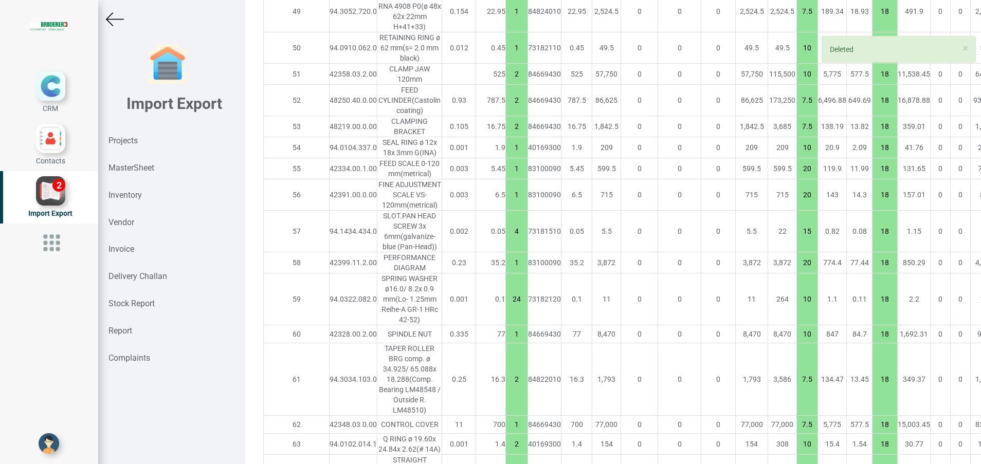
type input "2"
type input "10"
type input "1"
type input "25"
type input "7.5"
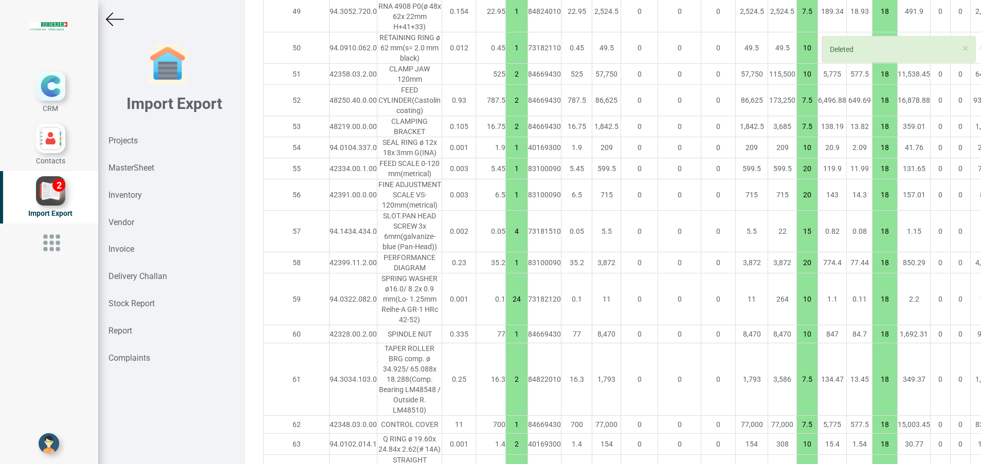
type input "10"
type input "7.5"
type input "2"
type input "5"
type input "1"
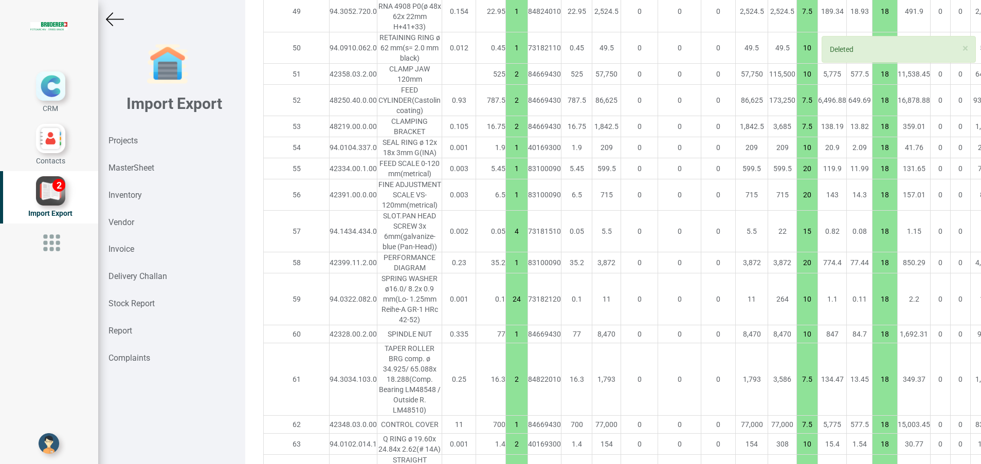
type input "7.5"
type input "2"
type input "1"
type input "2"
type input "1"
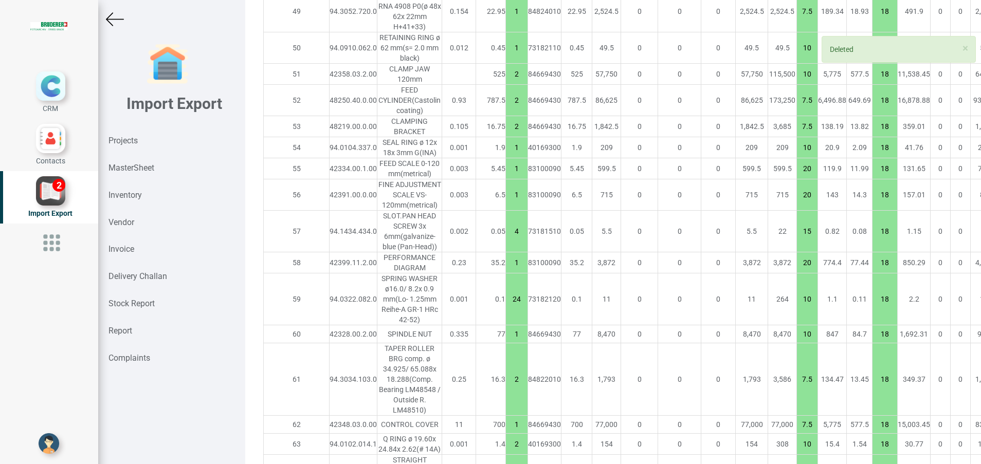
type input "10"
type input "2"
type input "1"
type input "20"
type input "2"
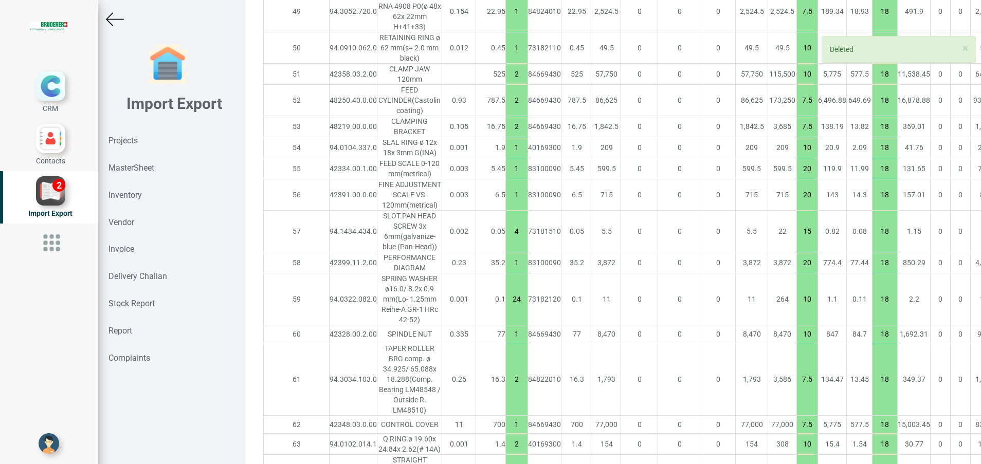
type input "10"
type input "1"
type input "7.5"
type input "2"
type input "10"
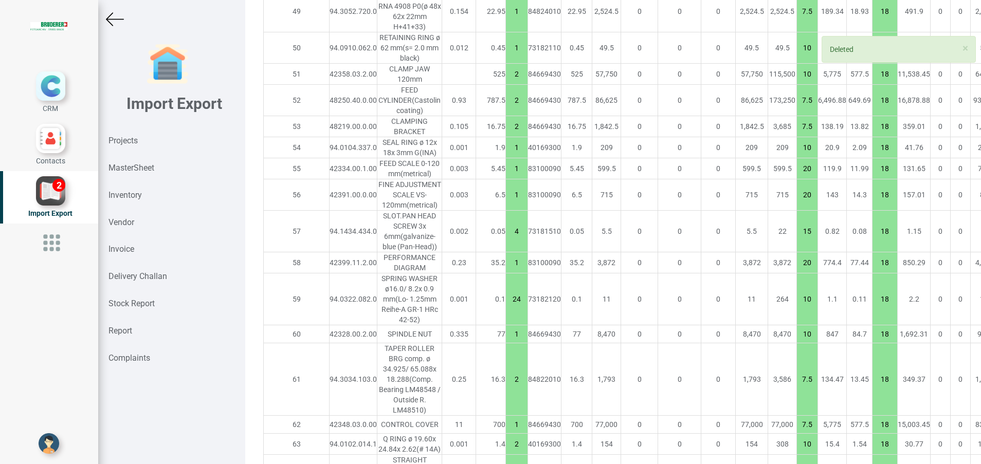
type input "7.5"
type input "15"
type input "1"
type input "10"
type input "7.5"
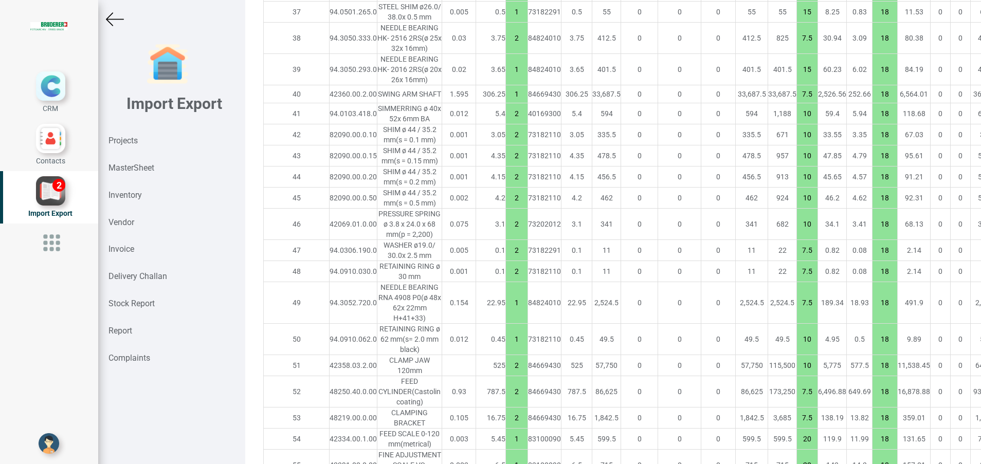
scroll to position [2005, 0]
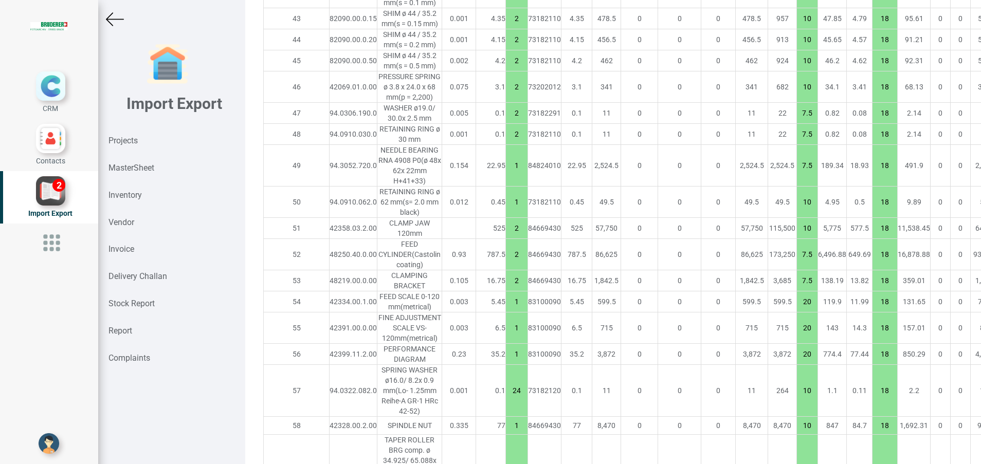
type input "7328.750000000001"
type input "2"
type input "7.5"
type input "1"
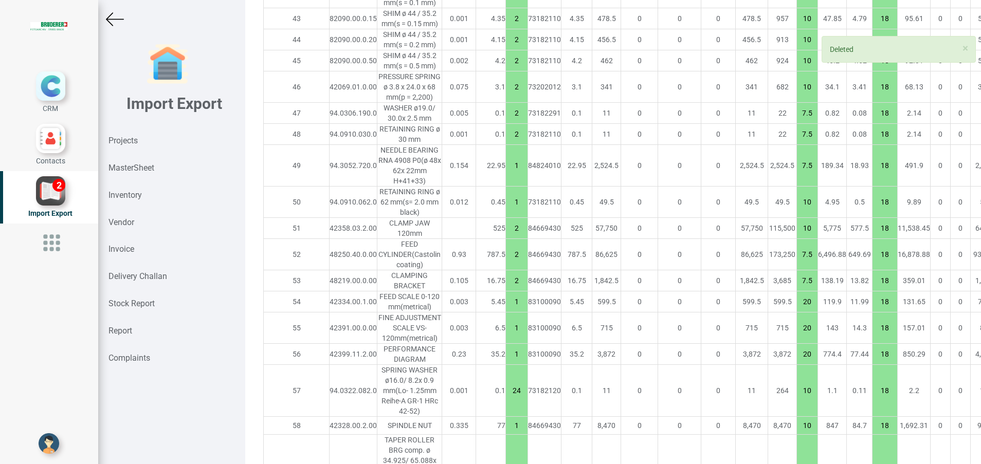
type input "20"
type input "24"
type input "10"
type input "1"
type input "2"
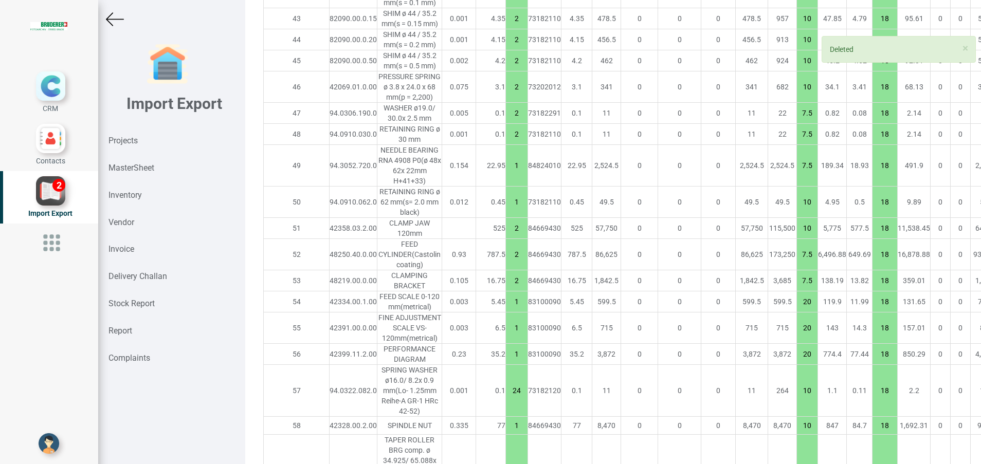
type input "7.5"
type input "1"
type input "2"
type input "10"
type input "1"
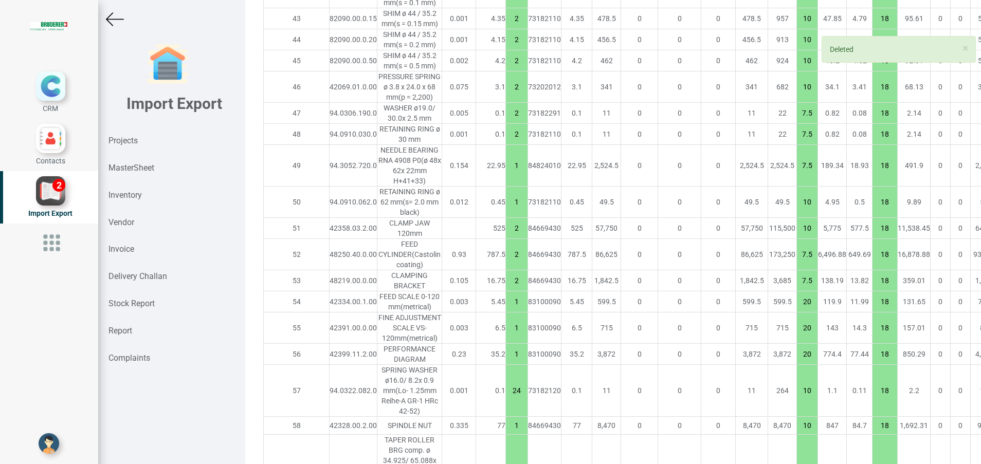
type input "25"
type input "7.5"
type input "10"
type input "7.5"
type input "2"
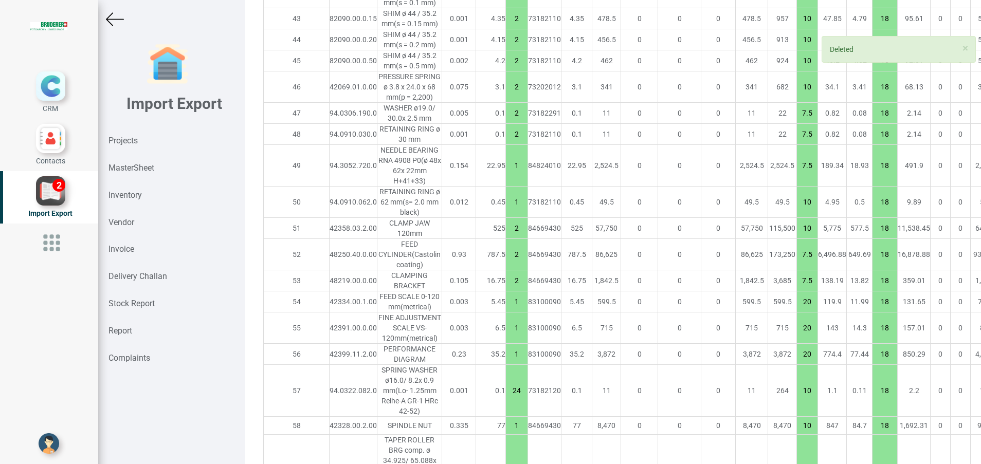
type input "5"
type input "1"
type input "7.5"
type input "2"
type input "1"
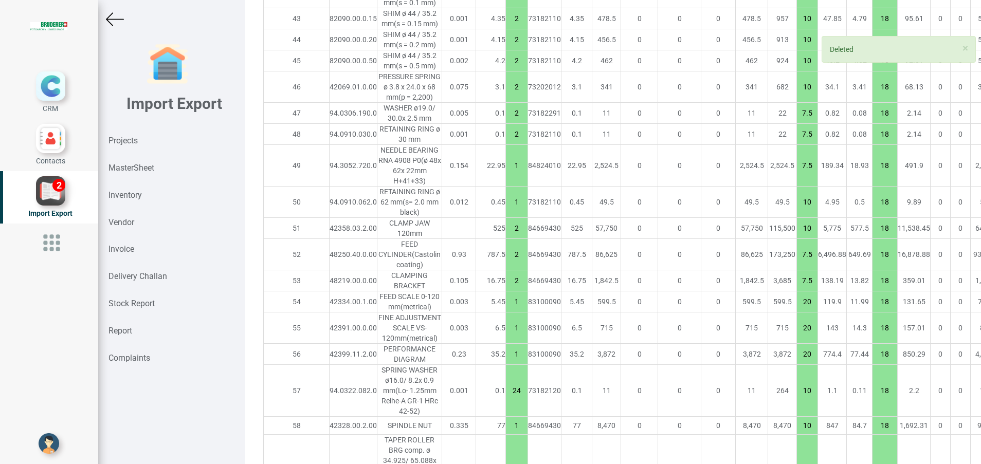
type input "2"
type input "1"
type input "10"
type input "2"
type input "1"
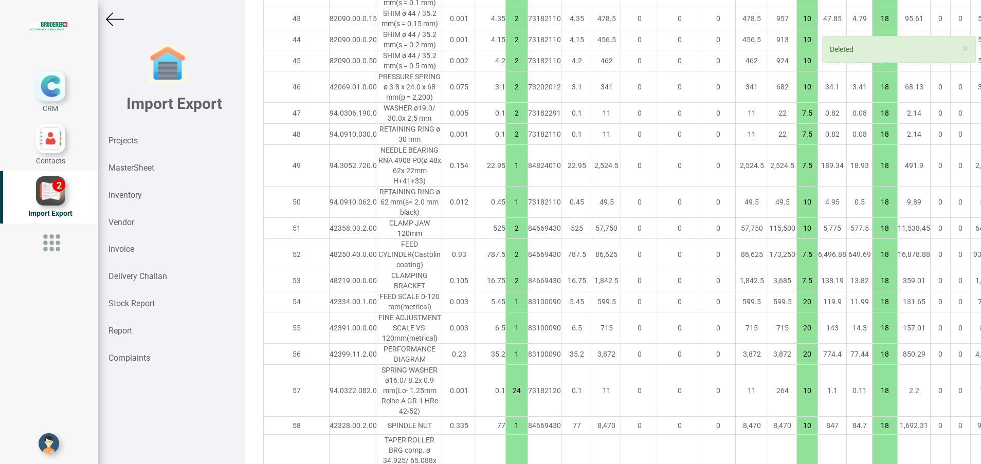
type input "20"
type input "2"
type input "10"
type input "1"
type input "7.5"
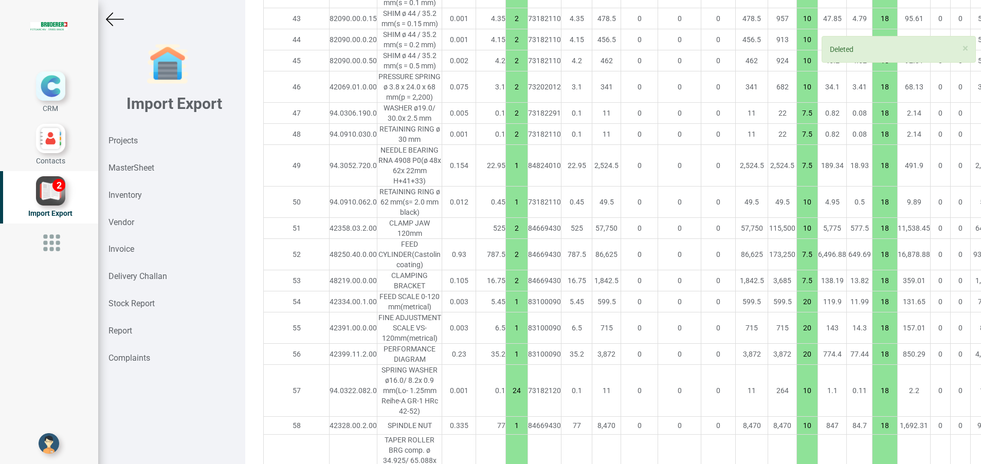
type input "2"
type input "10"
type input "7.5"
type input "15"
type input "1"
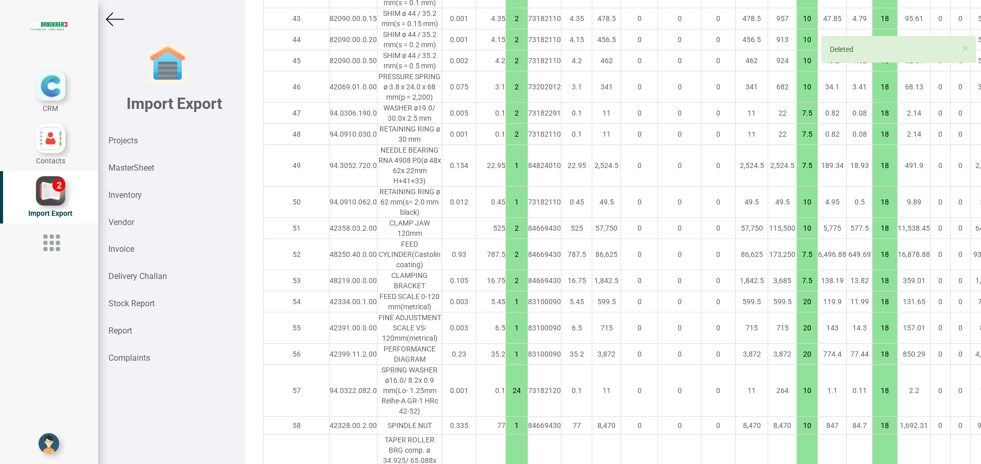
type input "10"
type input "7.5"
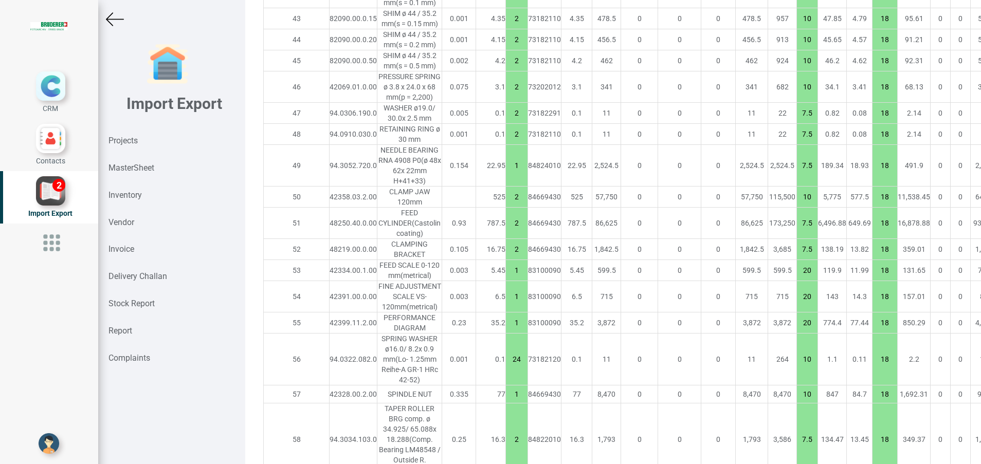
type input "7305.800000000001"
type input "2"
type input "10"
type input "7.5"
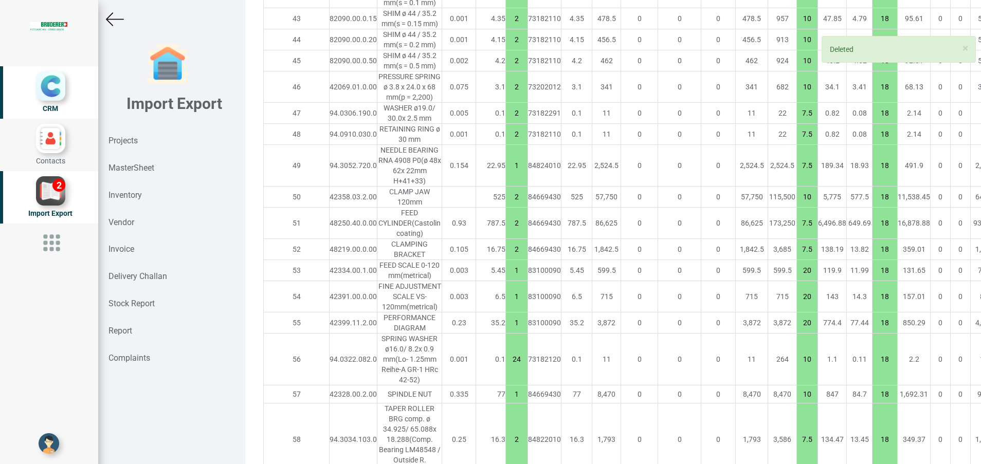
type input "1"
type input "20"
type input "24"
type input "10"
type input "1"
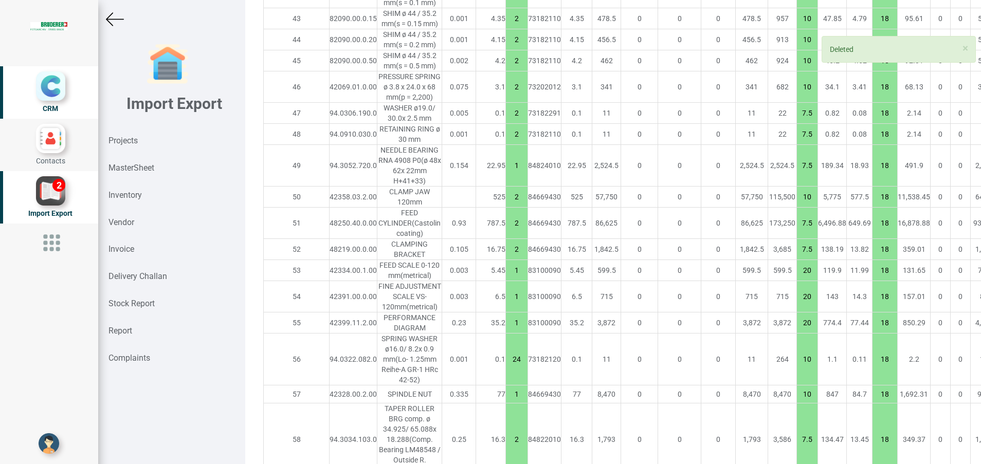
type input "2"
type input "7.5"
type input "1"
type input "2"
type input "10"
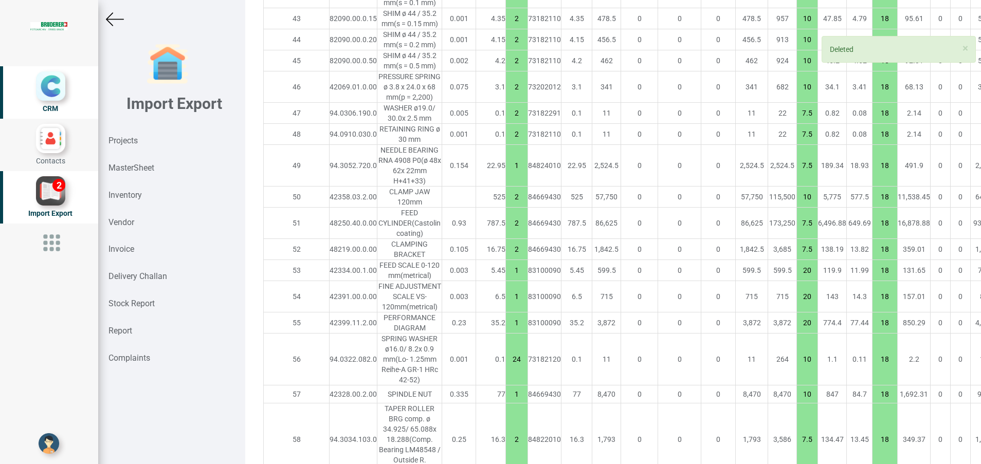
type input "1"
type input "25"
type input "7.5"
type input "10"
type input "7.5"
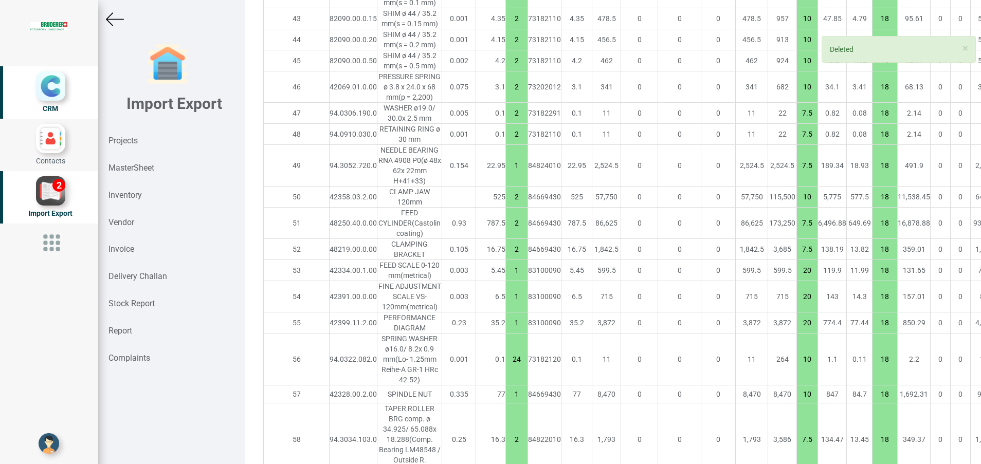
type input "2"
type input "5"
type input "1"
type input "7.5"
type input "2"
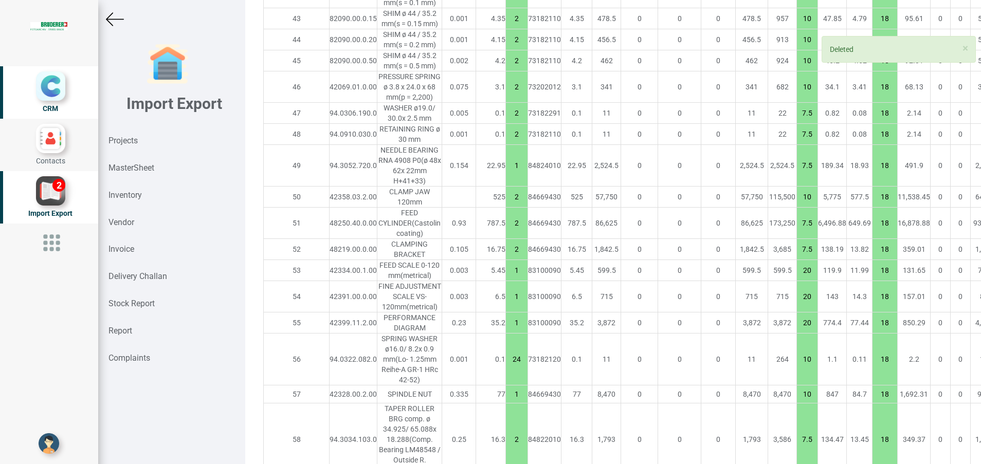
type input "1"
type input "2"
type input "1"
type input "10"
type input "2"
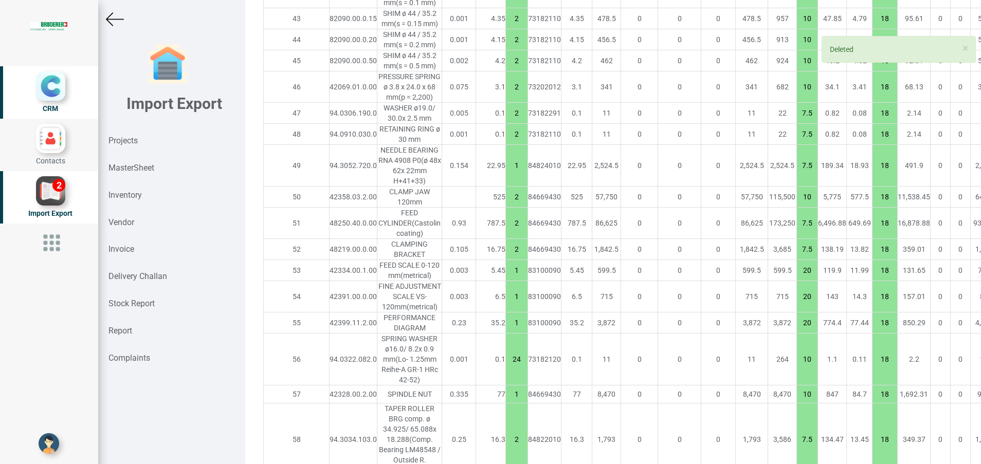
type input "1"
type input "20"
type input "2"
type input "10"
type input "1"
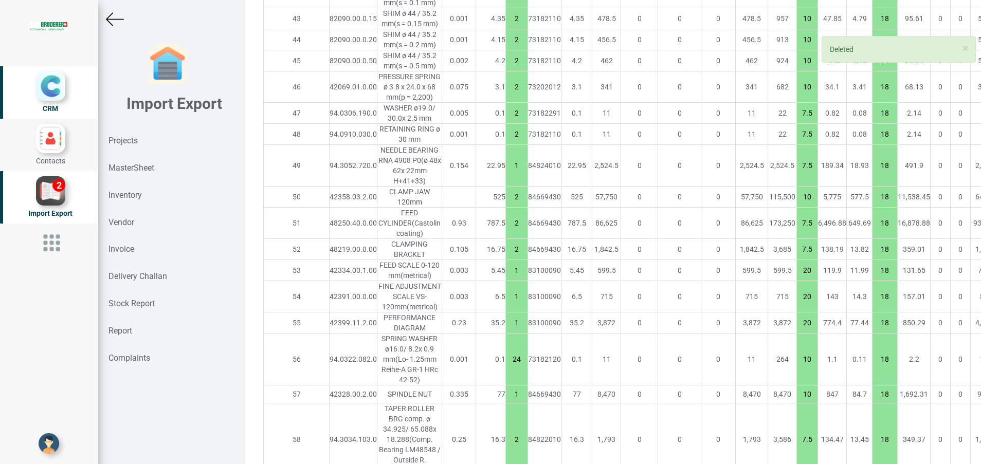
type input "7.5"
type input "2"
type input "10"
type input "7.5"
type input "15"
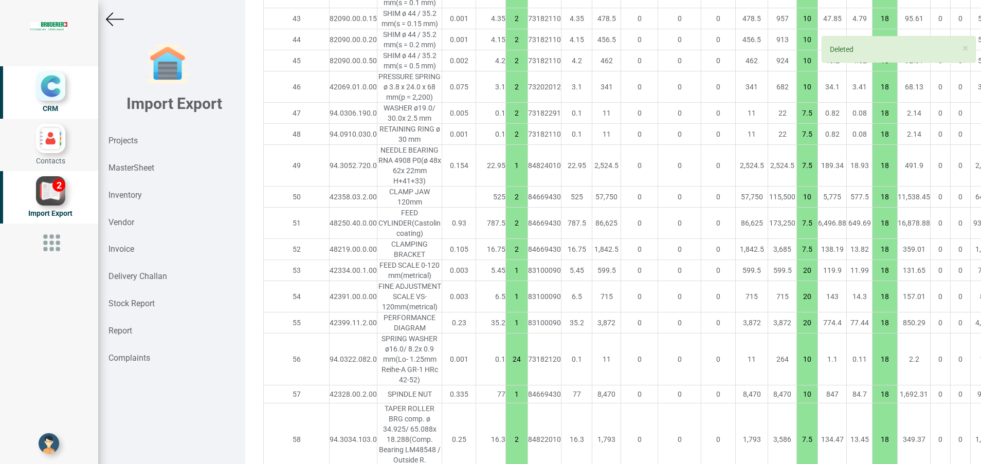
type input "1"
type input "10"
type input "7.5"
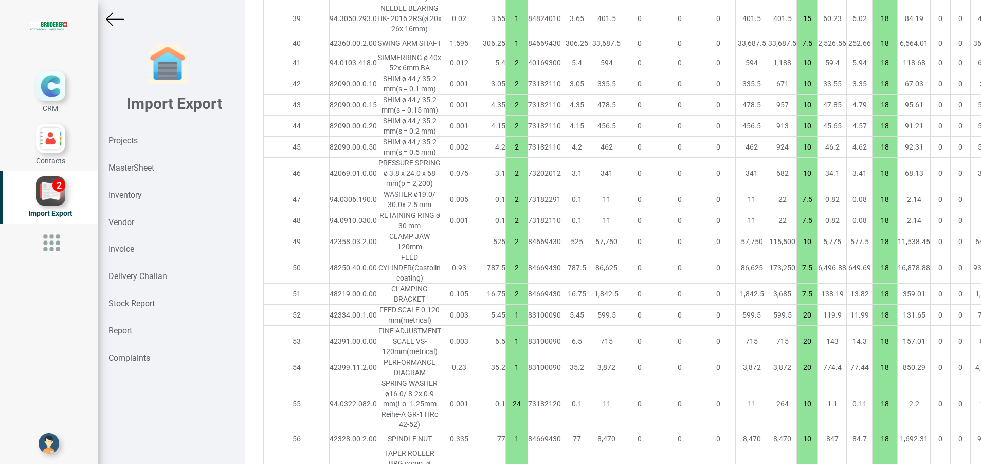
scroll to position [1927, 0]
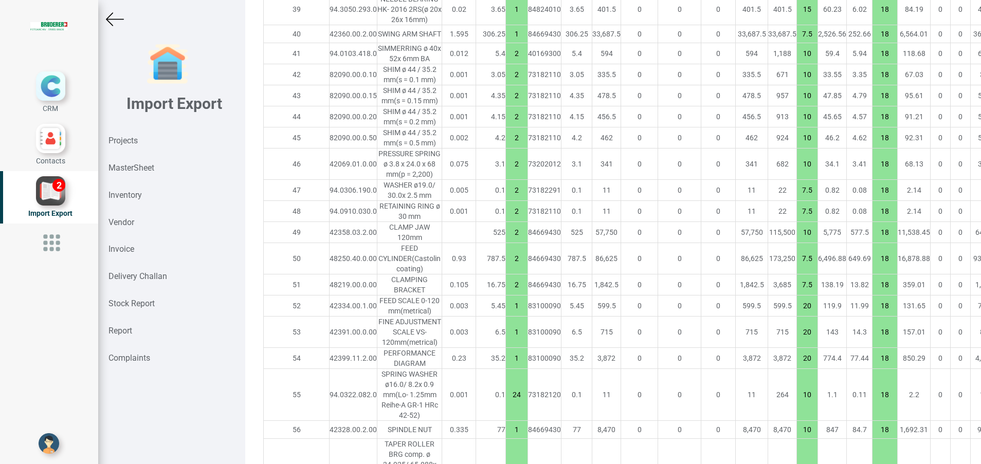
type input "7297.400000000001"
type input "7.5"
type input "10"
type input "7.5"
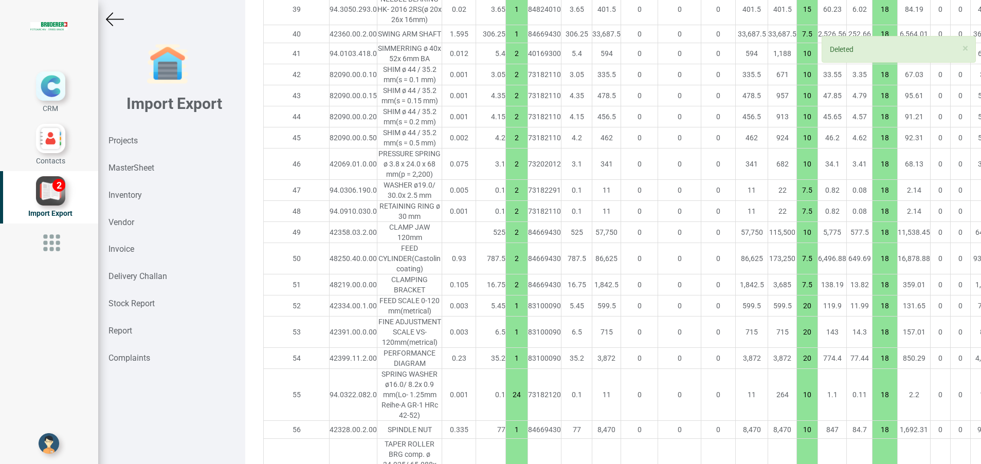
type input "1"
type input "20"
type input "24"
type input "10"
type input "1"
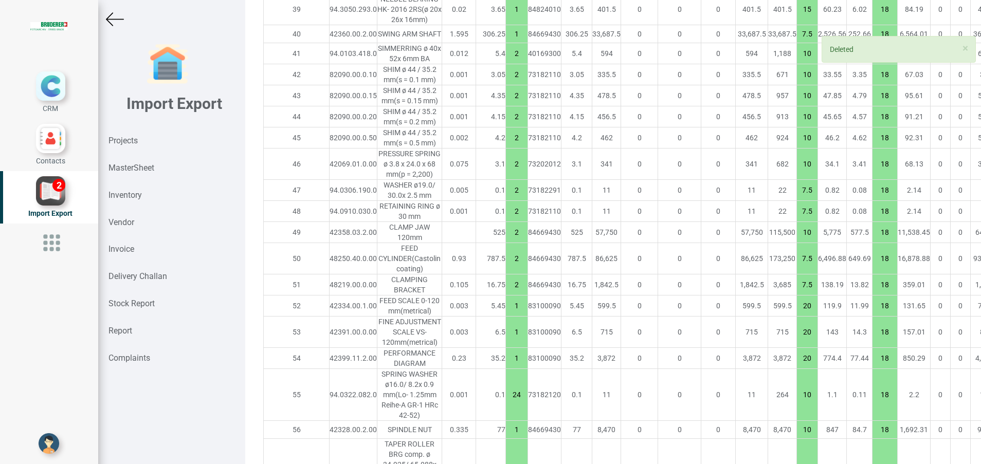
type input "2"
type input "7.5"
type input "1"
type input "2"
type input "10"
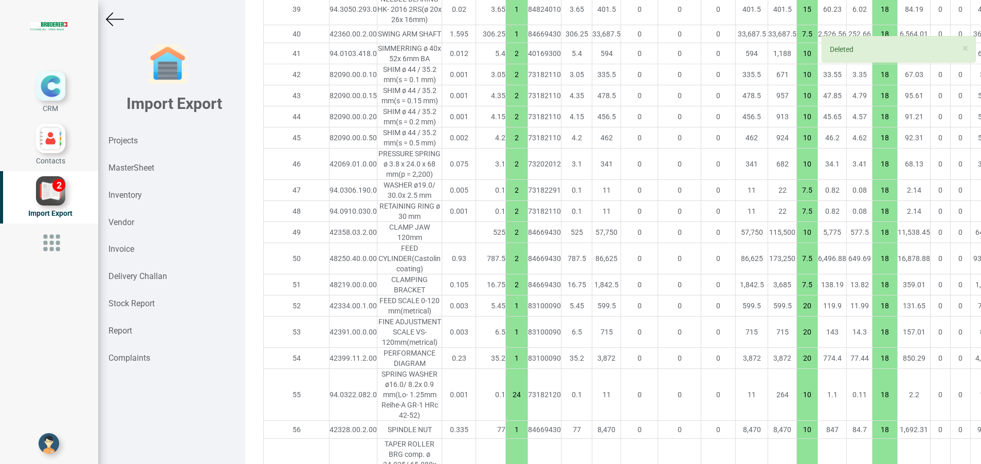
type input "1"
type input "25"
type input "7.5"
type input "10"
type input "7.5"
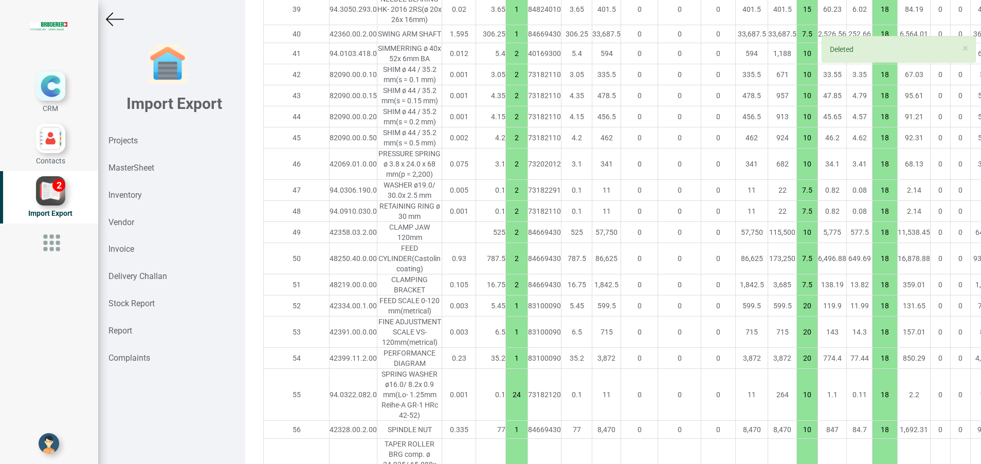
type input "2"
type input "5"
type input "1"
type input "7.5"
type input "2"
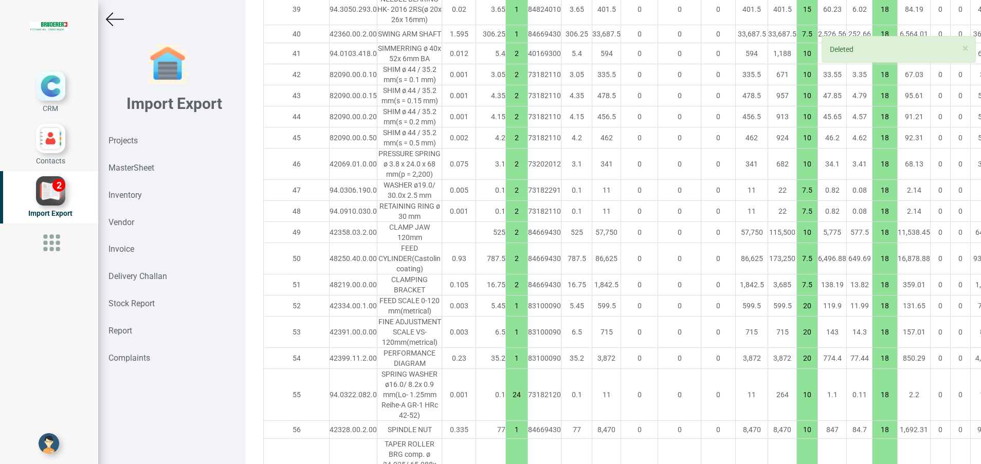
type input "1"
type input "2"
type input "1"
type input "10"
type input "2"
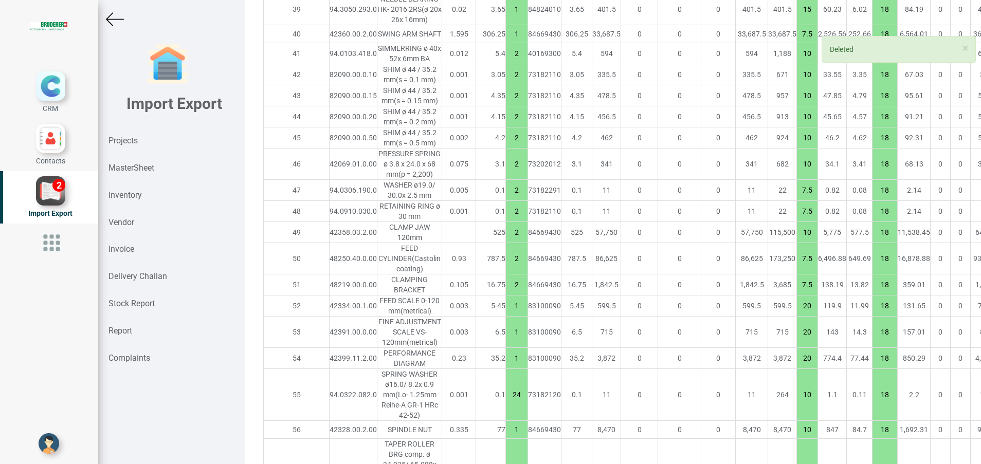
type input "1"
type input "20"
type input "2"
type input "10"
type input "1"
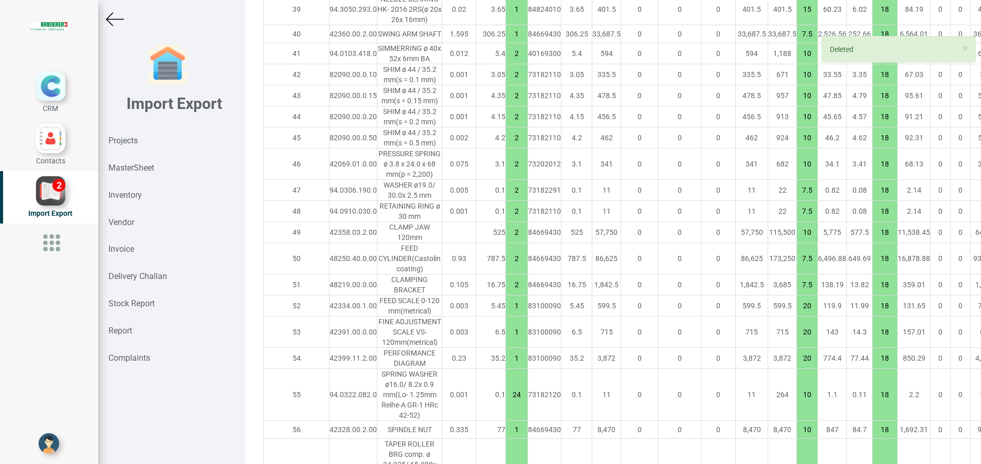
type input "7.5"
type input "2"
type input "10"
type input "7.5"
type input "15"
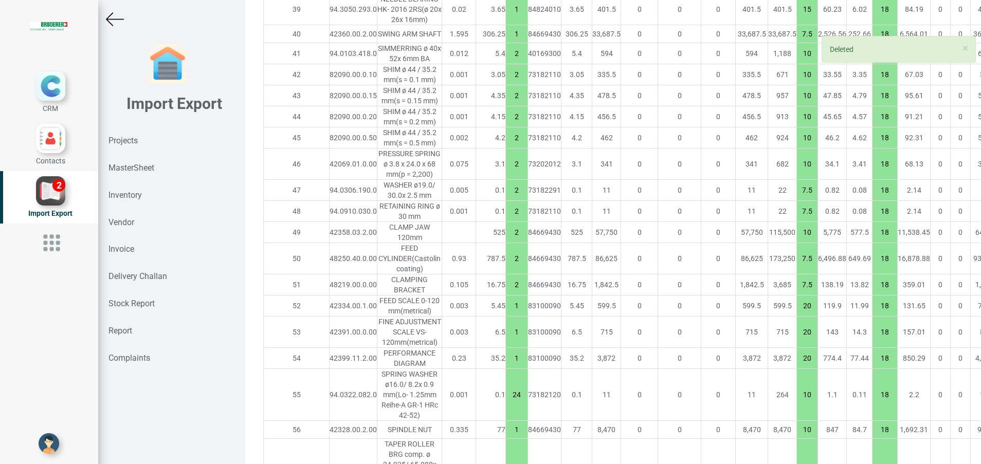
type input "1"
type input "10"
type input "7.5"
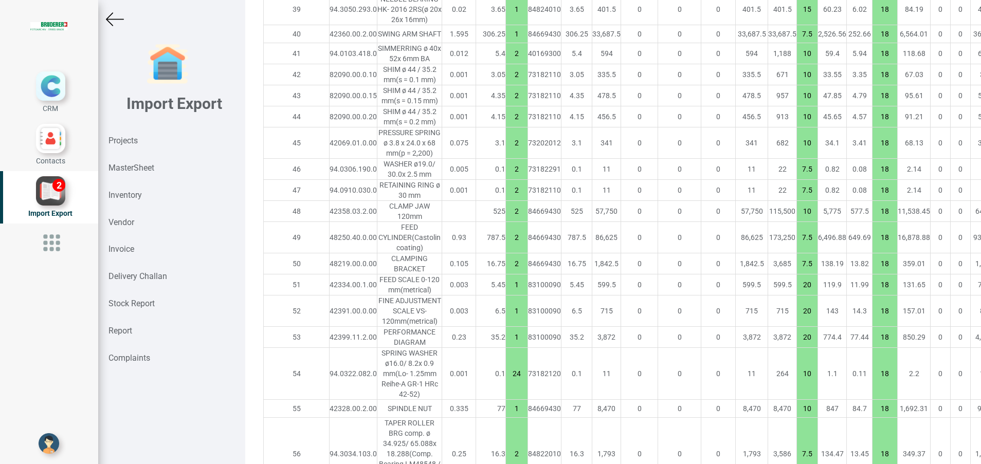
type input "7289.100000000001"
type input "7.5"
type input "10"
type input "7.5"
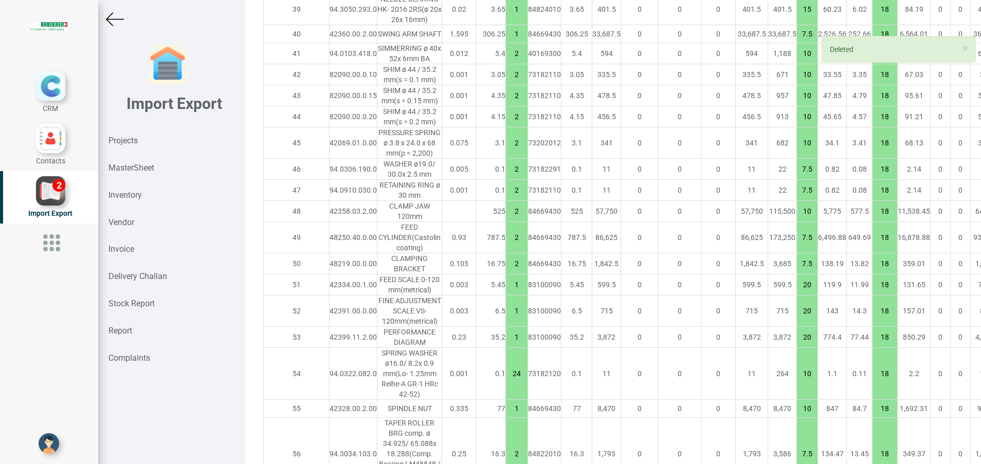
type input "1"
type input "20"
type input "24"
type input "10"
type input "1"
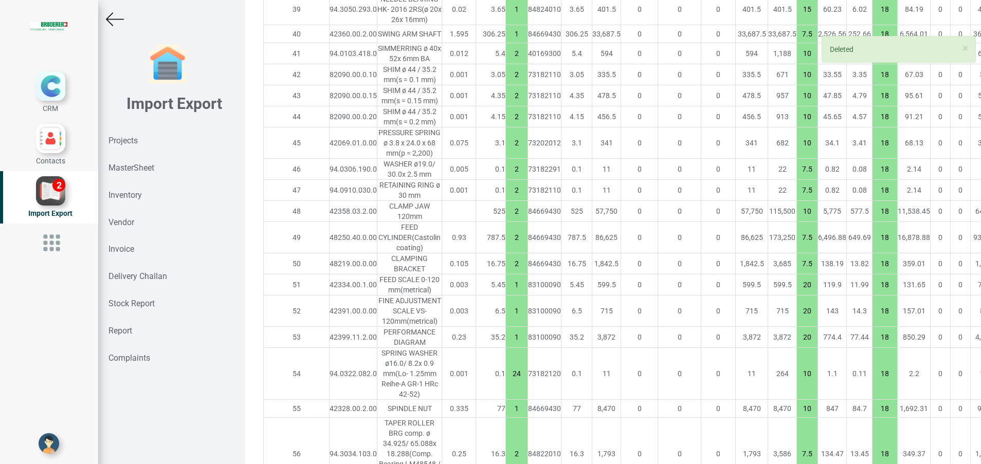
type input "2"
type input "7.5"
type input "1"
type input "2"
type input "10"
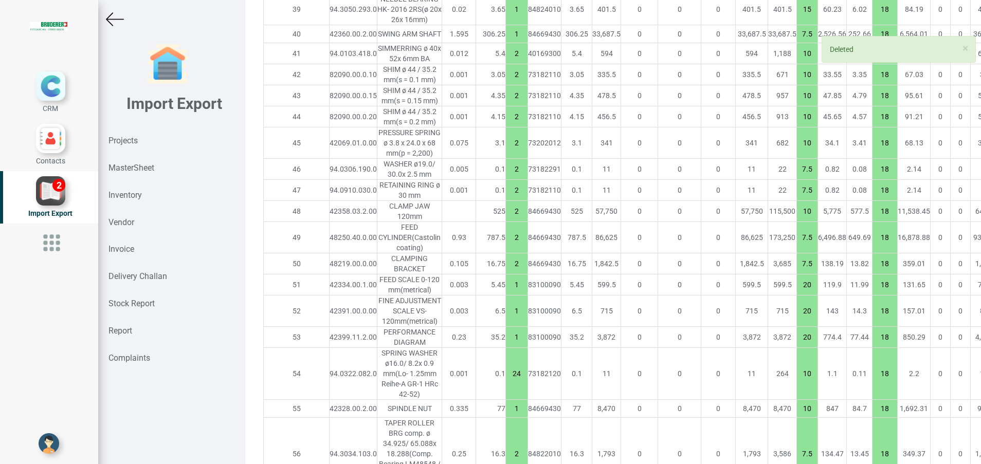
type input "1"
type input "25"
type input "7.5"
type input "10"
type input "7.5"
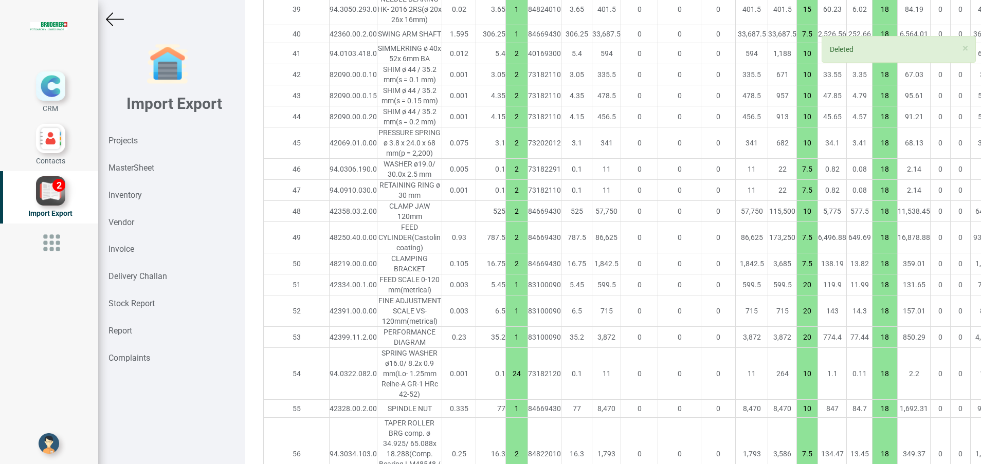
type input "2"
type input "5"
type input "1"
type input "7.5"
type input "2"
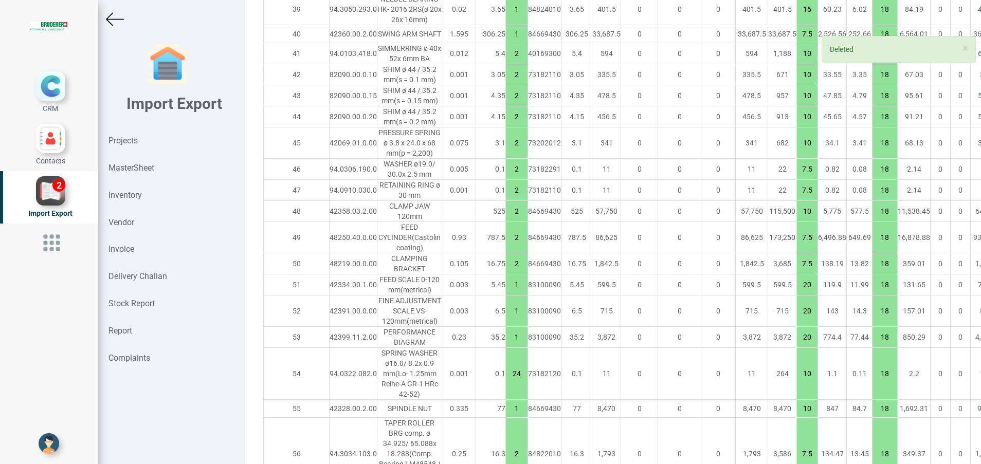
type input "1"
type input "2"
type input "1"
type input "10"
type input "2"
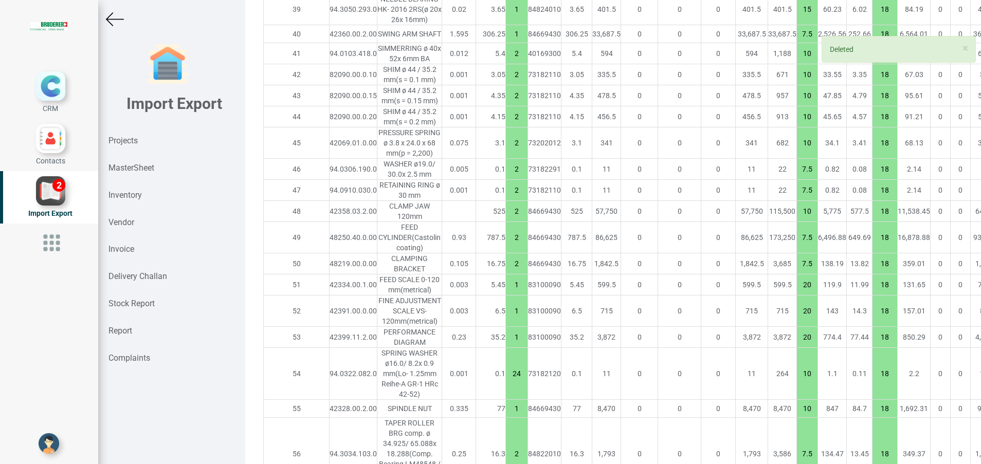
type input "1"
type input "20"
type input "2"
type input "10"
type input "1"
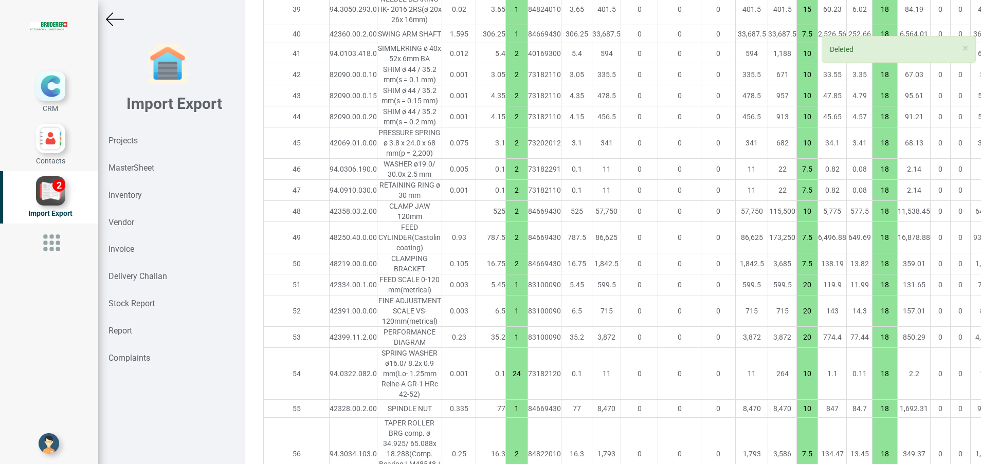
type input "7.5"
type input "2"
type input "10"
type input "7.5"
type input "15"
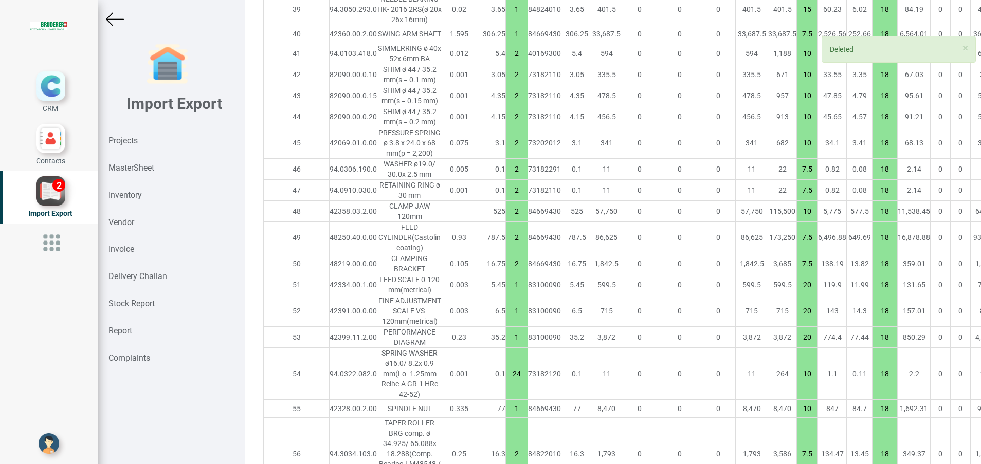
type input "1"
type input "10"
type input "7.5"
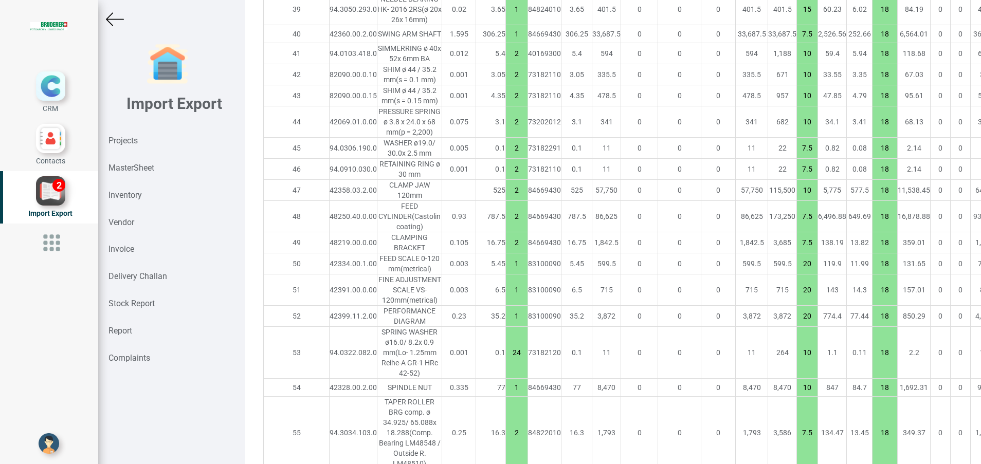
type input "7280.400000000001"
type input "7.5"
type input "10"
type input "7.5"
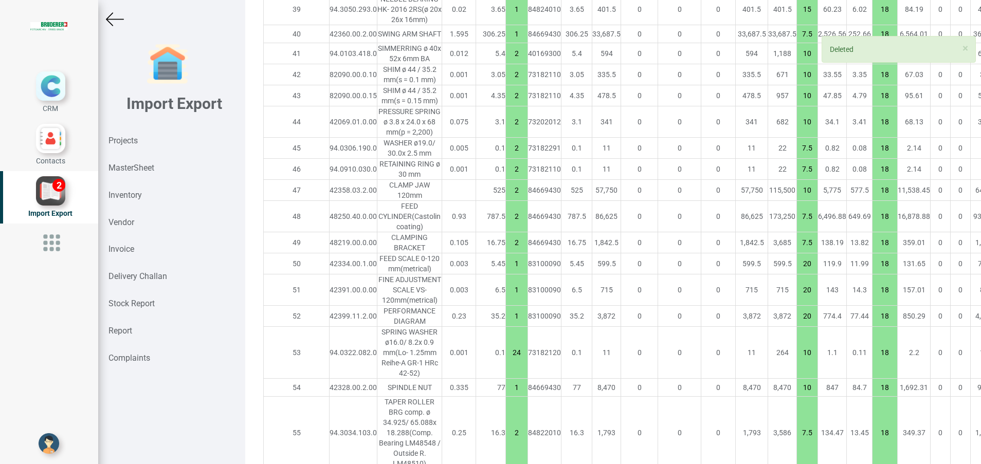
type input "1"
type input "20"
type input "24"
type input "10"
type input "1"
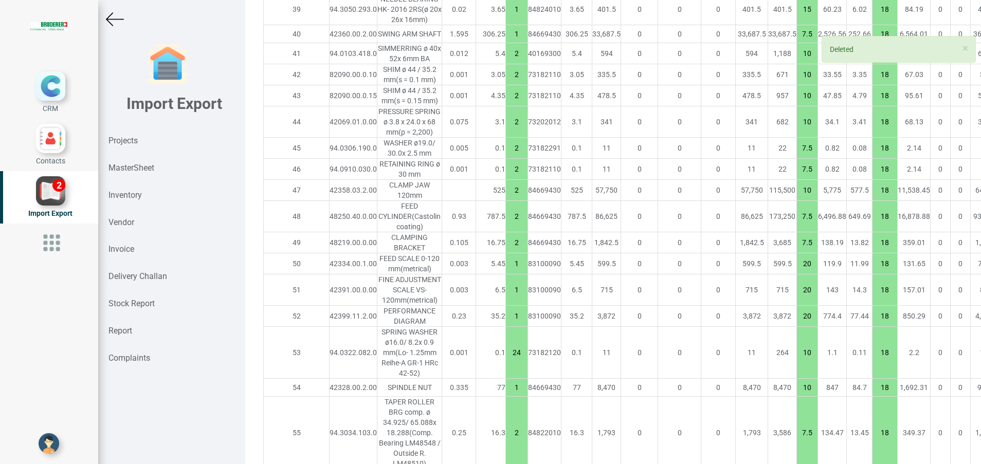
type input "2"
type input "7.5"
type input "1"
type input "2"
type input "10"
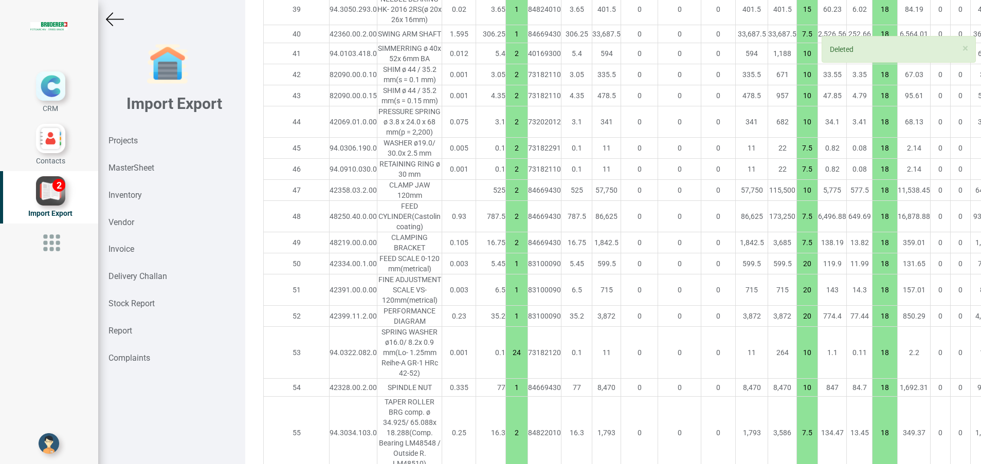
type input "1"
type input "25"
type input "7.5"
type input "10"
type input "7.5"
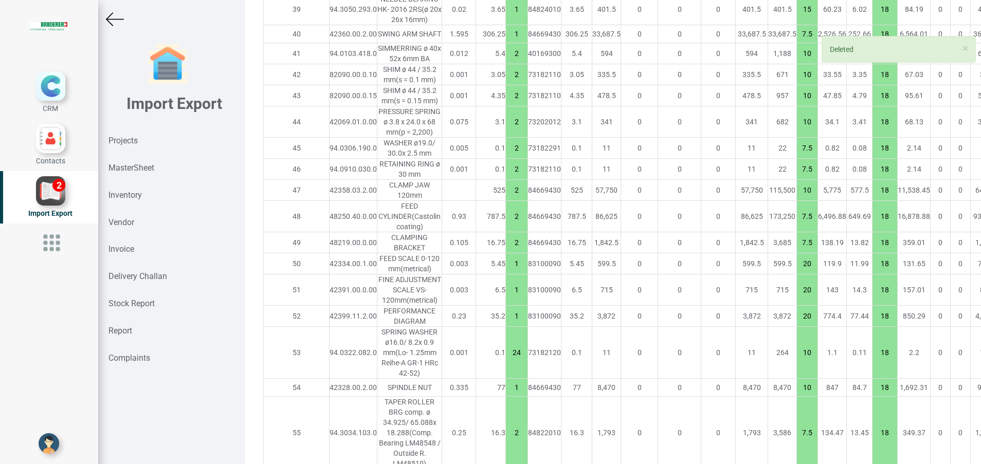
type input "2"
type input "5"
type input "1"
type input "7.5"
type input "2"
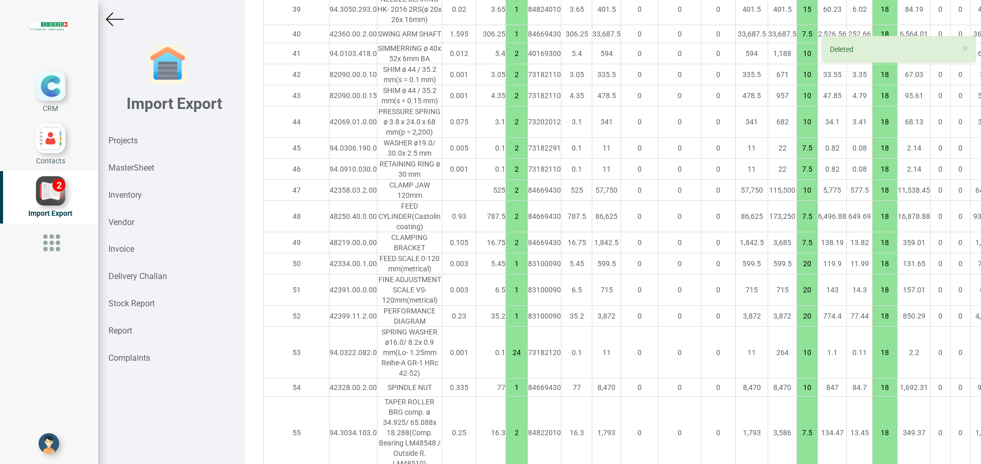
type input "1"
type input "2"
type input "1"
type input "10"
type input "2"
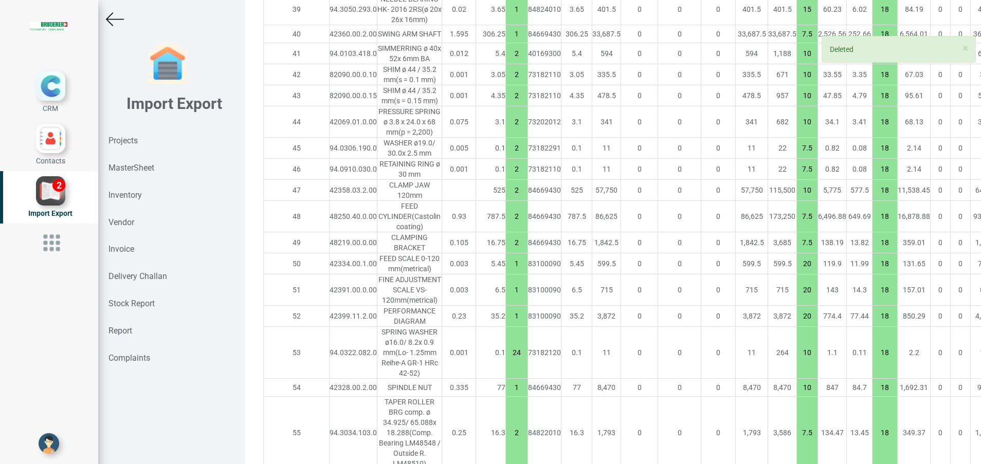
type input "1"
type input "20"
type input "2"
type input "10"
type input "1"
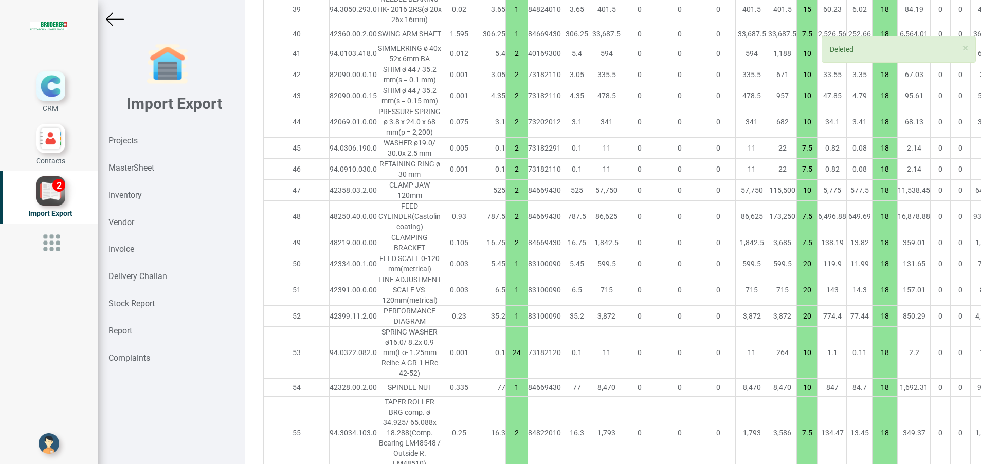
type input "7.5"
type input "2"
type input "10"
type input "7.5"
type input "15"
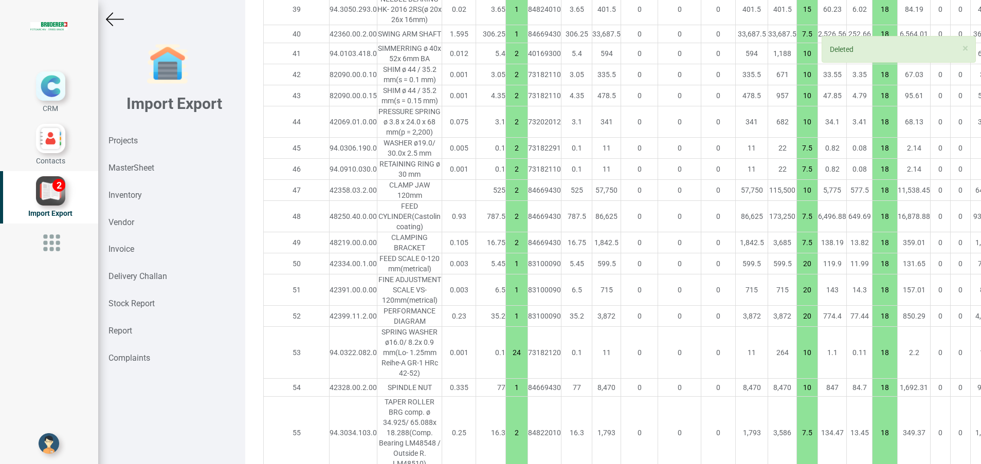
type input "1"
type input "10"
type input "7.5"
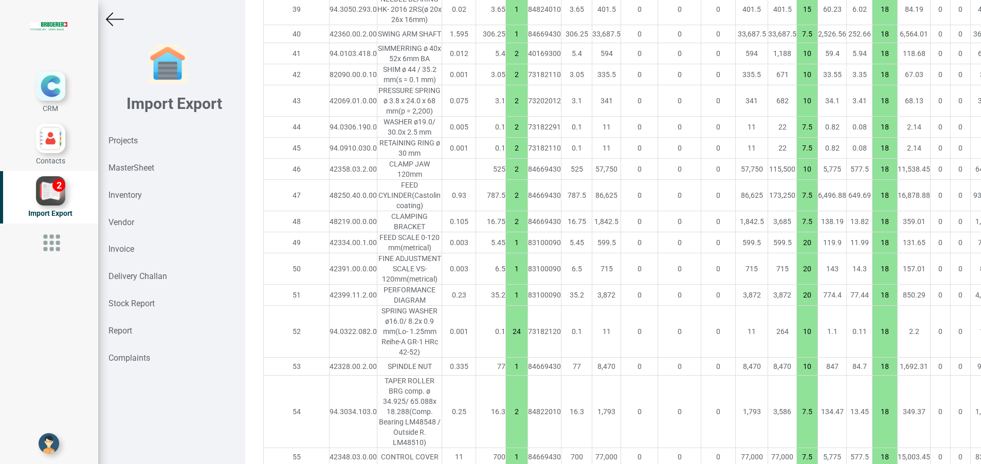
type input "7274.300000000001"
type input "7.5"
type input "10"
type input "7.5"
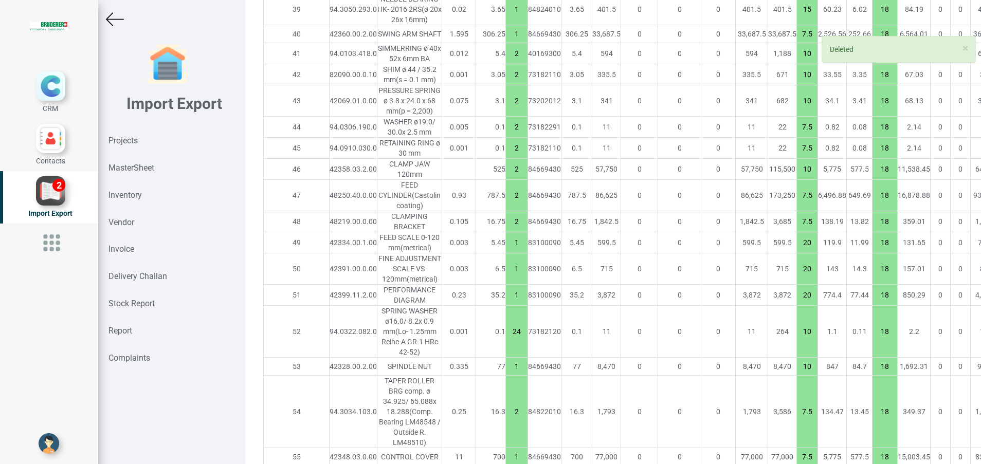
type input "1"
type input "20"
type input "24"
type input "10"
type input "1"
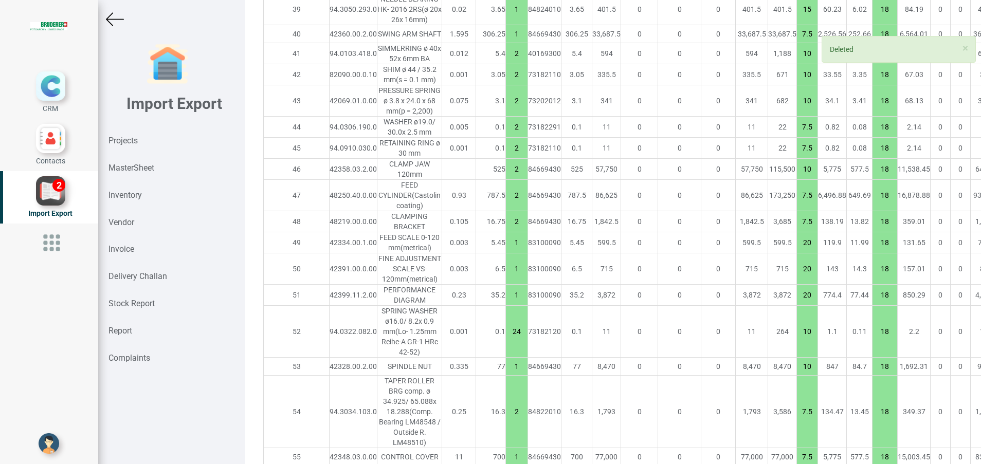
type input "2"
type input "7.5"
type input "1"
type input "2"
type input "10"
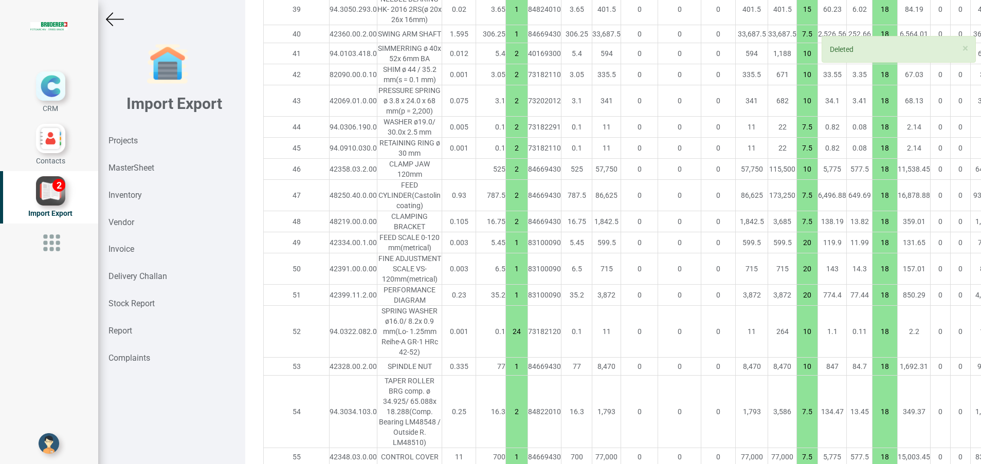
type input "1"
type input "25"
type input "7.5"
type input "10"
type input "7.5"
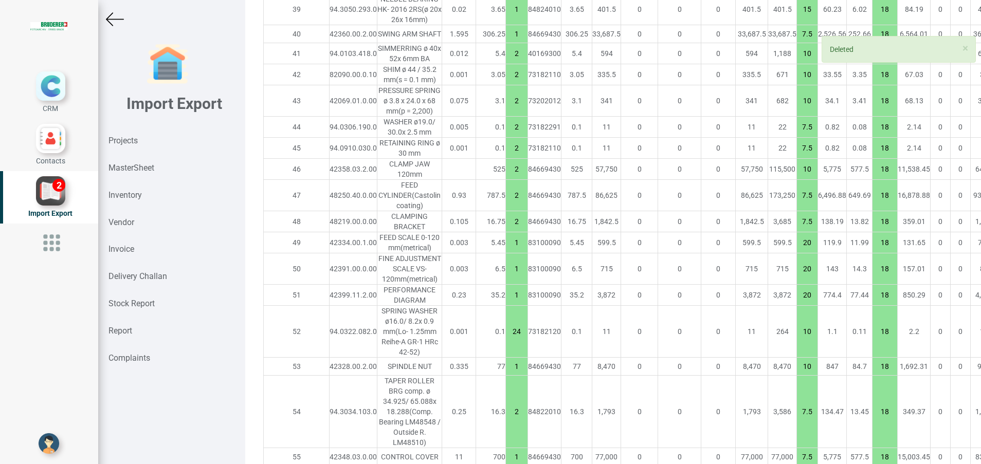
type input "2"
type input "5"
type input "1"
type input "7.5"
type input "2"
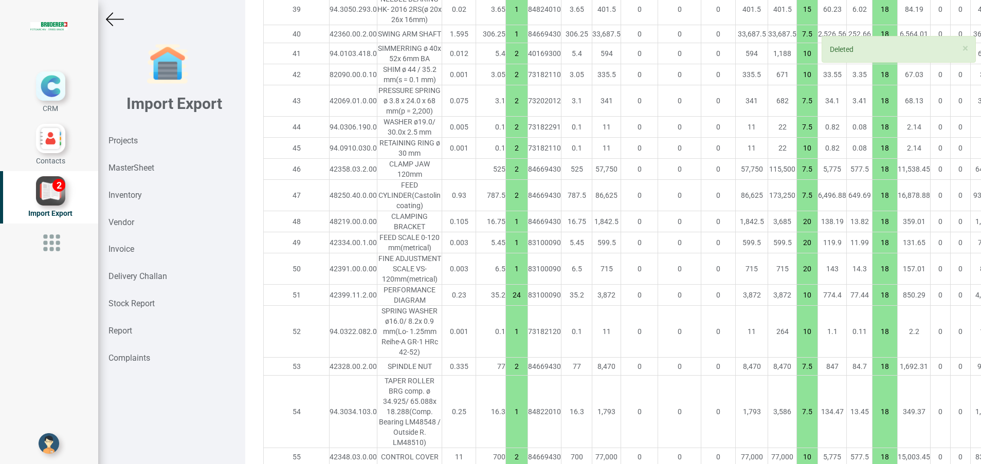
type input "1"
type input "2"
type input "1"
type input "10"
type input "2"
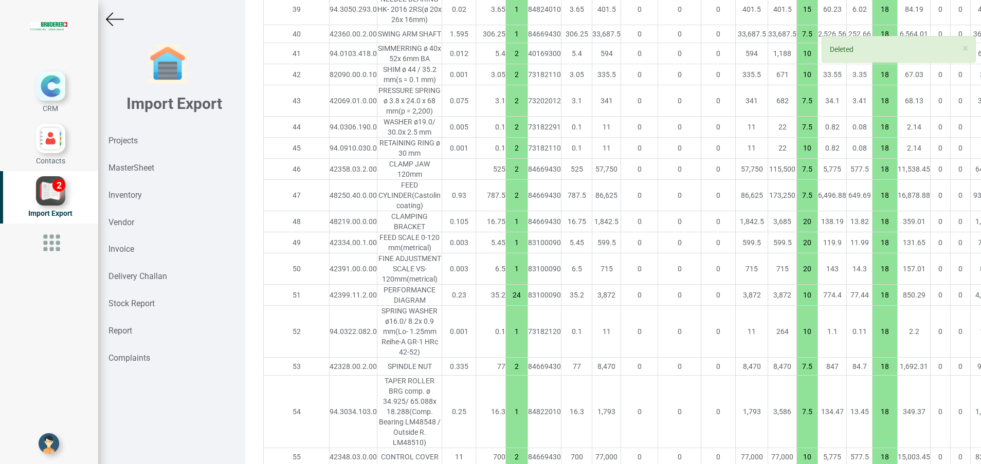
type input "1"
type input "20"
type input "2"
type input "10"
type input "1"
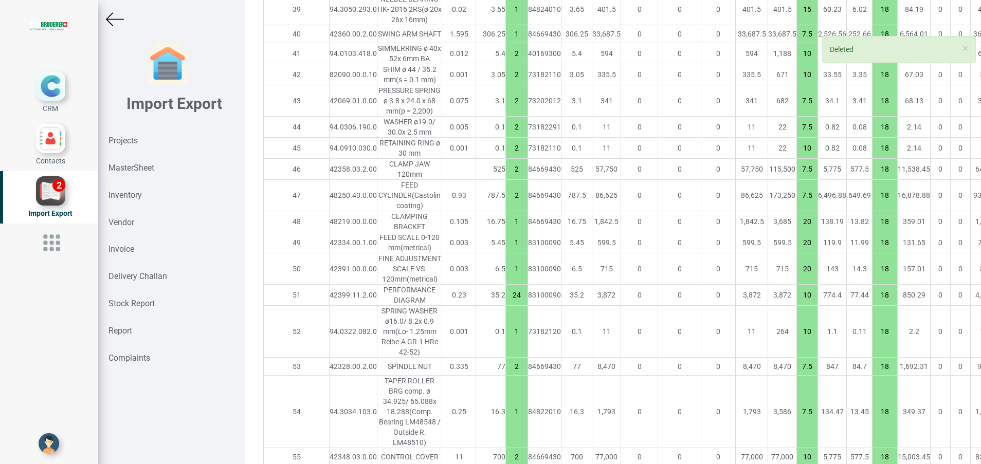
type input "7.5"
type input "2"
type input "10"
type input "7.5"
type input "15"
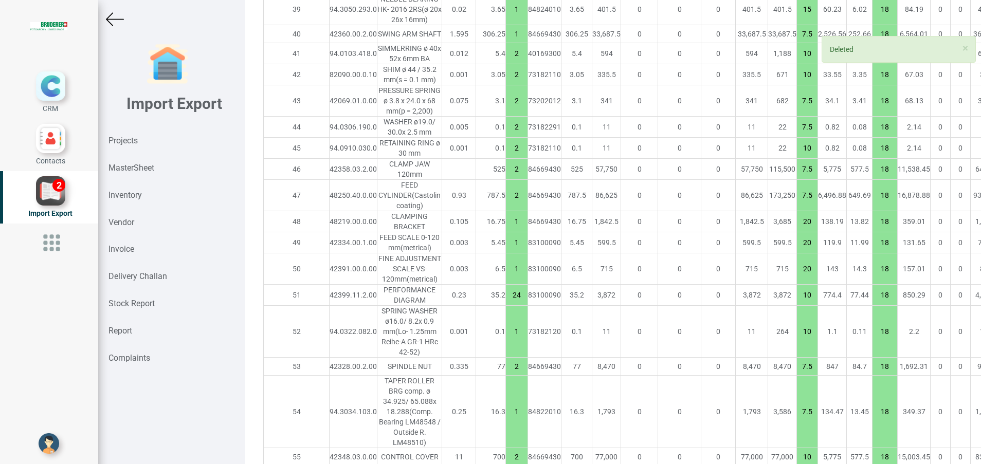
type input "1"
type input "10"
type input "7.5"
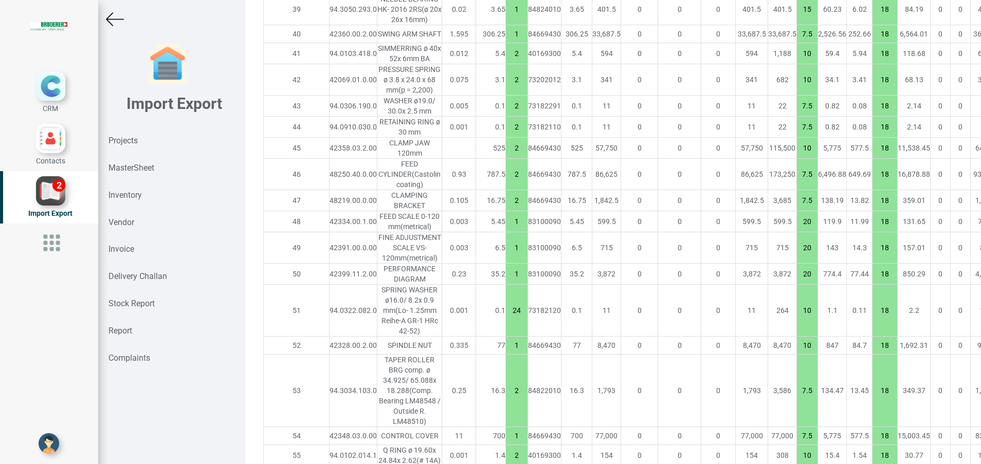
type input "7263.500000000001"
type input "7.5"
type input "10"
type input "7.5"
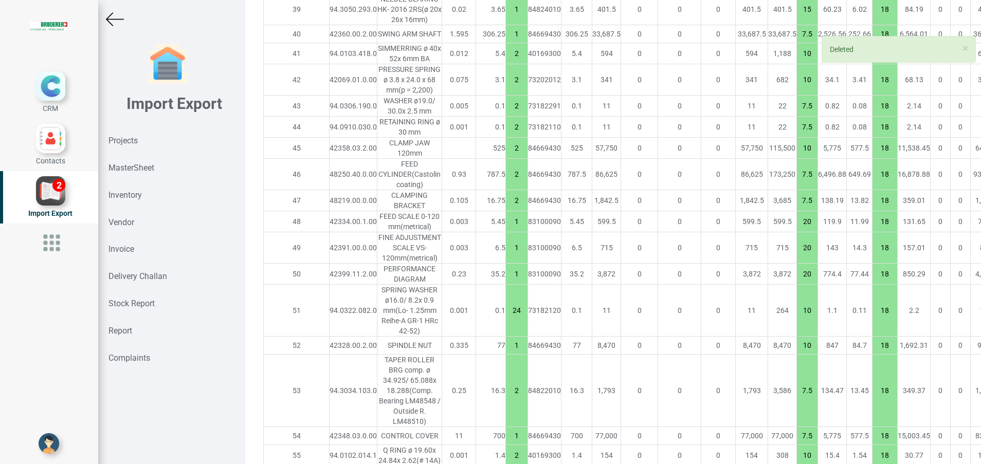
type input "1"
type input "20"
type input "24"
type input "10"
type input "1"
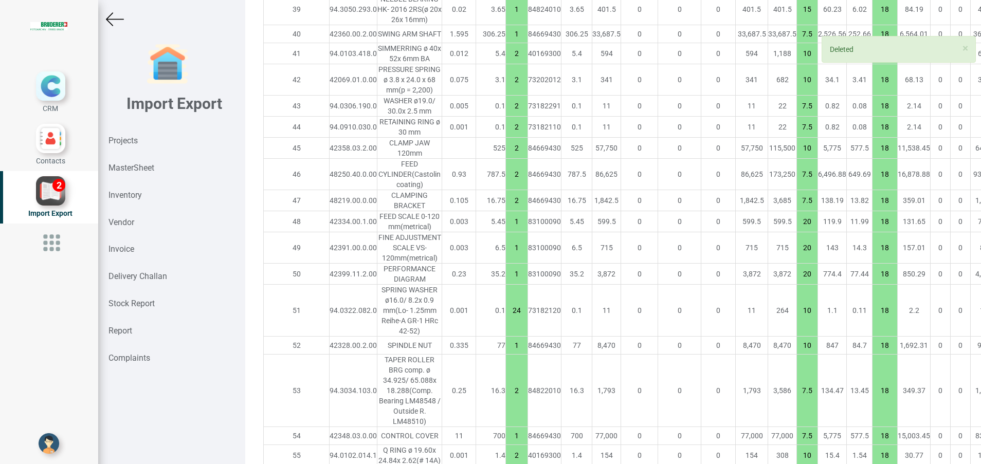
type input "2"
type input "7.5"
type input "1"
type input "2"
type input "10"
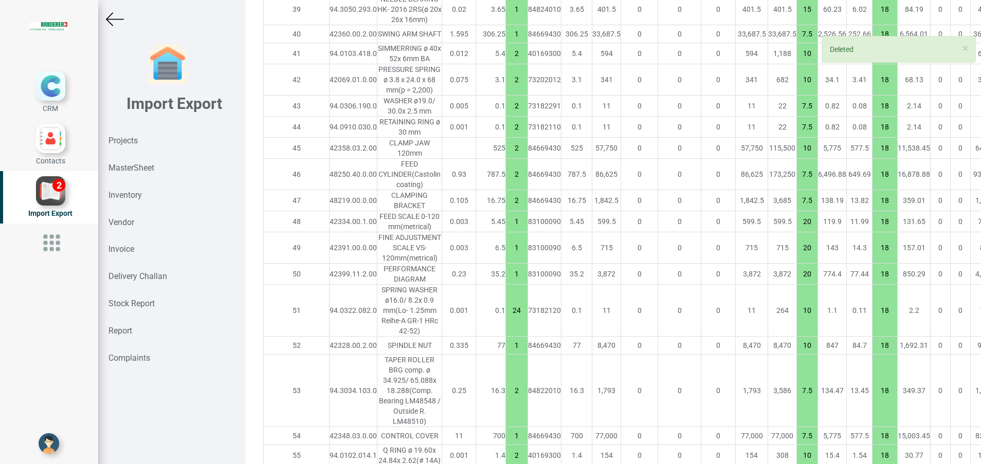
type input "1"
type input "25"
type input "7.5"
type input "10"
type input "7.5"
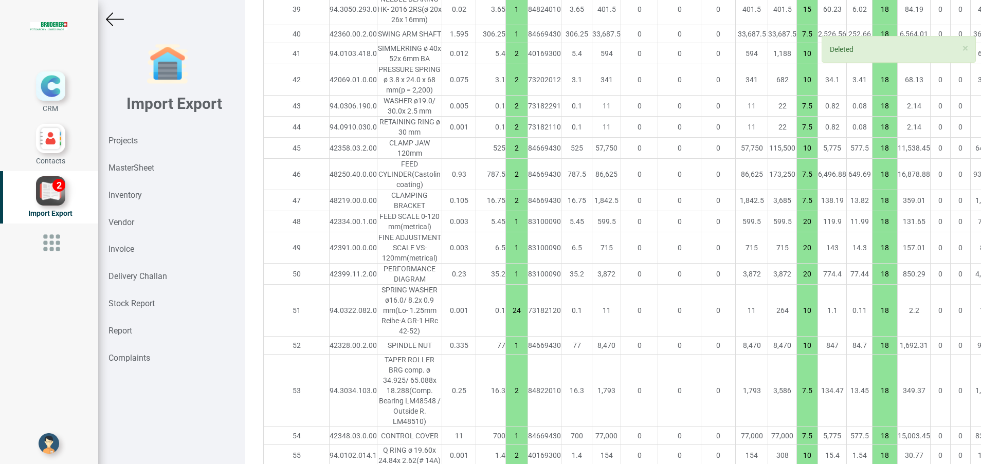
type input "2"
type input "5"
type input "1"
type input "7.5"
type input "2"
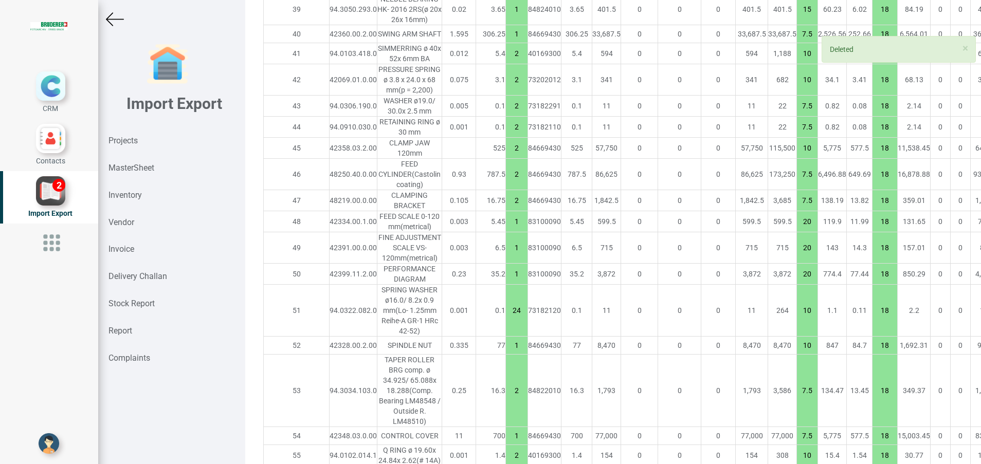
type input "1"
type input "2"
type input "1"
type input "10"
type input "2"
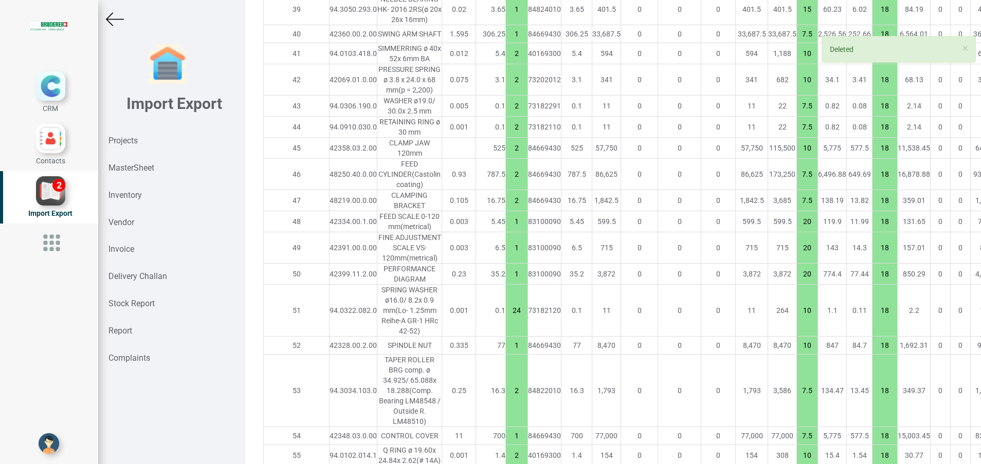
type input "1"
type input "20"
type input "2"
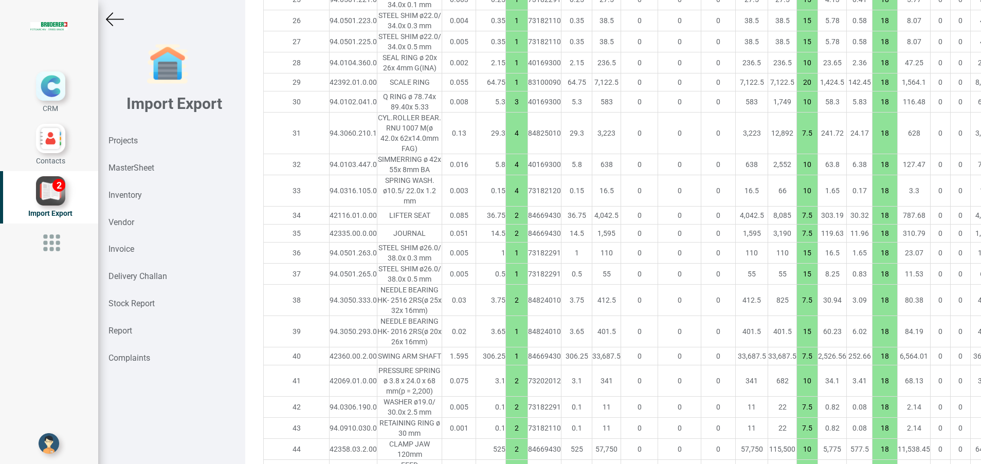
scroll to position [1609, 0]
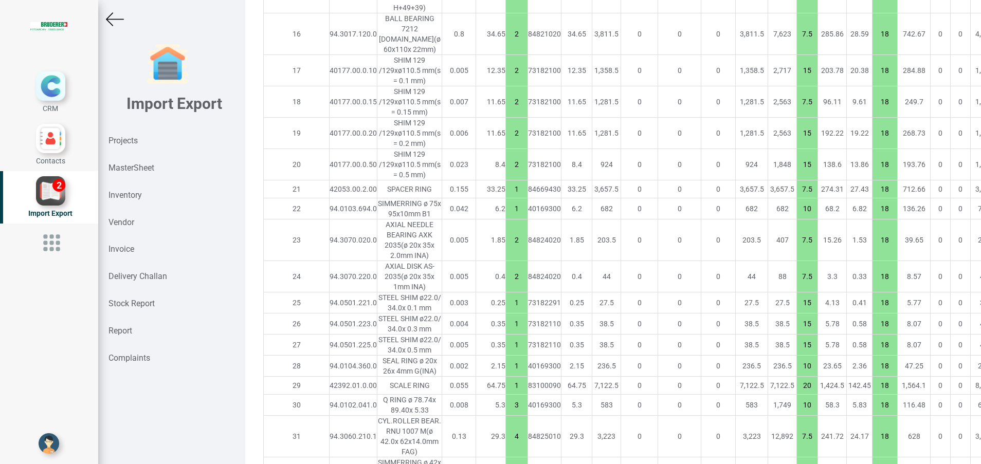
scroll to position [1388, 0]
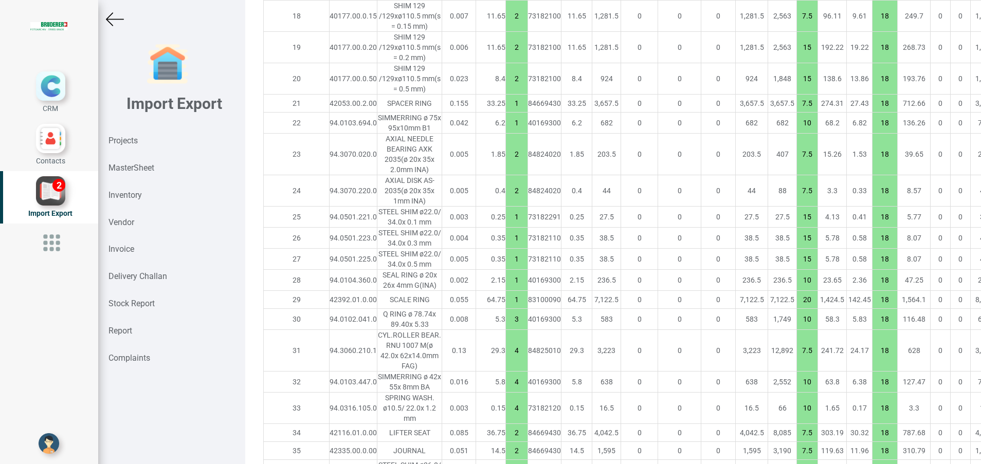
type input "7145.300000000001"
type input "10"
type input "2"
type input "7.5"
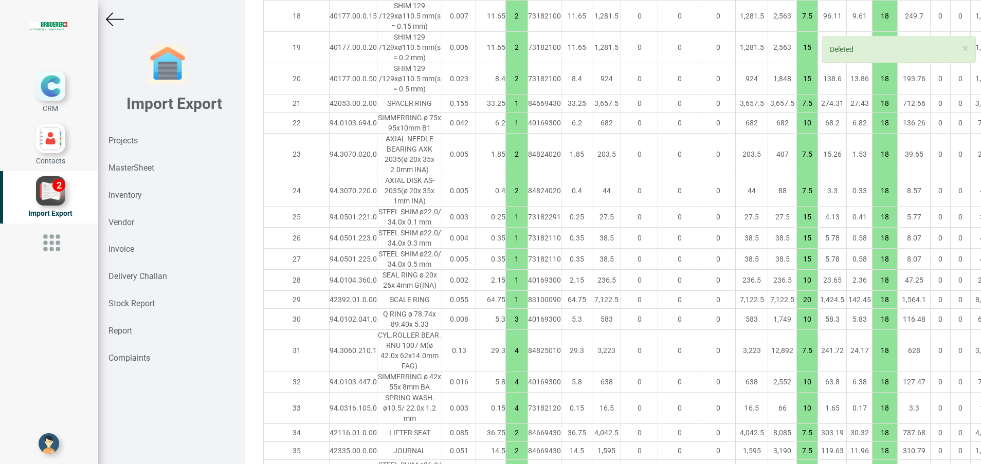
type input "1"
type input "15"
type input "2"
type input "7.5"
type input "1"
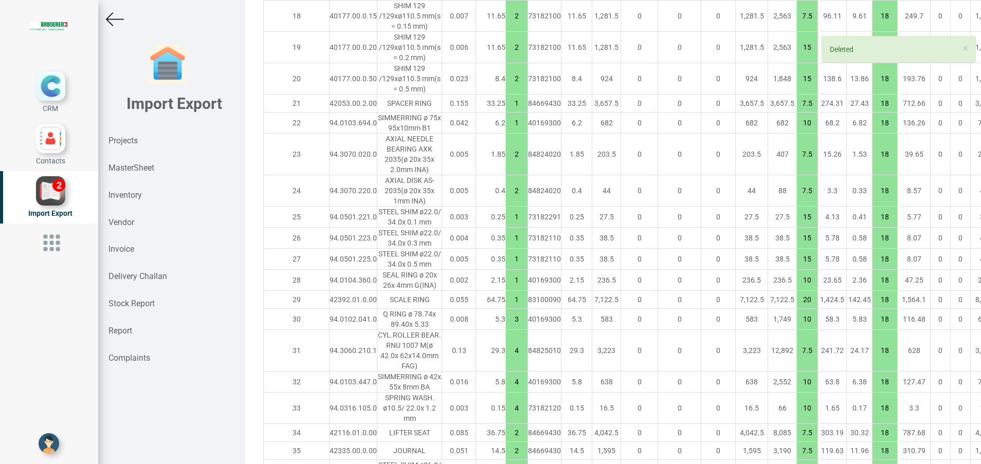
type input "15"
type input "7.5"
type input "2"
type input "10"
type input "7.5"
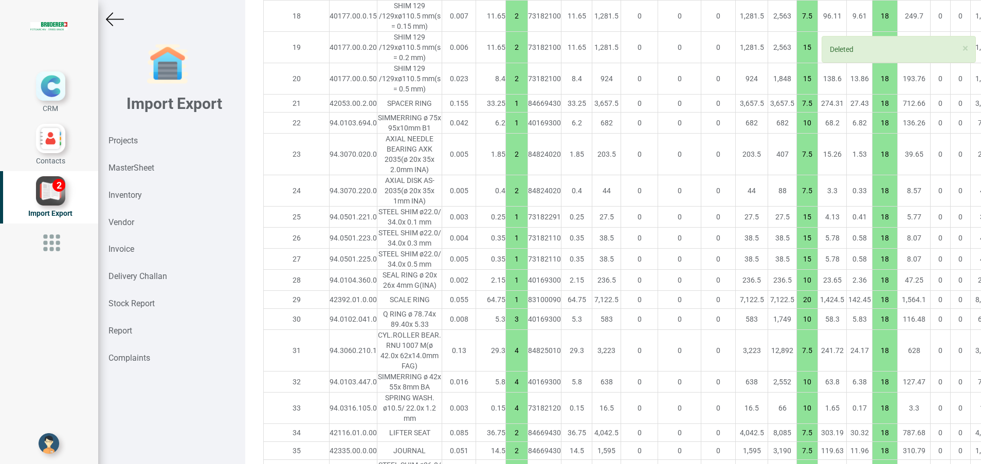
type input "10"
type input "7.5"
type input "1"
type input "20"
type input "24"
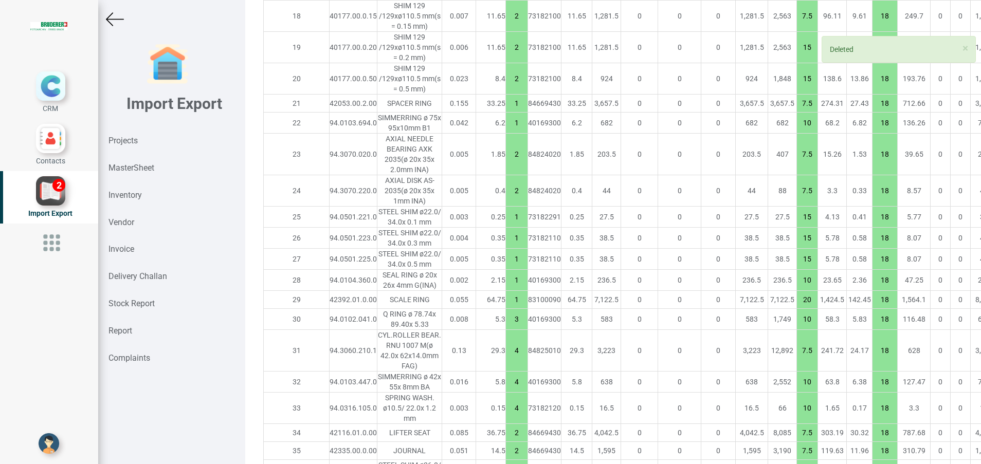
type input "10"
type input "1"
type input "2"
type input "7.5"
type input "1"
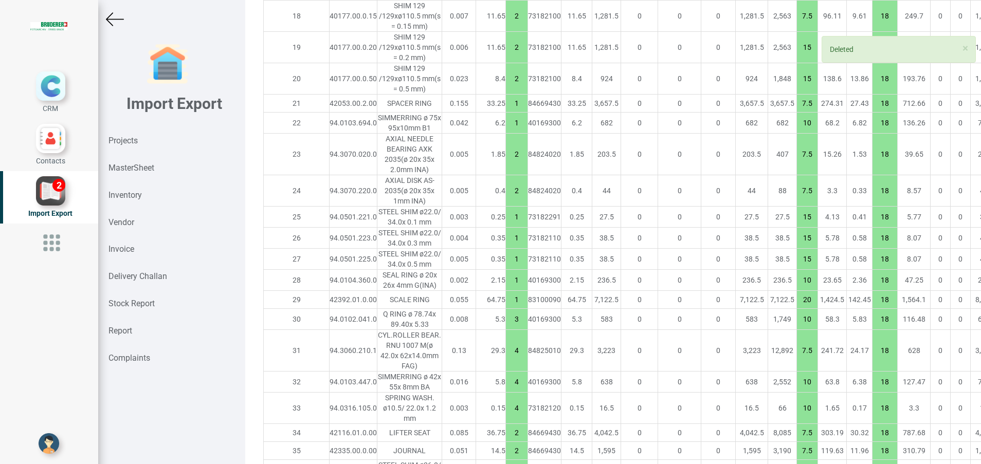
type input "2"
type input "10"
type input "1"
type input "25"
type input "7.5"
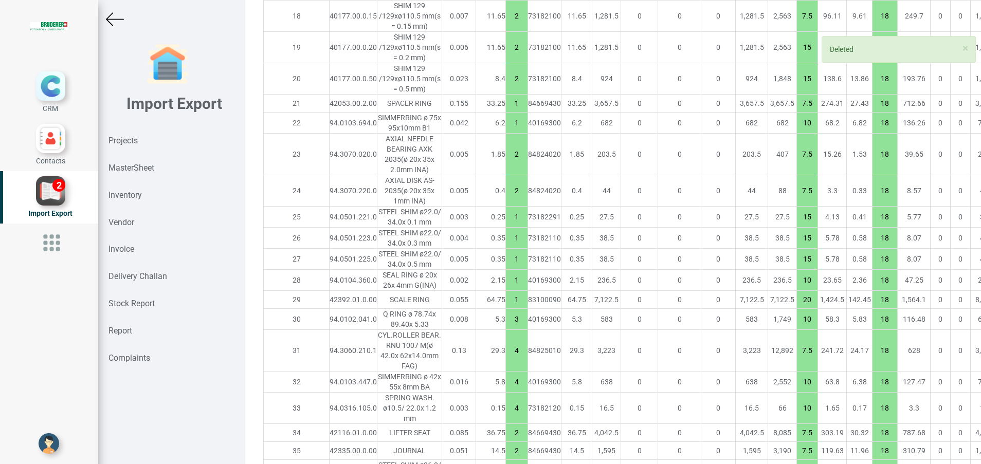
type input "10"
type input "7.5"
type input "2"
type input "5"
type input "1"
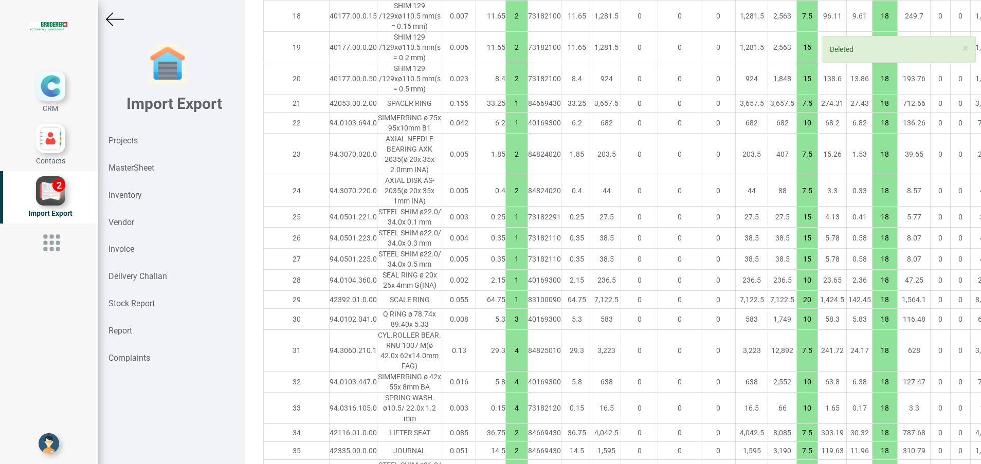
type input "7.5"
type input "2"
type input "1"
type input "2"
type input "1"
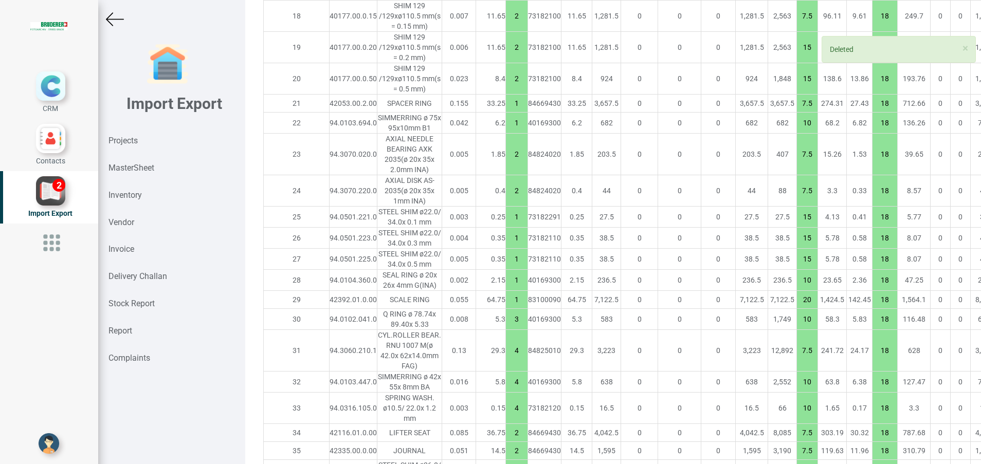
type input "10"
type input "2"
type input "1"
type input "20"
type input "2"
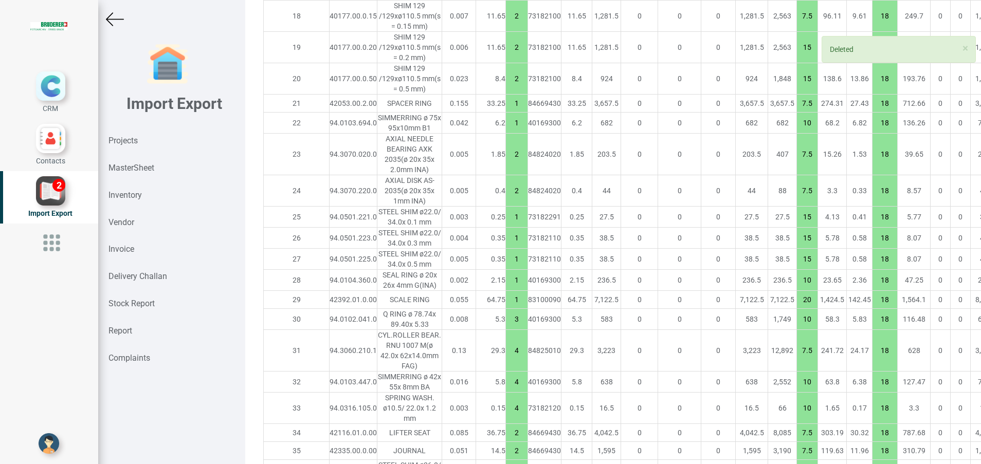
type input "10"
type input "1"
type input "7.5"
type input "2"
type input "10"
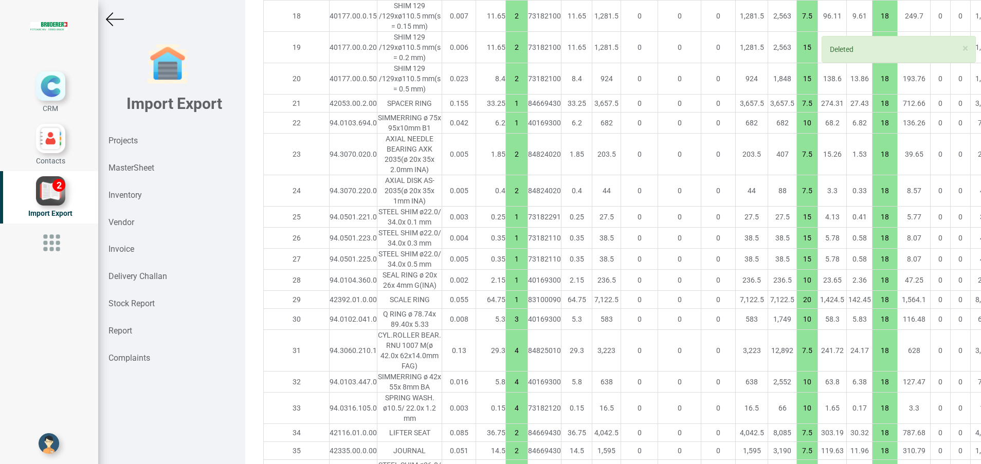
type input "7.5"
type input "15"
type input "1"
type input "10"
type input "7.5"
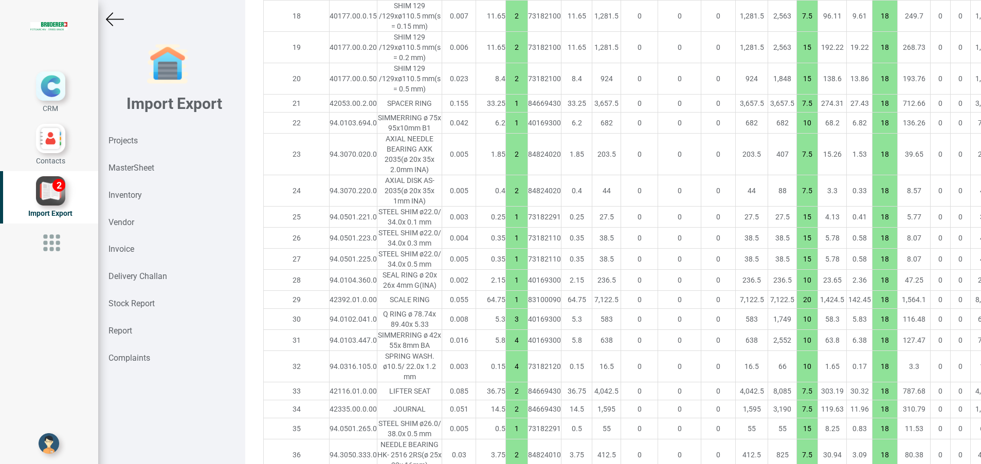
type input "7144.950000000002"
type input "10"
type input "20"
type input "3"
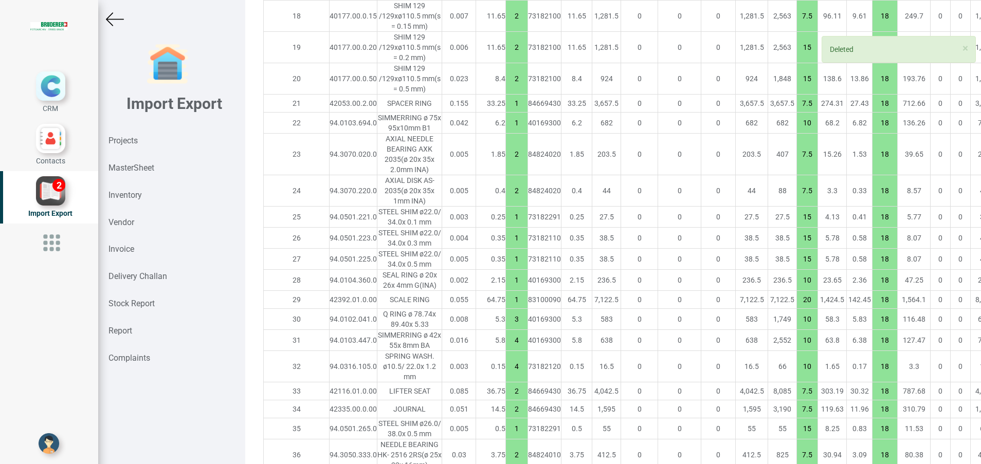
type input "10"
type input "4"
type input "2"
type input "7.5"
type input "1"
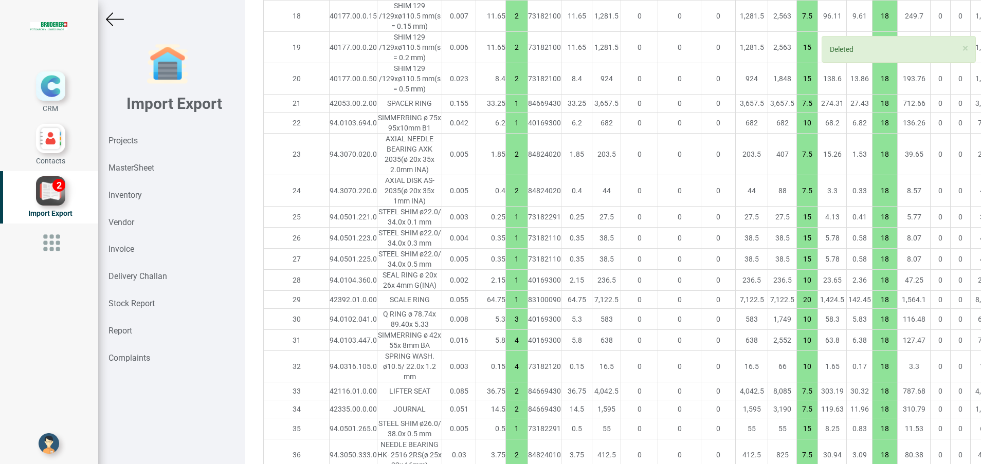
type input "15"
type input "2"
type input "7.5"
type input "1"
type input "15"
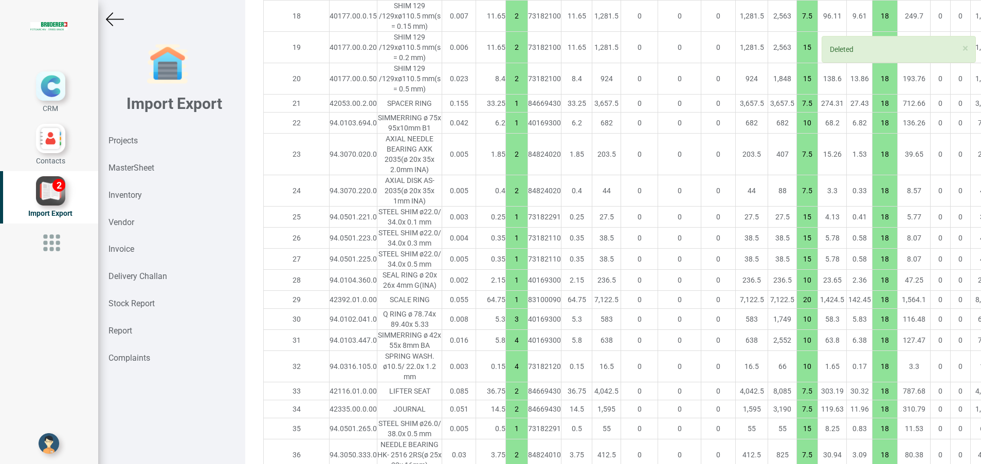
type input "7.5"
type input "2"
type input "10"
type input "7.5"
type input "10"
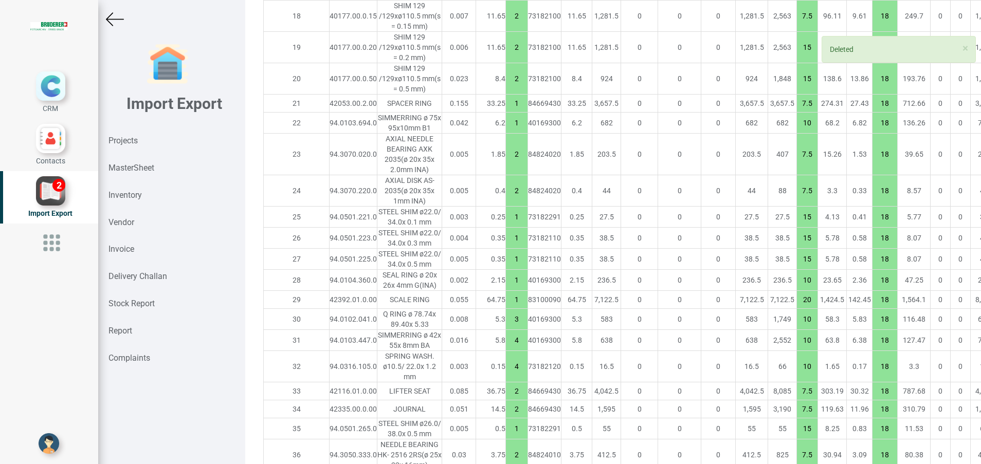
type input "7.5"
type input "1"
type input "20"
type input "24"
type input "10"
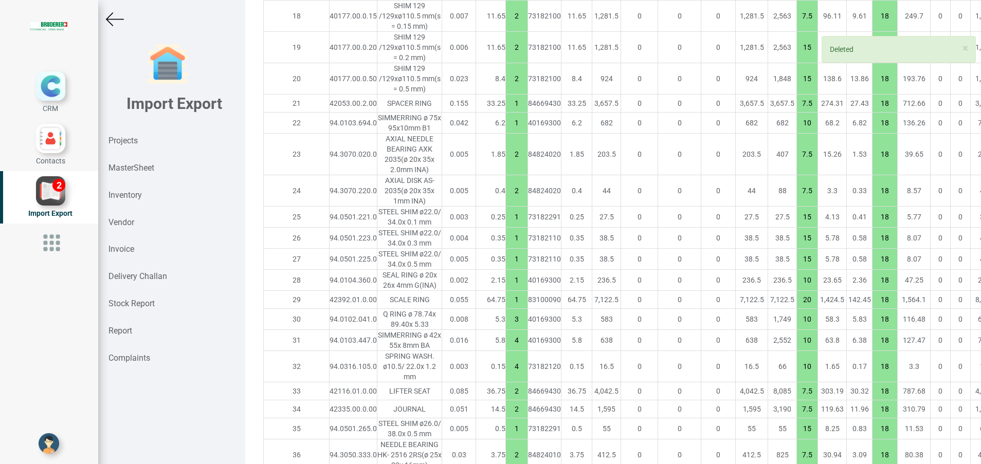
type input "1"
type input "2"
type input "7.5"
type input "1"
type input "2"
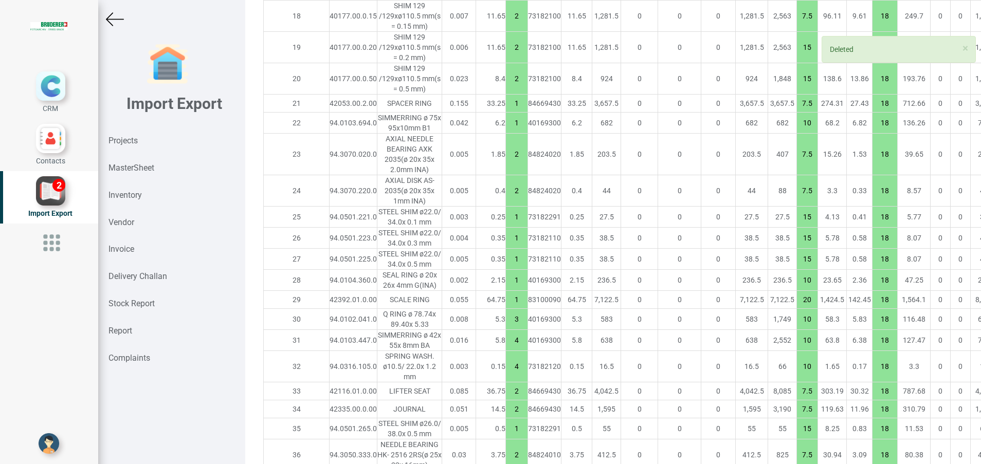
type input "10"
type input "1"
type input "25"
type input "7.5"
type input "10"
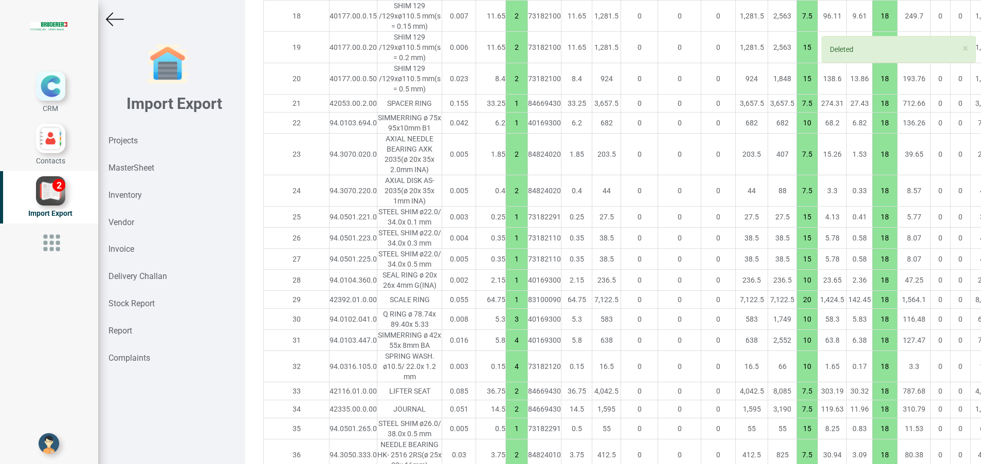
type input "7.5"
type input "2"
type input "5"
type input "1"
type input "7.5"
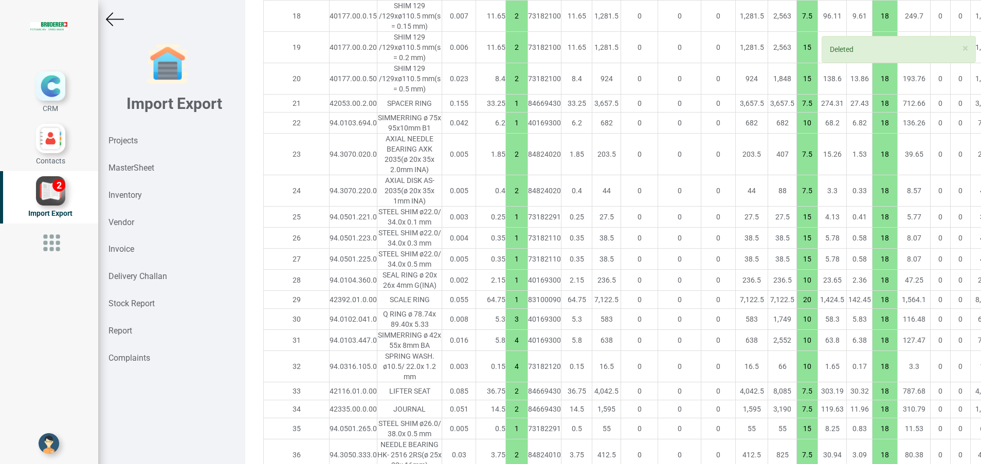
type input "2"
type input "1"
type input "2"
type input "1"
type input "10"
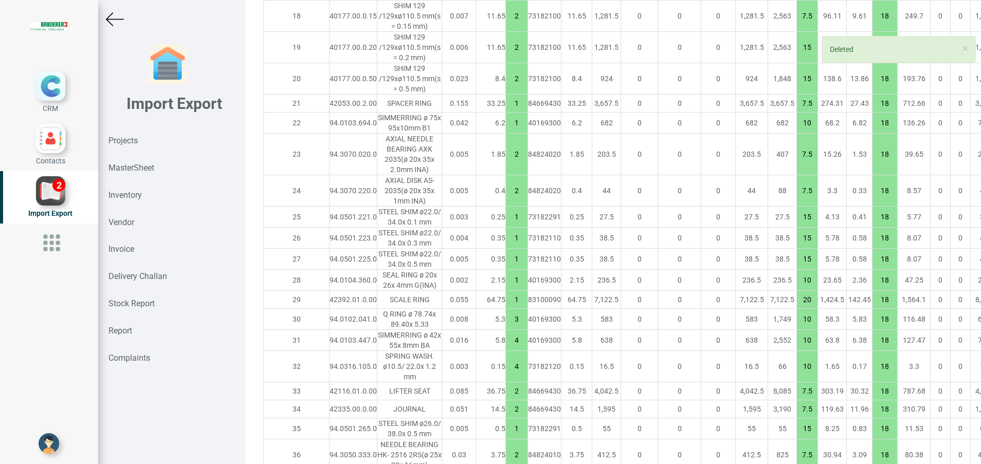
type input "2"
type input "1"
type input "20"
type input "2"
type input "10"
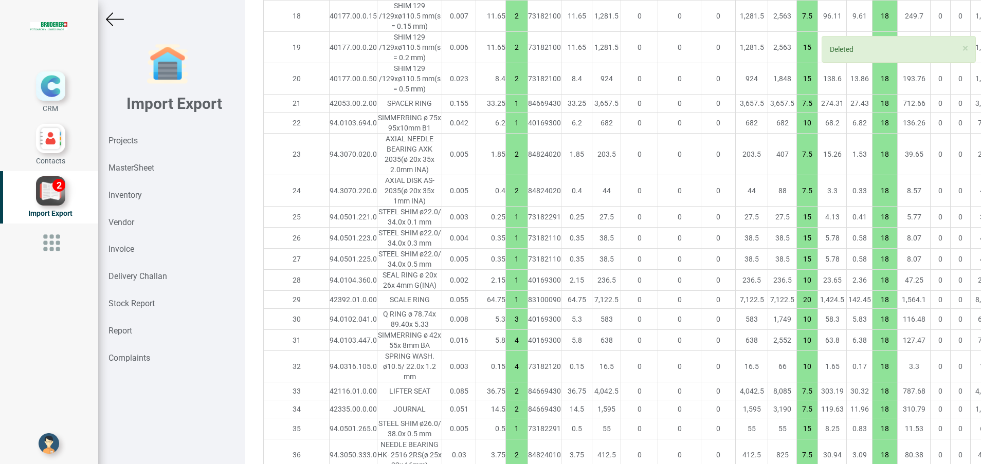
type input "1"
type input "7.5"
type input "2"
type input "10"
type input "7.5"
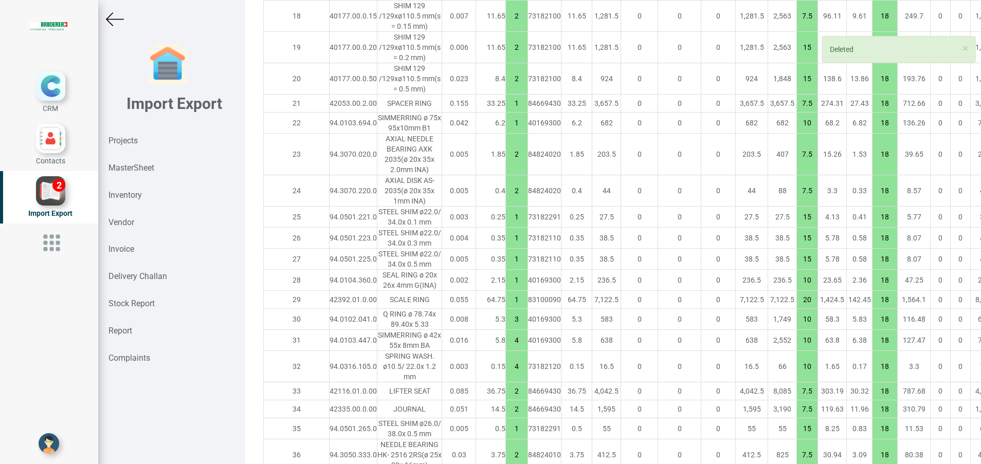
type input "15"
type input "1"
type input "10"
type input "7.5"
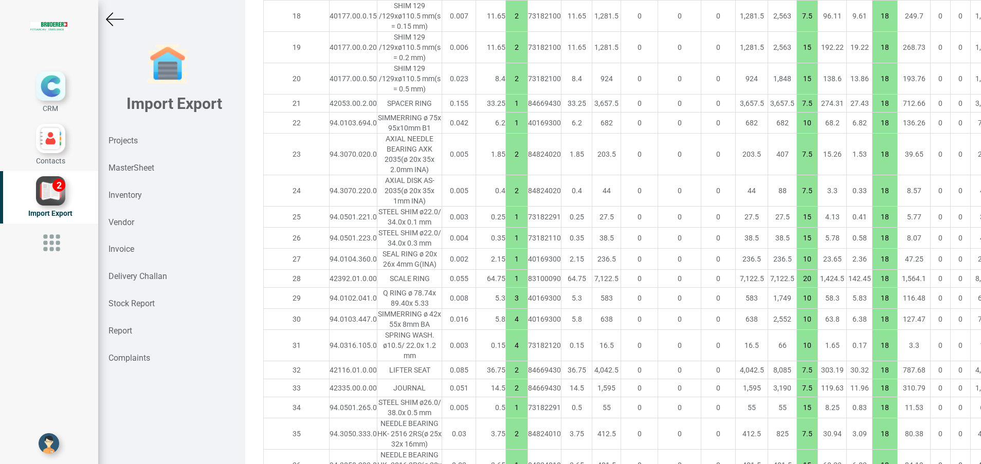
type input "7144.600000000001"
type input "10"
type input "20"
type input "3"
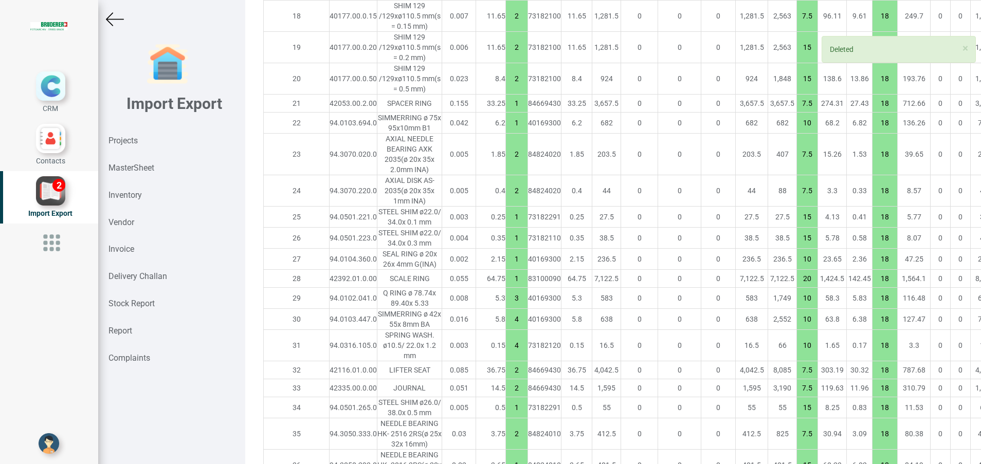
type input "10"
type input "4"
type input "2"
type input "7.5"
type input "1"
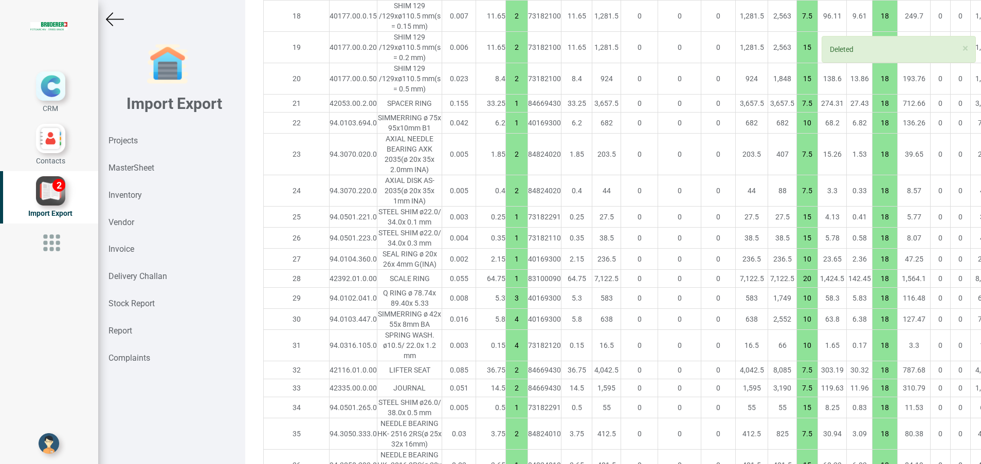
type input "15"
type input "2"
type input "7.5"
type input "1"
type input "15"
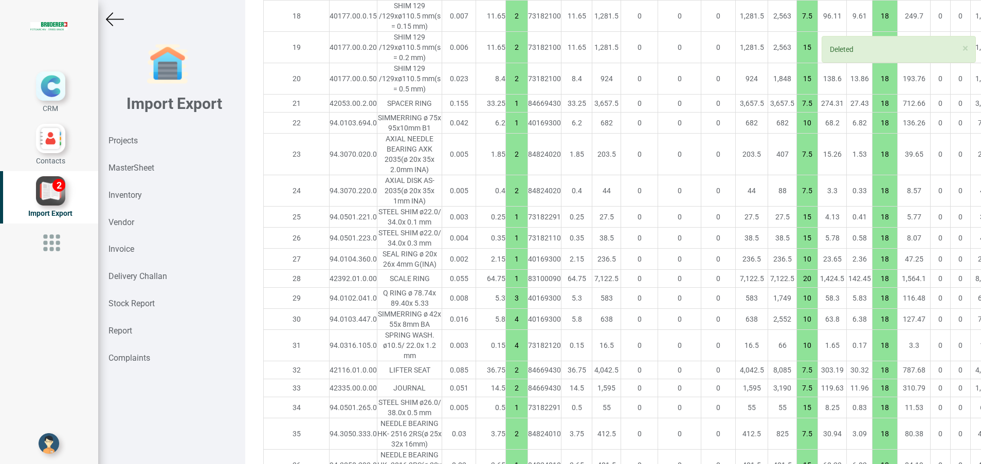
type input "7.5"
type input "2"
type input "10"
type input "7.5"
type input "10"
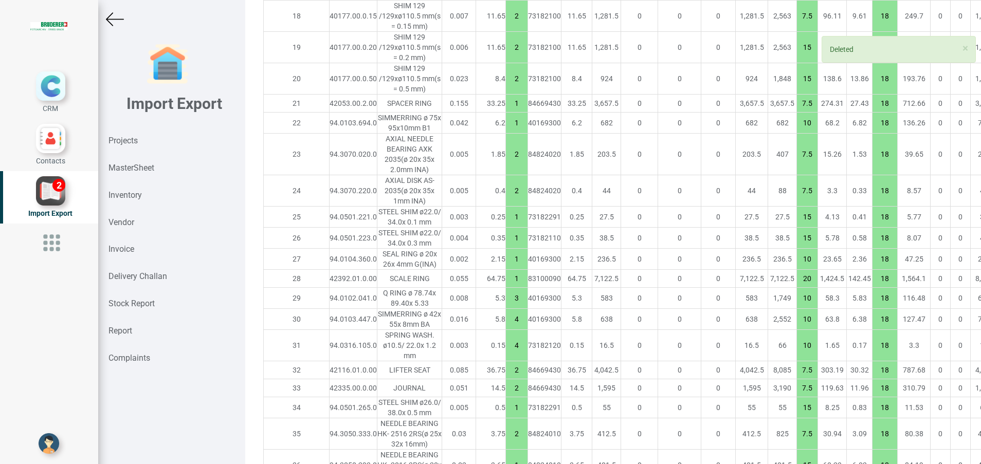
type input "7.5"
type input "1"
type input "20"
type input "24"
type input "10"
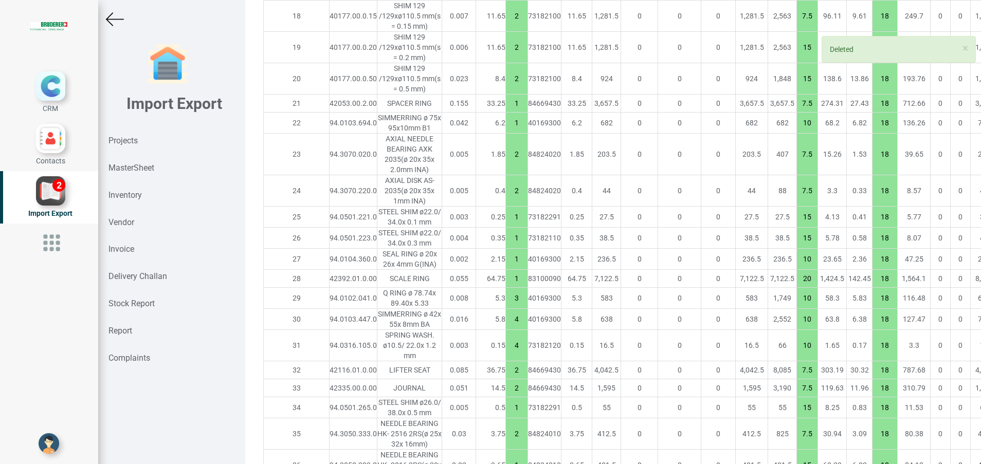
type input "1"
type input "2"
type input "7.5"
type input "1"
type input "2"
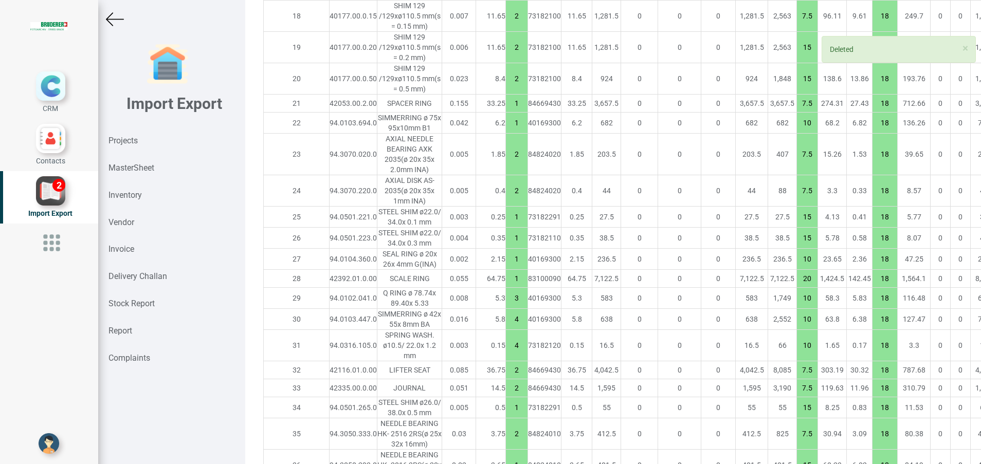
type input "10"
type input "1"
type input "25"
type input "7.5"
type input "10"
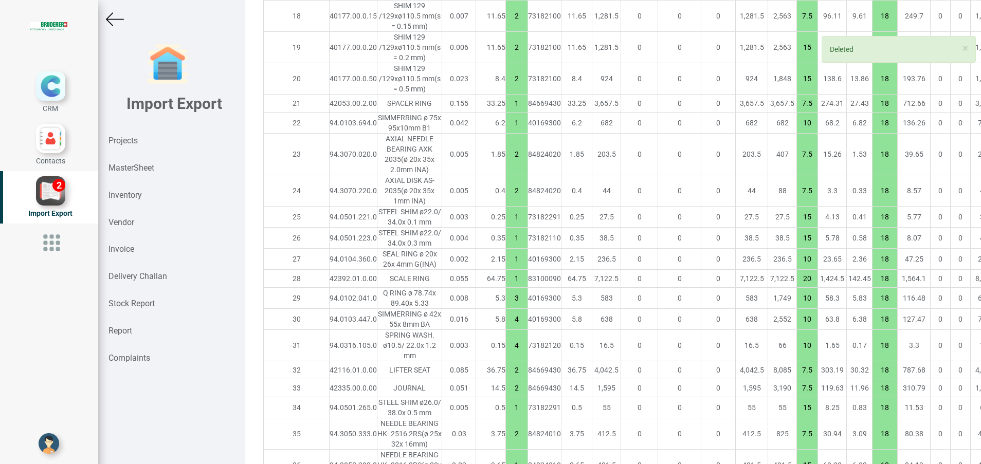
type input "7.5"
type input "2"
type input "5"
type input "1"
type input "7.5"
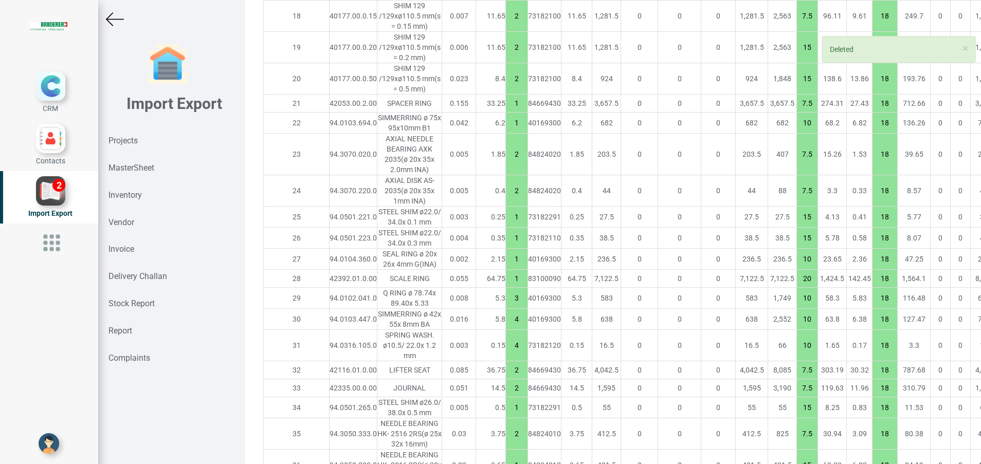
type input "2"
type input "1"
type input "2"
type input "1"
type input "10"
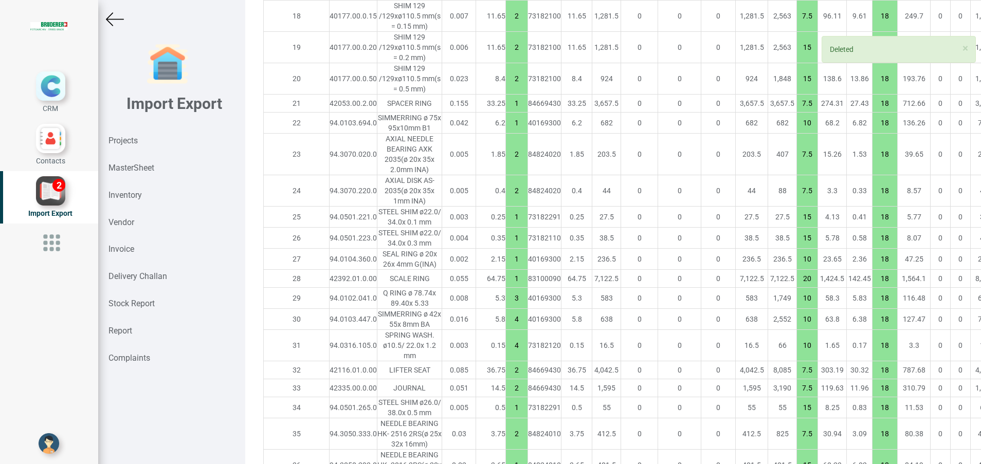
type input "2"
type input "1"
type input "20"
type input "2"
type input "10"
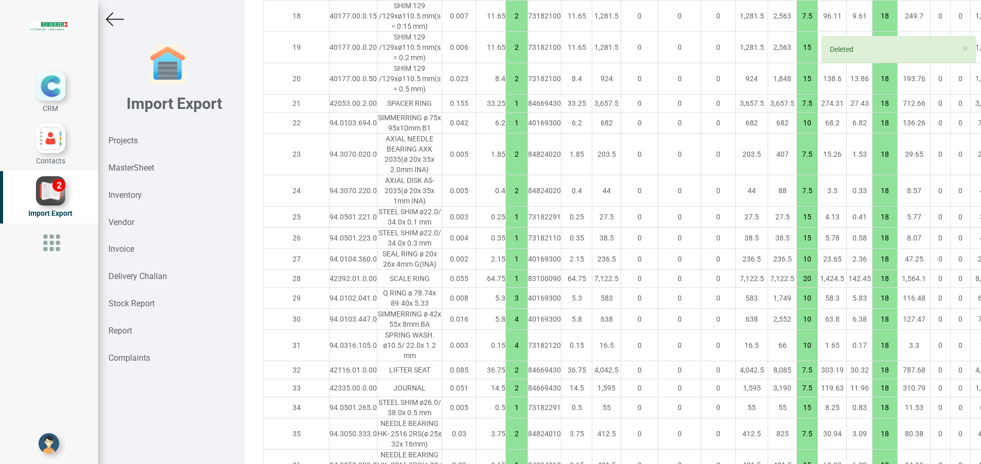
type input "1"
type input "7.5"
type input "2"
type input "10"
type input "7.5"
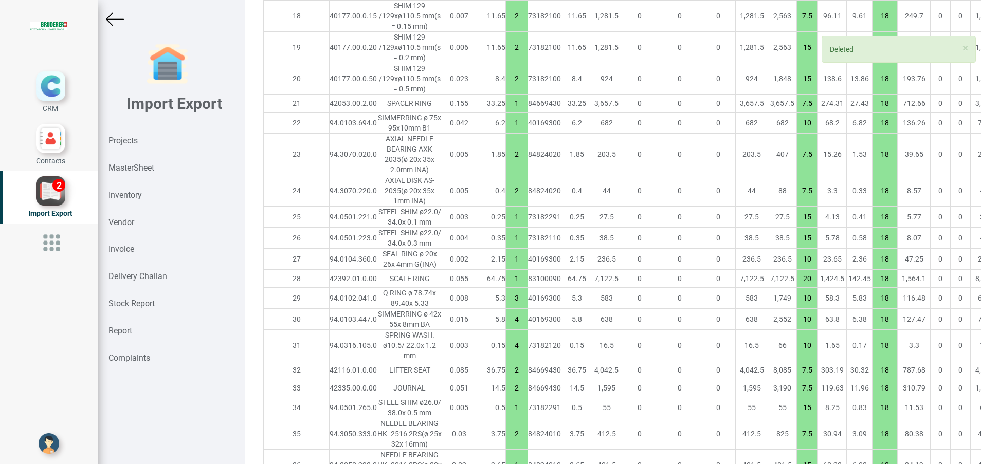
type input "15"
type input "1"
type input "10"
type input "7.5"
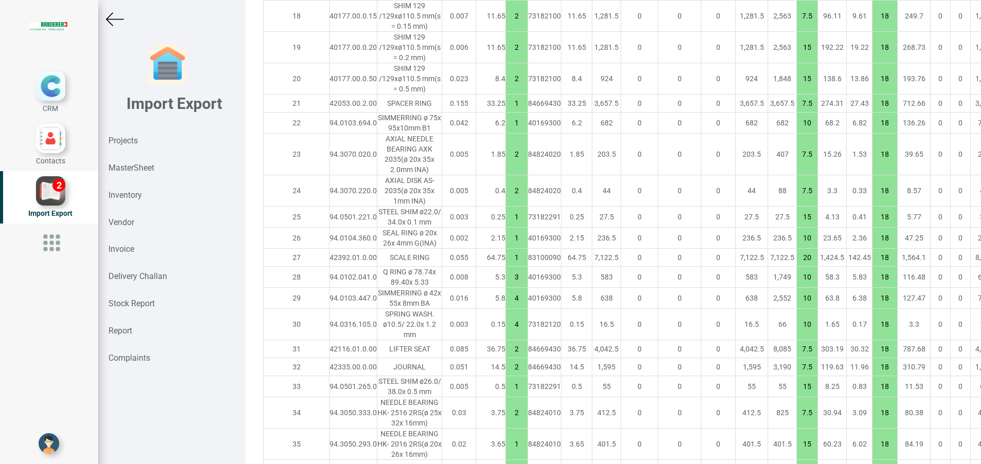
type input "7144.350000000001"
type input "10"
type input "20"
type input "3"
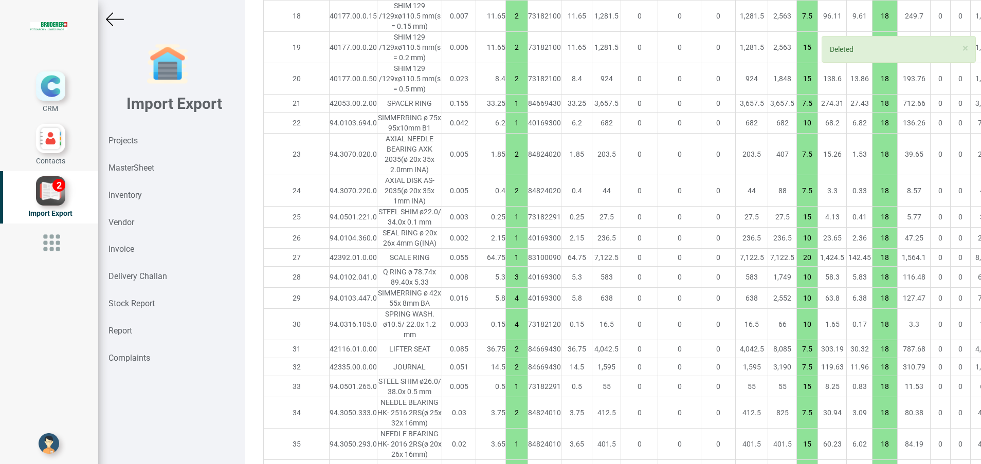
type input "10"
type input "4"
type input "2"
type input "7.5"
type input "1"
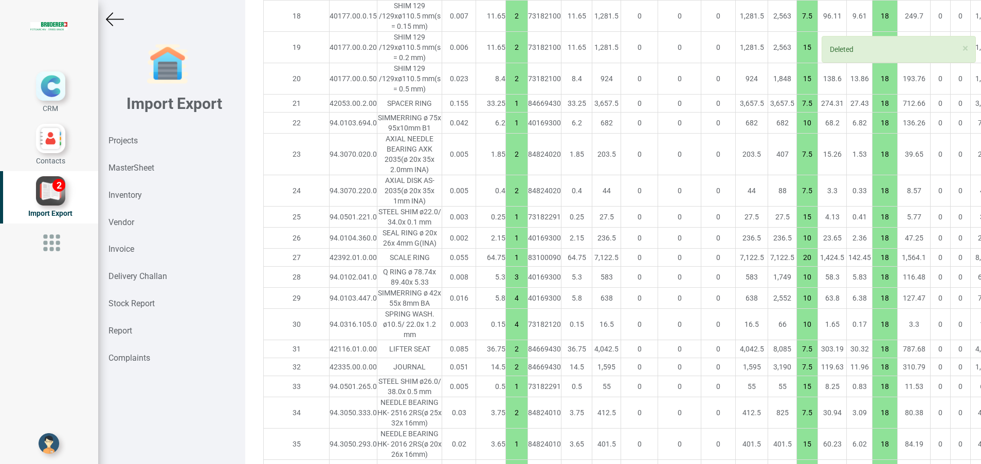
type input "15"
type input "2"
type input "7.5"
type input "1"
type input "15"
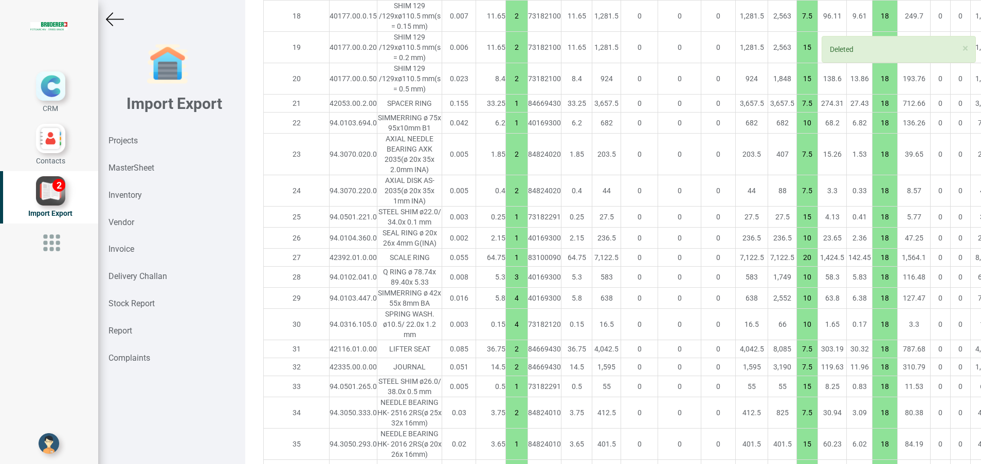
type input "7.5"
type input "2"
type input "10"
type input "7.5"
type input "10"
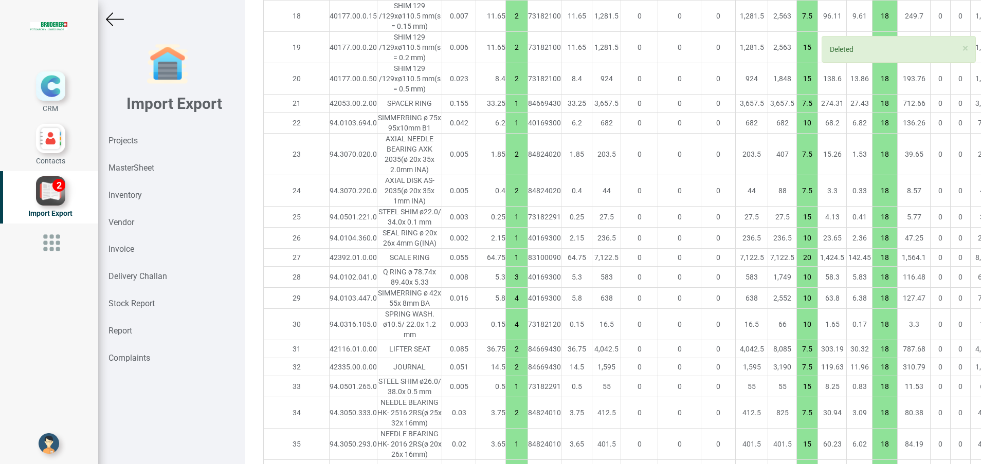
type input "7.5"
type input "1"
type input "20"
type input "24"
type input "10"
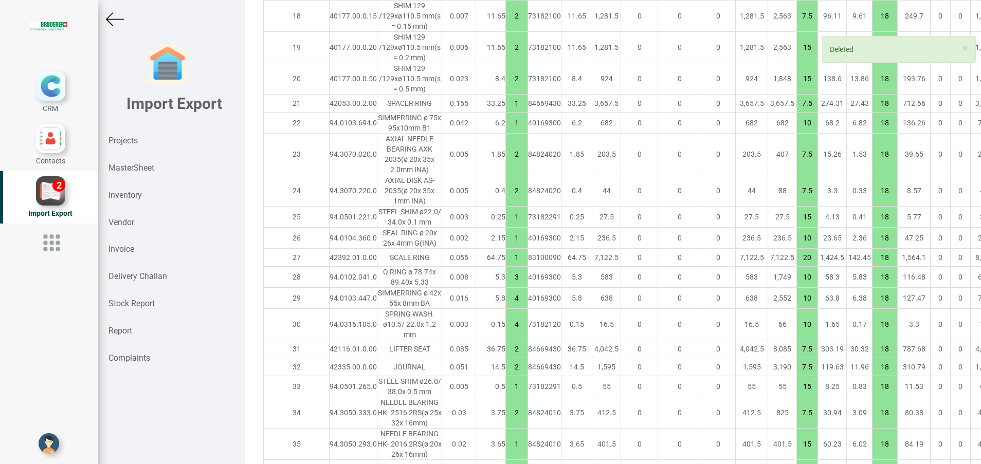
type input "1"
type input "2"
type input "7.5"
type input "1"
type input "2"
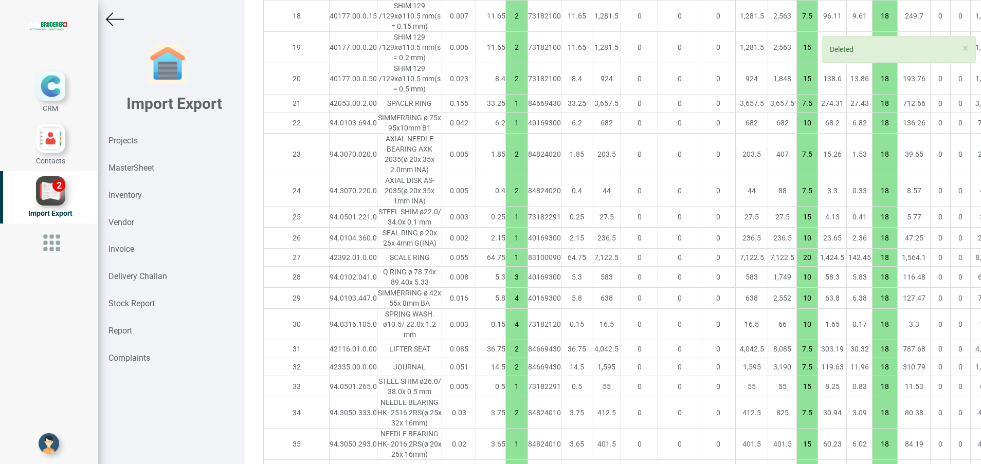
type input "10"
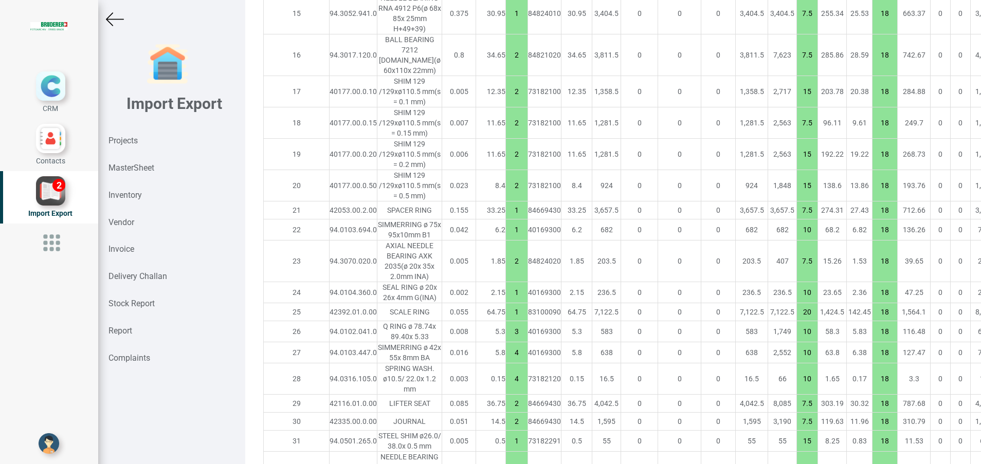
scroll to position [1156, 0]
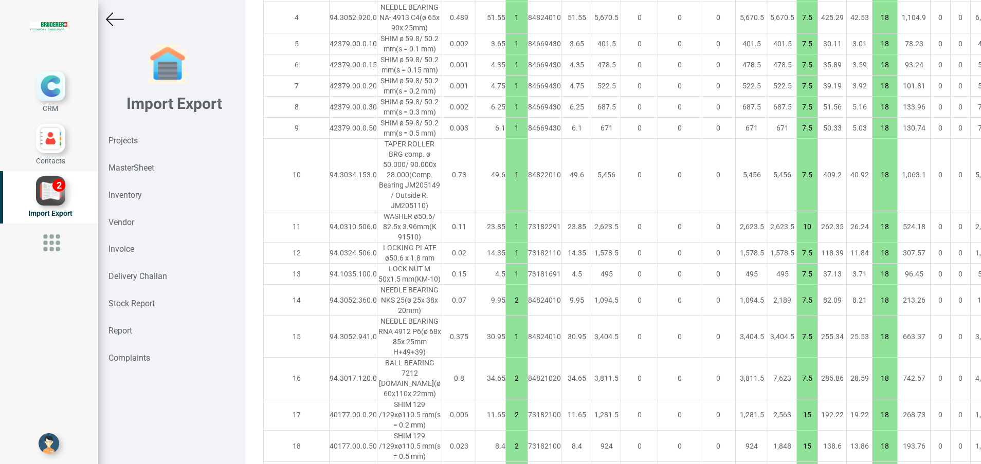
scroll to position [771, 0]
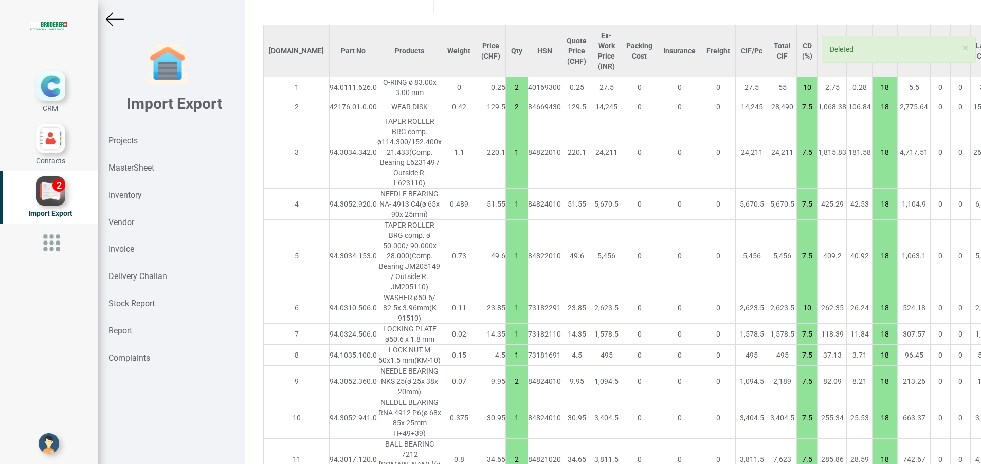
scroll to position [694, 0]
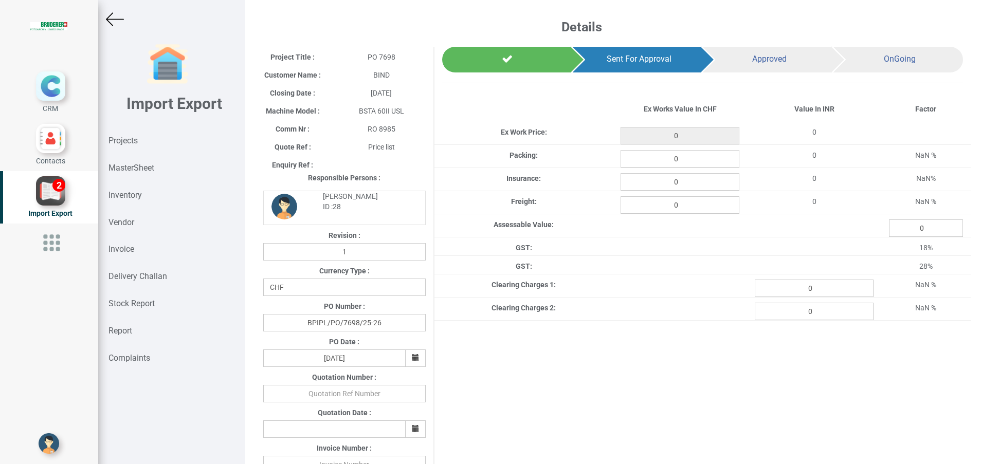
type input "6810.950000000002"
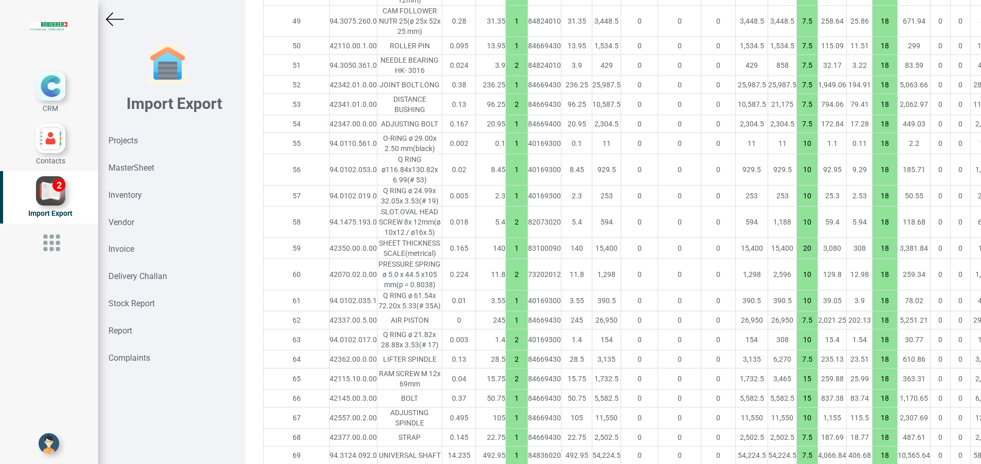
scroll to position [2311, 0]
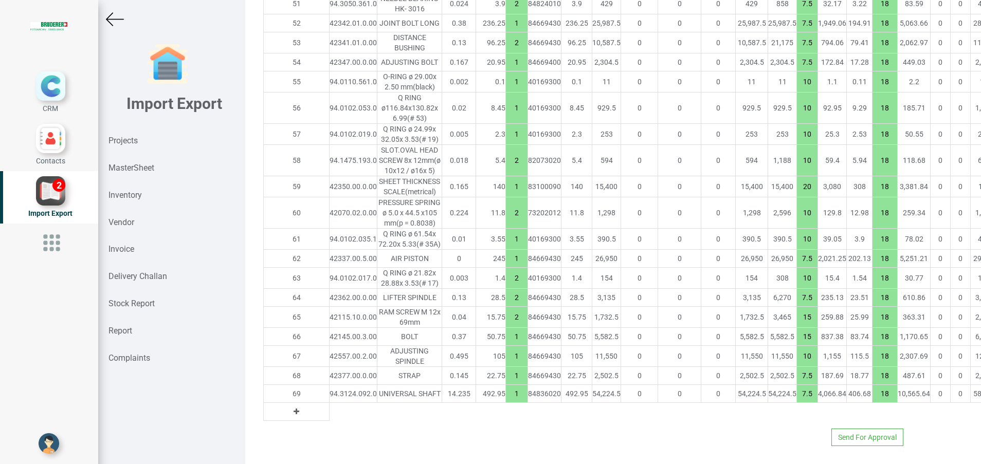
click at [290, 406] on button at bounding box center [296, 411] width 12 height 11
click at [329, 403] on input "text" at bounding box center [352, 411] width 47 height 17
type input "94.3070.220"
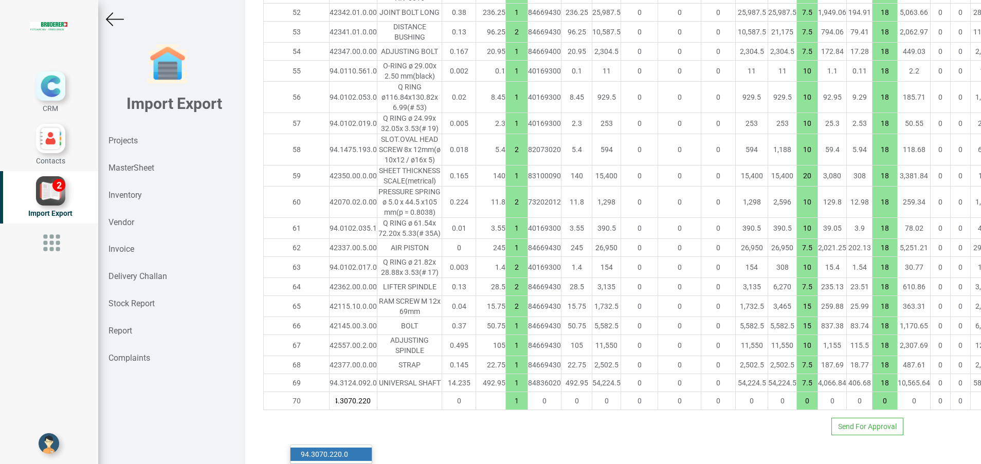
type input "6811.350000000001"
type input "94.3070.220.0"
type input "7.5"
type input "18"
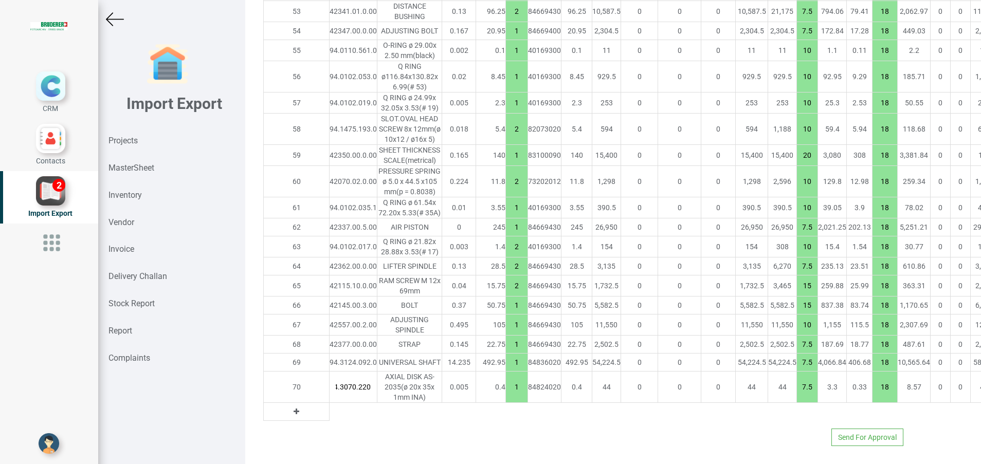
scroll to position [0, 0]
type input "6811.750000000002"
type input "2"
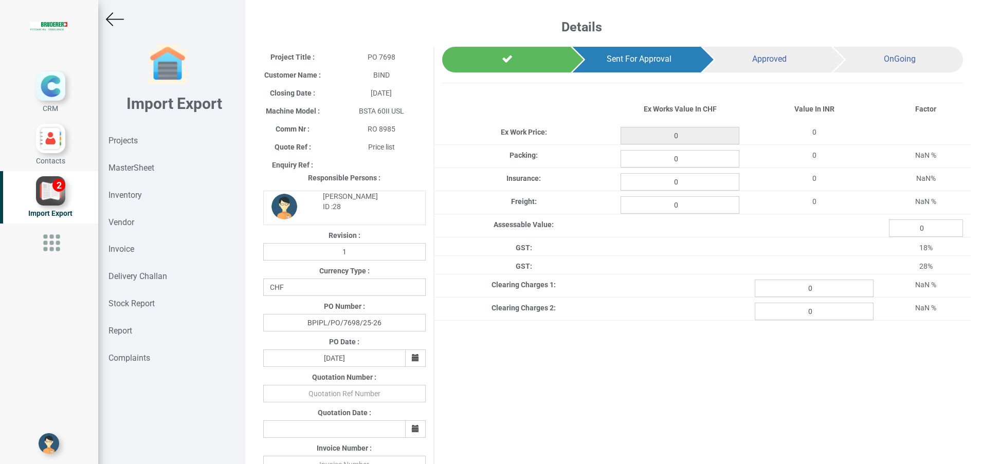
type input "6811.750000000002"
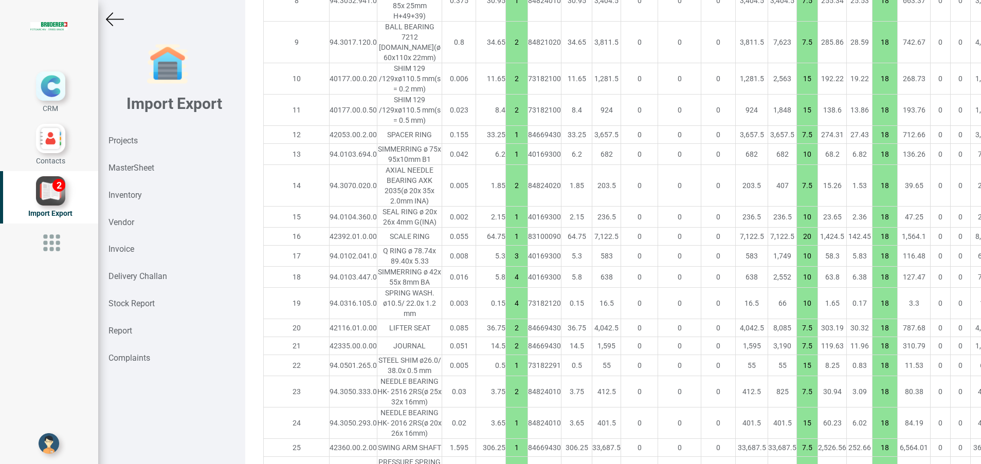
scroll to position [1234, 0]
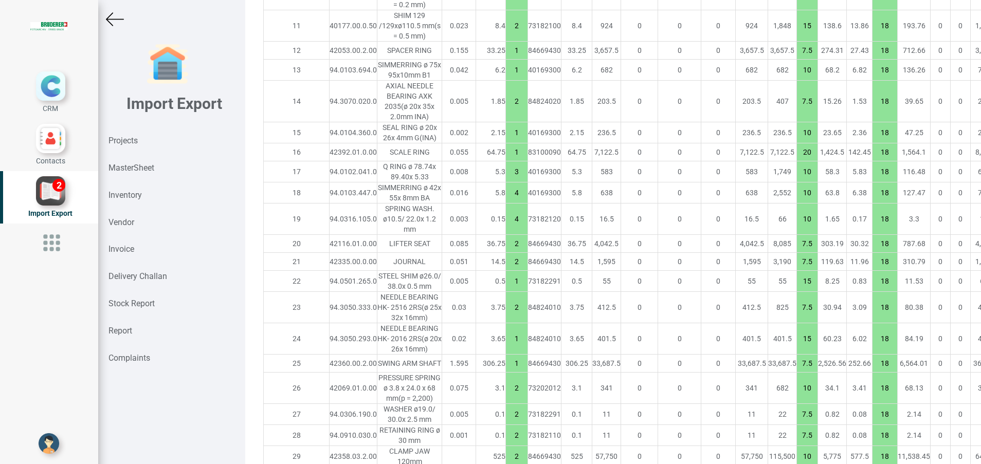
click at [476, 61] on td "6.2" at bounding box center [491, 70] width 30 height 21
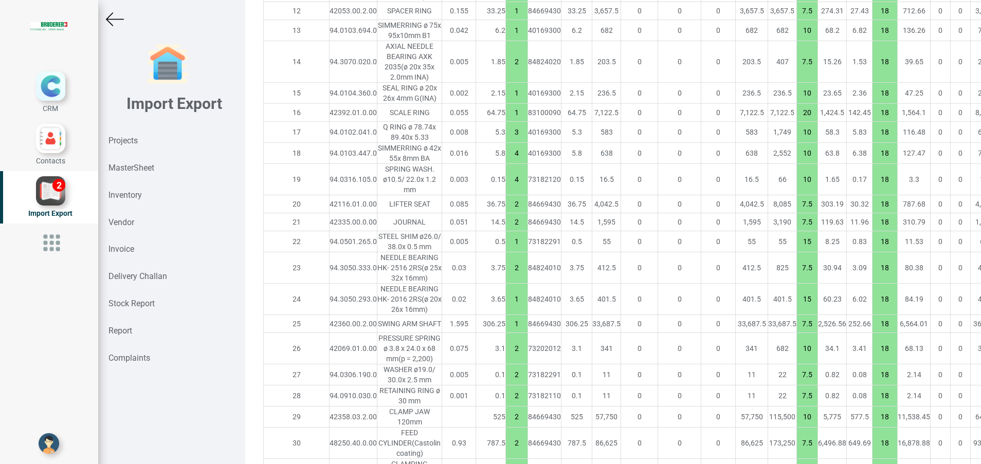
scroll to position [1186, 0]
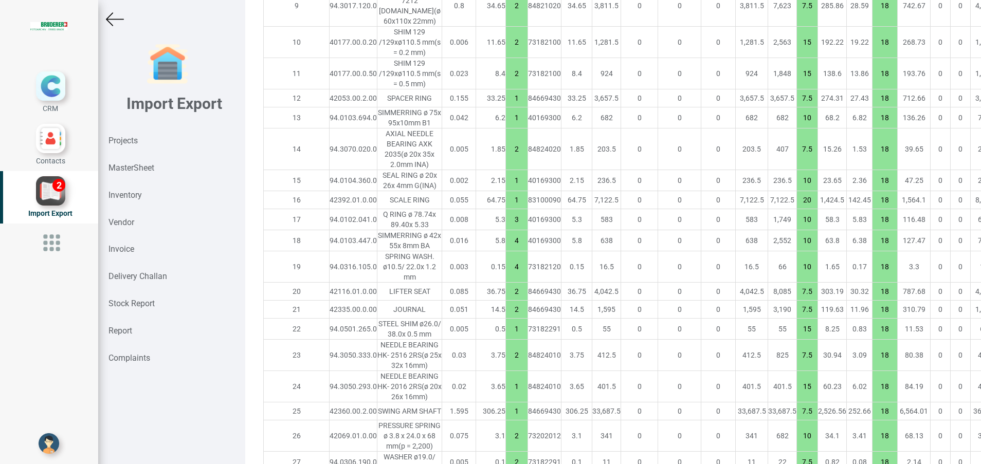
click at [476, 145] on td "1.85" at bounding box center [491, 149] width 30 height 42
click at [476, 233] on td "5.8" at bounding box center [491, 240] width 30 height 21
click at [476, 428] on td "3.1" at bounding box center [491, 435] width 30 height 31
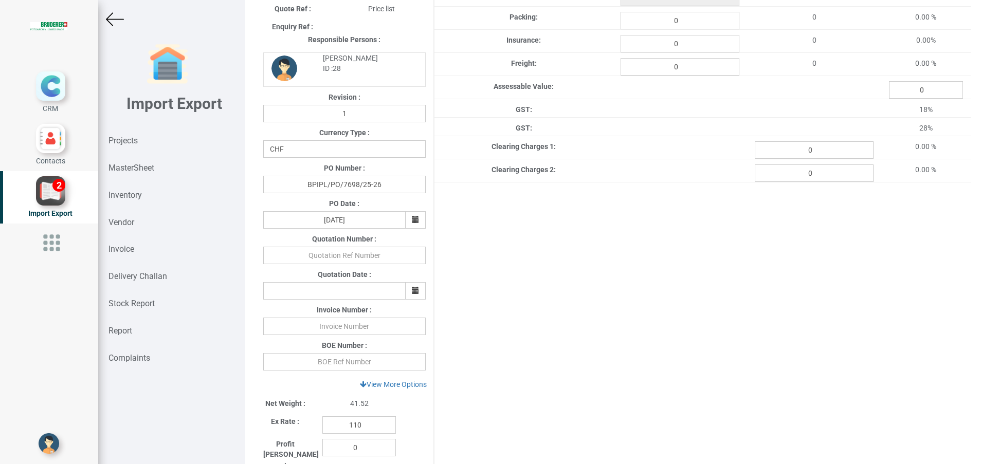
scroll to position [106, 0]
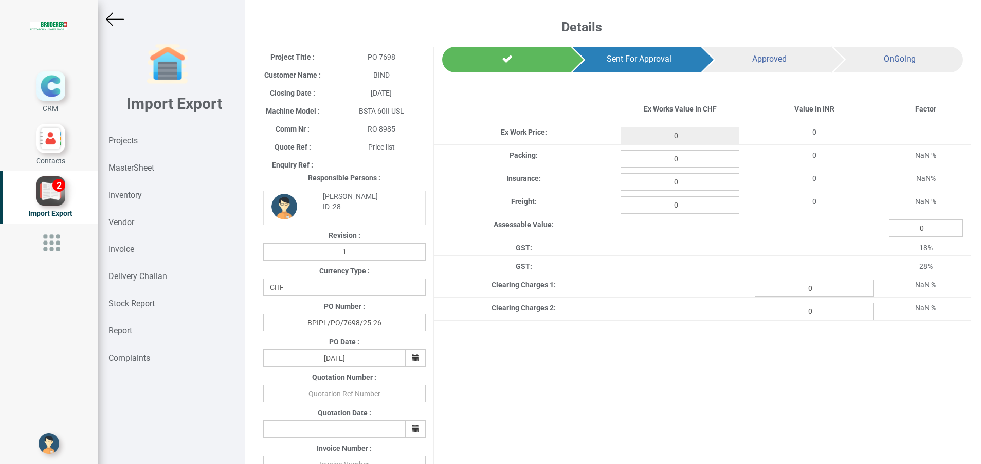
type input "6811.750000000002"
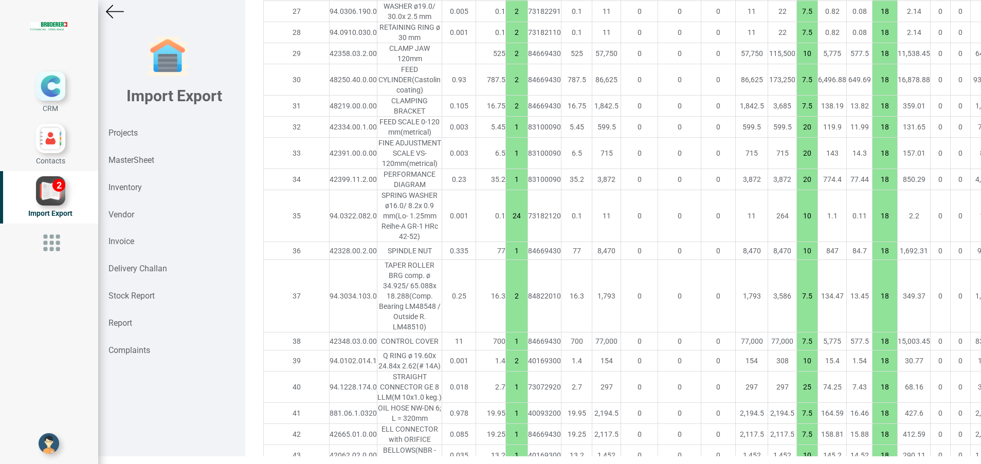
scroll to position [1648, 0]
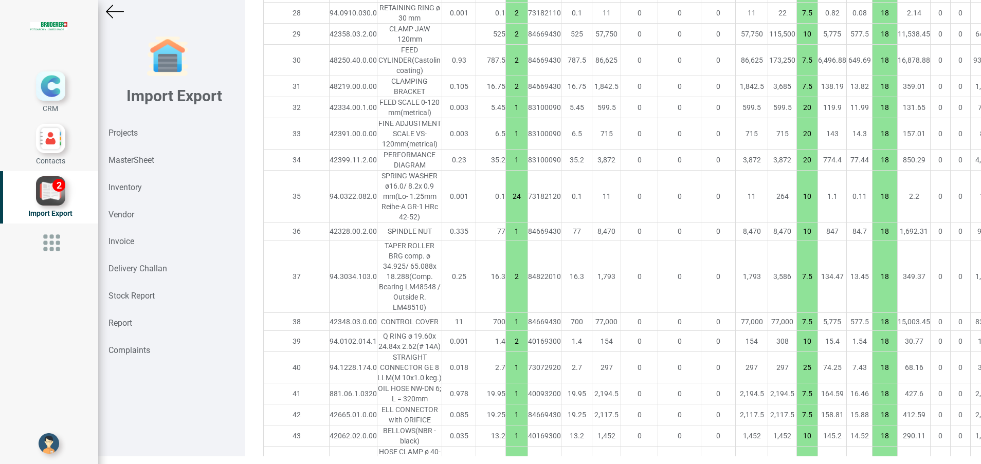
type input "6111.750000000002"
type input "2"
type input "10"
type input "1"
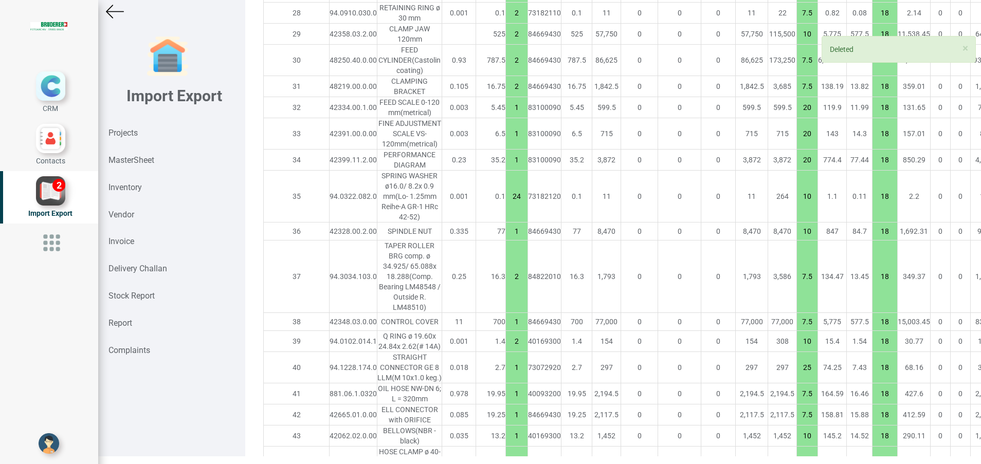
type input "25"
type input "7.5"
type input "10"
type input "7.5"
type input "2"
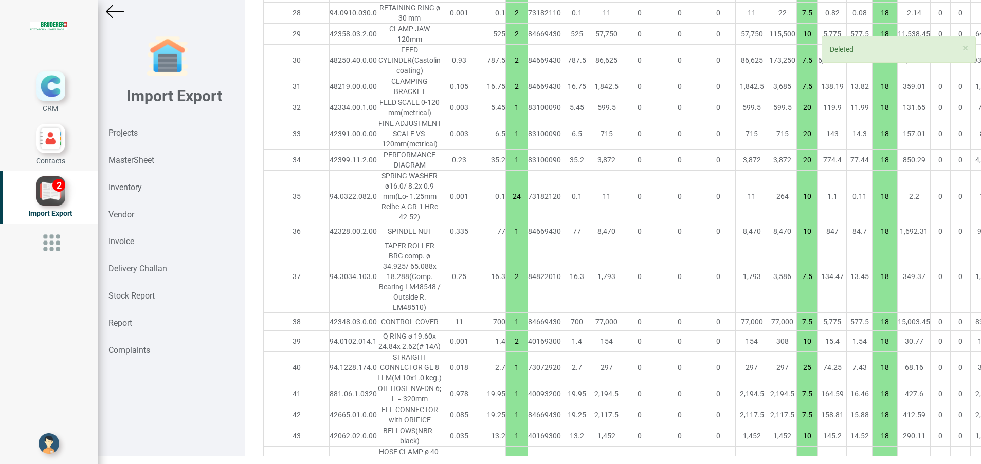
type input "5"
type input "1"
type input "7.5"
type input "2"
type input "1"
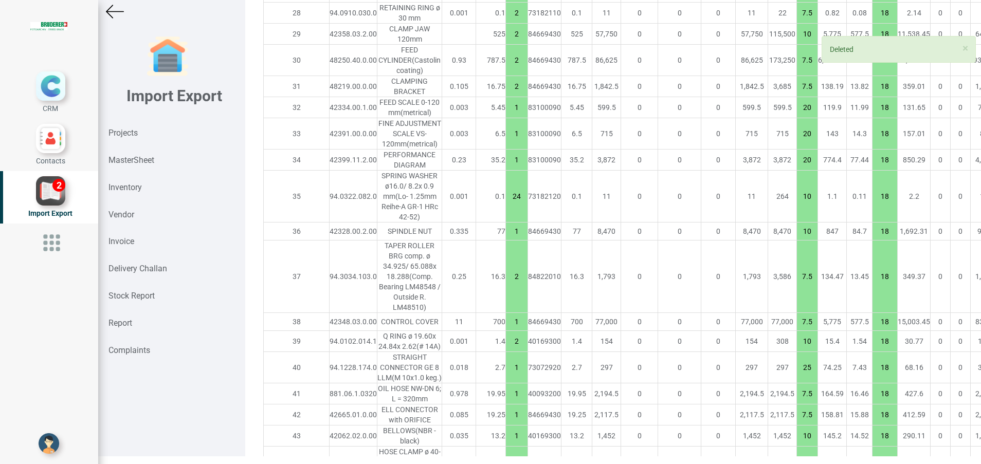
type input "2"
type input "1"
type input "10"
type input "2"
type input "1"
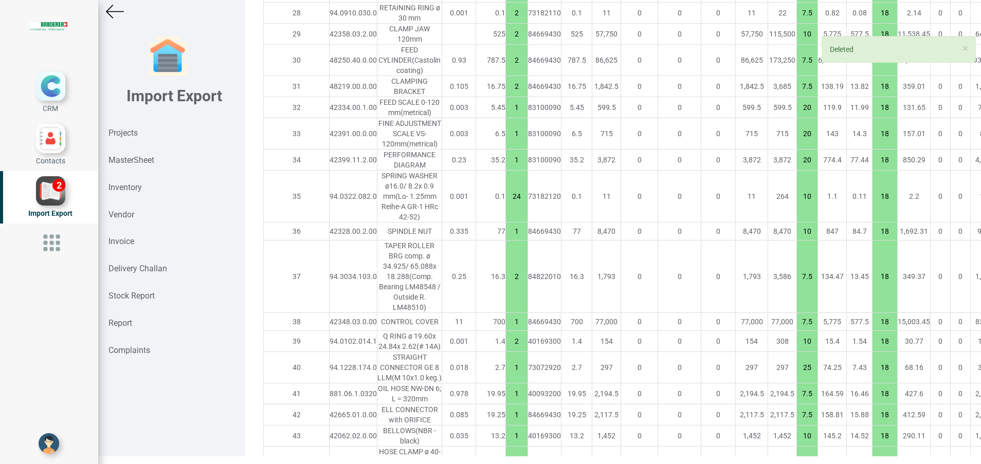
type input "20"
type input "2"
type input "10"
type input "1"
type input "7.5"
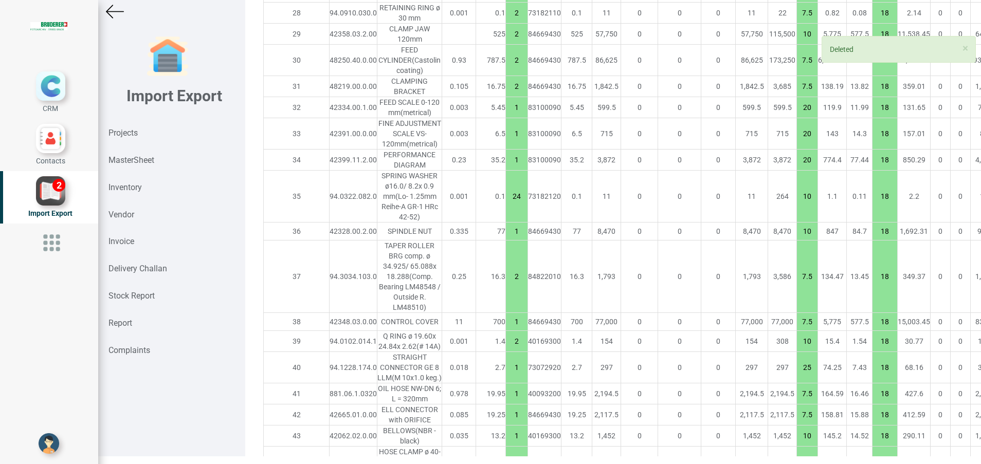
type input "2"
type input "10"
type input "7.5"
type input "15"
type input "1"
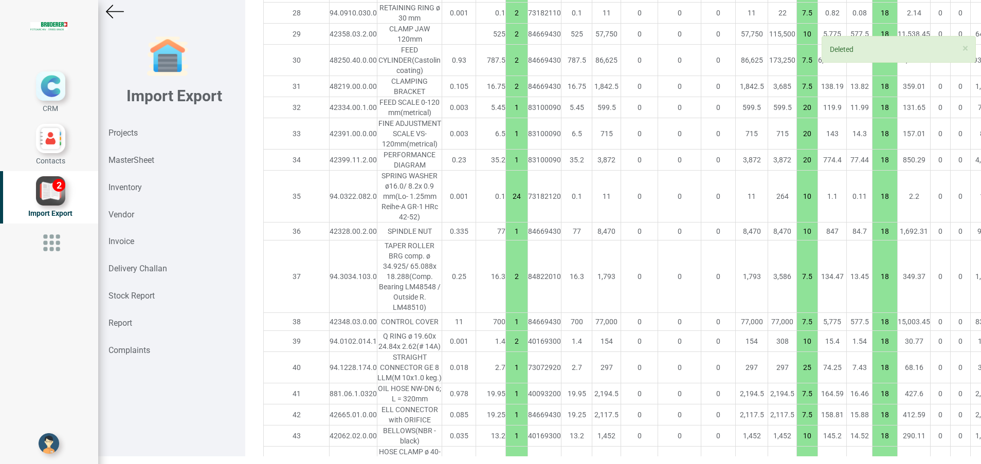
type input "10"
type input "7.5"
type input "2"
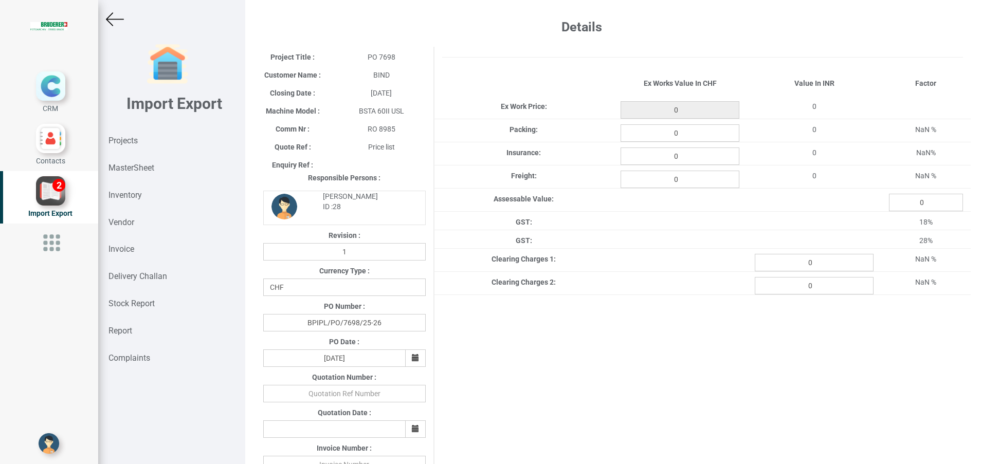
scroll to position [8, 0]
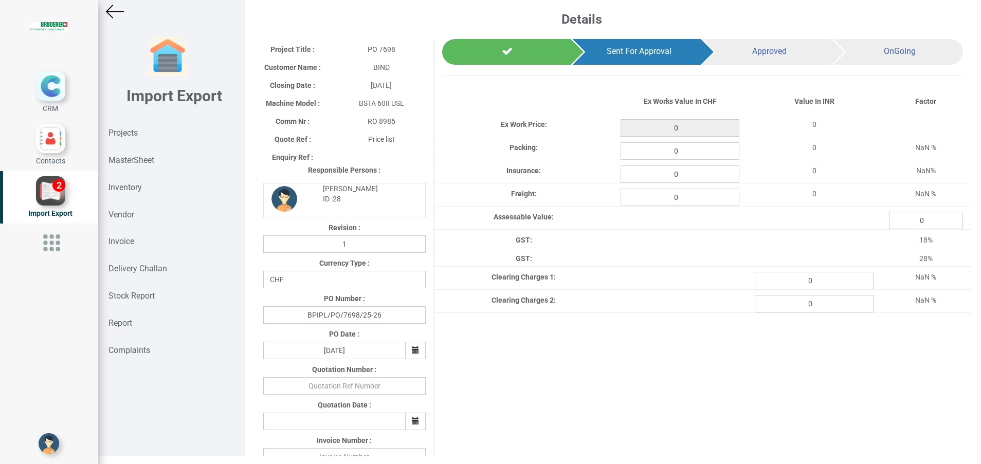
type input "6111.750000000002"
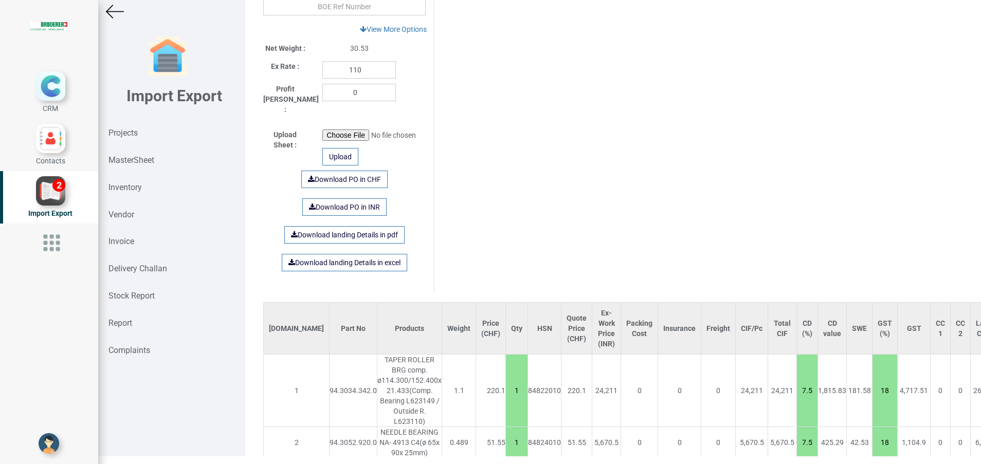
scroll to position [540, 0]
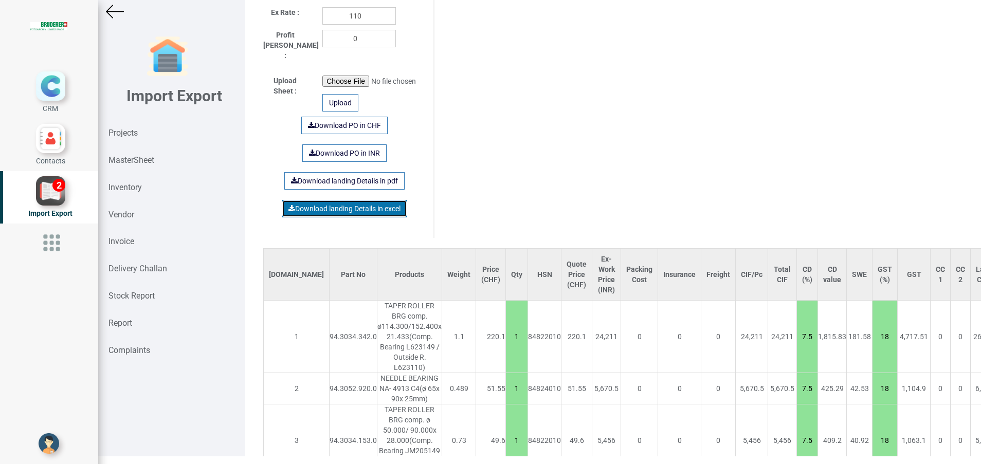
click at [355, 200] on link "Download landing Details in excel" at bounding box center [344, 208] width 125 height 17
click at [118, 13] on img at bounding box center [115, 12] width 18 height 18
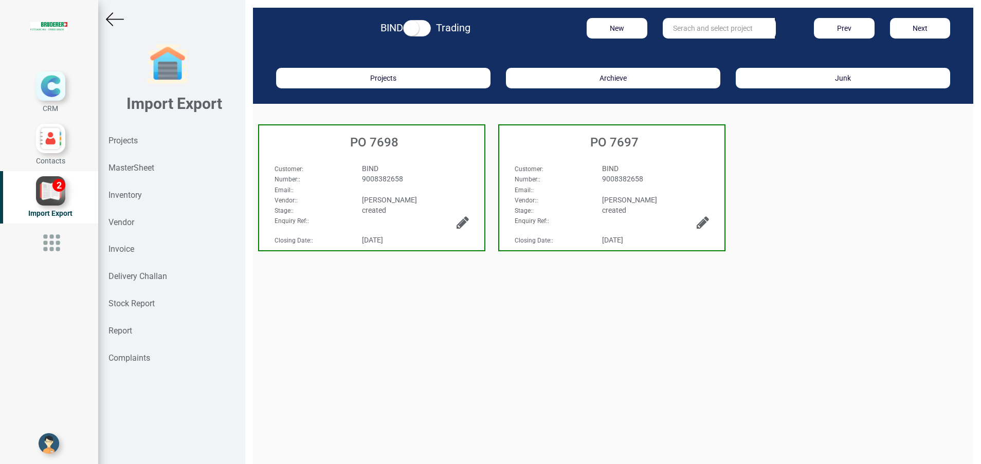
click at [579, 159] on div "Customer : BIND Number: : 9008382658 Email: : Vendor: : BRUDERER AG Stage: : cr…" at bounding box center [611, 181] width 225 height 56
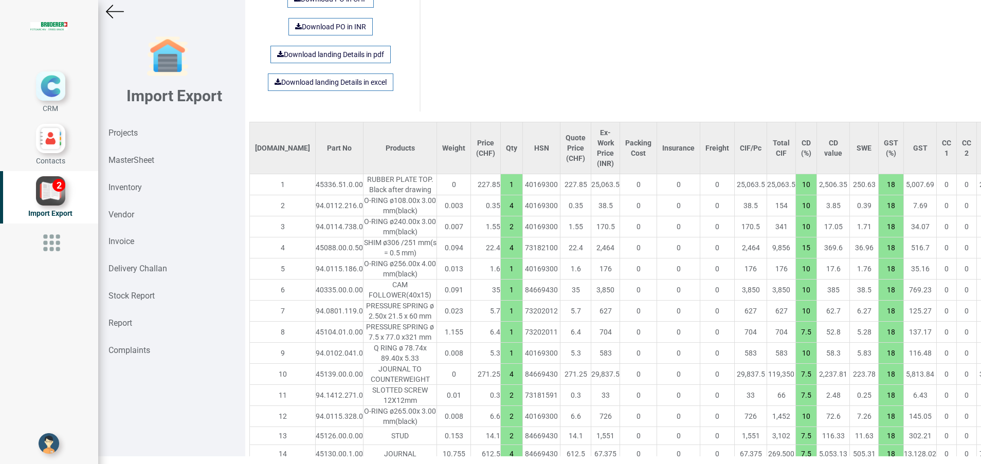
scroll to position [666, 18]
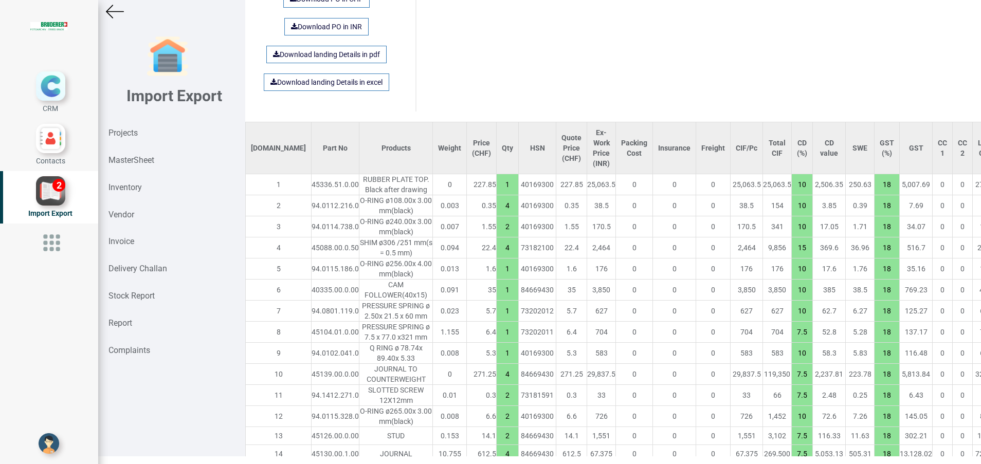
type input "35549.700000000004"
type input "1"
type input "10"
type input "7.5"
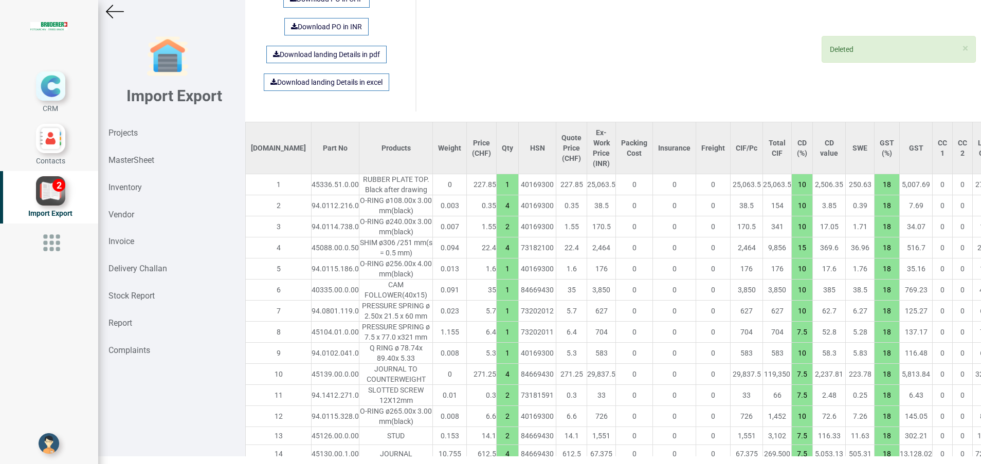
type input "10"
type input "4"
type input "7.5"
type input "2"
type input "10"
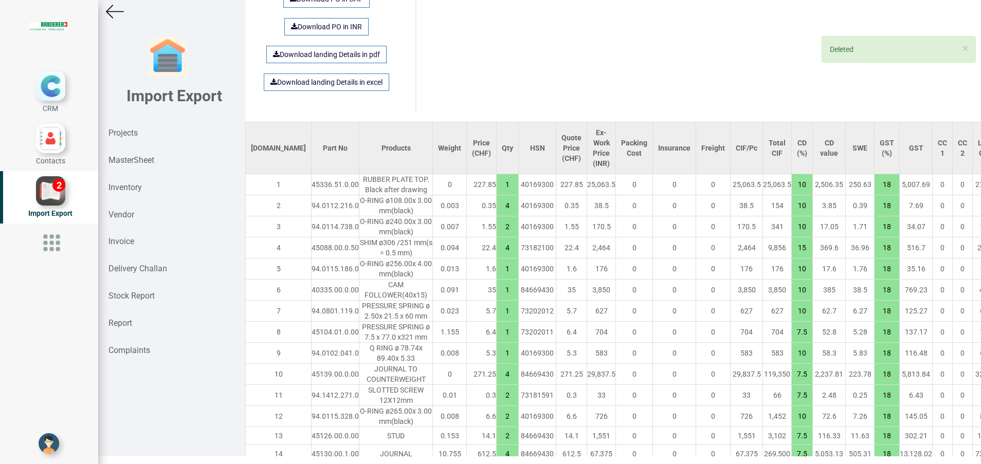
type input "7.5"
type input "4"
type input "10"
type input "2"
type input "4"
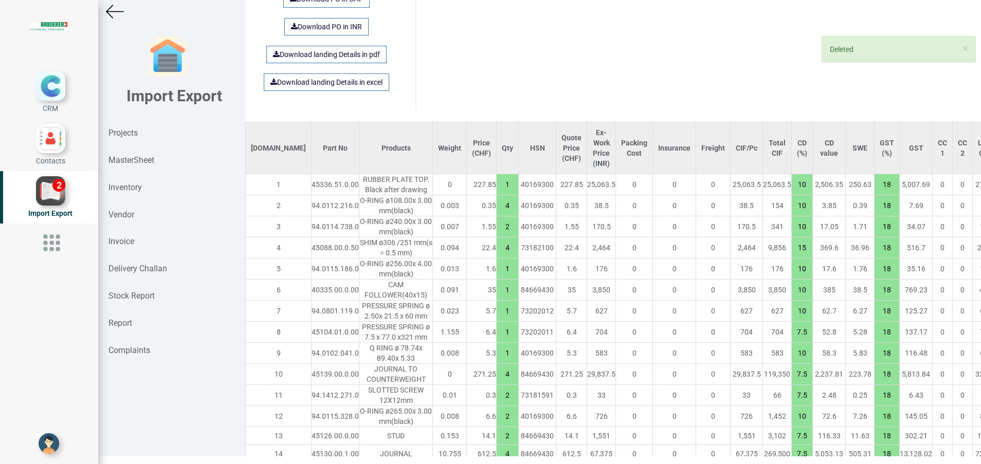
type input "7.5"
type input "2"
type input "6"
type input "10"
type input "2"
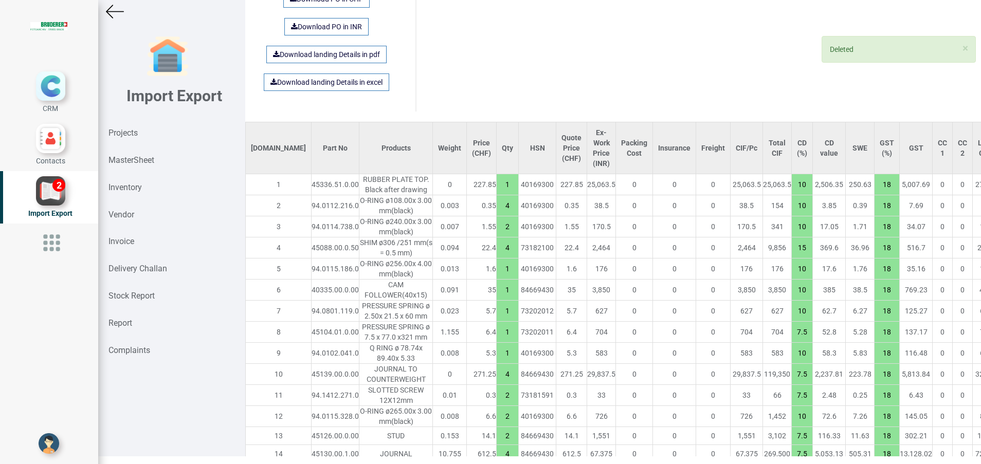
type input "7.5"
type input "4"
type input "10"
type input "2"
type input "6"
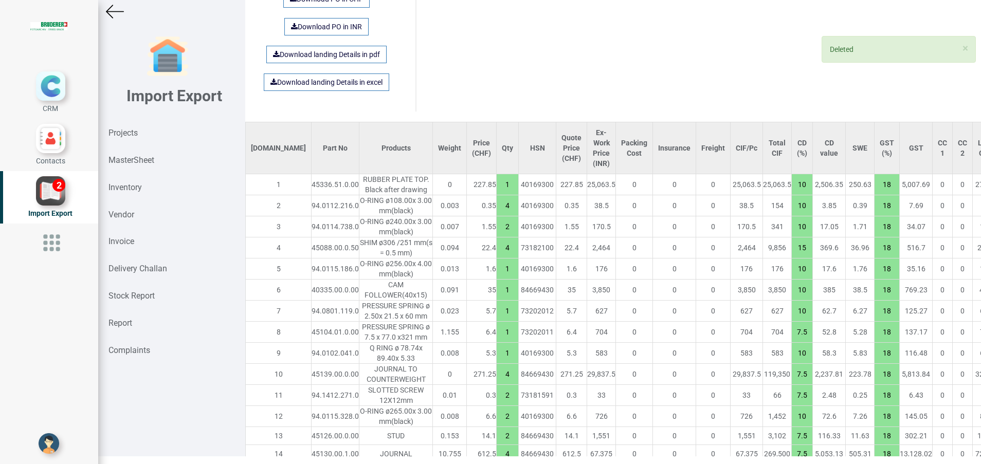
type input "2"
type input "1"
type input "20"
type input "7.5"
type input "4"
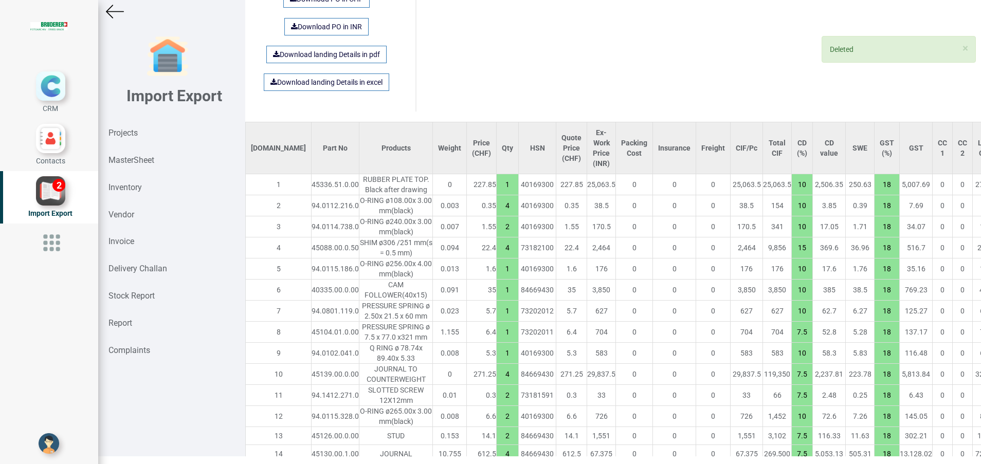
type input "12"
type input "10"
type input "1"
type input "2"
type input "4"
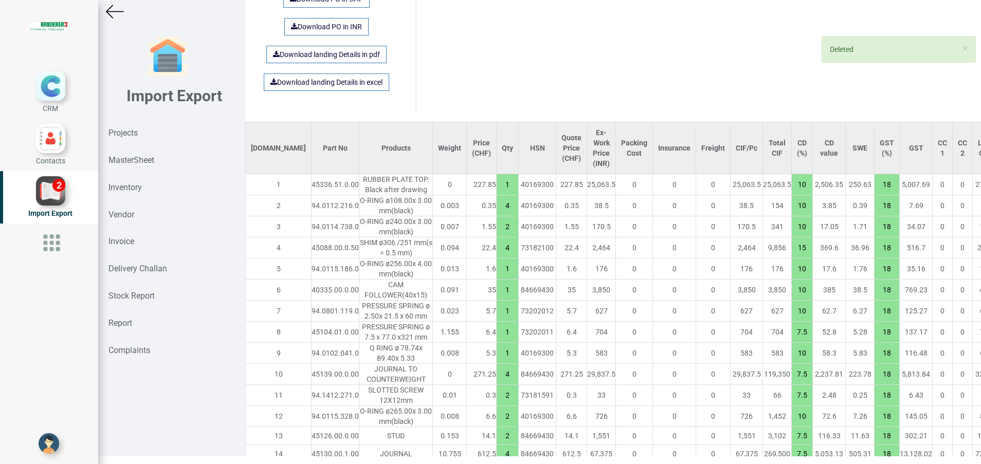
type input "2"
type input "16"
type input "6"
type input "1"
type input "7.5"
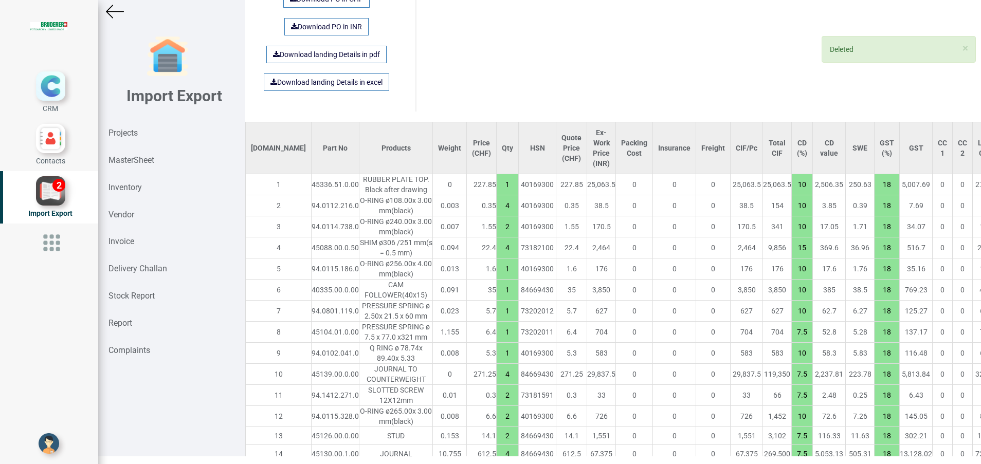
type input "2"
type input "10"
type input "7.5"
type input "6"
type input "10"
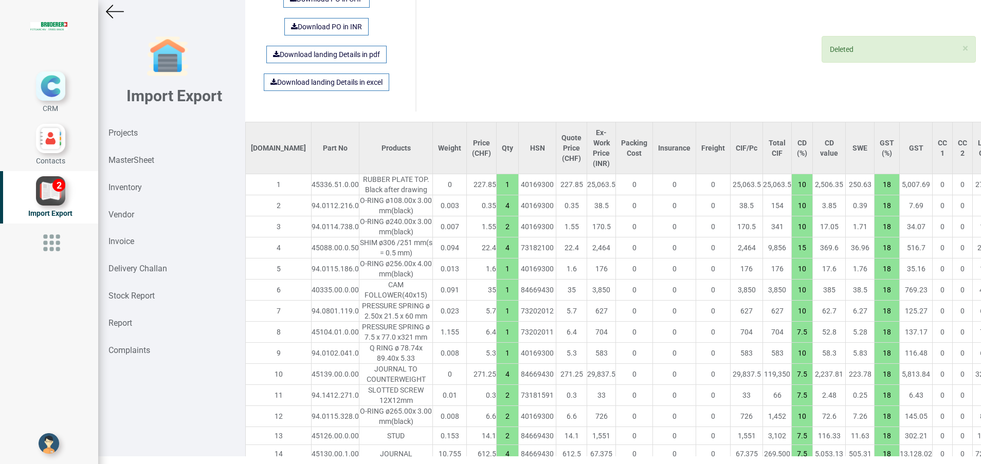
type input "1"
type input "7.5"
type input "2"
type input "1"
type input "10"
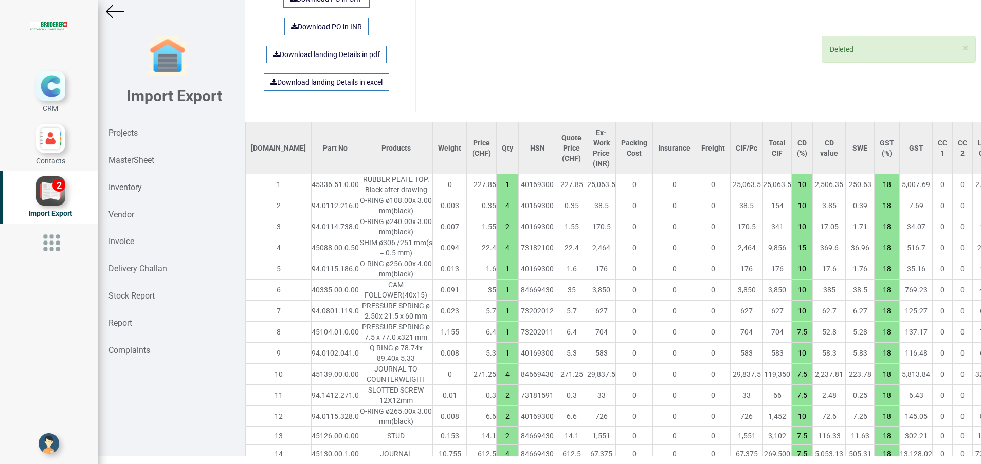
type input "2"
type input "1"
type input "15"
type input "7.5"
type input "2"
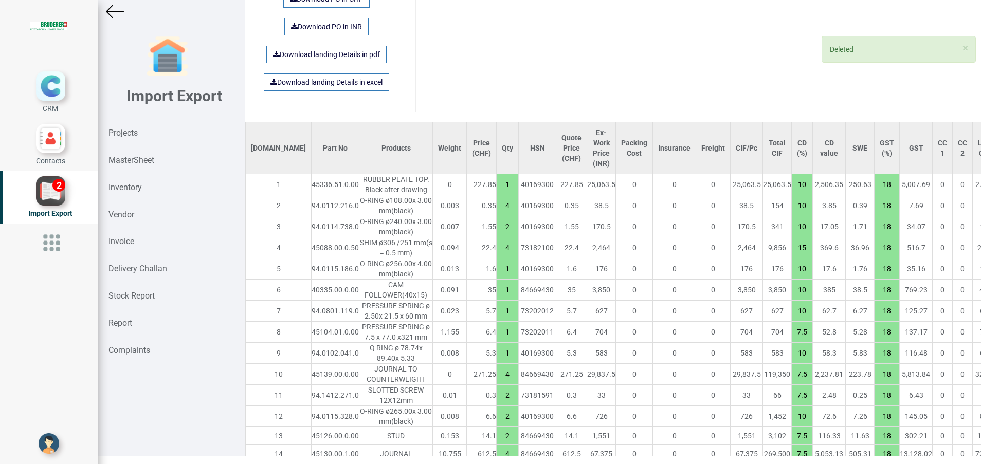
type input "15"
type input "1"
type input "7.5"
type input "4"
type input "10"
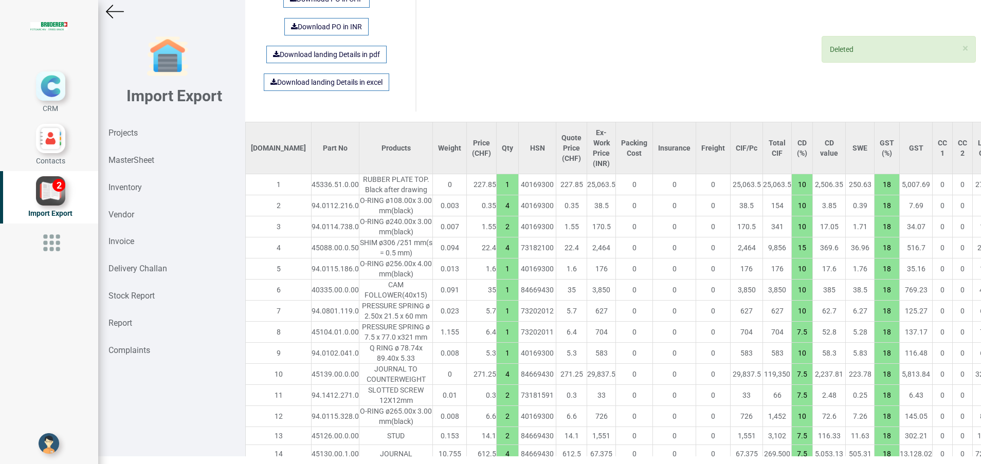
type input "2"
type input "7.5"
type input "4"
type input "10"
type input "7.5"
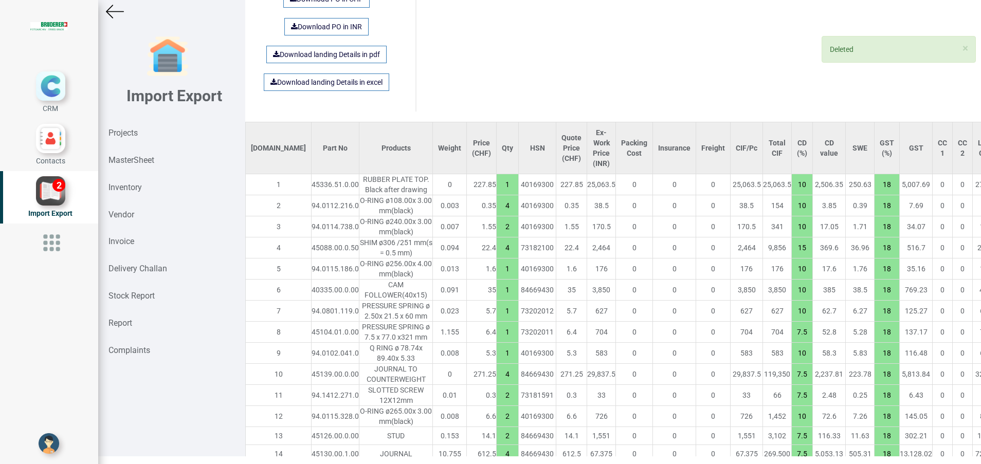
type input "10"
type input "16"
type input "8"
type input "4"
type input "25"
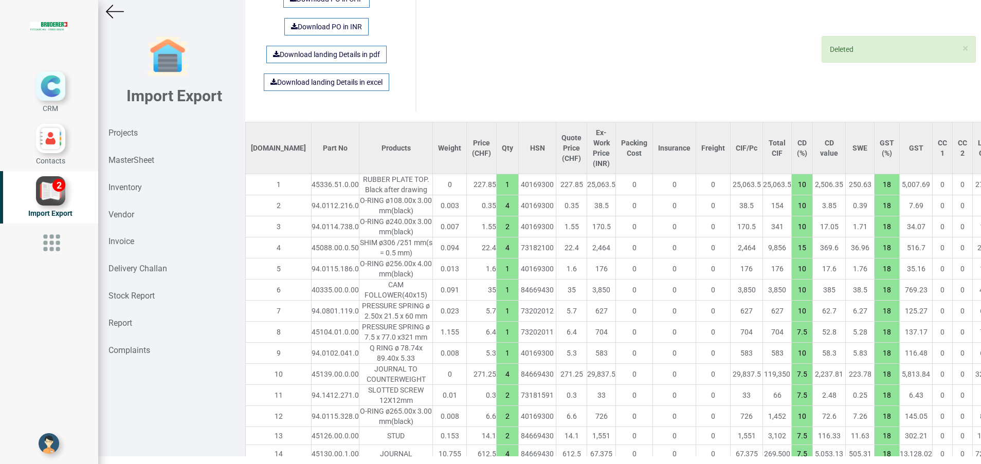
type input "7.5"
type input "30"
type input "10"
type input "4"
type input "8"
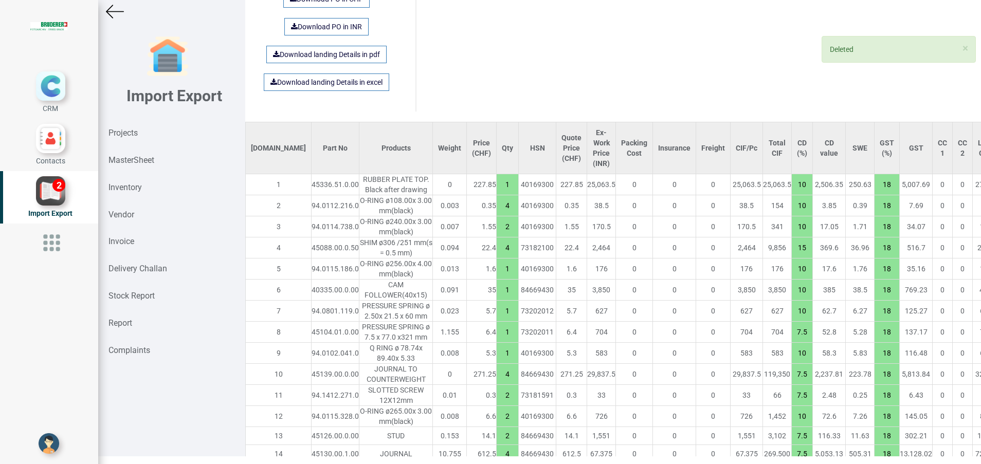
type input "1"
type input "15"
type input "4"
type input "10"
type input "2"
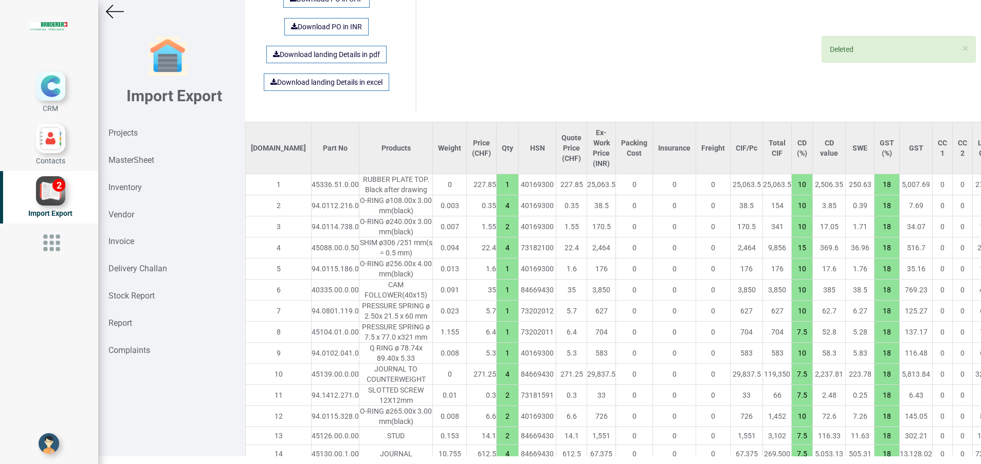
type input "1"
type input "2"
type input "1"
type input "7.5"
type input "24"
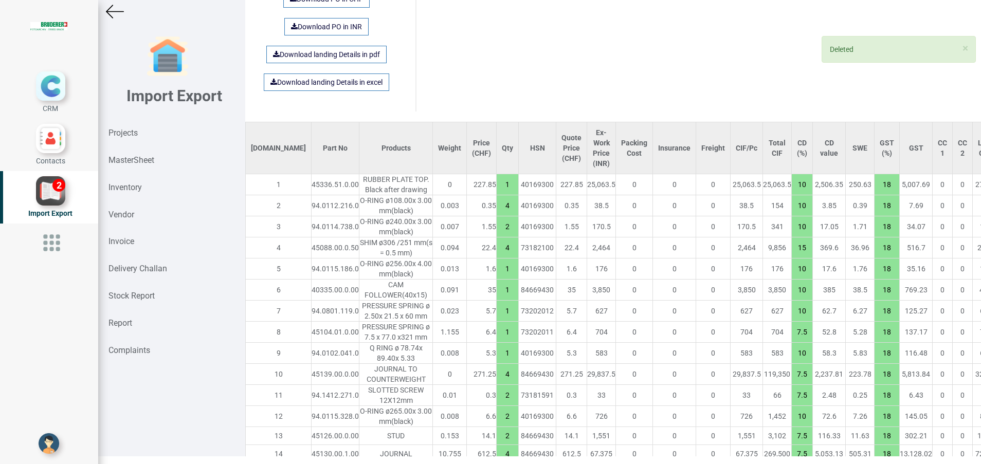
type input "4"
type input "1"
type input "2"
type input "4"
type input "6"
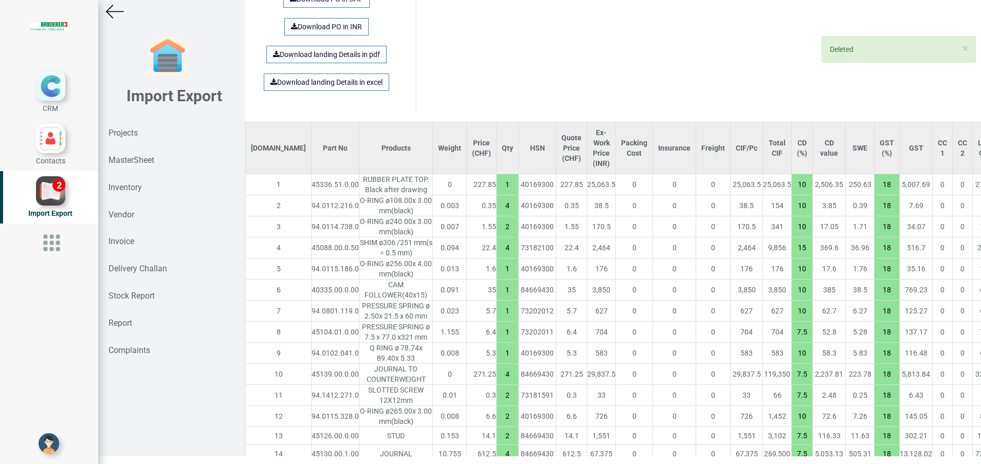
type input "10"
type input "7.5"
type input "1"
type input "2"
type input "4"
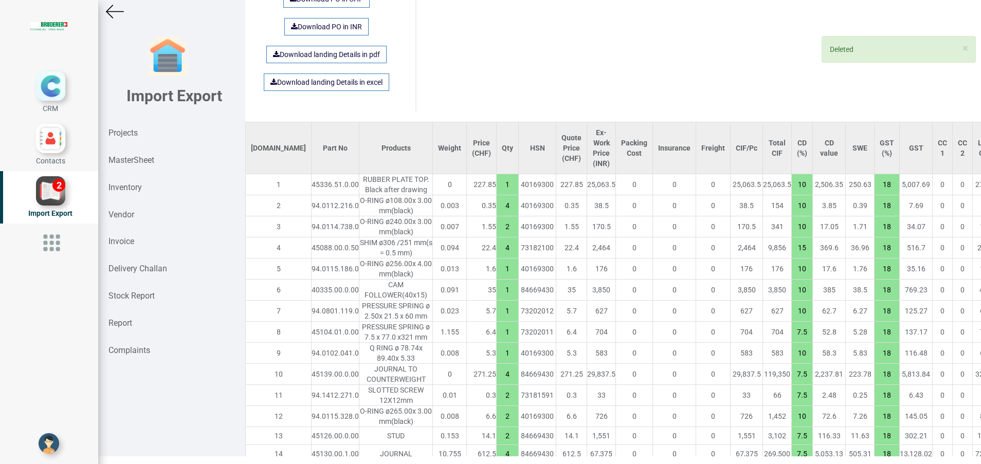
type input "6"
type input "10"
type input "2"
type input "7.5"
type input "10"
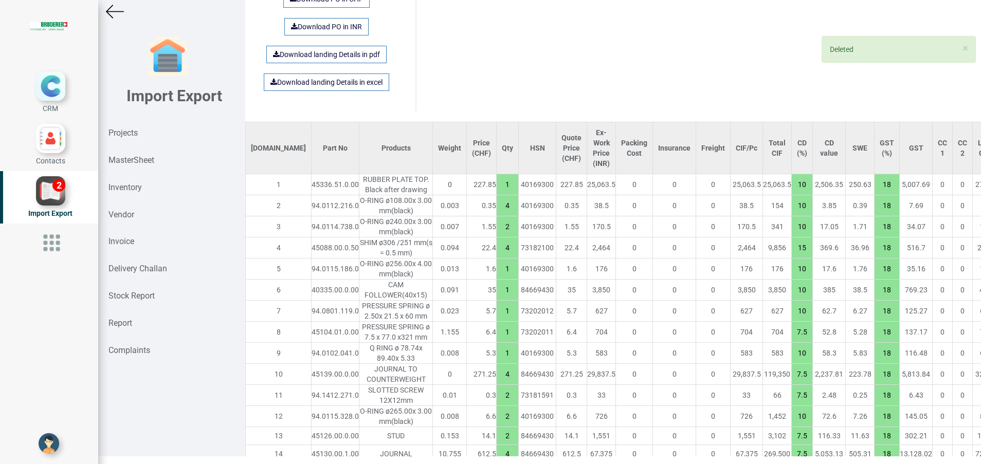
type input "1"
type input "7.5"
type input "2"
type input "10"
type input "3"
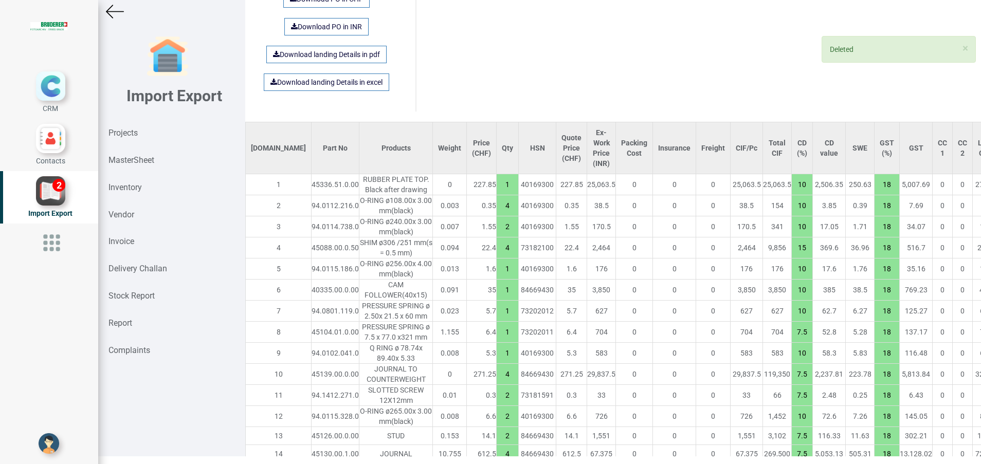
type input "7.5"
type input "6"
type input "16"
type input "10"
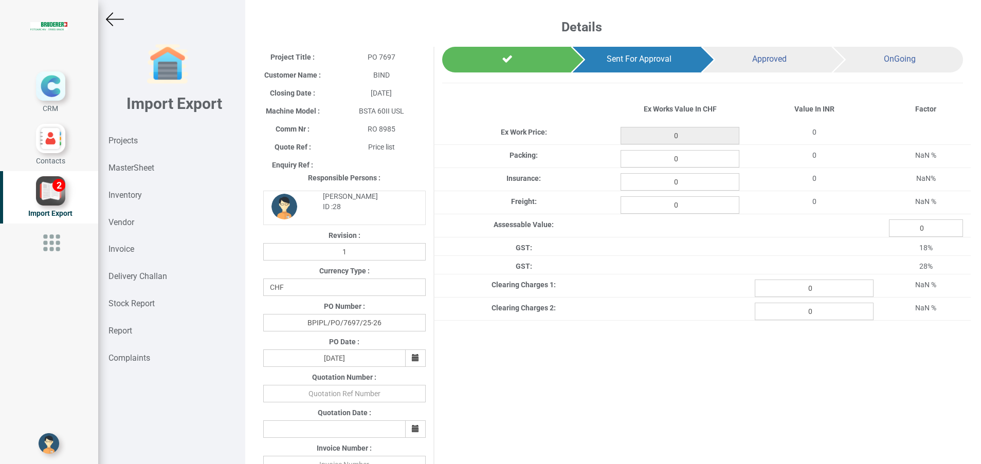
scroll to position [8, 0]
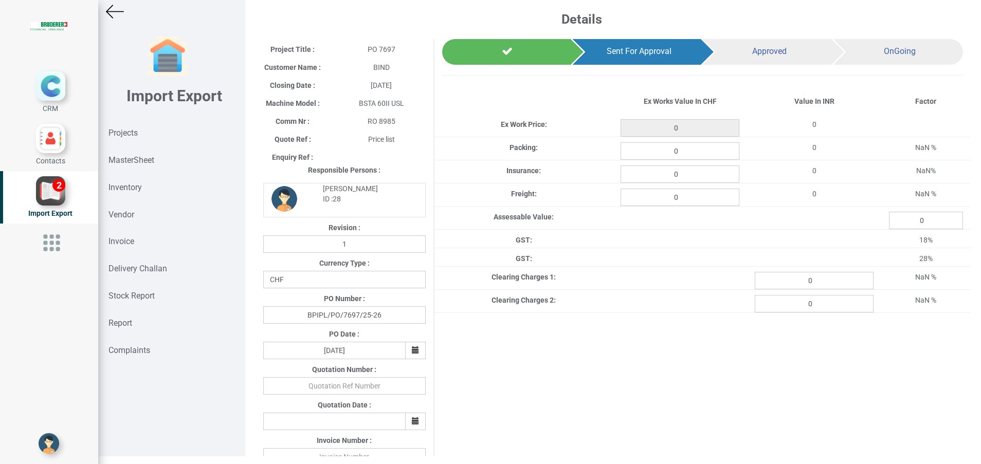
type input "35549.700000000004"
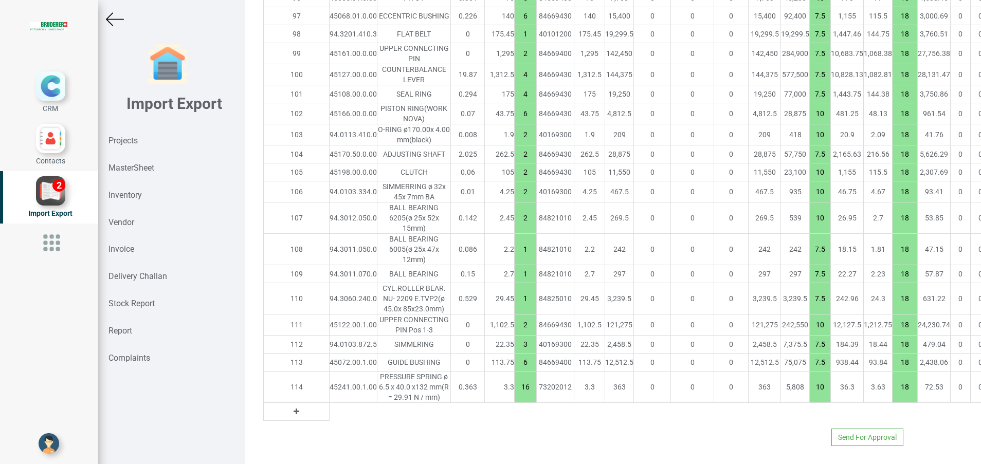
scroll to position [3084, 0]
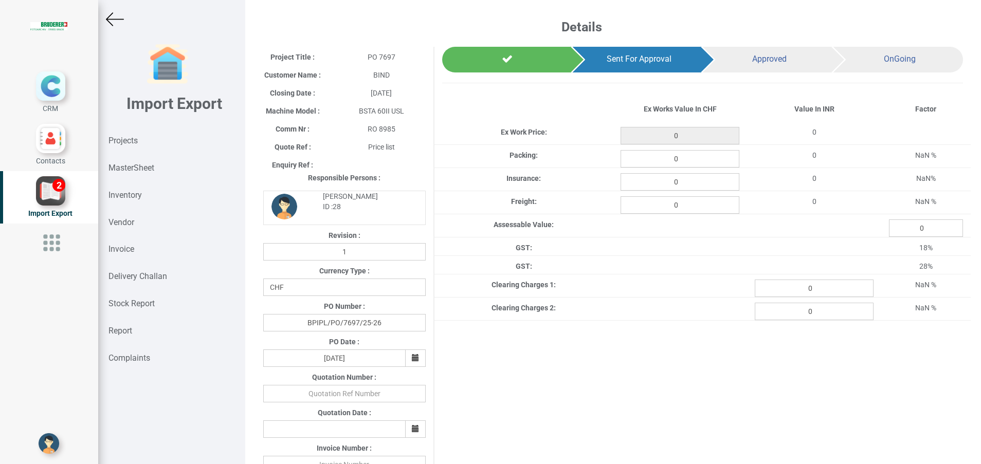
type input "35549.700000000004"
